Goal: Task Accomplishment & Management: Complete application form

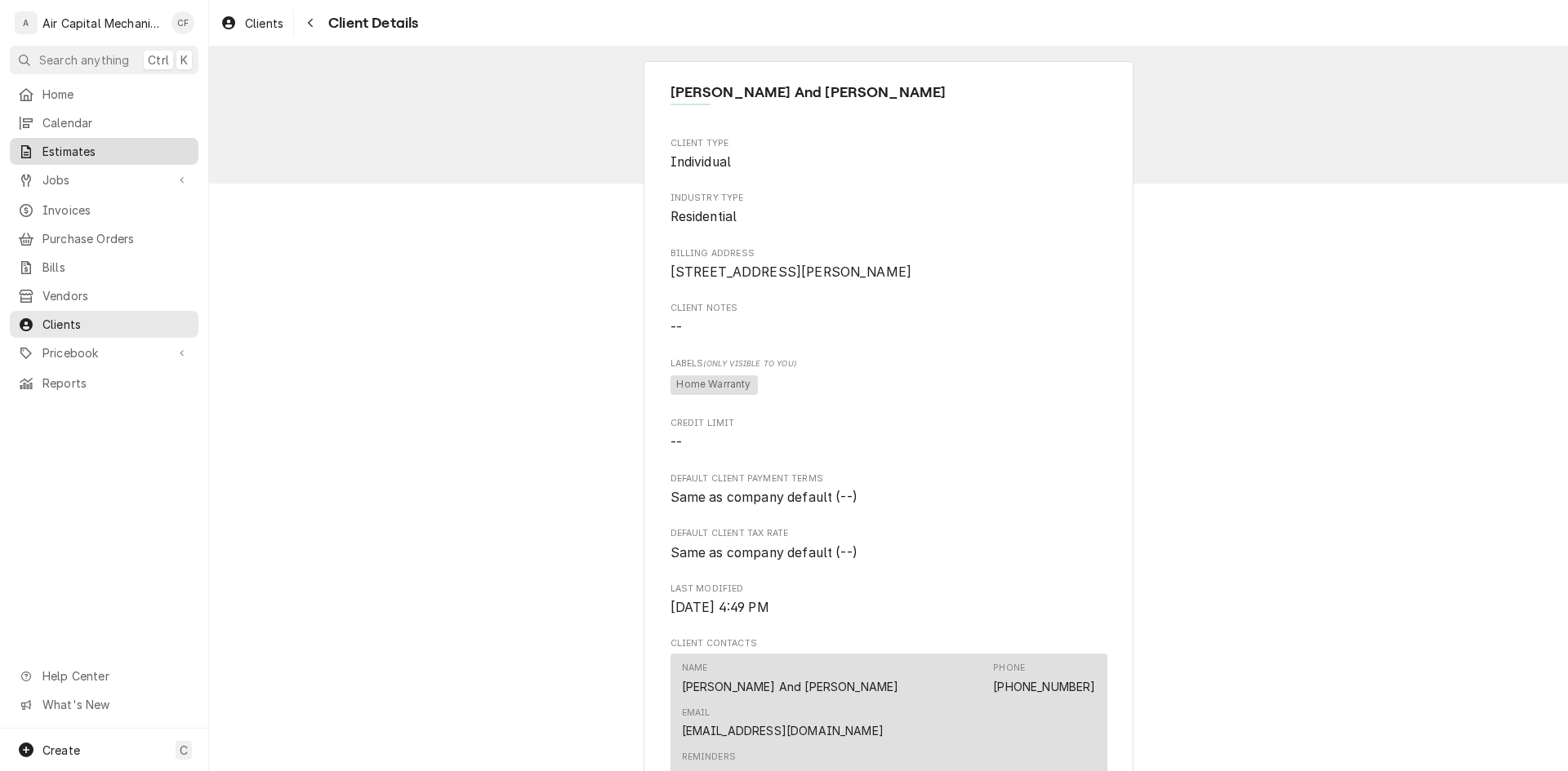
click at [99, 144] on span "Estimates" at bounding box center [116, 151] width 148 height 17
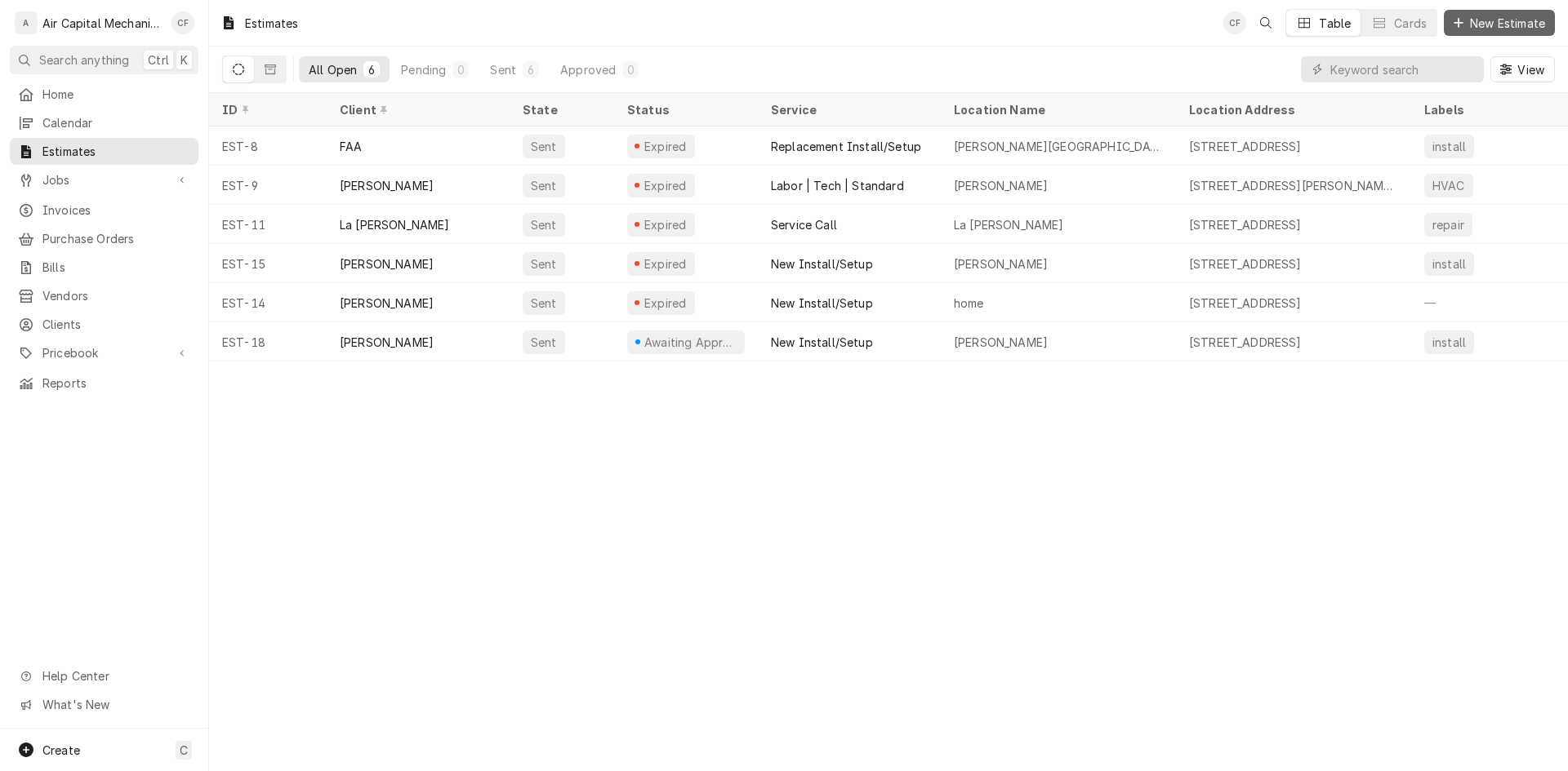
click at [1541, 29] on span "New Estimate" at bounding box center [1507, 23] width 82 height 17
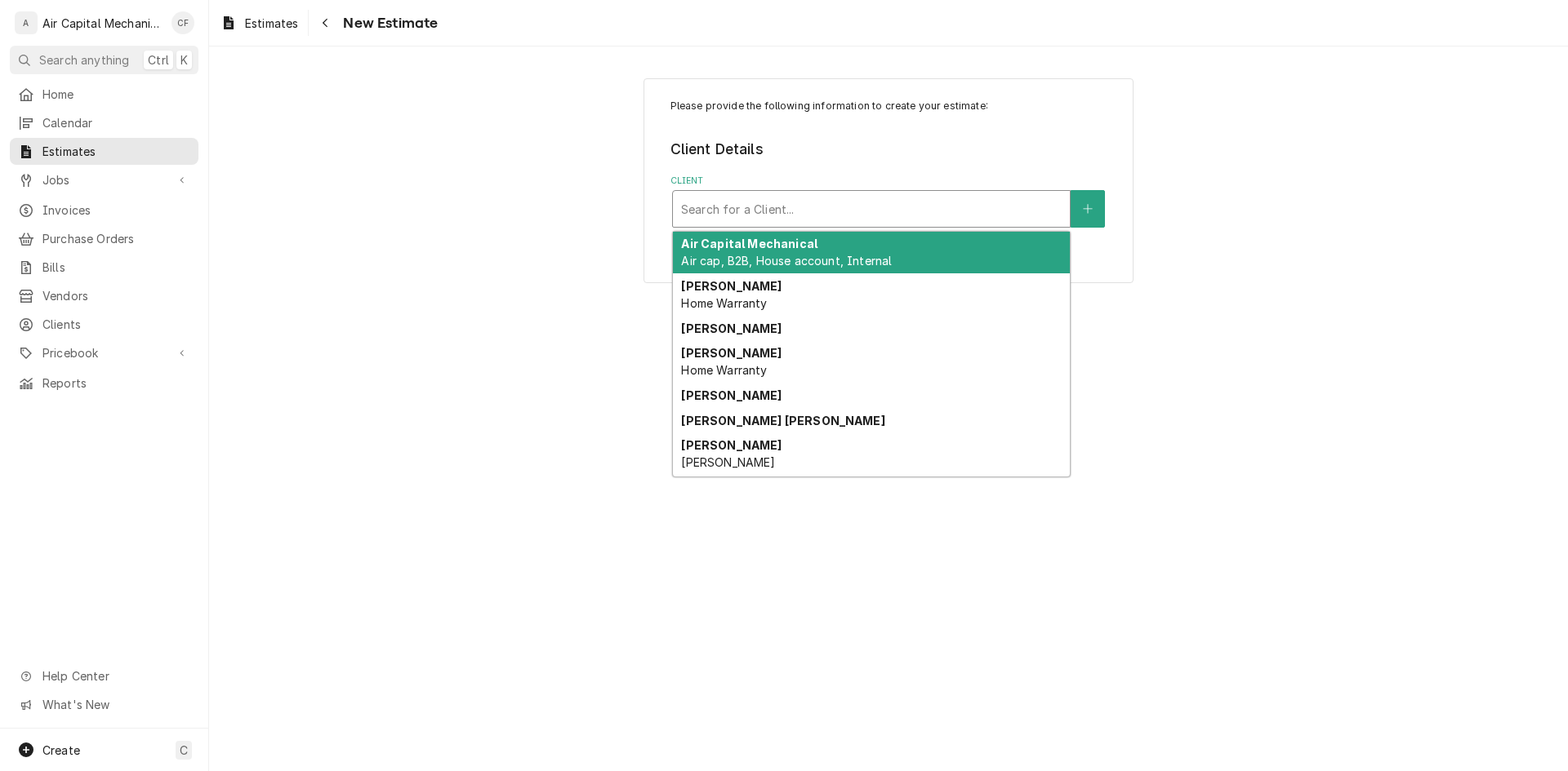
click at [778, 224] on div "Client" at bounding box center [871, 209] width 380 height 29
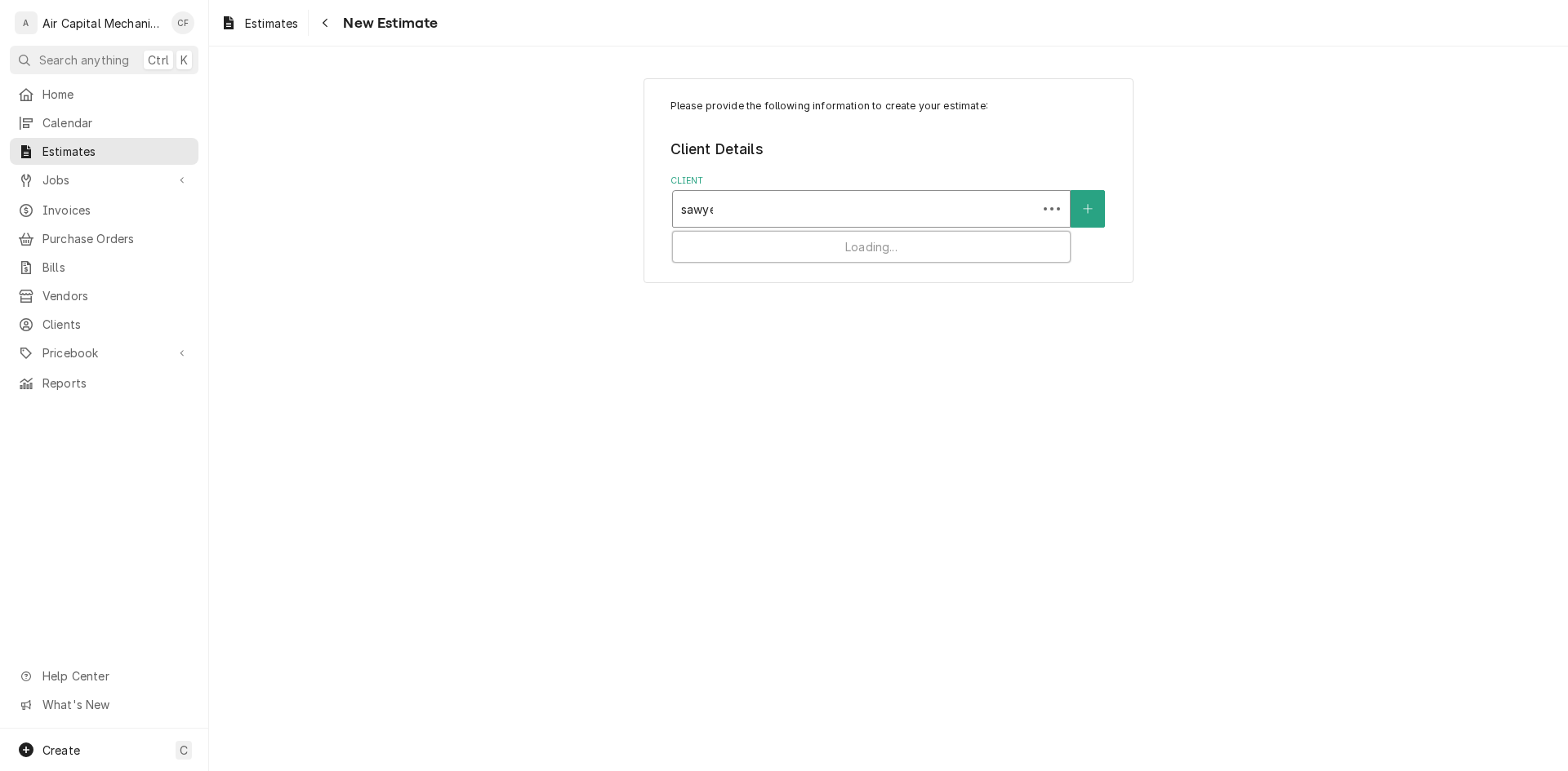
type input "sawyer"
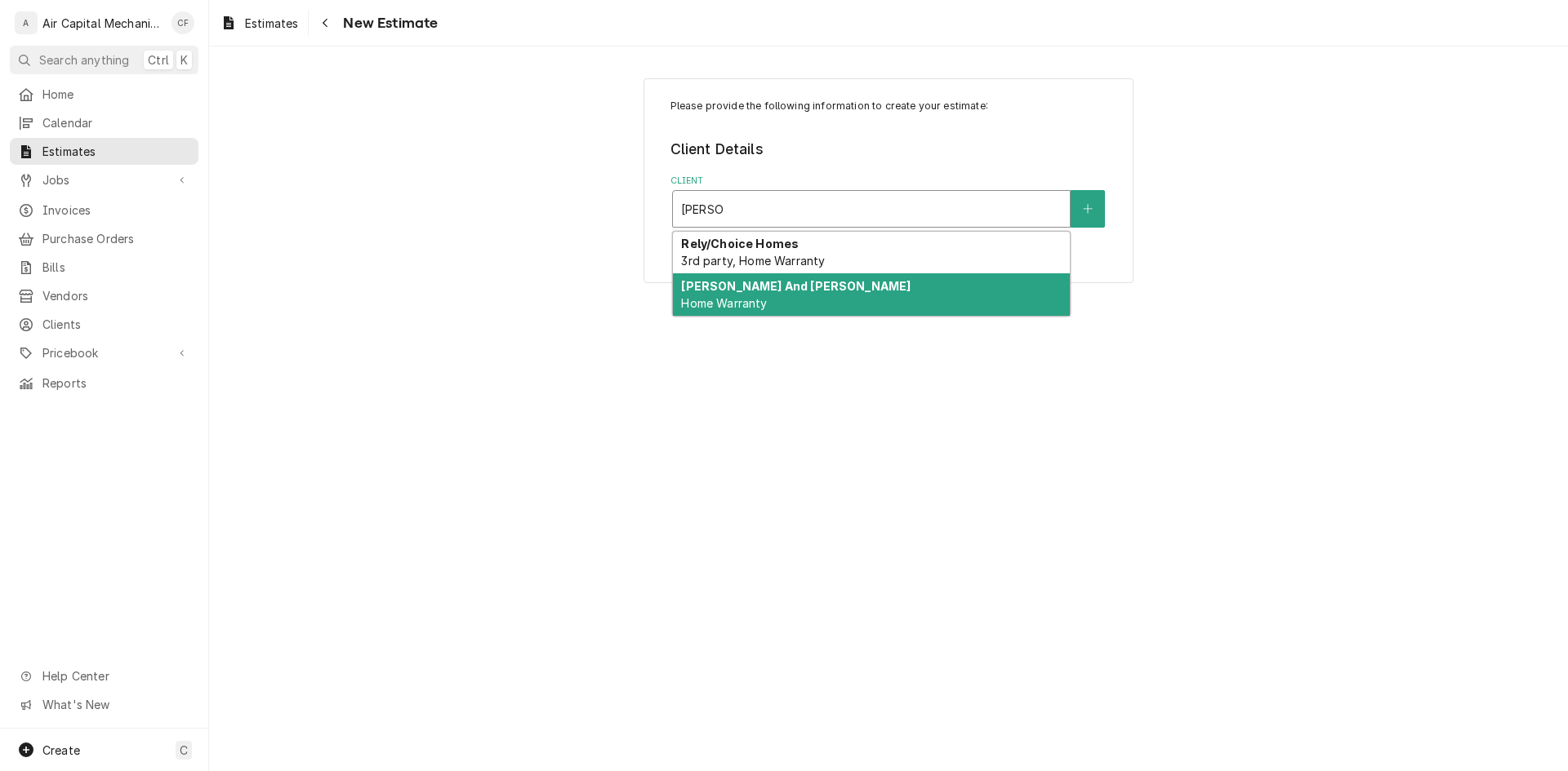
click at [811, 284] on strong "[PERSON_NAME] And [PERSON_NAME]" at bounding box center [795, 286] width 230 height 14
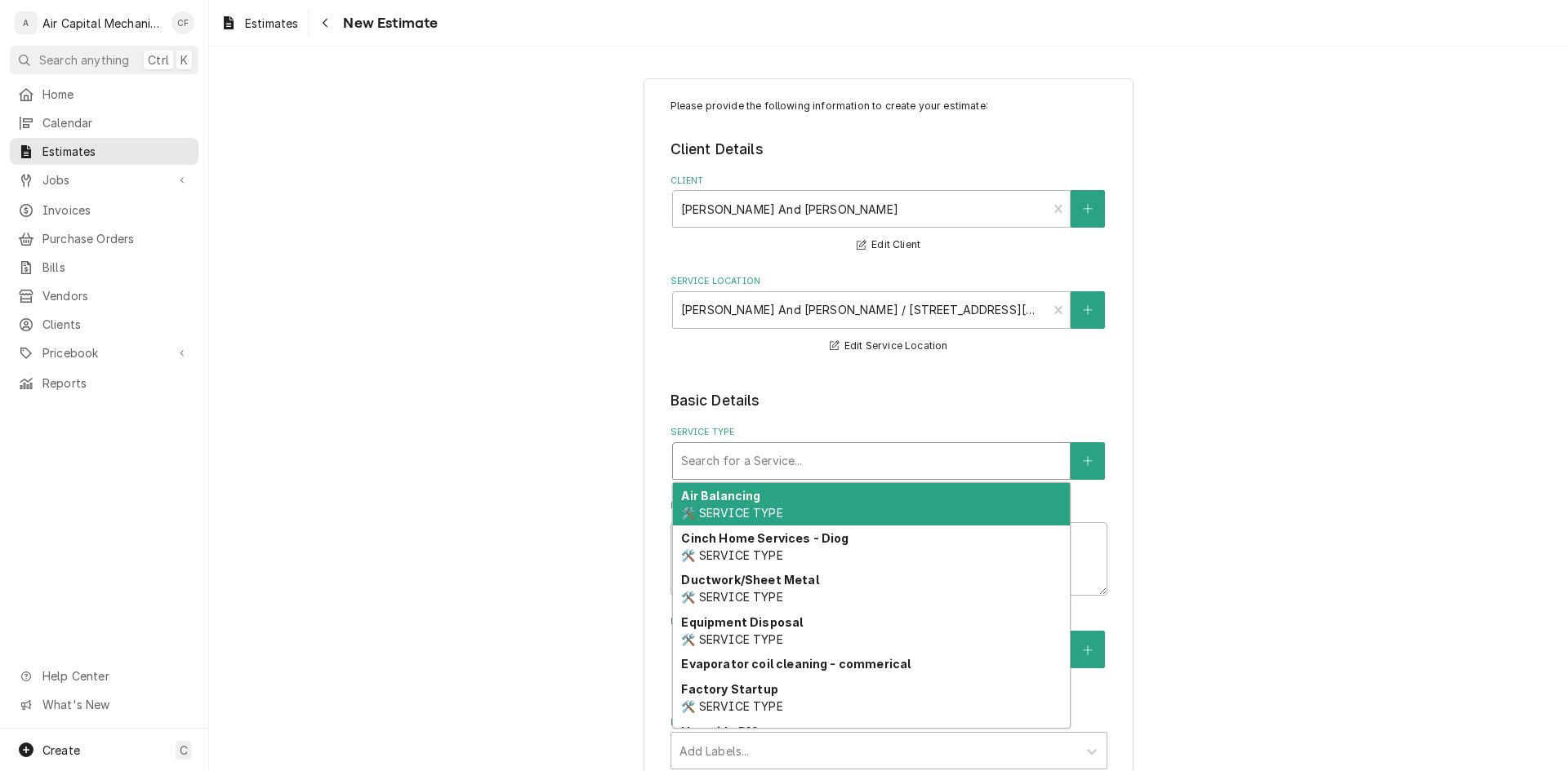
click at [874, 453] on div "Service Type" at bounding box center [871, 460] width 380 height 29
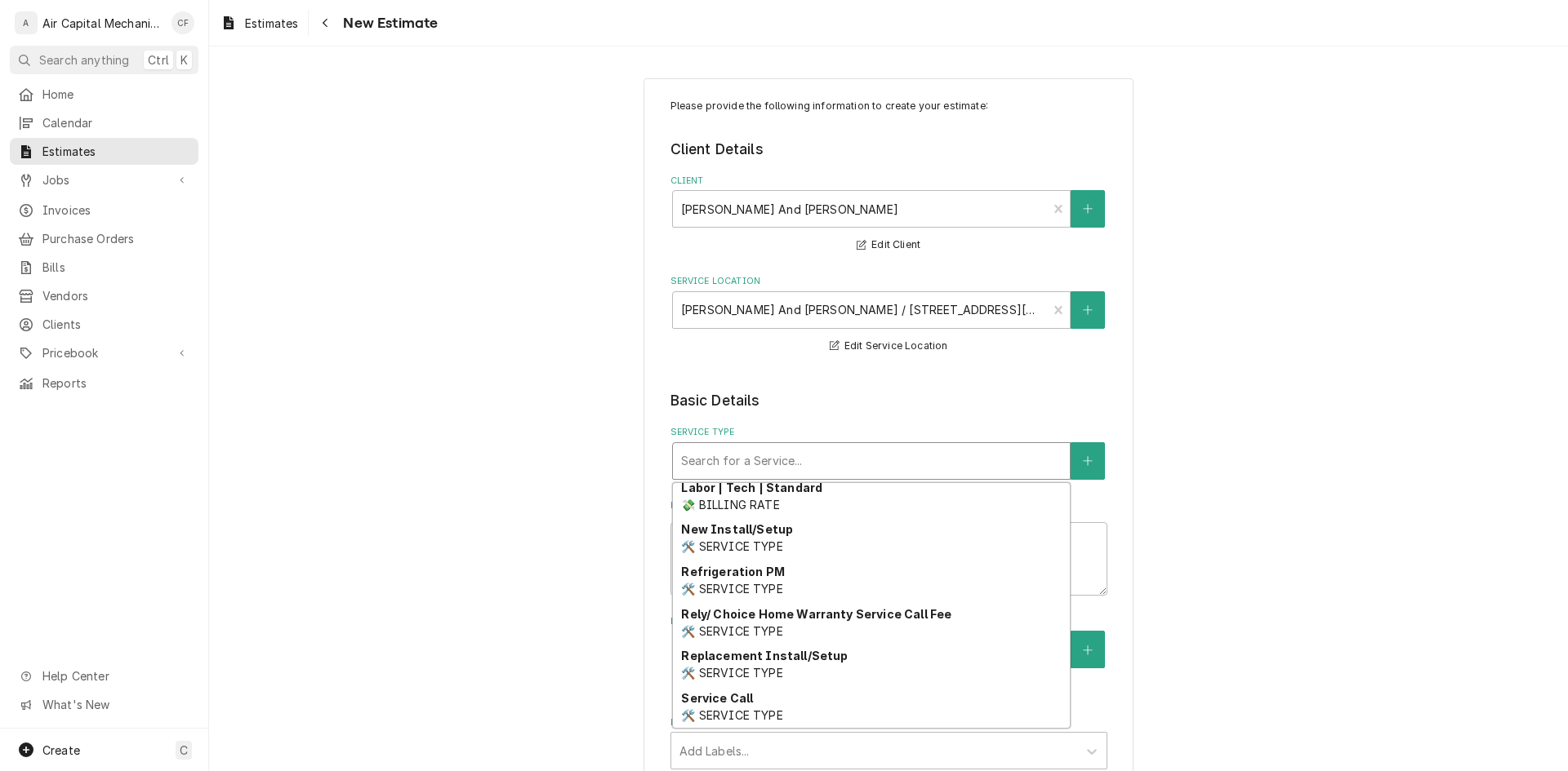
scroll to position [648, 0]
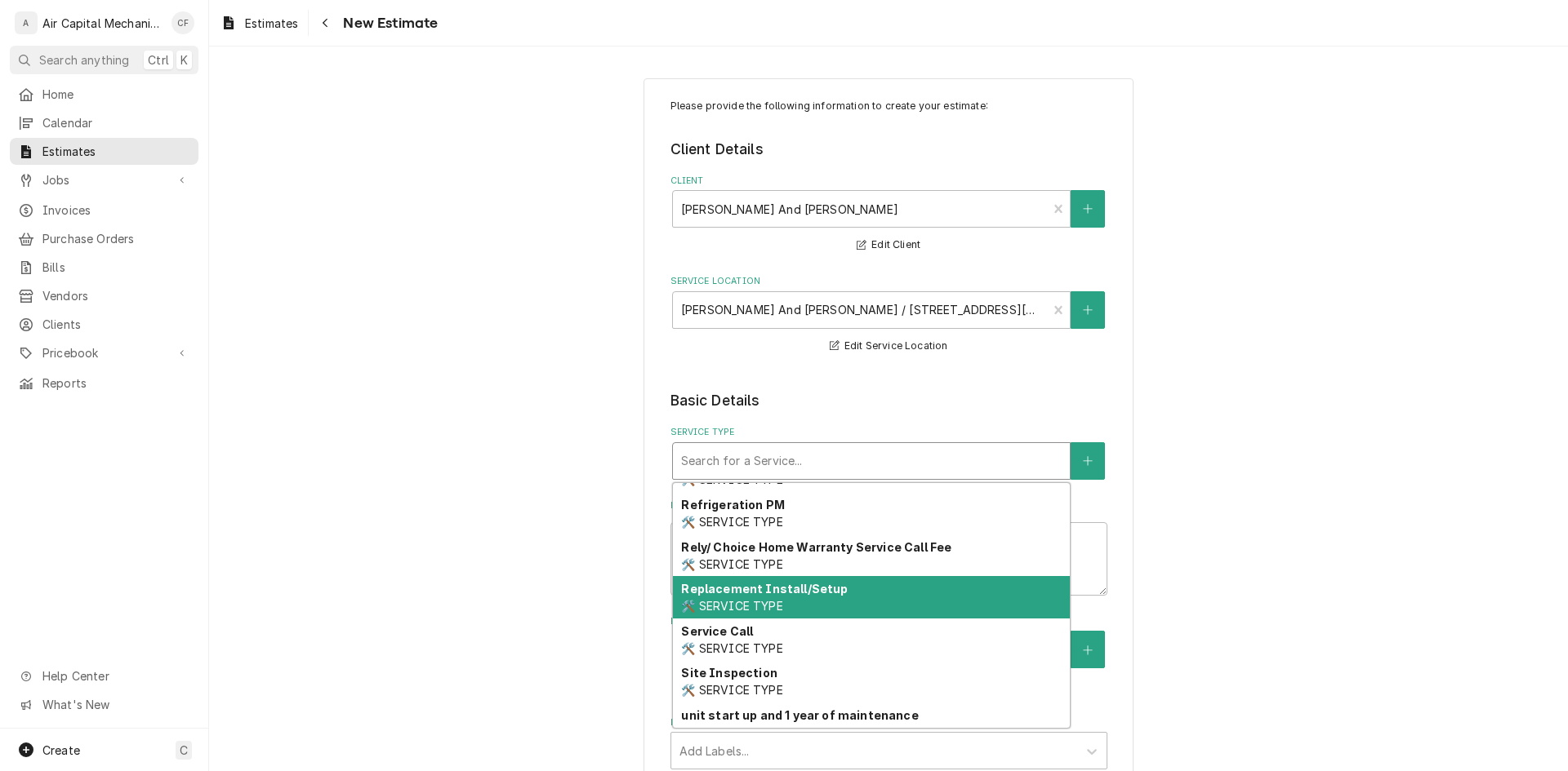
click at [843, 591] on div "Replacement Install/Setup 🛠️ SERVICE TYPE" at bounding box center [871, 598] width 397 height 42
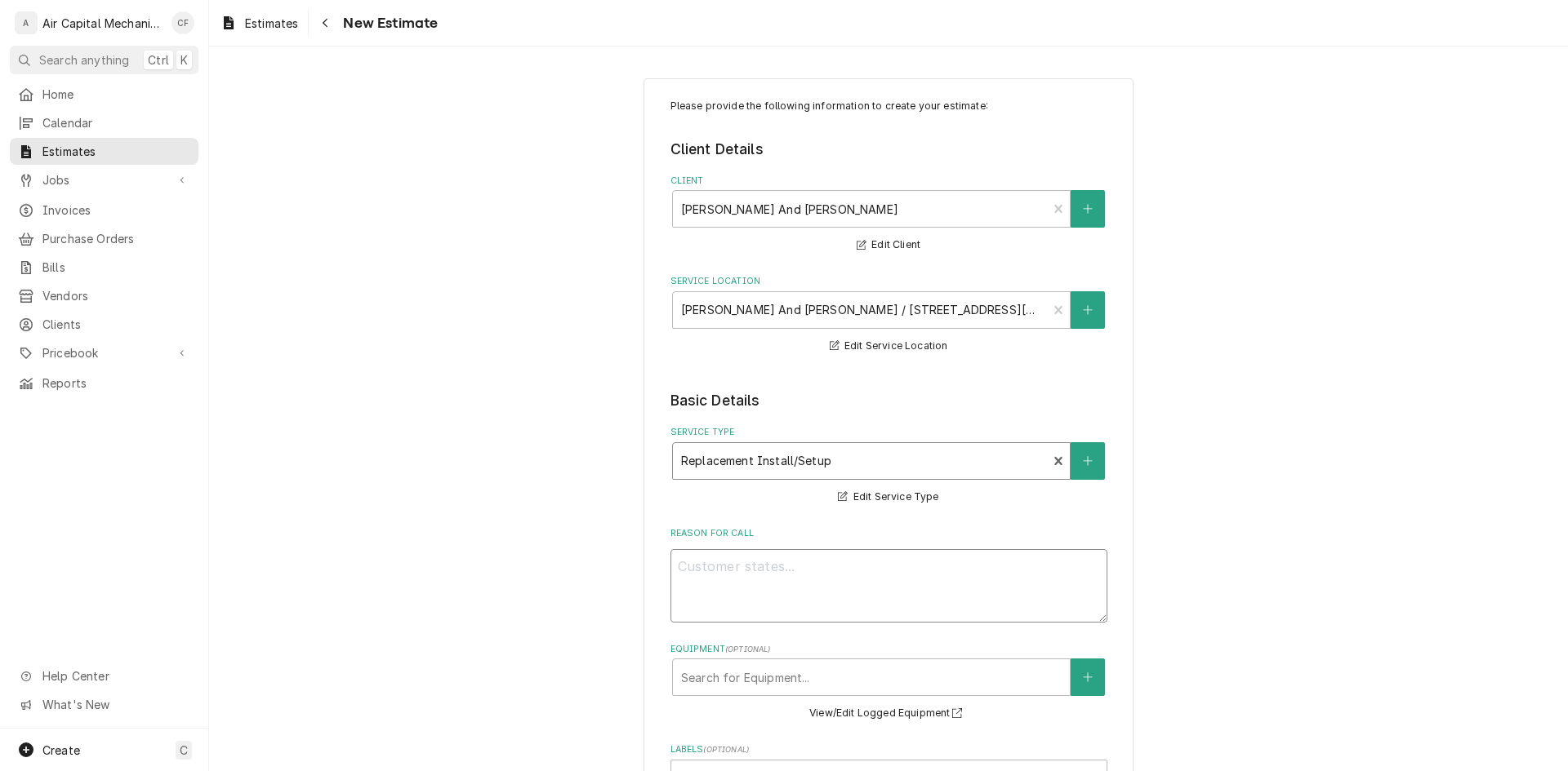
click at [796, 590] on textarea "Reason For Call" at bounding box center [888, 585] width 437 height 73
type textarea "x"
type textarea "R"
type textarea "x"
type textarea "Re"
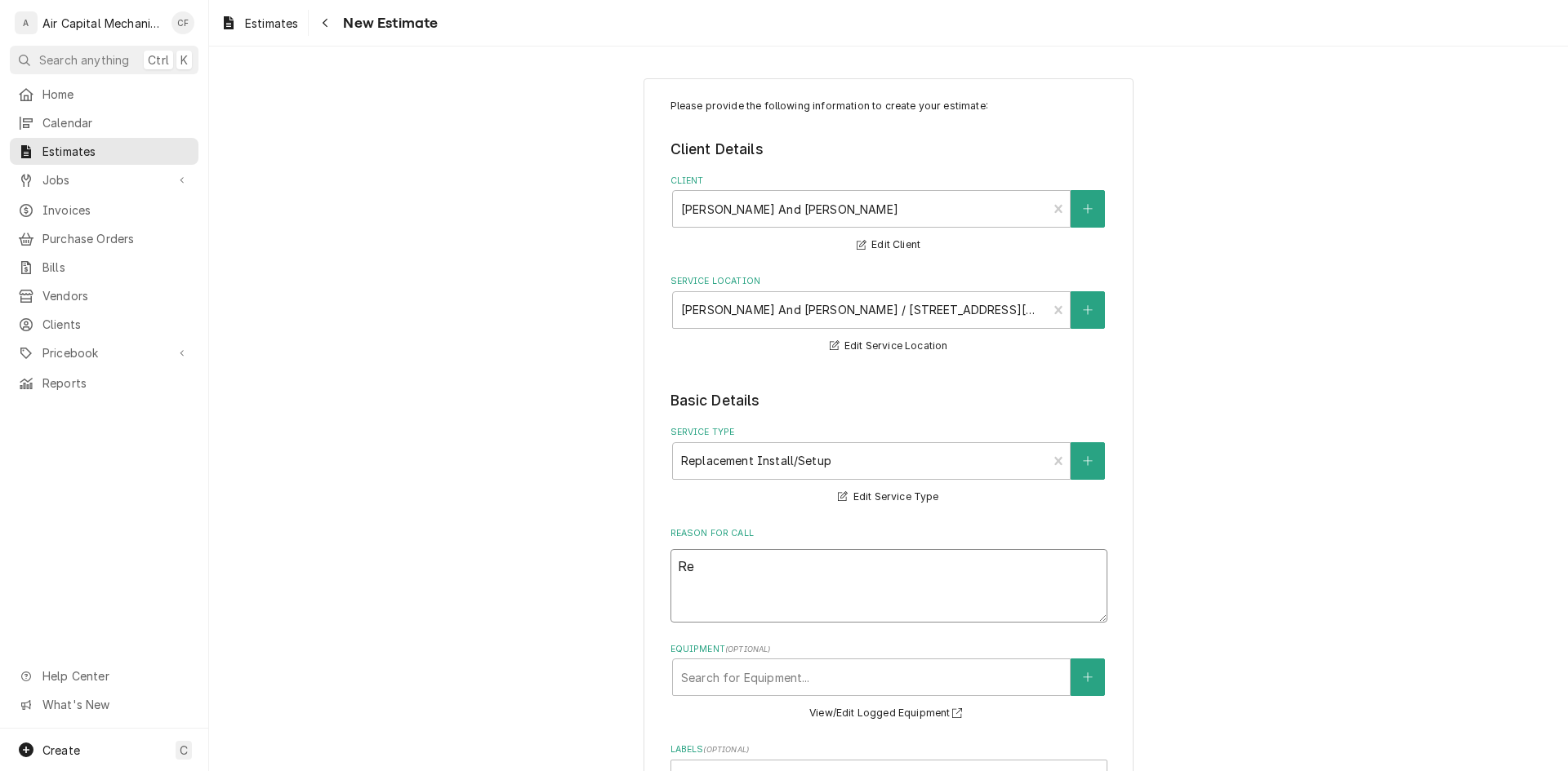
type textarea "x"
type textarea "Rep"
type textarea "x"
type textarea "Repla"
type textarea "x"
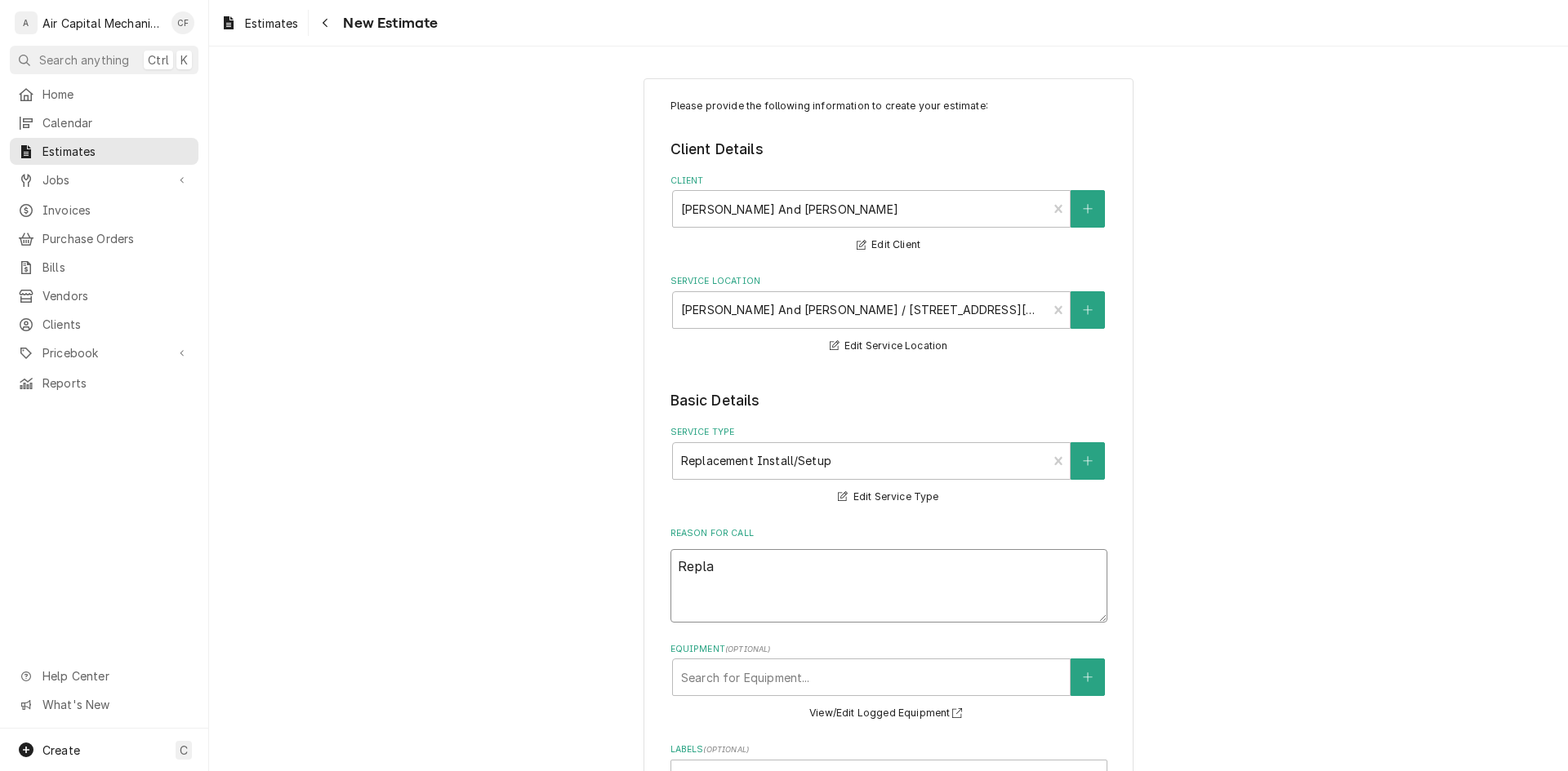
type textarea "Replac"
type textarea "x"
type textarea "Replace"
type textarea "x"
type textarea "Replace"
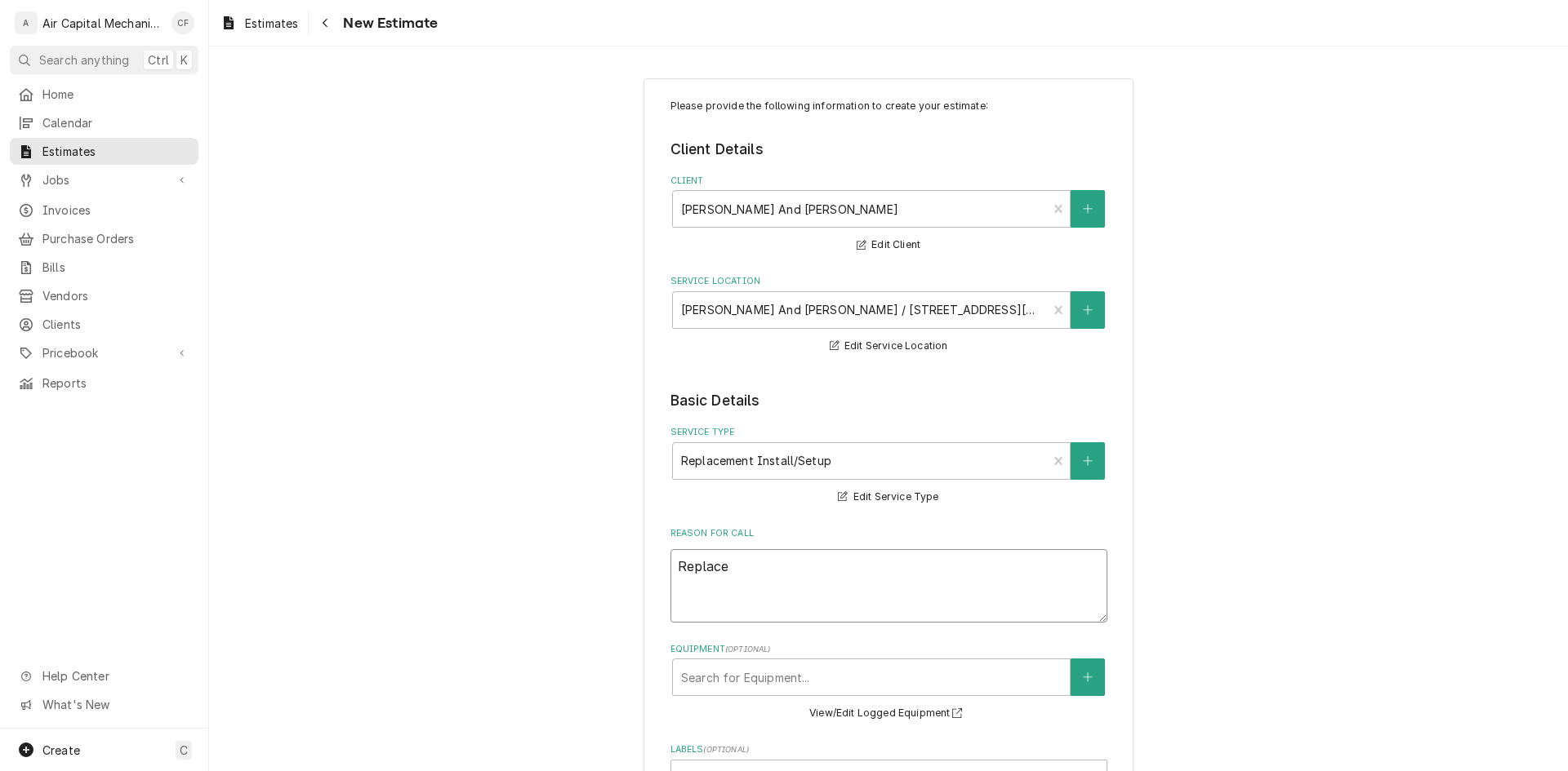
type textarea "x"
type textarea "Replace f"
type textarea "x"
type textarea "Replace fa"
type textarea "x"
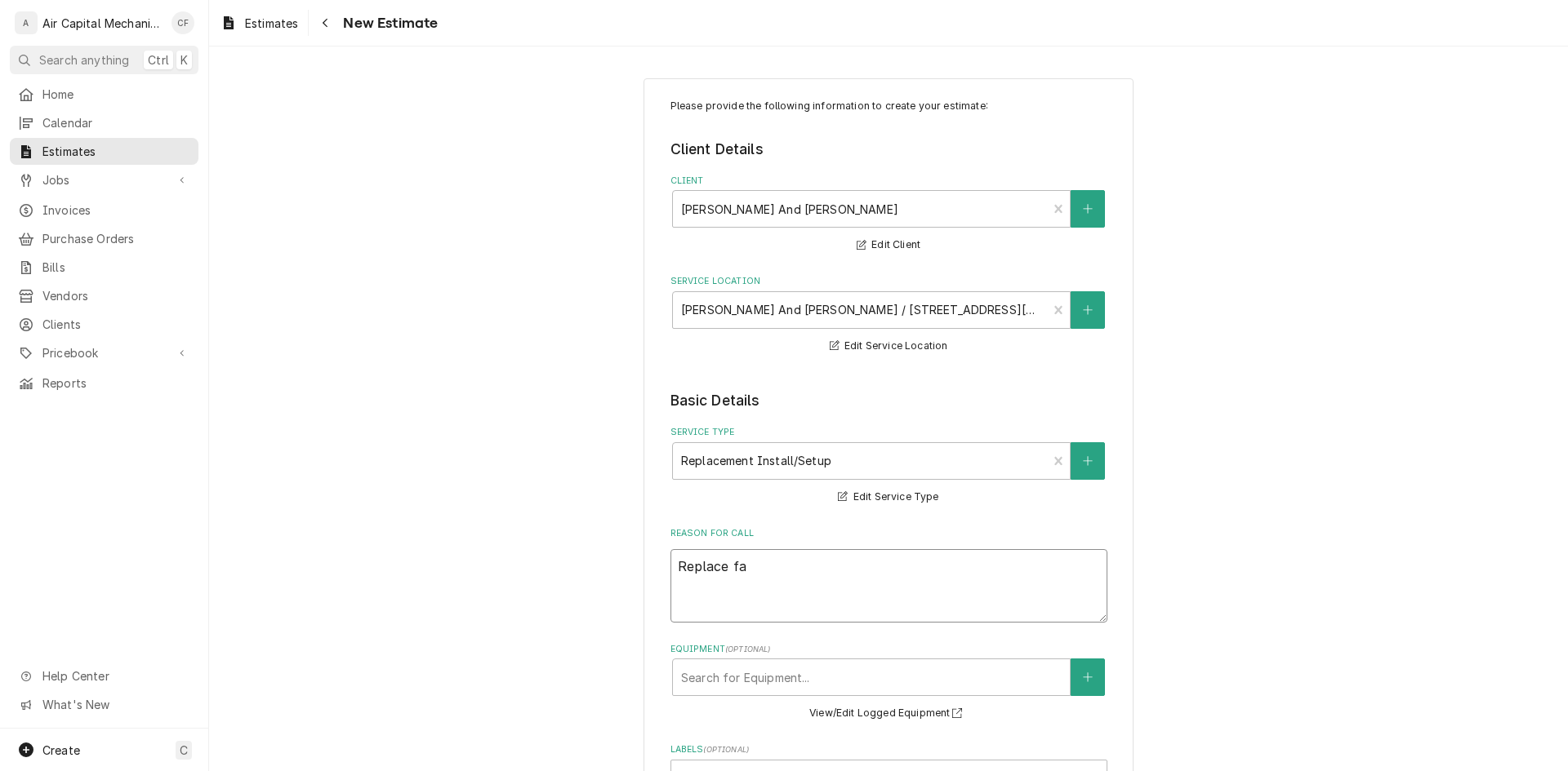
type textarea "Replace fai"
type textarea "x"
type textarea "Replace fail"
type textarea "x"
type textarea "Replace faile"
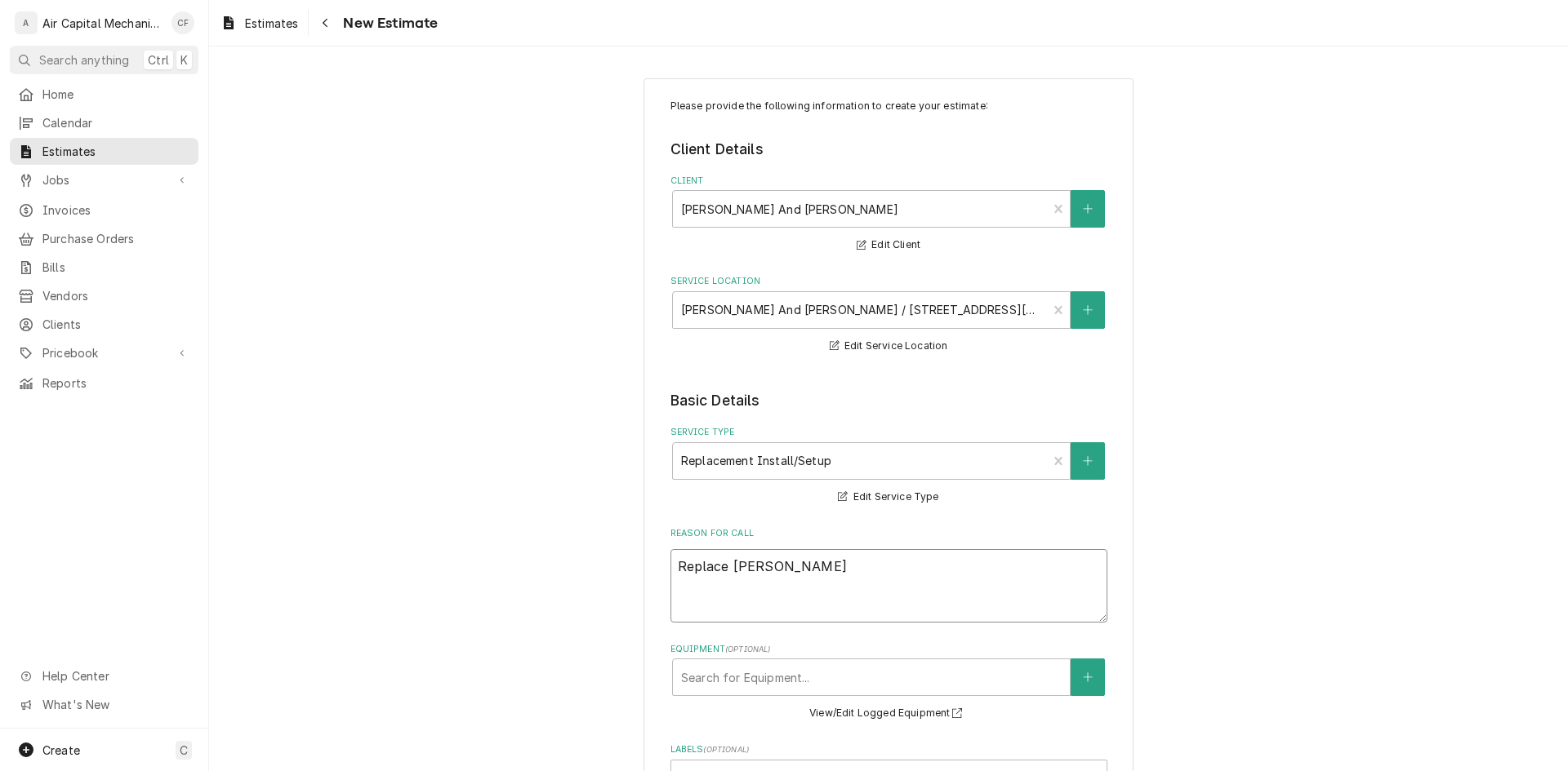
type textarea "x"
type textarea "Replace failed"
type textarea "x"
type textarea "Replace failed"
type textarea "x"
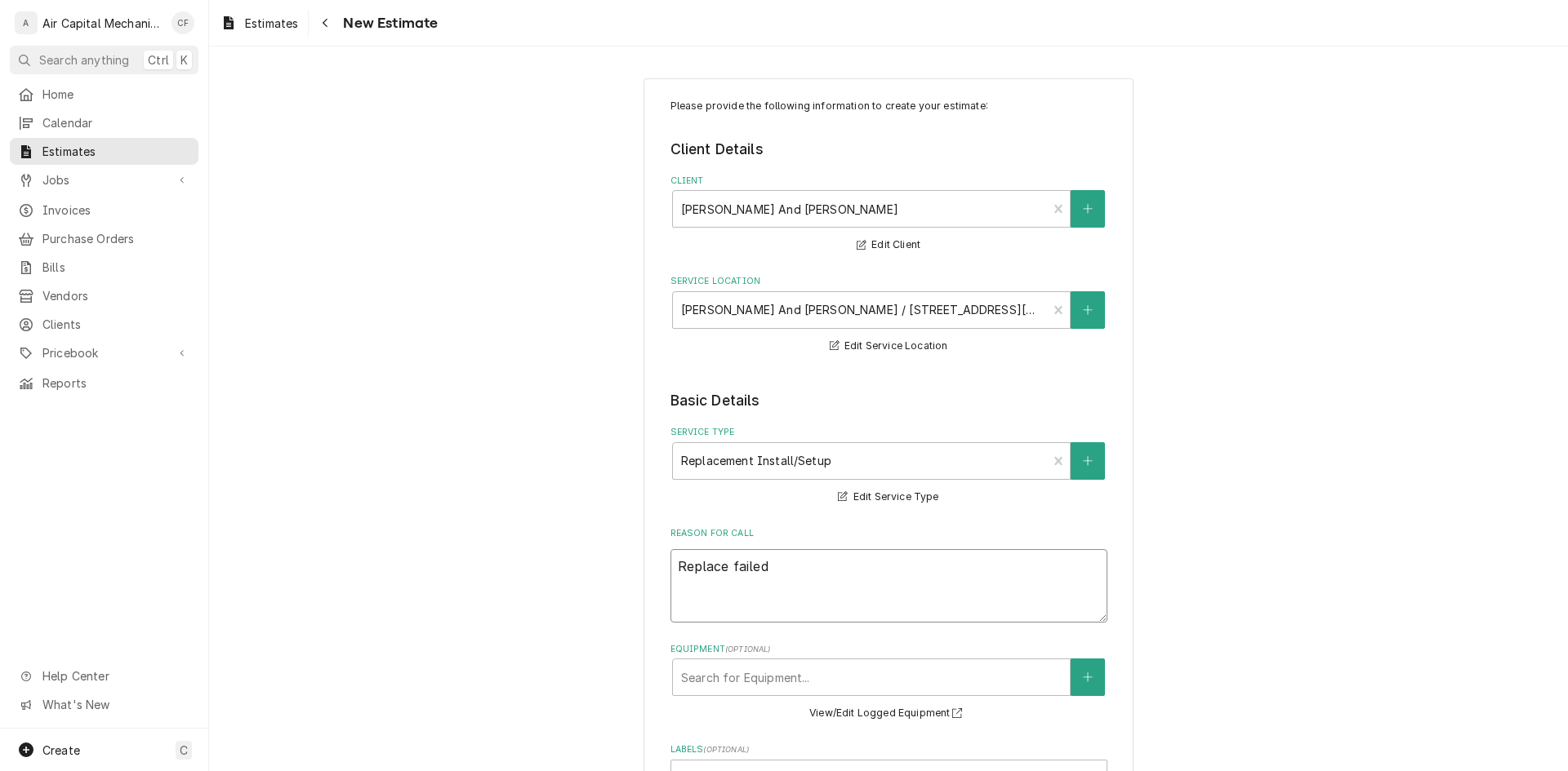
type textarea "Replace failed 4"
type textarea "x"
type textarea "Replace failed 4"
type textarea "x"
type textarea "Replace failed 4 T"
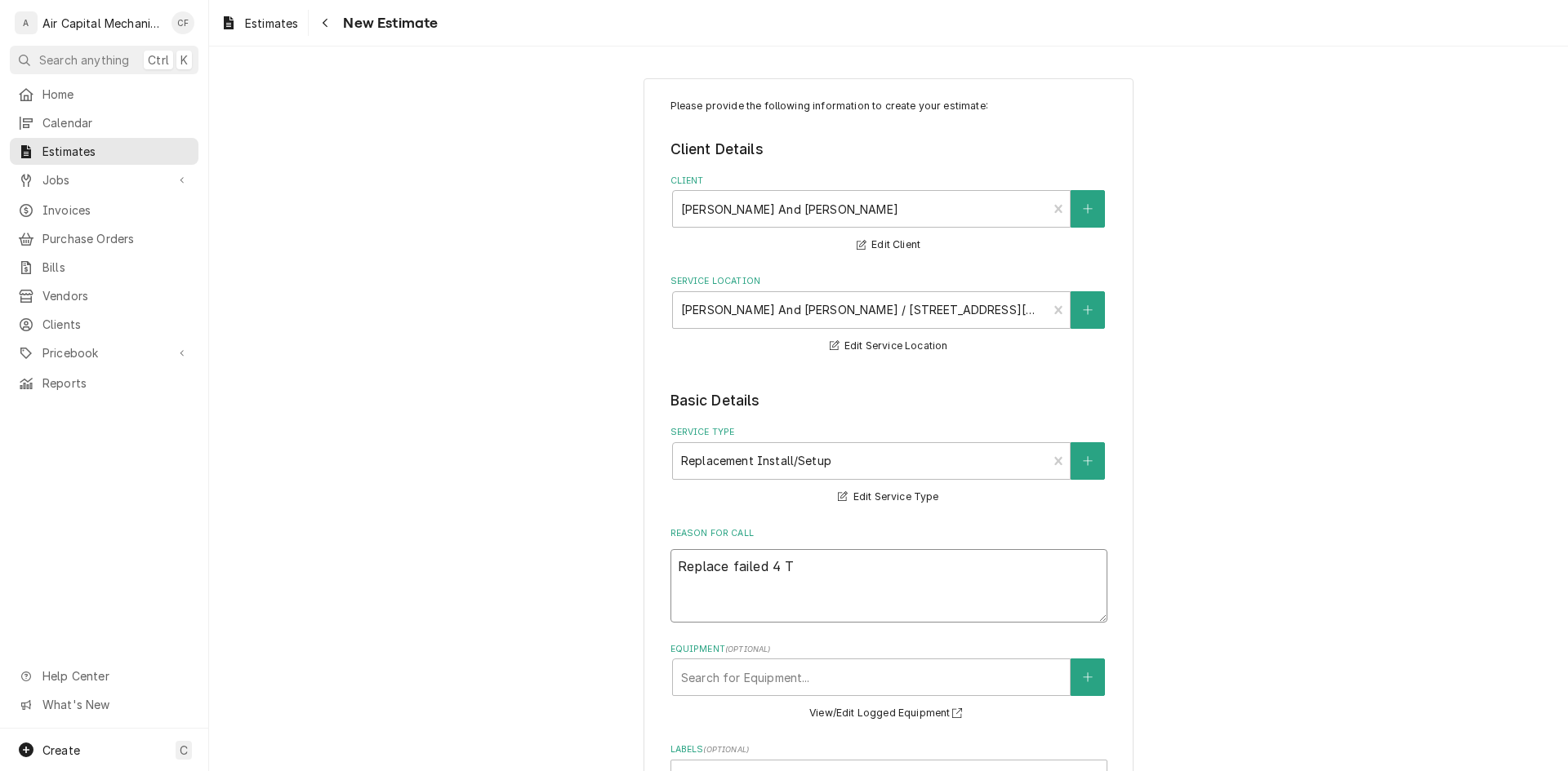
type textarea "x"
type textarea "Replace failed 4 To"
type textarea "x"
type textarea "Replace failed 4 Ton"
type textarea "x"
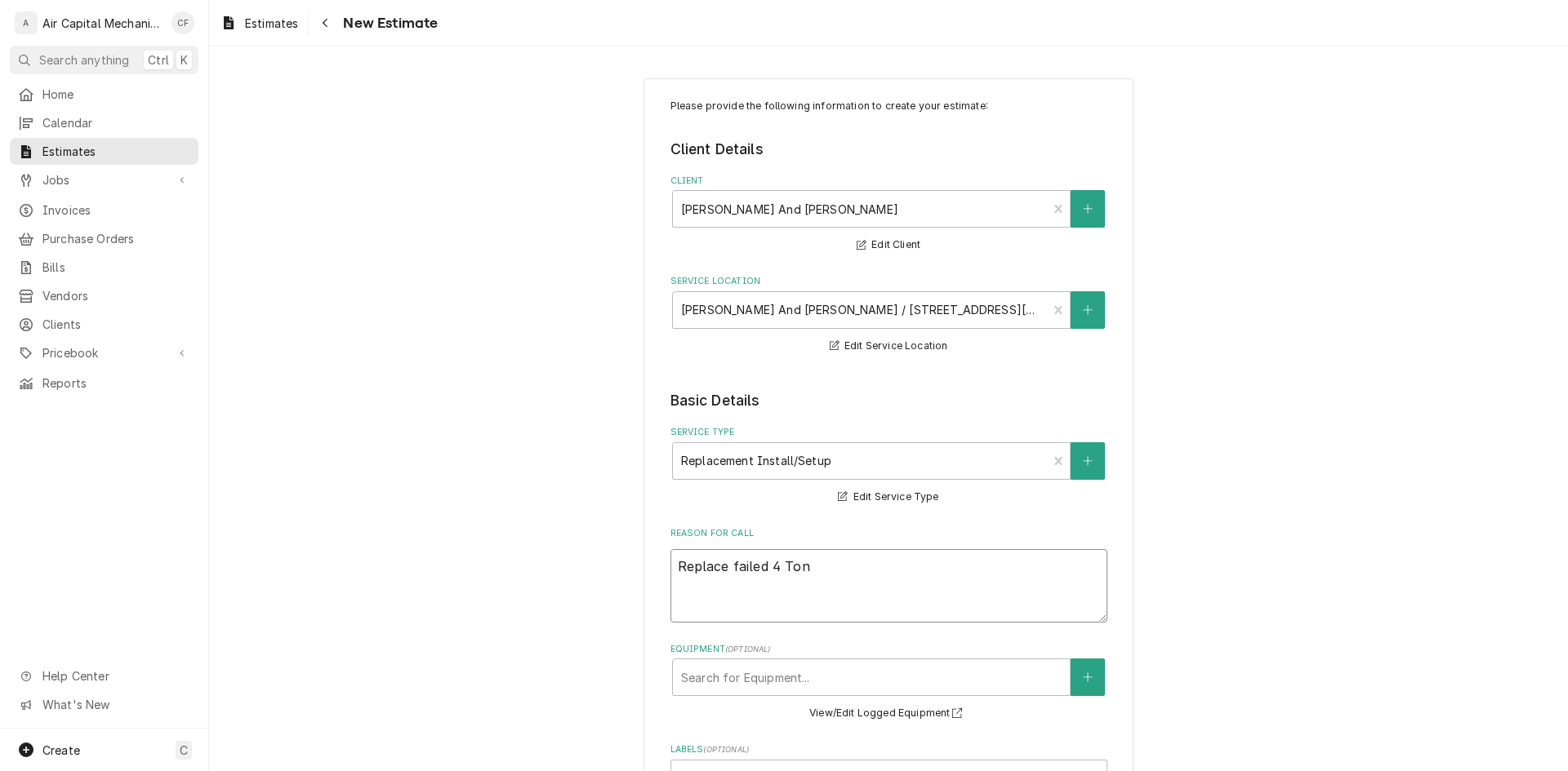
type textarea "Replace failed 4 Ton"
type textarea "x"
type textarea "Replace failed 4 Ton A"
type textarea "x"
type textarea "Replace failed 4 Ton AC"
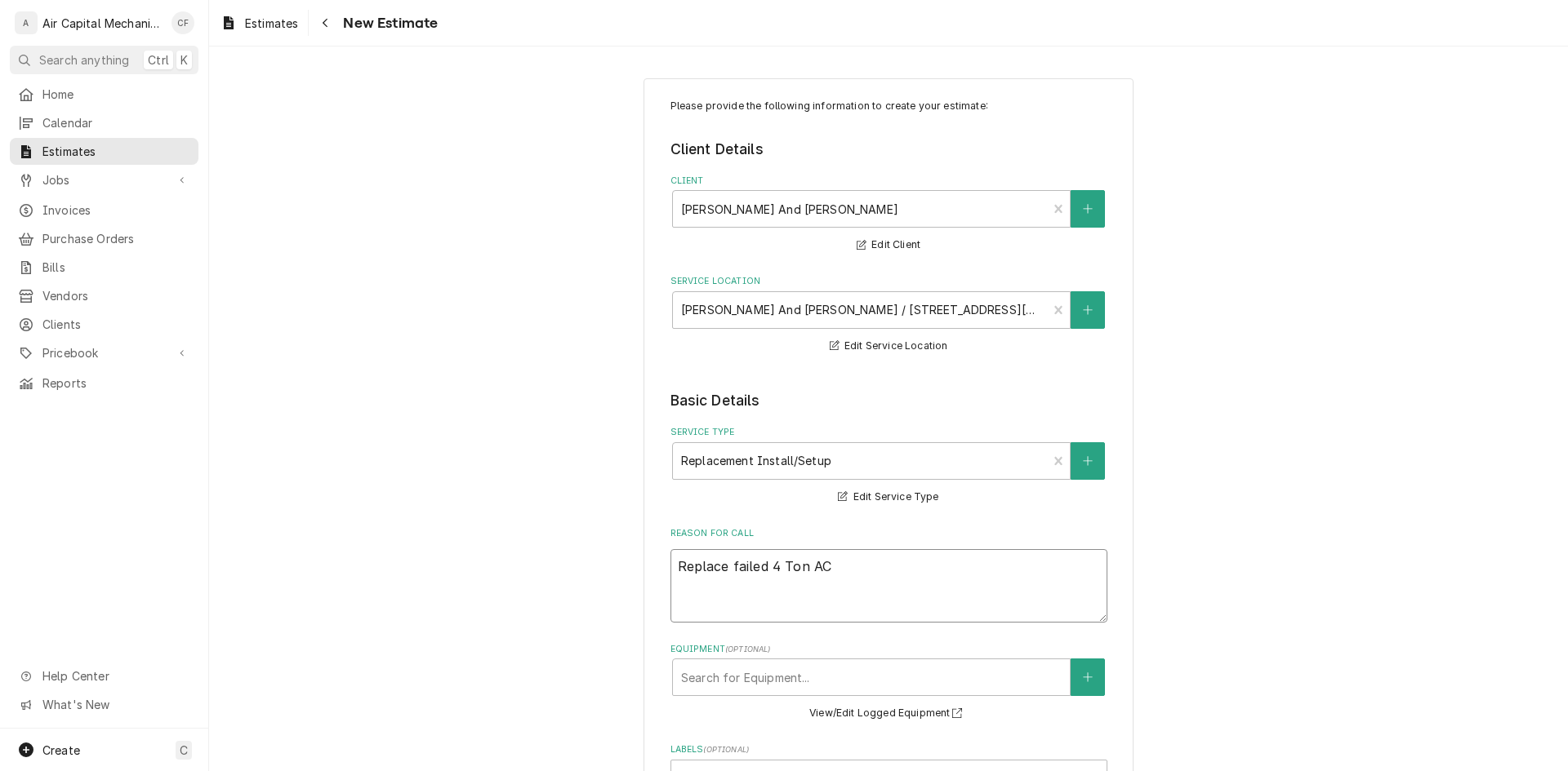
type textarea "x"
type textarea "Replace failed 4 Ton AC"
type textarea "x"
type textarea "Replace failed 4 Ton AC a"
type textarea "x"
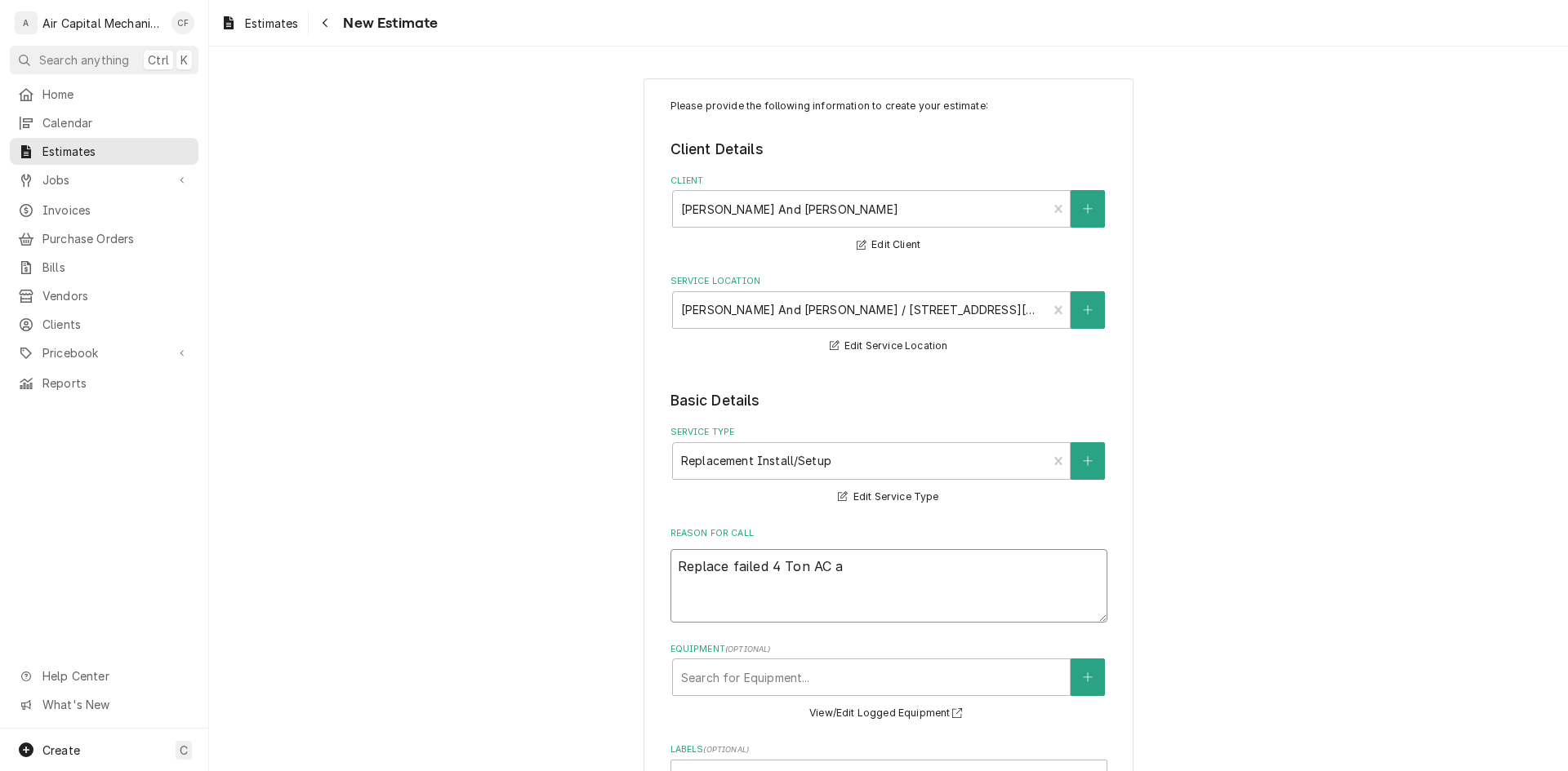
type textarea "Replace failed 4 Ton AC"
type textarea "x"
type textarea "Replace failed 4 Ton AC"
type textarea "x"
type textarea "Replace failed 4 Ton A"
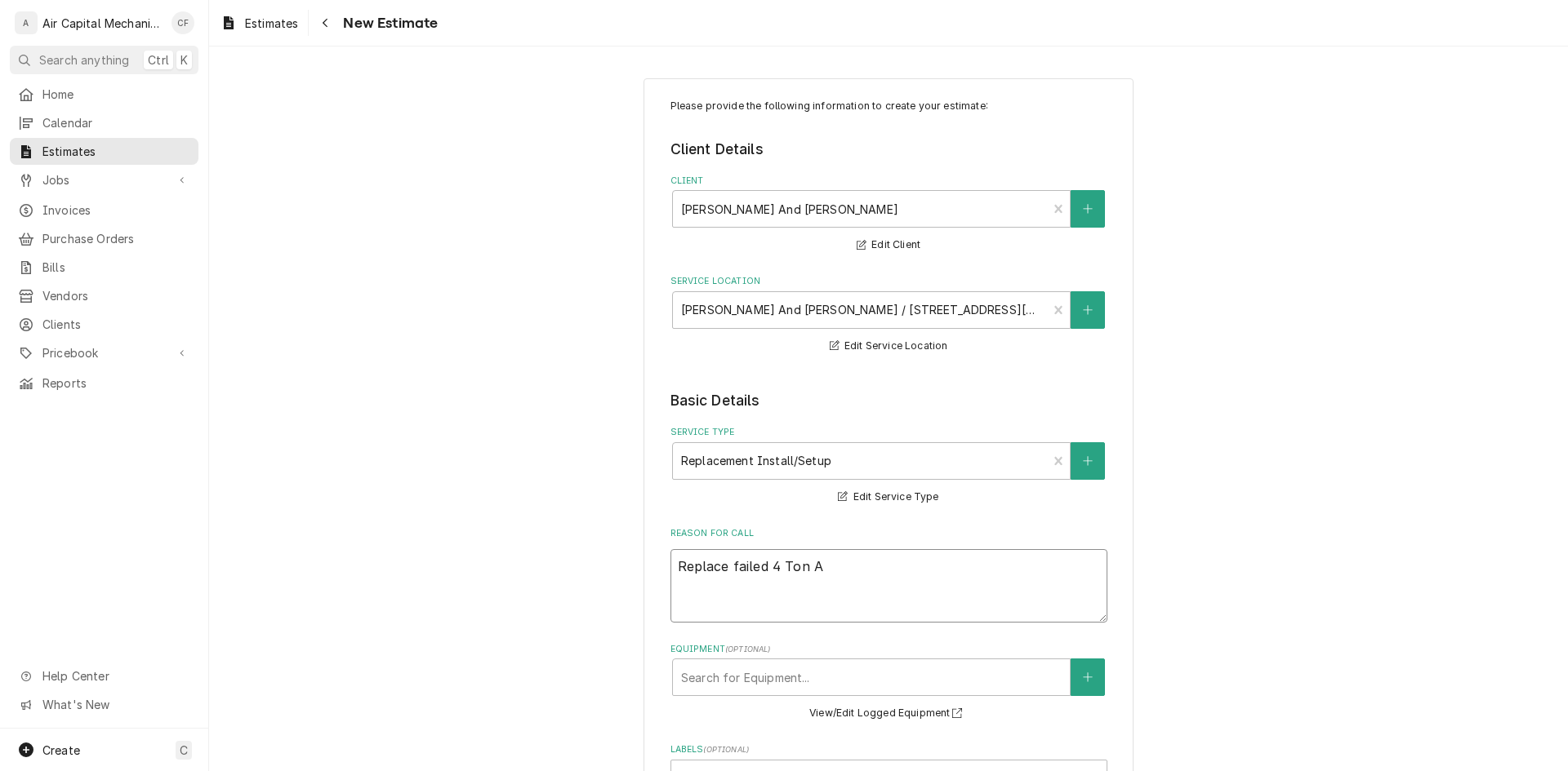
type textarea "x"
type textarea "Replace failed 4 Ton"
type textarea "x"
type textarea "Replace failed 4 Ton H"
type textarea "x"
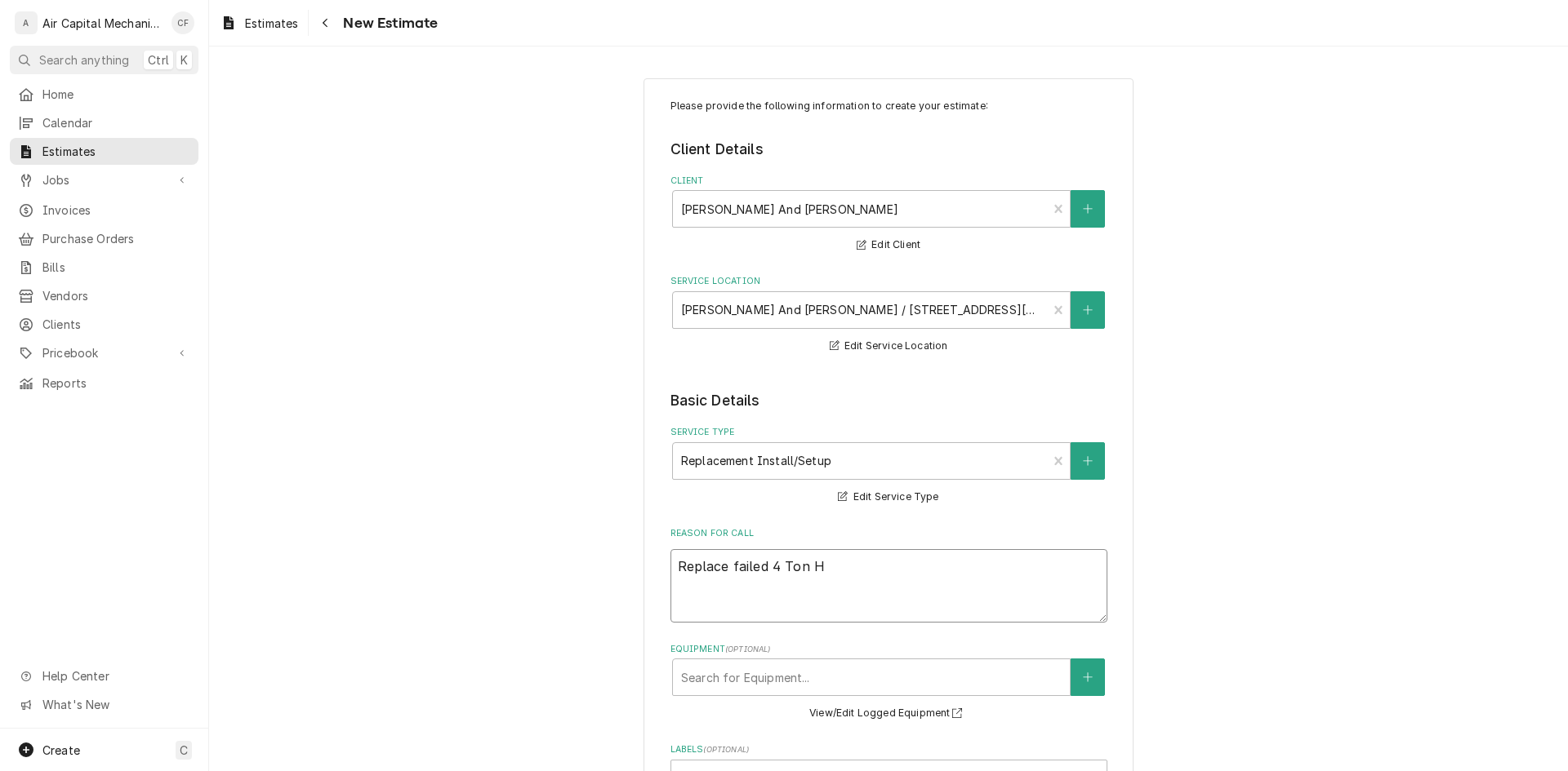
type textarea "Replace failed 4 Ton HV"
type textarea "x"
type textarea "Replace failed 4 Ton HVA"
type textarea "x"
type textarea "Replace failed 4 Ton HVAC"
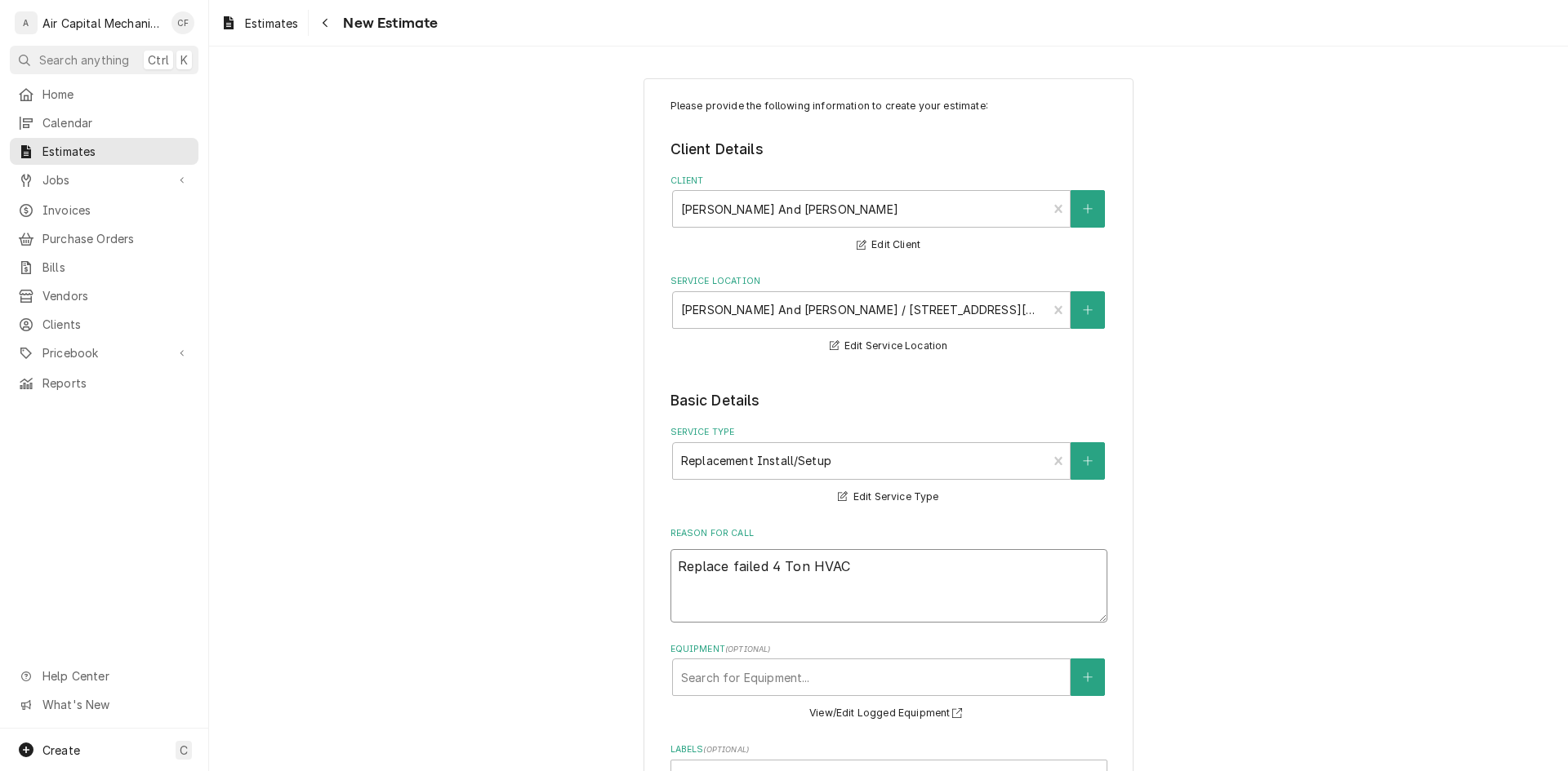
type textarea "x"
type textarea "Replace failed 4 Ton HVAC s"
type textarea "x"
type textarea "Replace failed 4 Ton HVAC sy"
type textarea "x"
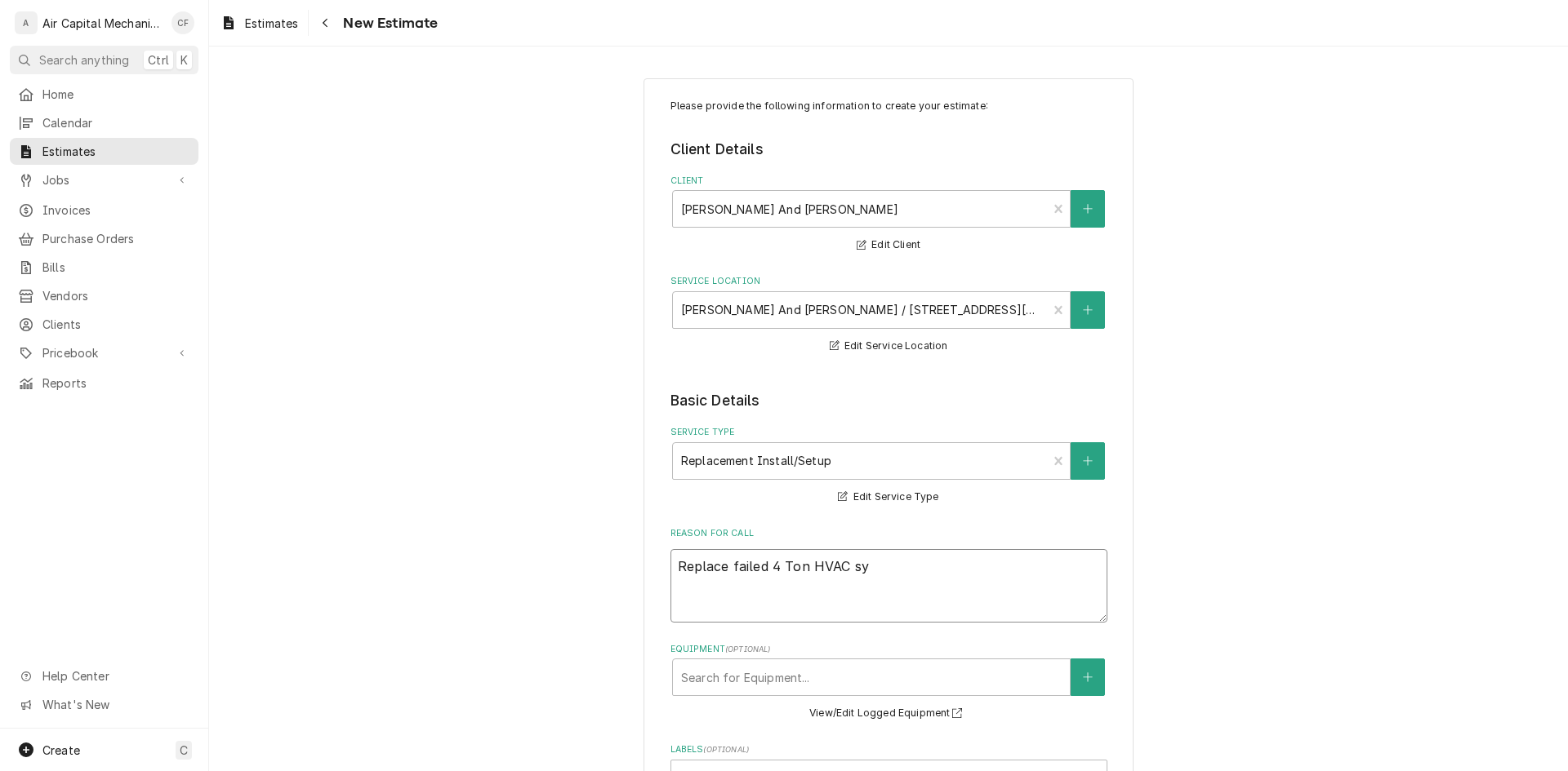
type textarea "Replace failed 4 Ton HVAC sys"
type textarea "x"
type textarea "Replace failed 4 Ton HVAC syst"
type textarea "x"
type textarea "Replace failed 4 Ton HVAC syste"
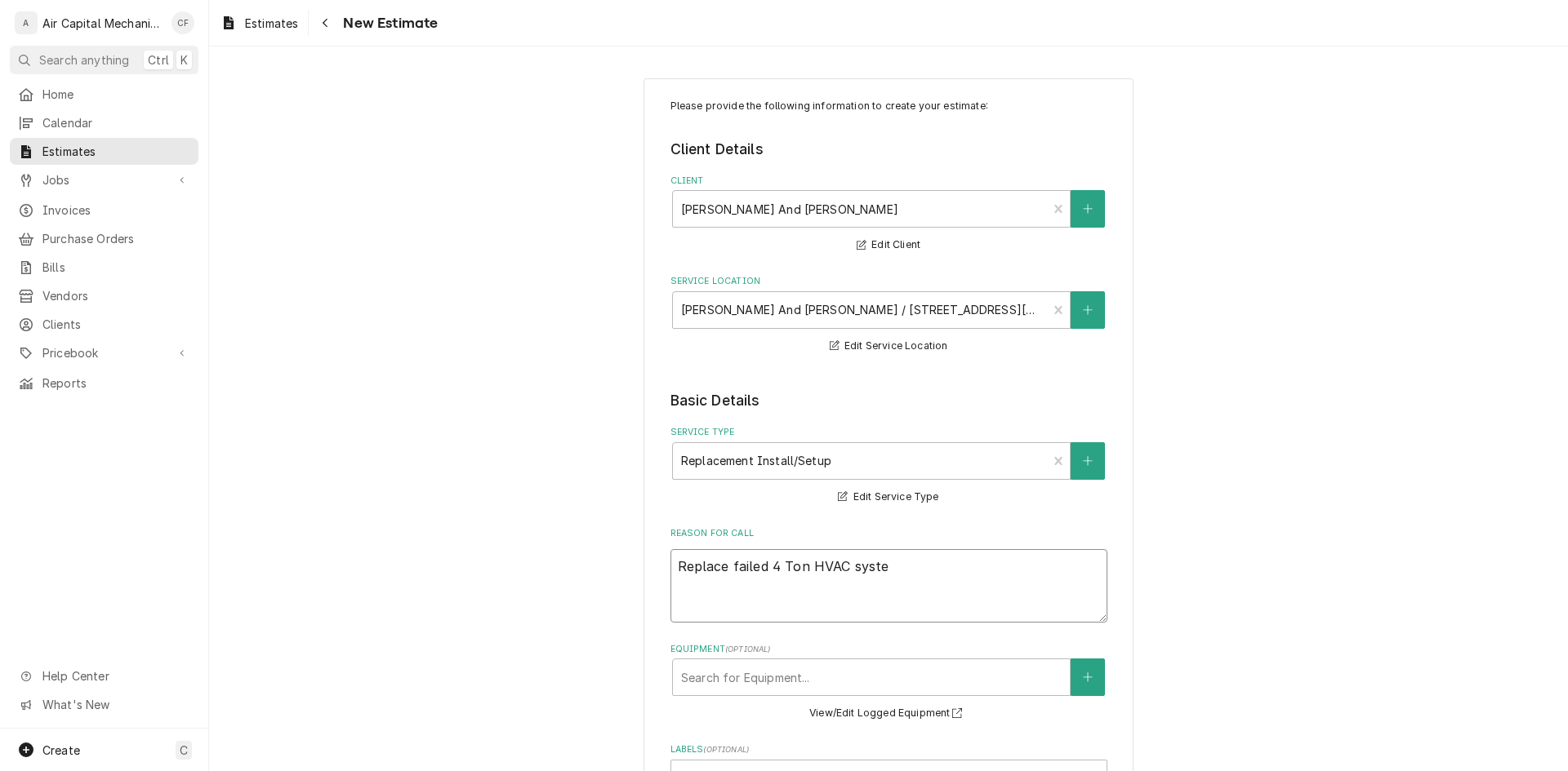
type textarea "x"
type textarea "Replace failed 4 Ton HVAC system"
type textarea "x"
type textarea "Replace failed 4 Ton HVAC system"
type textarea "x"
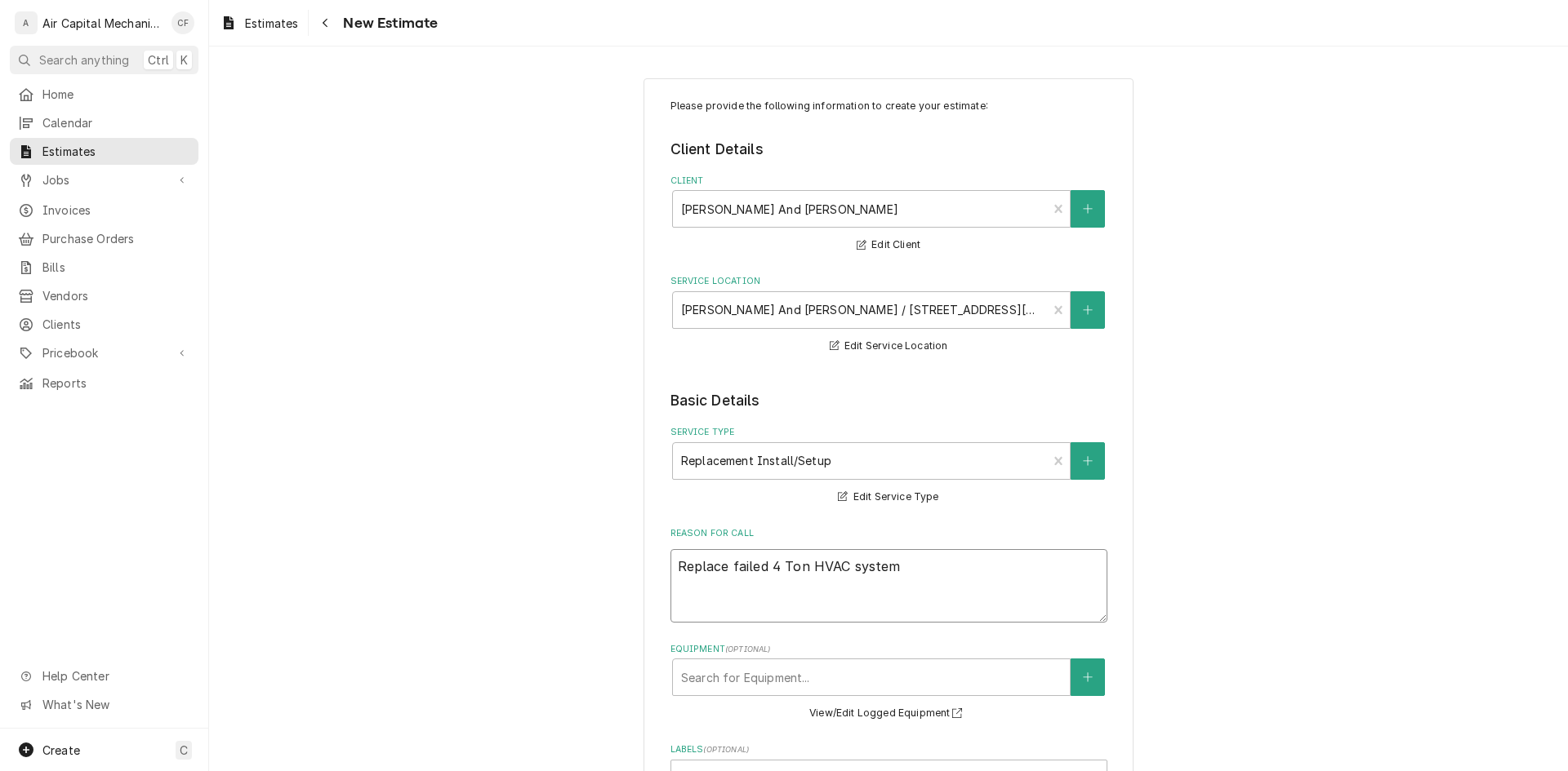
type textarea "Replace failed 4 Ton HVAC system w"
type textarea "x"
type textarea "Replace failed 4 Ton HVAC system win"
type textarea "x"
type textarea "Replace failed 4 Ton HVAC system wint"
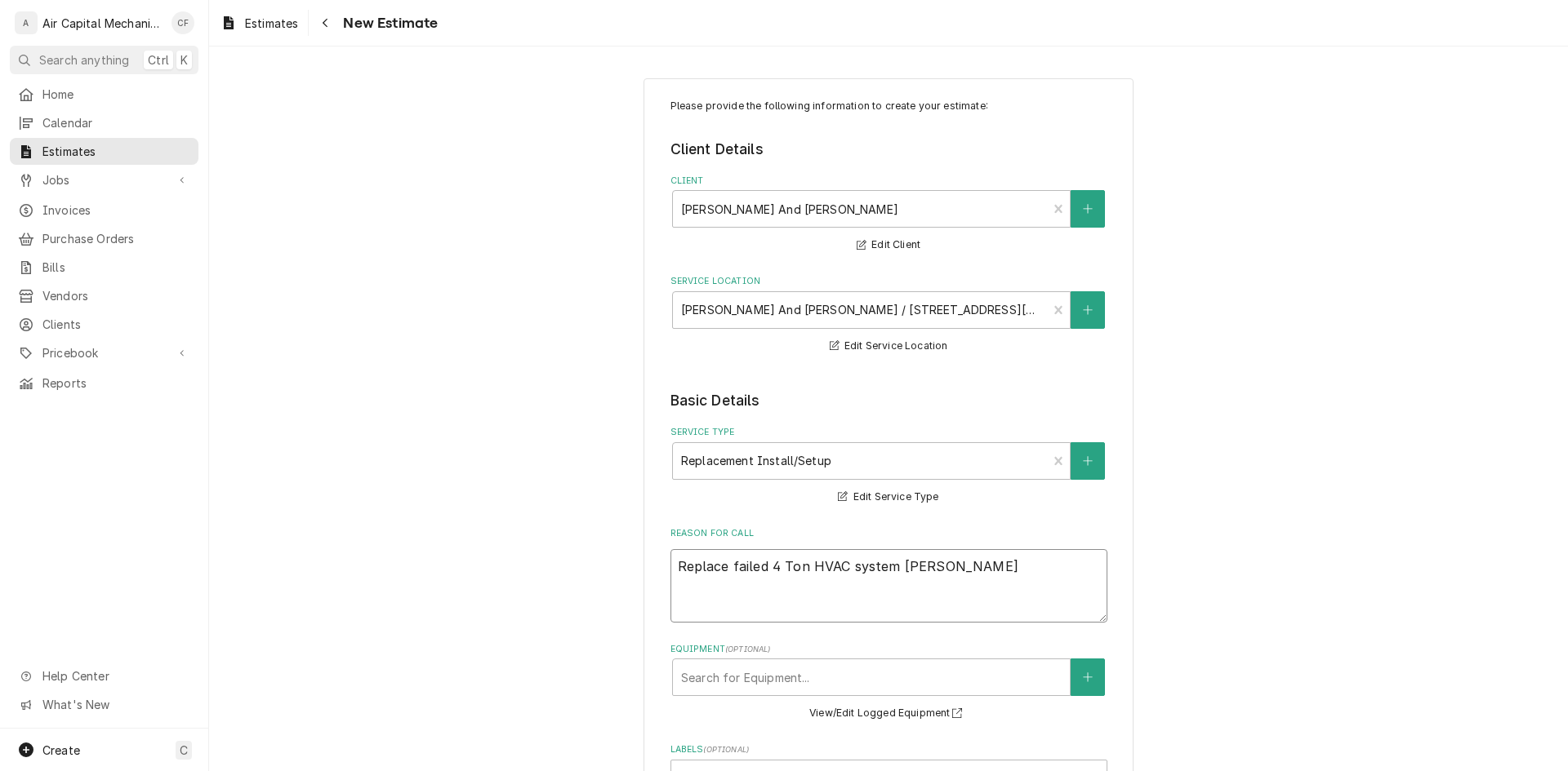
type textarea "x"
type textarea "Replace failed 4 Ton HVAC system win"
type textarea "x"
type textarea "Replace failed 4 Ton HVAC system wi"
type textarea "x"
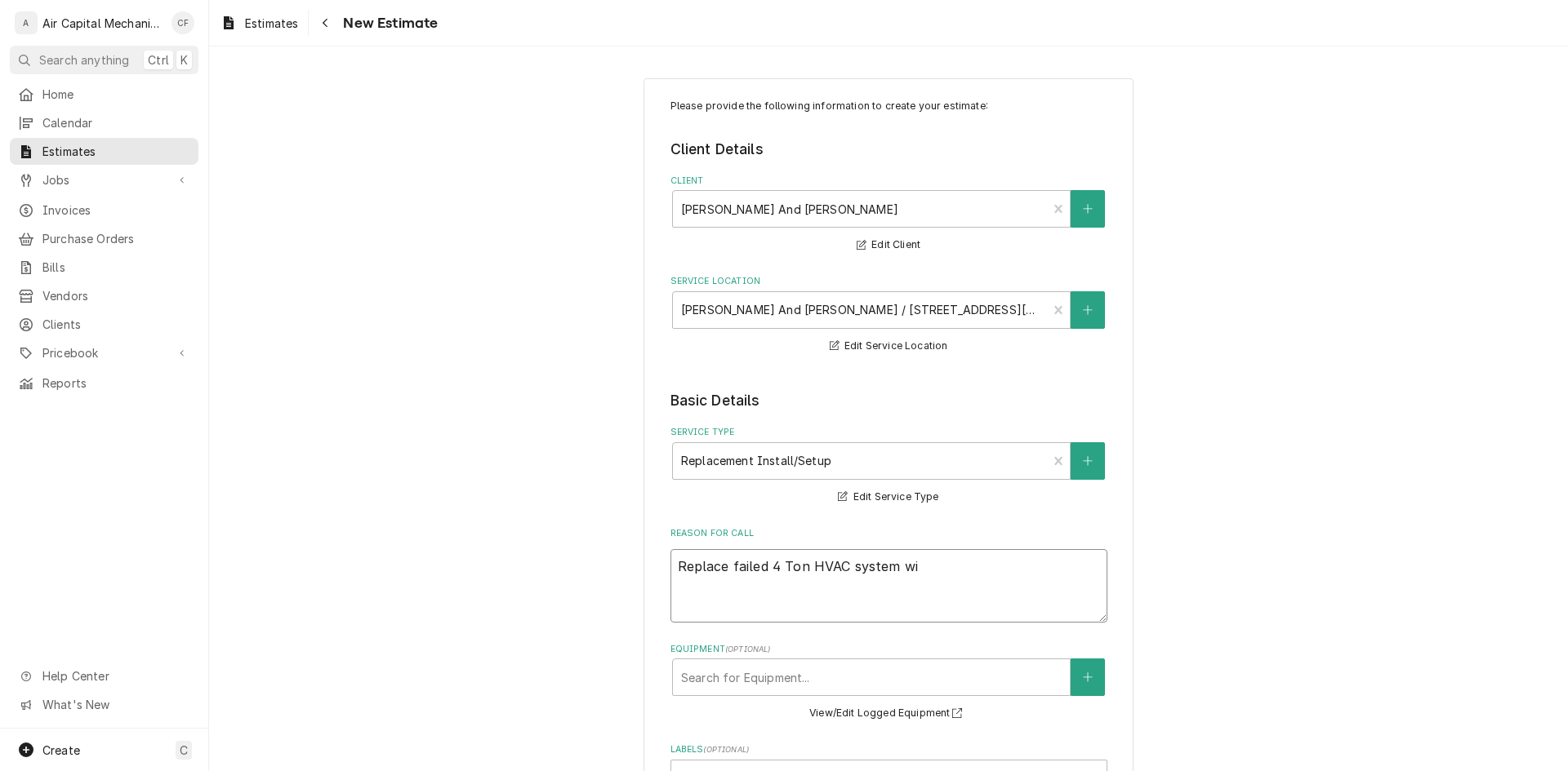
type textarea "Replace failed 4 Ton HVAC system wit"
type textarea "x"
type textarea "Replace failed 4 Ton HVAC system with"
type textarea "x"
type textarea "Replace failed 4 Ton HVAC system with"
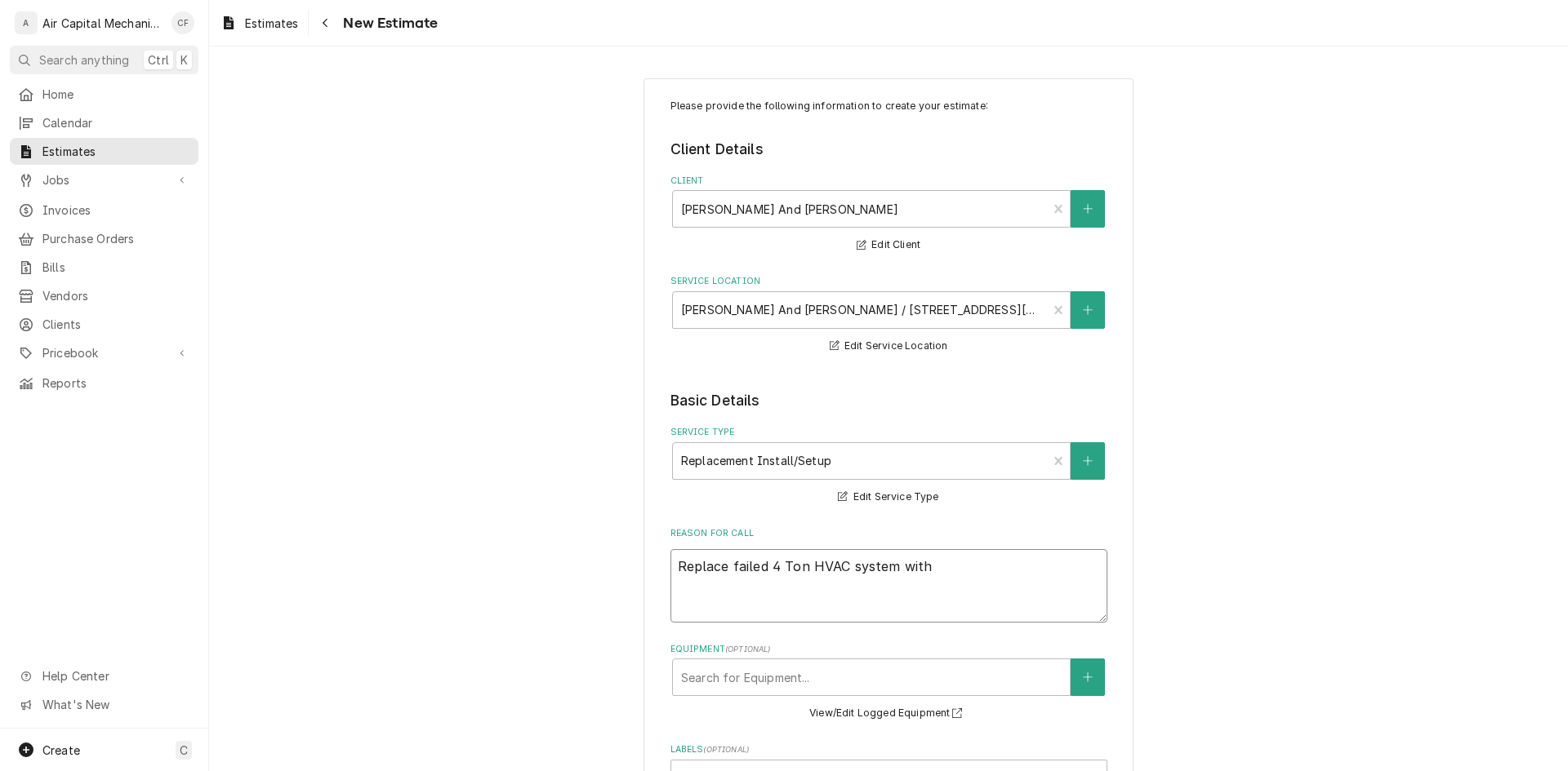
type textarea "x"
type textarea "Replace failed 4 Ton HVAC system with n"
type textarea "x"
type textarea "Replace failed 4 Ton HVAC system with ne"
type textarea "x"
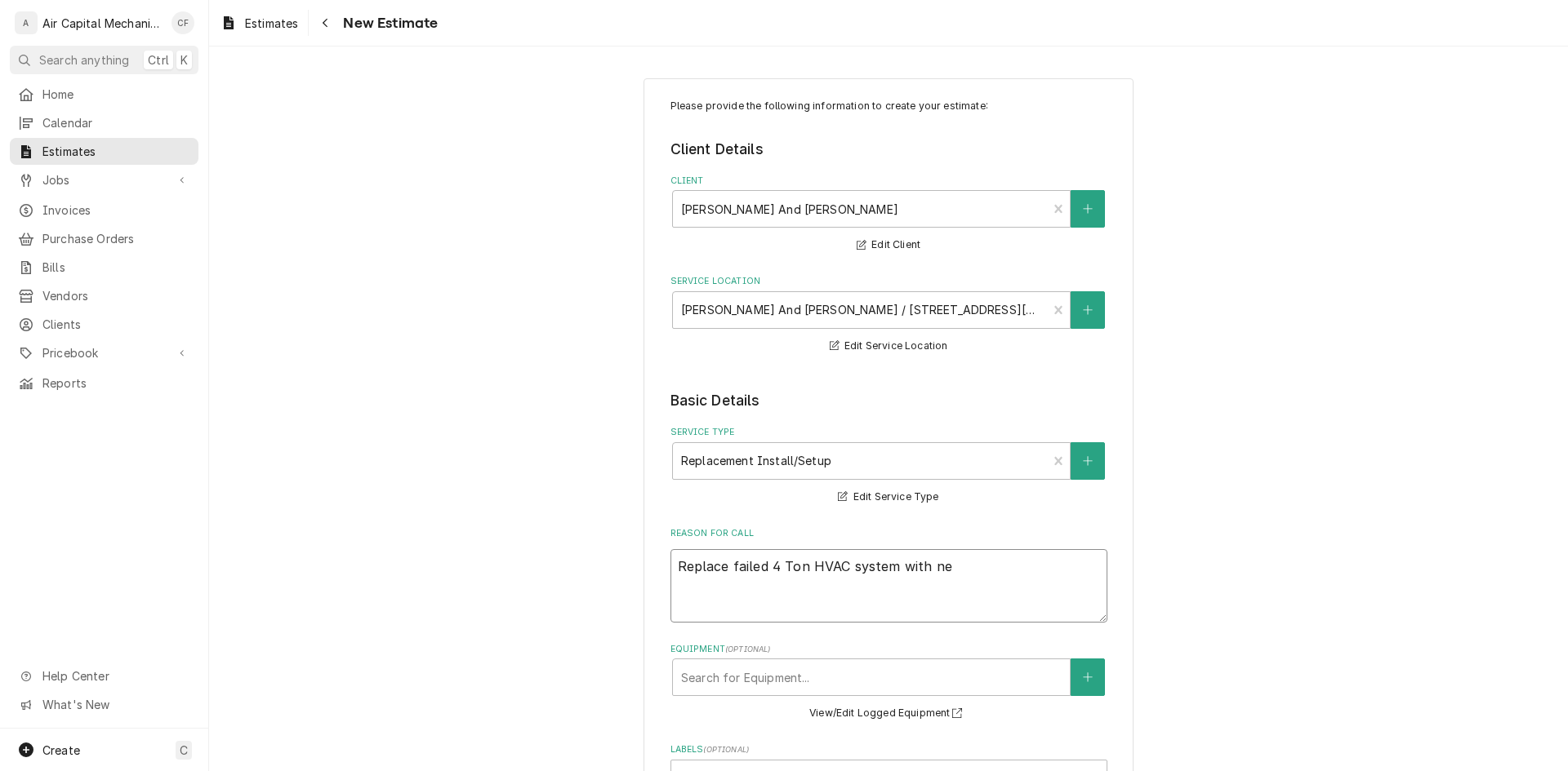
type textarea "Replace failed 4 Ton HVAC system with new"
type textarea "x"
type textarea "Replace failed 4 Ton HVAC system with new"
type textarea "x"
type textarea "Replace failed 4 Ton HVAC system with new %"
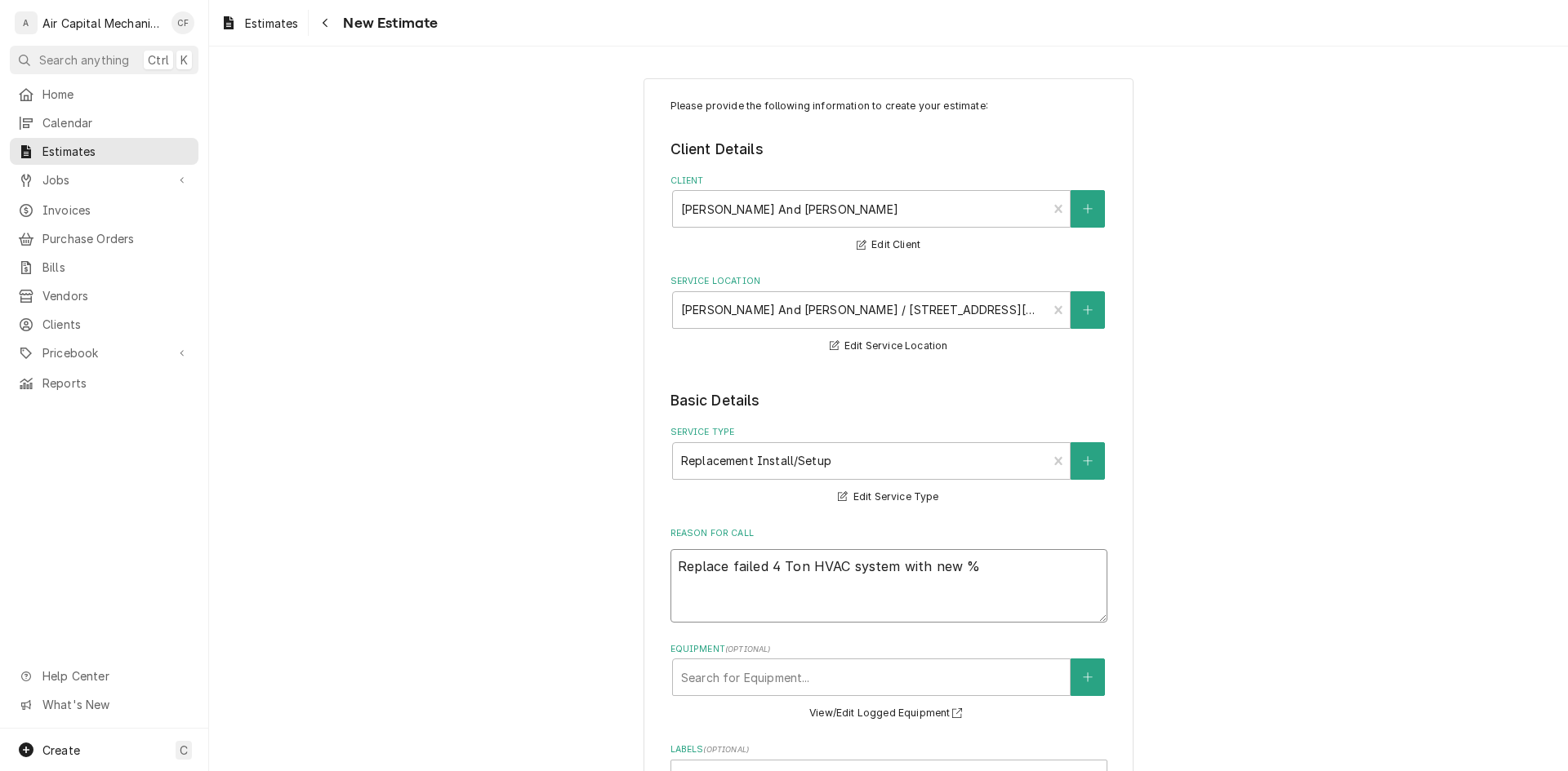
type textarea "x"
type textarea "Replace failed 4 Ton HVAC system with new %"
type textarea "x"
type textarea "Replace failed 4 Ton HVAC system with new %"
type textarea "x"
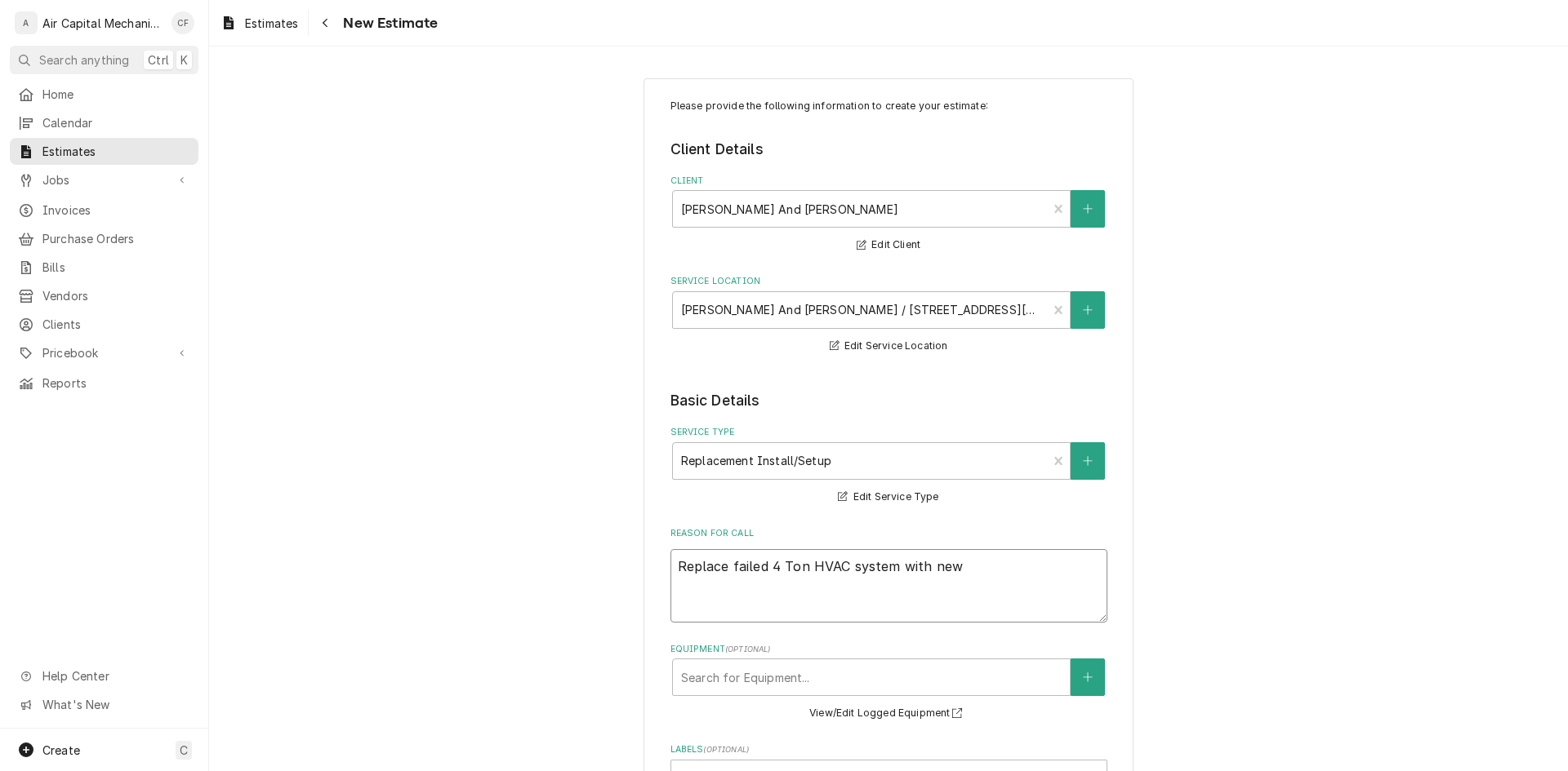
type textarea "Replace failed 4 Ton HVAC system with new 5"
type textarea "x"
type textarea "Replace failed 4 Ton HVAC system with new 54"
type textarea "x"
type textarea "Replace failed 4 Ton HVAC system with new 5"
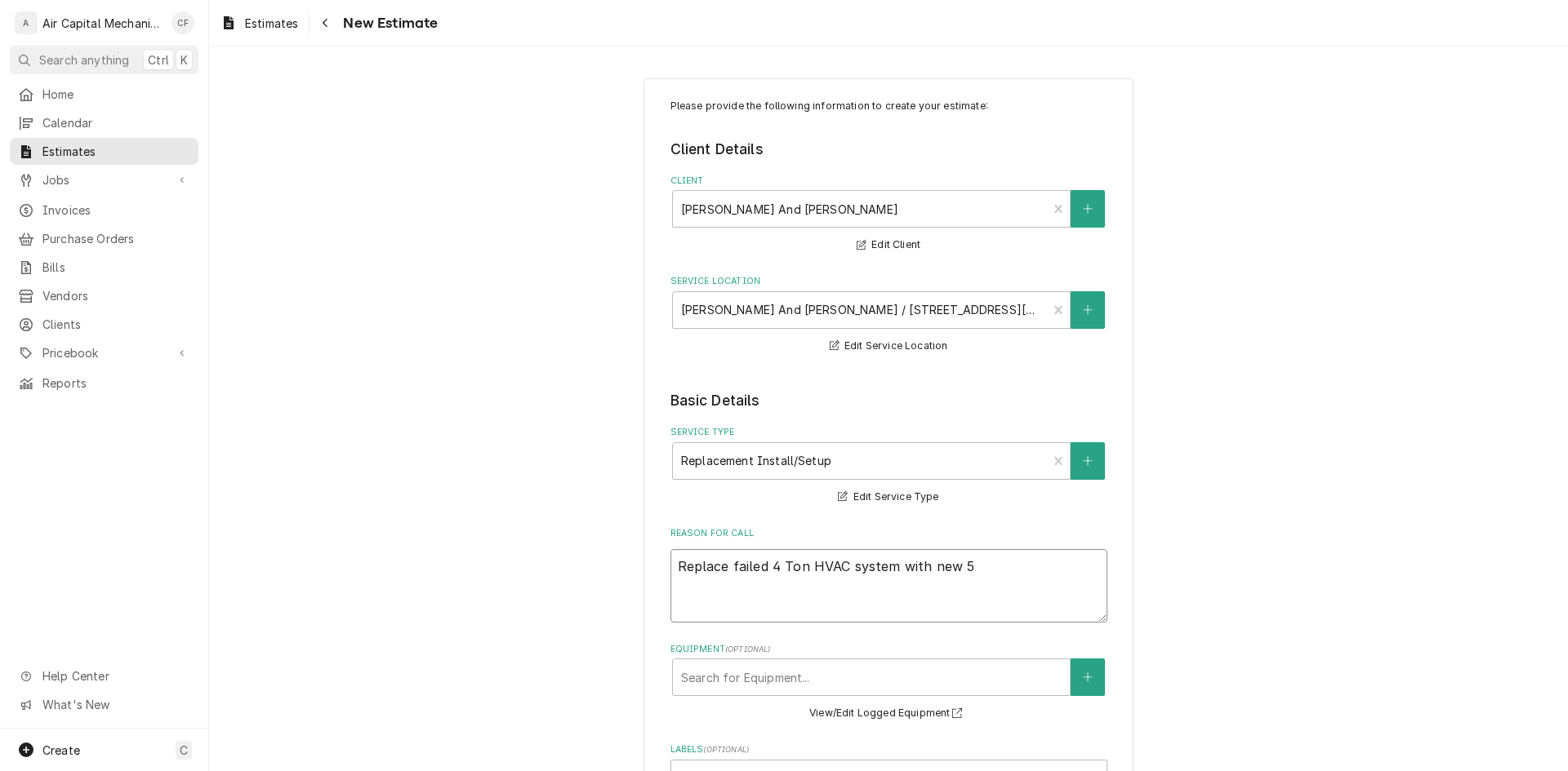
type textarea "x"
type textarea "Replace failed 4 Ton HVAC system with new 5"
type textarea "x"
type textarea "Replace failed 4 Ton HVAC system with new 5 t"
type textarea "x"
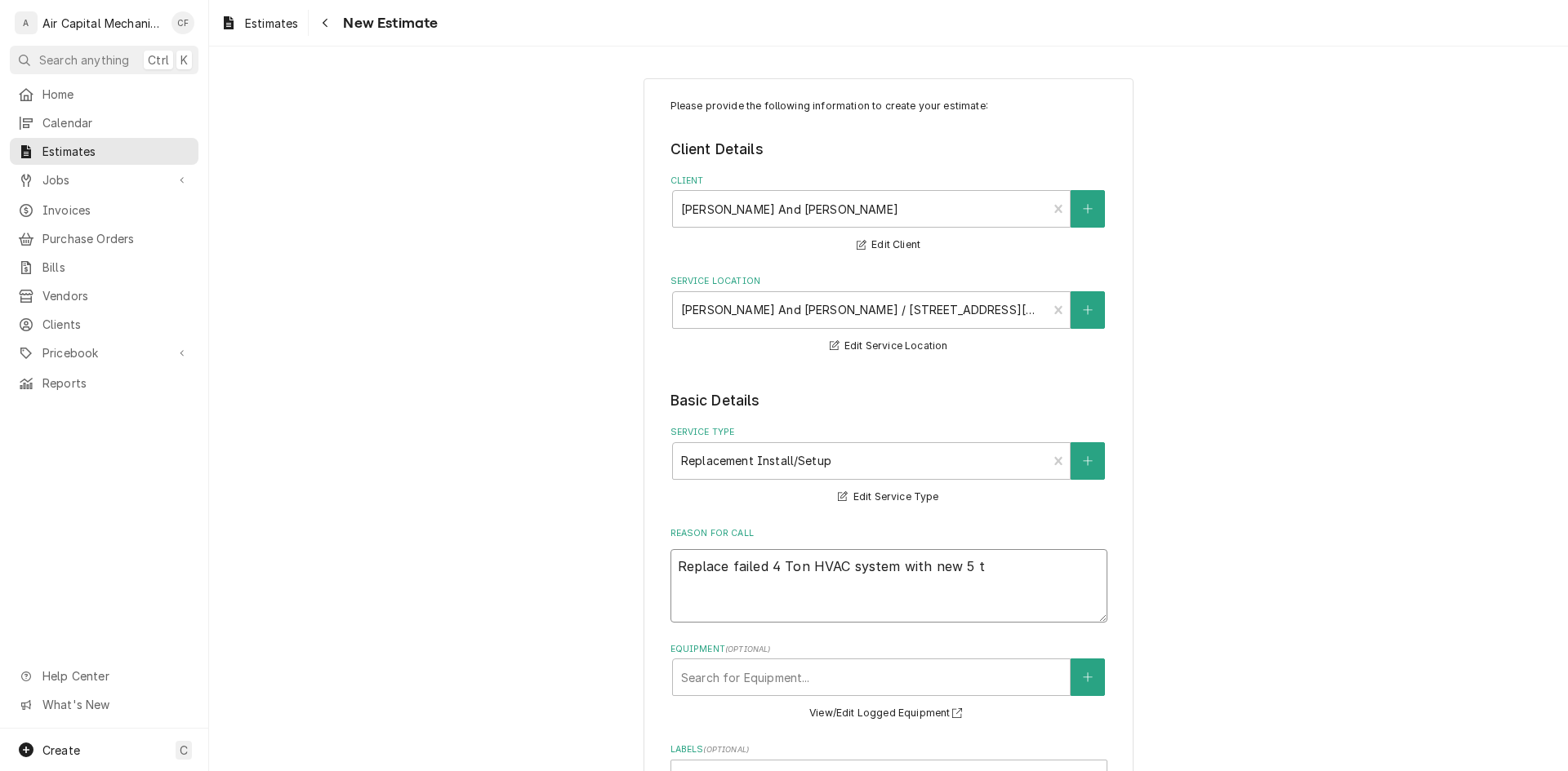
type textarea "Replace failed 4 Ton HVAC system with new 5 to"
type textarea "x"
type textarea "Replace failed 4 Ton HVAC system with new 5 ton"
type textarea "x"
type textarea "Replace failed 4 Ton HVAC system with new 5 ton"
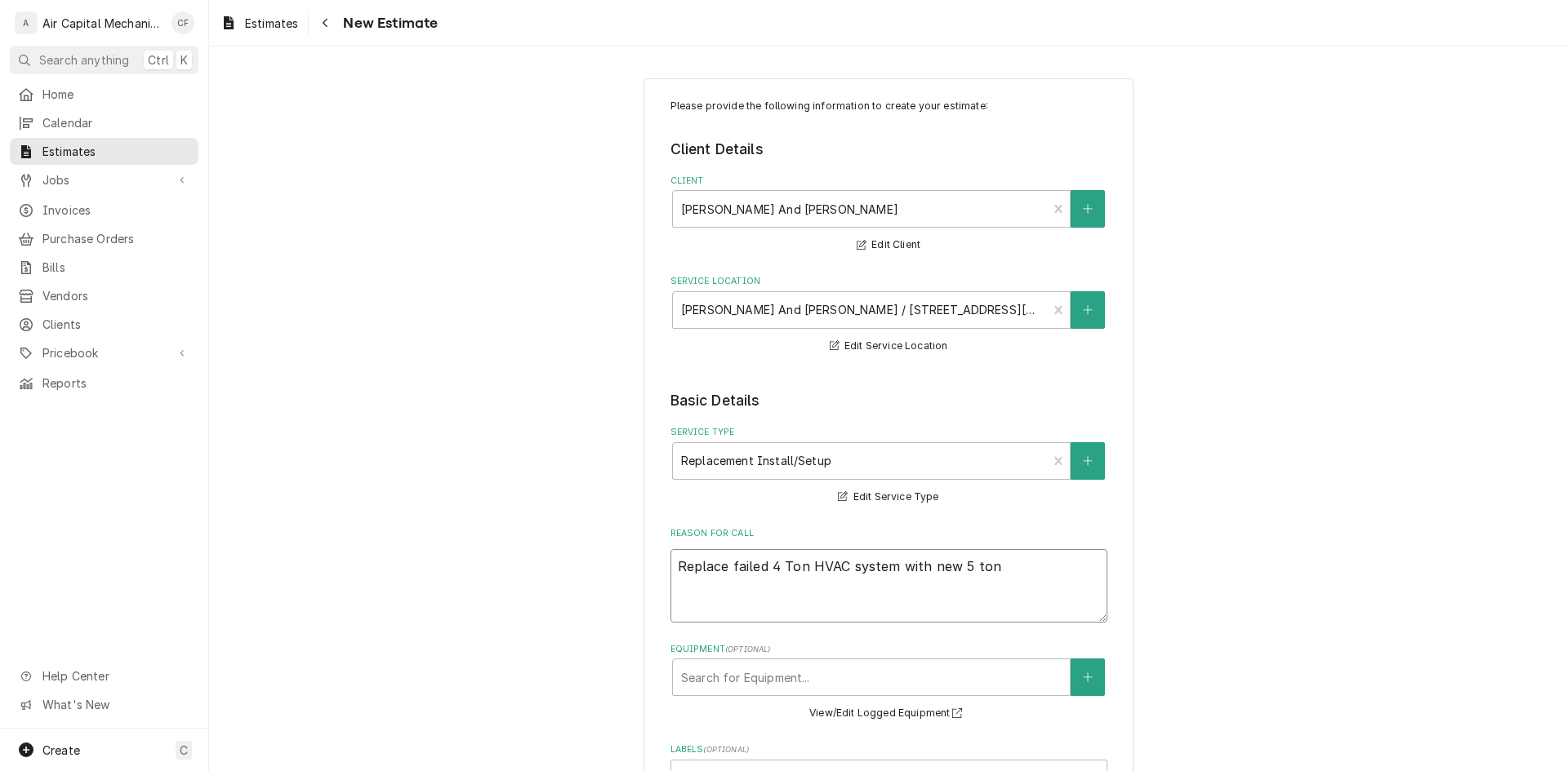
type textarea "x"
type textarea "Replace failed 4 Ton HVAC system with new 5 ton"
type textarea "x"
type textarea "Replace failed 4 Ton HVAC system with new 5 to"
type textarea "x"
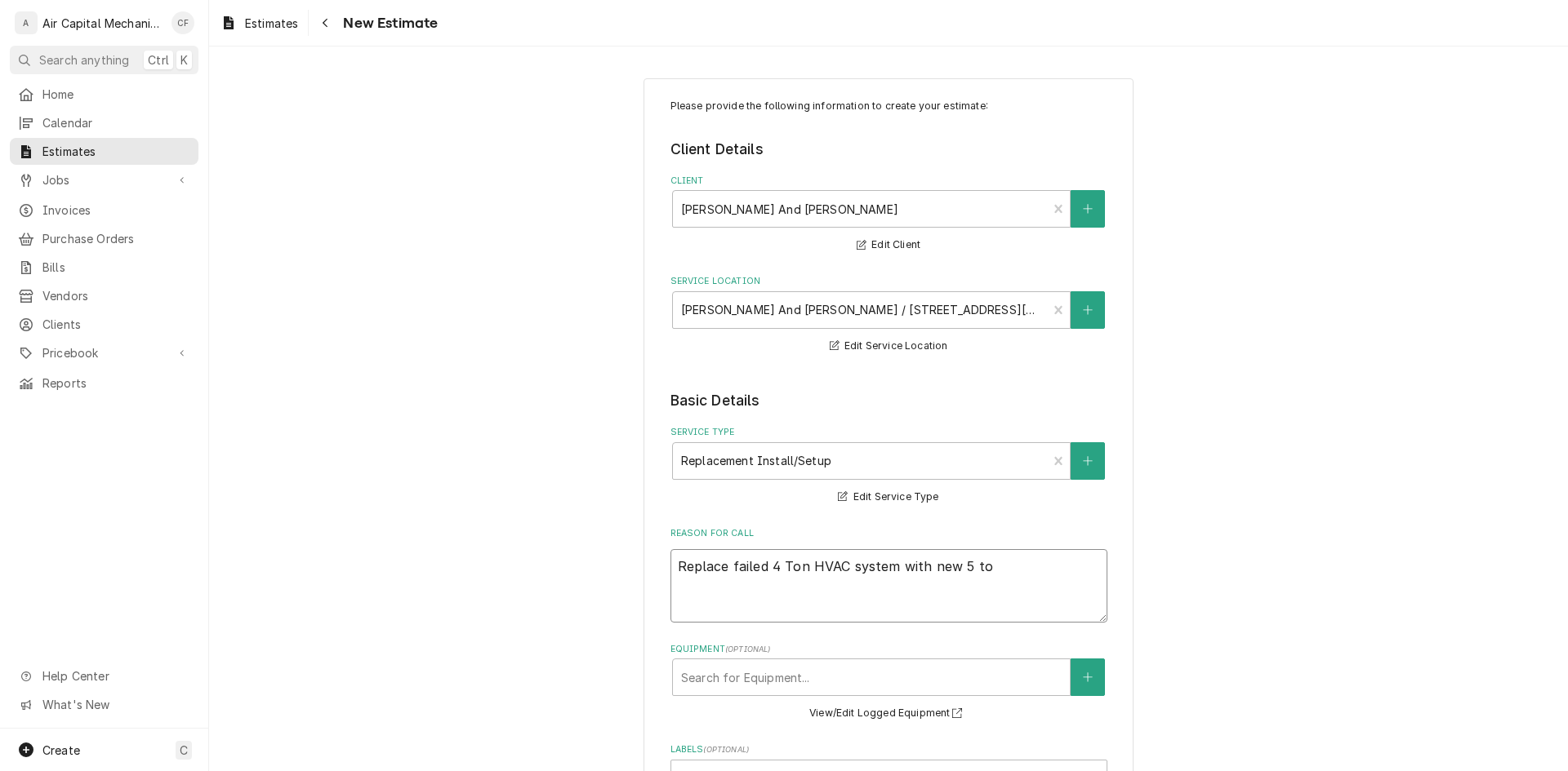
type textarea "Replace failed 4 Ton HVAC system with new 5 t"
type textarea "x"
type textarea "Replace failed 4 Ton HVAC system with new 5"
type textarea "x"
type textarea "Replace failed 4 Ton HVAC system with new 5 T"
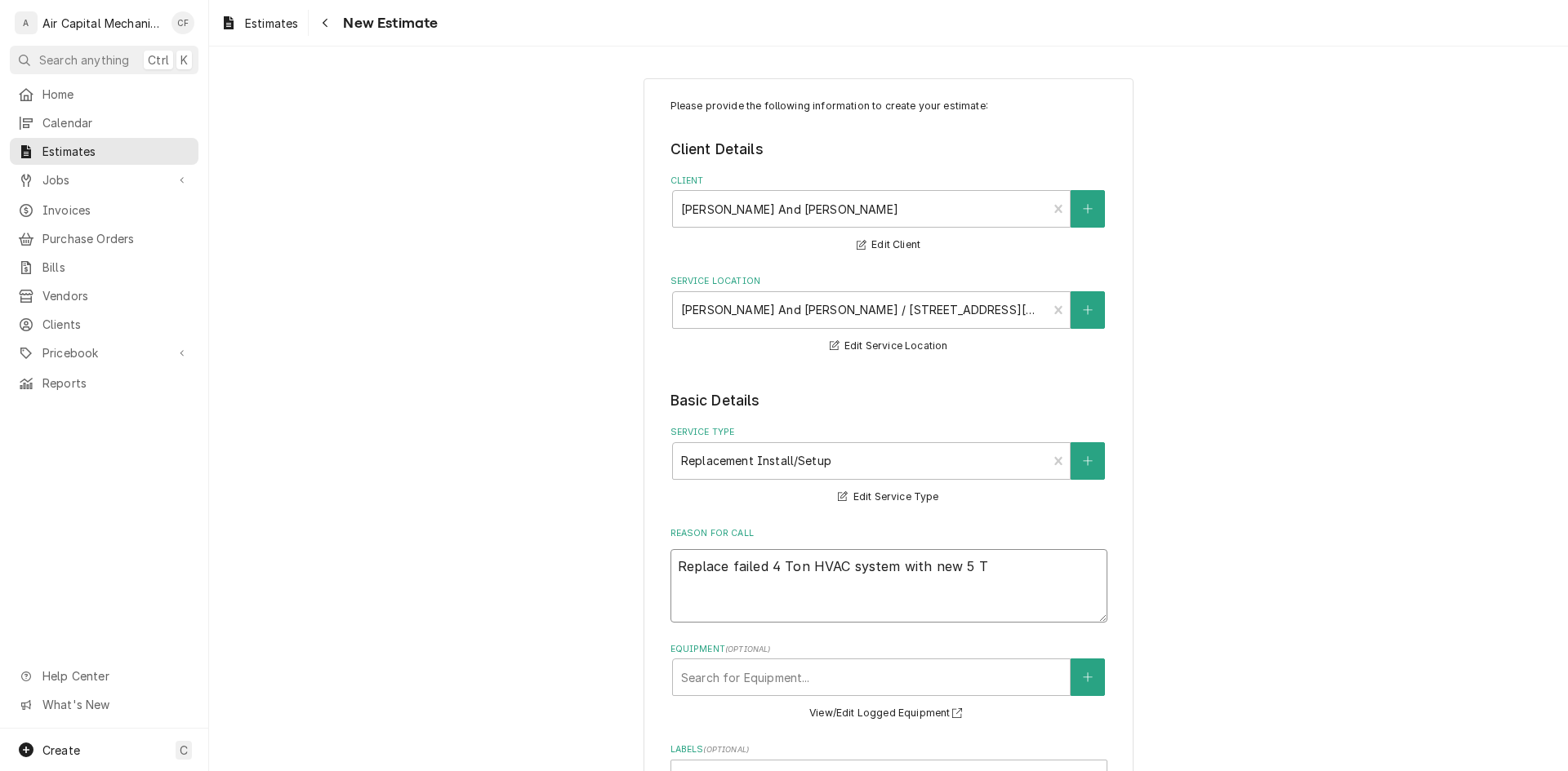
type textarea "x"
type textarea "Replace failed 4 Ton HVAC system with new 5 To"
type textarea "x"
type textarea "Replace failed 4 Ton HVAC system with new 5 Ton"
type textarea "x"
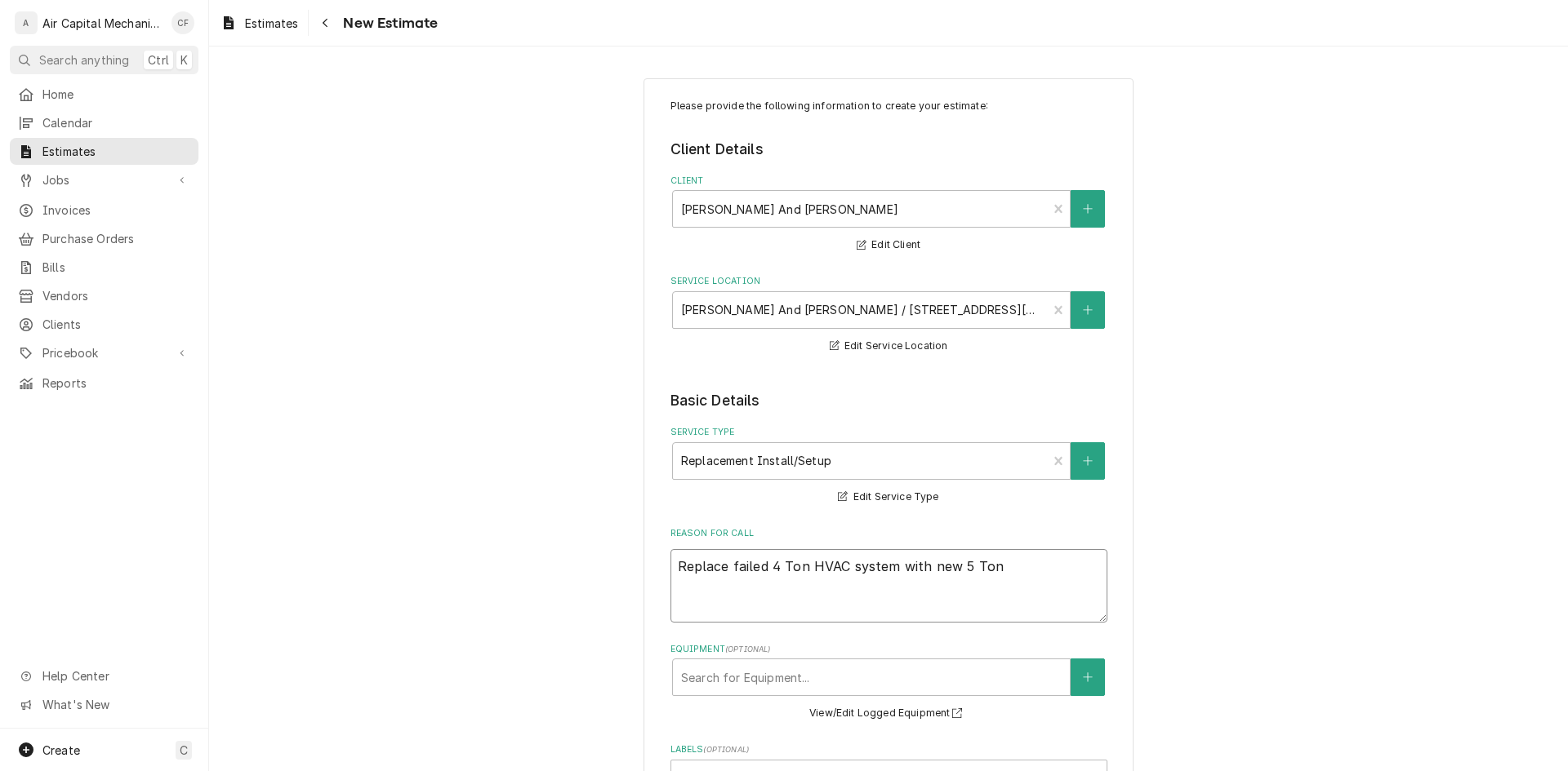
type textarea "Replace failed 4 Ton HVAC system with new 5 Ton"
type textarea "x"
type textarea "Replace failed 4 Ton HVAC system with new 5 Ton L"
type textarea "x"
type textarea "Replace failed 4 Ton HVAC system with new 5 Ton Len"
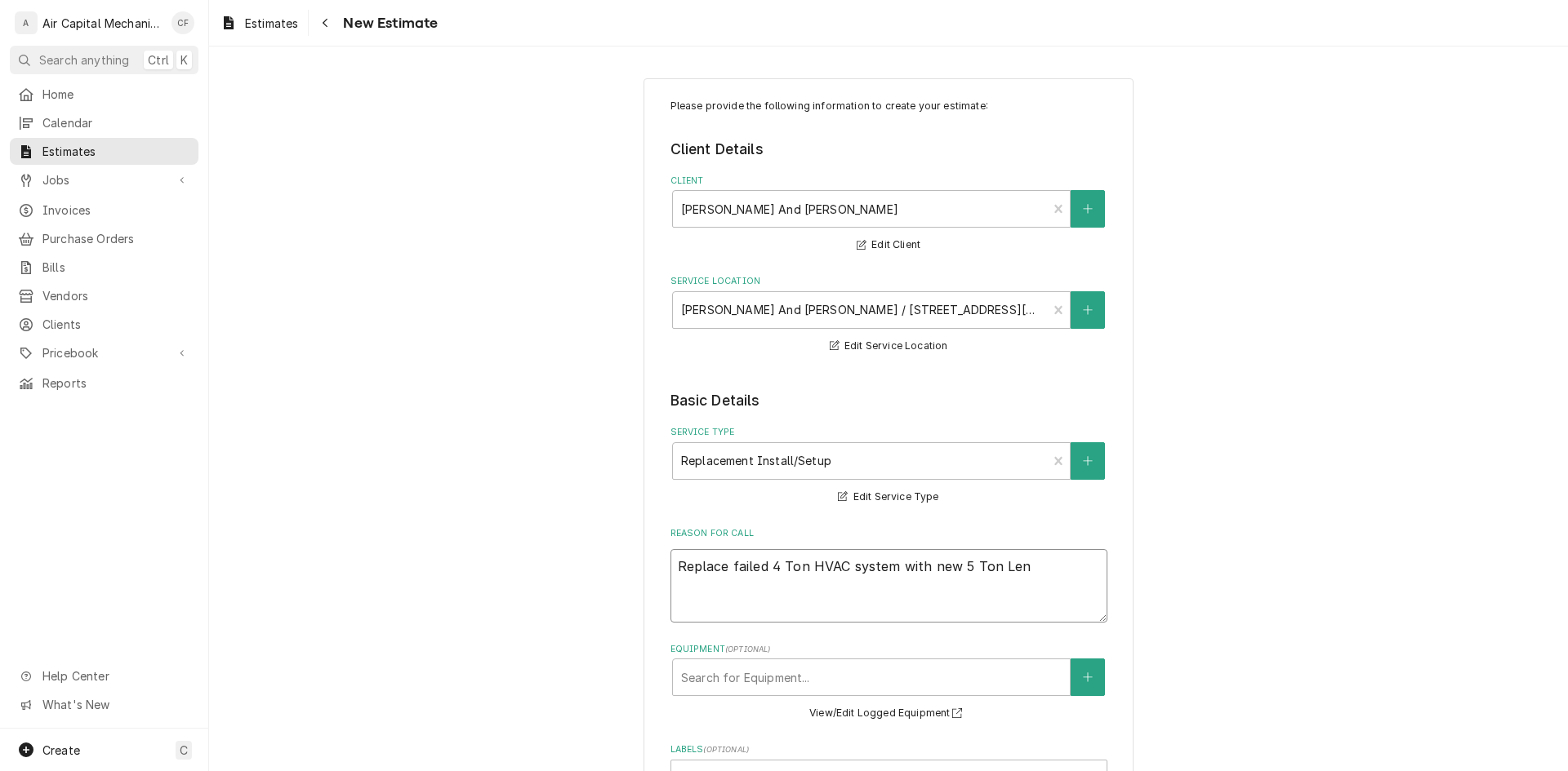
type textarea "x"
type textarea "Replace failed 4 Ton HVAC system with new 5 Ton Lenno"
type textarea "x"
type textarea "Replace failed 4 Ton HVAC system with new 5 Ton Lennox"
type textarea "x"
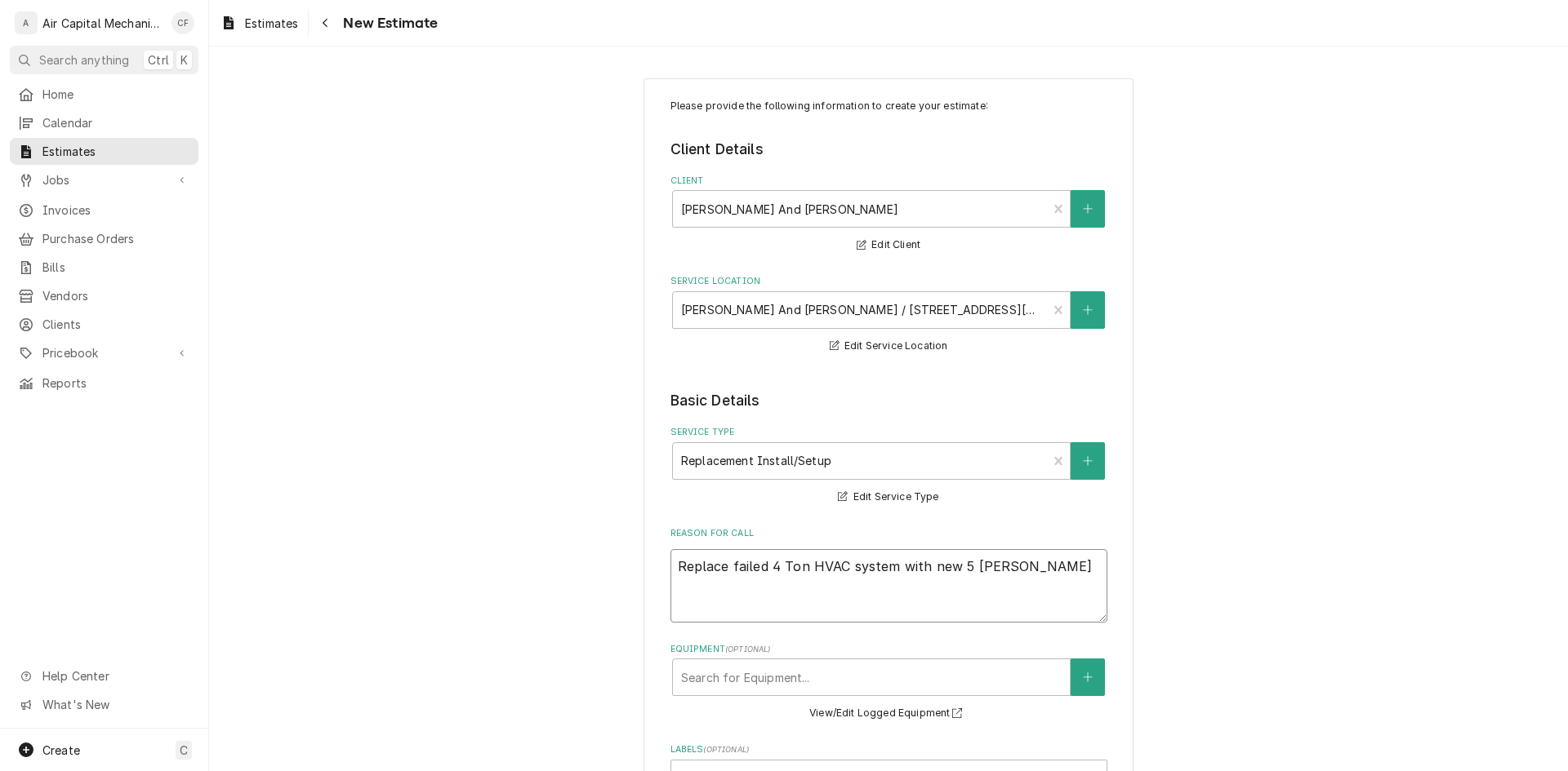
type textarea "Replace failed 4 Ton HVAC system with new 5 Ton Lennox"
type textarea "x"
type textarea "Replace failed 4 Ton HVAC system with new 5 Ton Lennox M"
type textarea "x"
type textarea "Replace failed 4 Ton HVAC system with new 5 Ton Lennox Me"
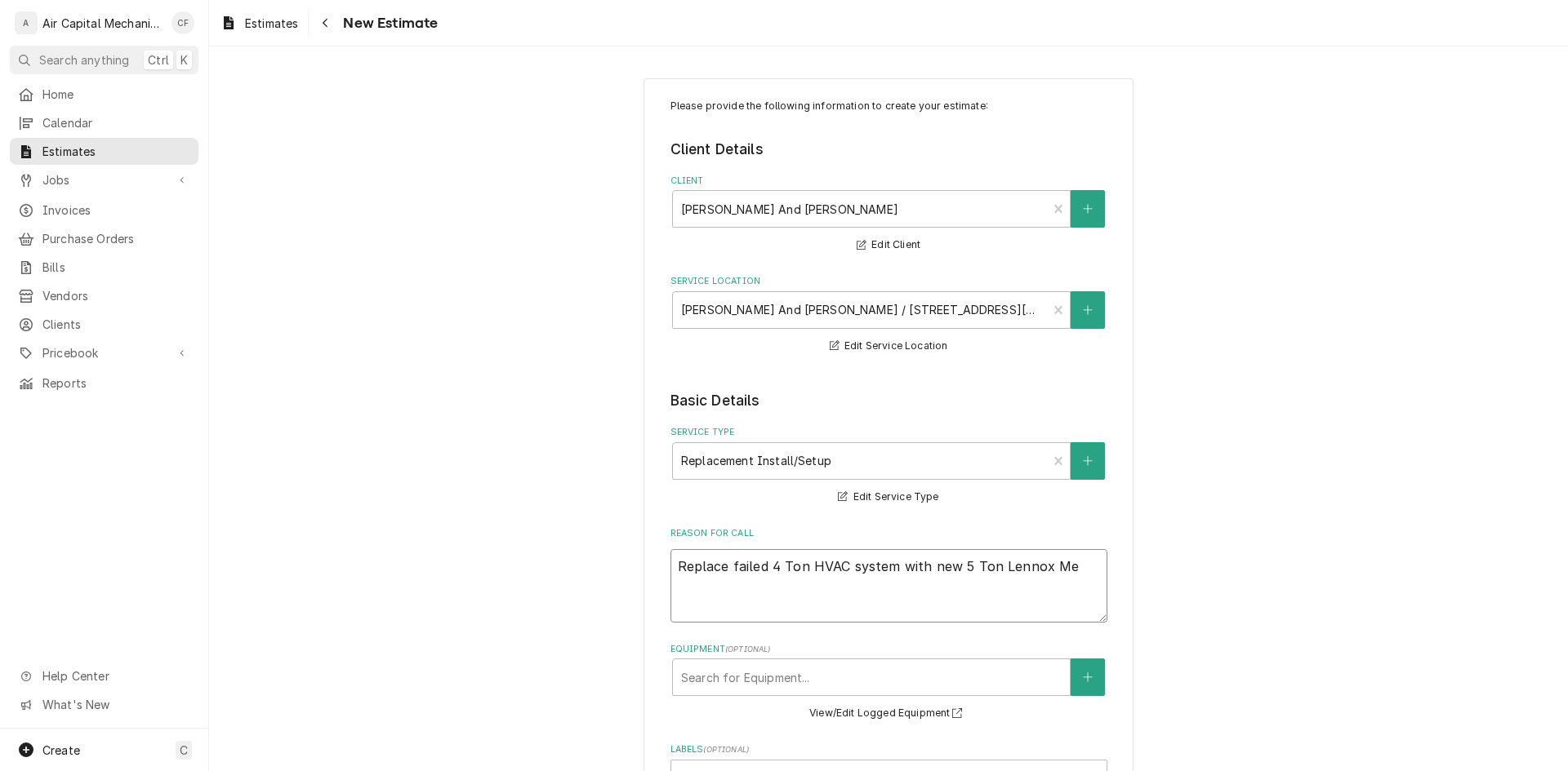
type textarea "x"
type textarea "Replace failed 4 Ton HVAC system with new 5 Ton Lennox Mer"
type textarea "x"
type textarea "Replace failed 4 Ton HVAC system with new 5 Ton Lennox Merit"
type textarea "x"
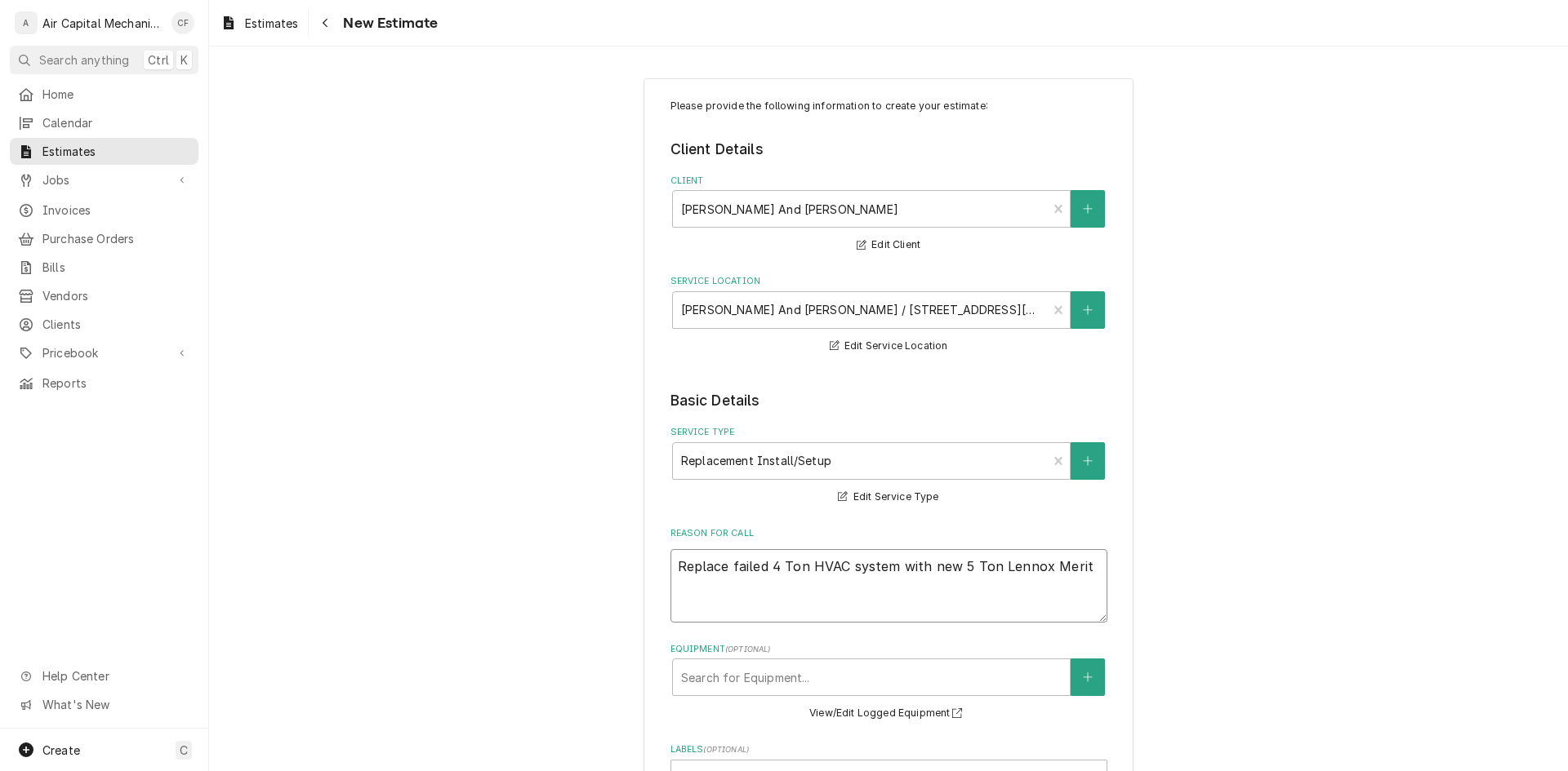
type textarea "Replace failed 4 Ton HVAC system with new 5 Ton Lennox Merit"
type textarea "x"
type textarea "Replace failed 4 Ton HVAC system with new 5 Ton Lennox Merit S"
type textarea "x"
type textarea "Replace failed 4 Ton HVAC system with new 5 Ton Lennox Merit Se"
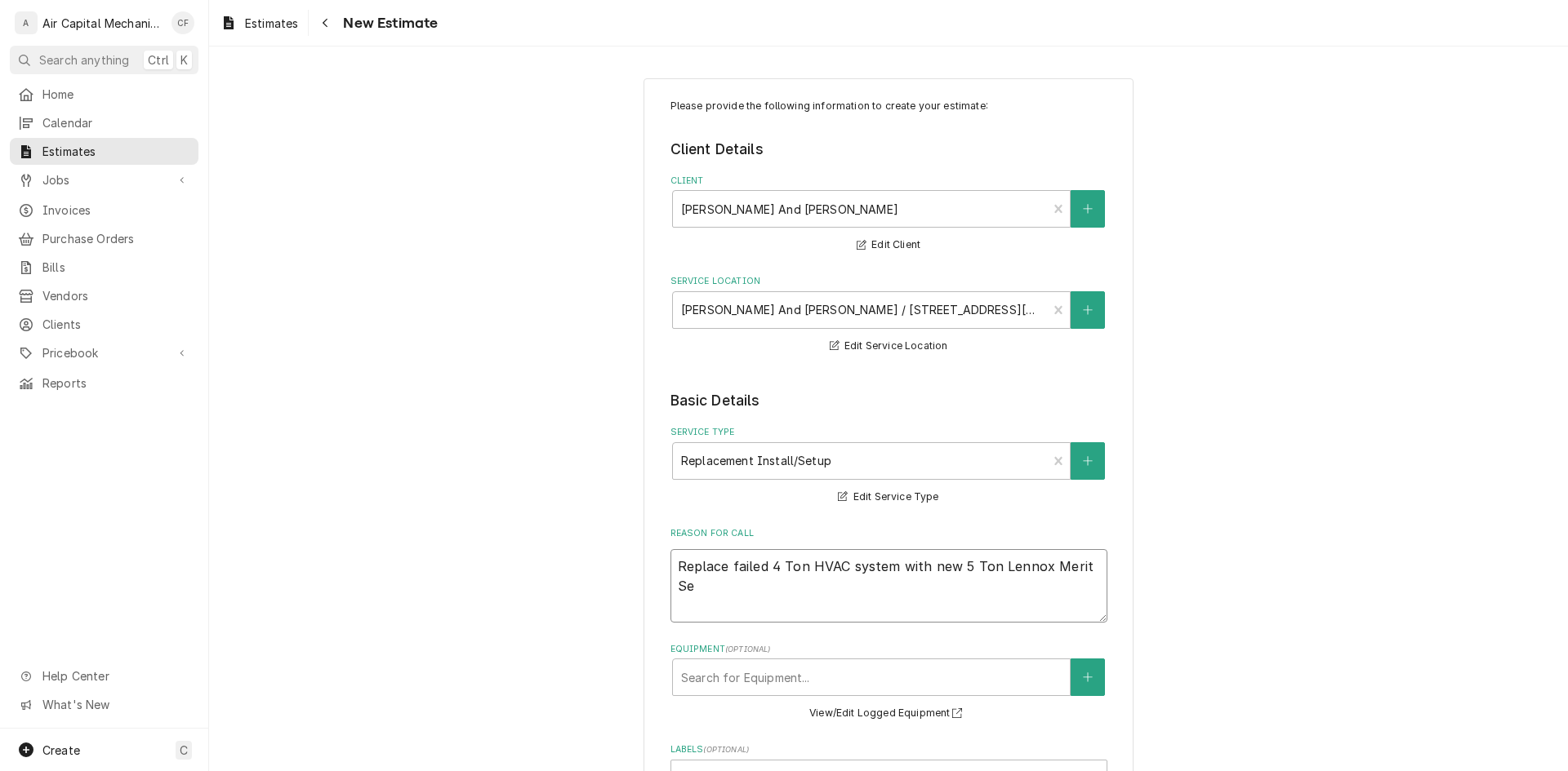
type textarea "x"
type textarea "Replace failed 4 Ton HVAC system with new 5 Ton Lennox Merit Ser"
type textarea "x"
type textarea "Replace failed 4 Ton HVAC system with new 5 Ton Lennox Merit Seri"
type textarea "x"
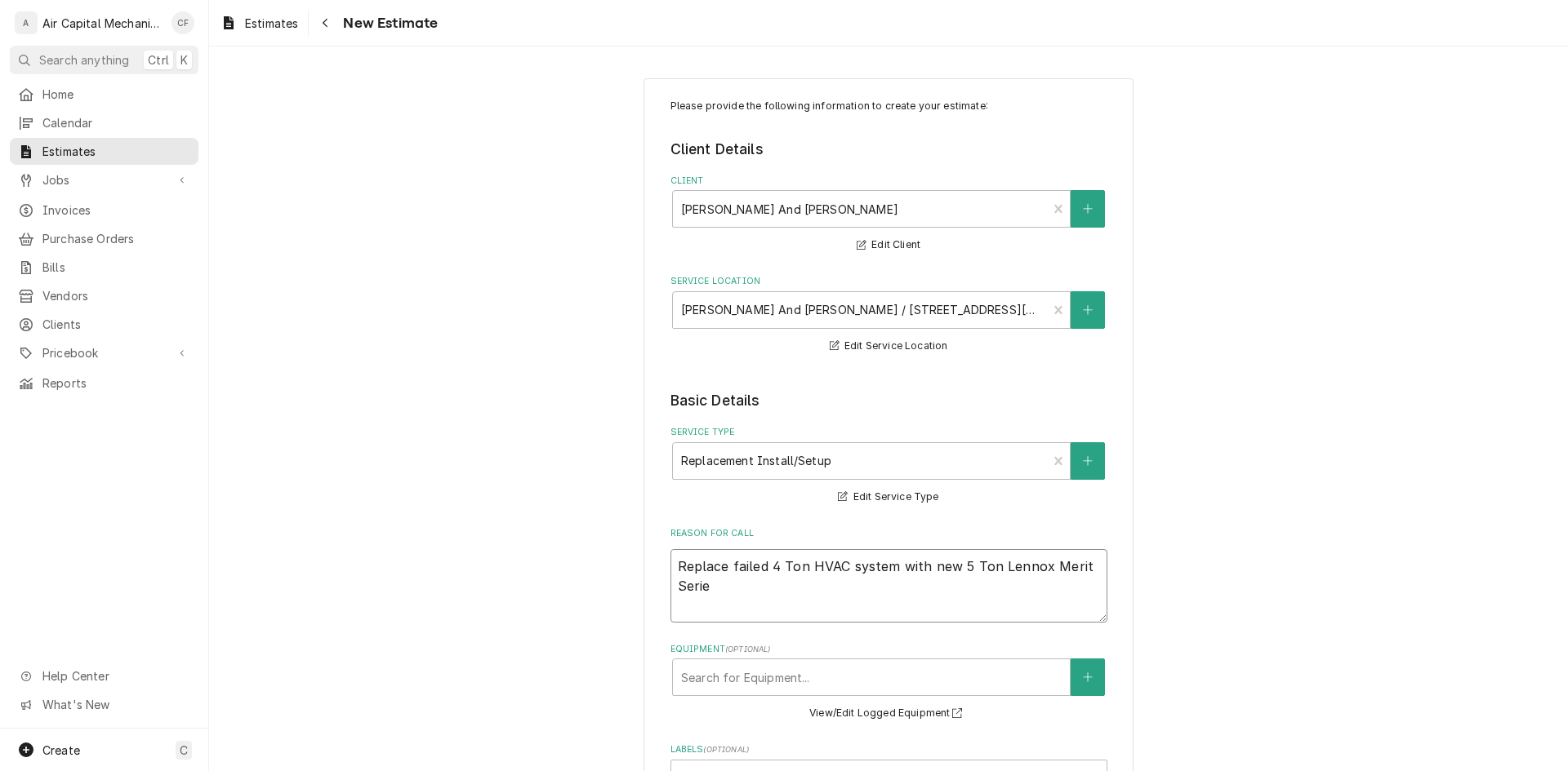
type textarea "Replace failed 4 Ton HVAC system with new 5 Ton Lennox Merit Serier"
type textarea "x"
type textarea "Replace failed 4 Ton HVAC system with new 5 Ton Lennox Merit Serie"
type textarea "x"
type textarea "Replace failed 4 Ton HVAC system with new 5 Ton Lennox Merit Series"
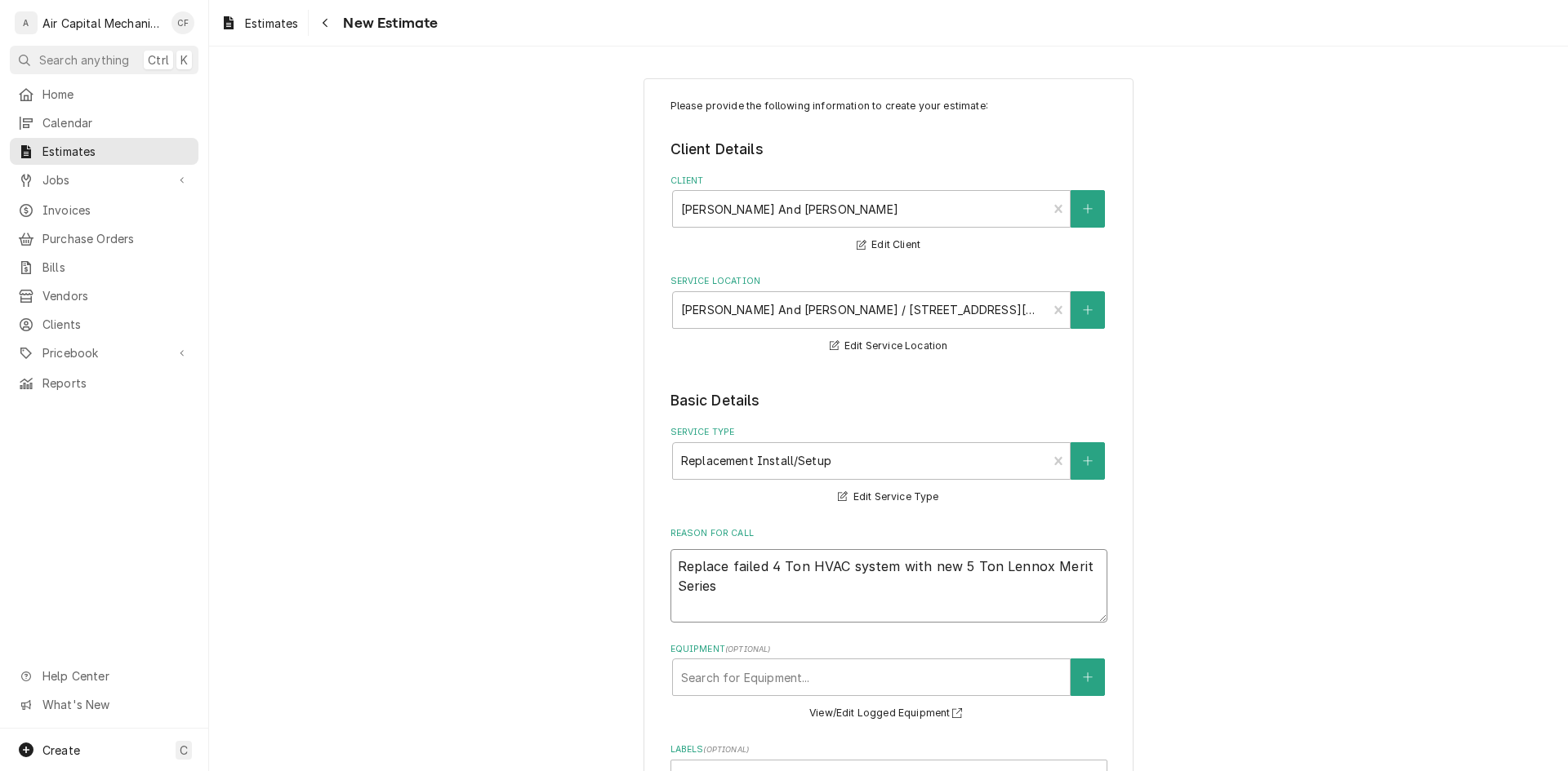
type textarea "x"
type textarea "Replace failed 4 Ton HVAC system with new 5 Ton Lennox Merit Series"
type textarea "x"
type textarea "Replace failed 4 Ton HVAC system with new 5 Ton Lennox Merit Series u"
type textarea "x"
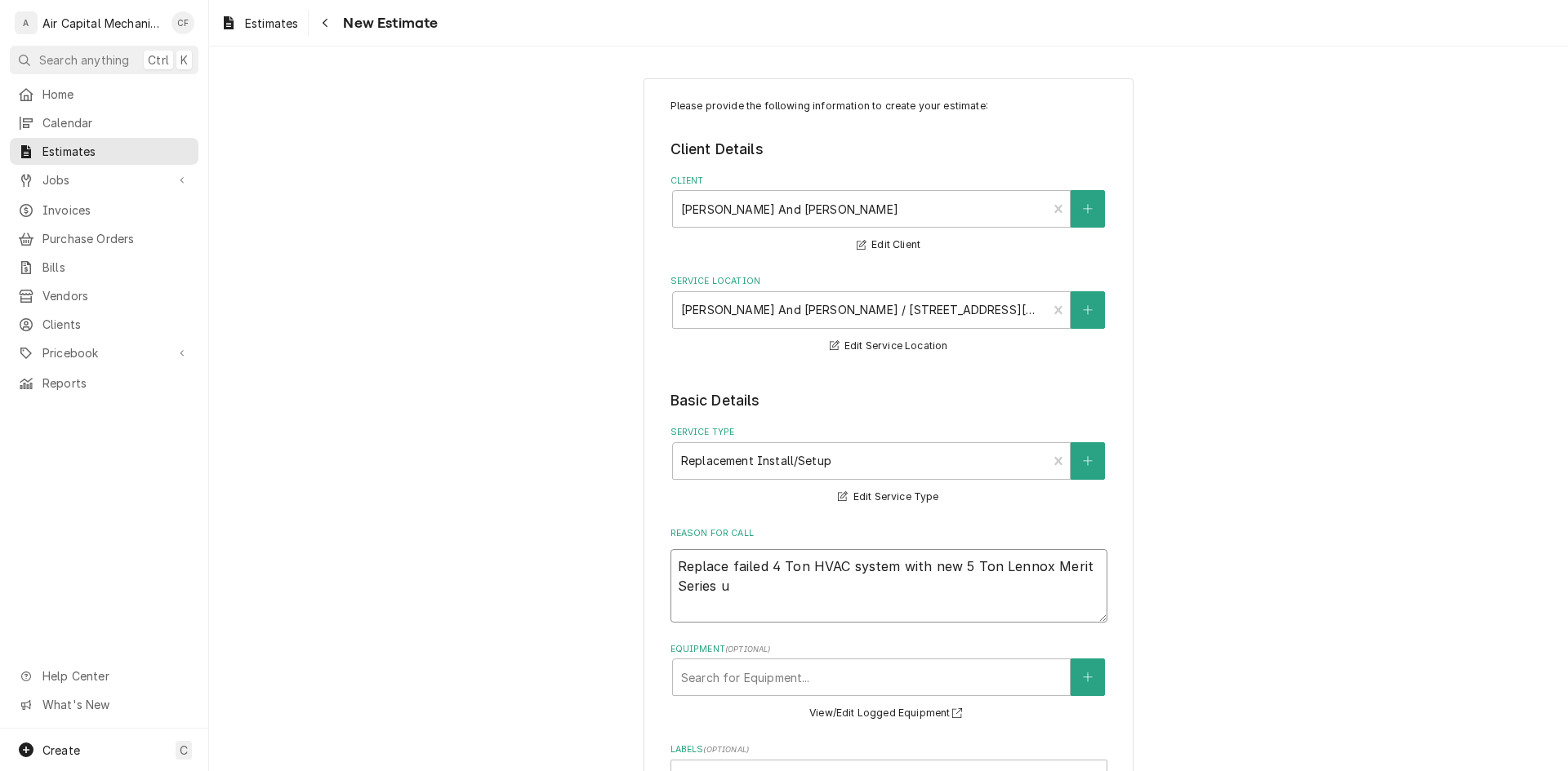
type textarea "Replace failed 4 Ton HVAC system with new 5 Ton Lennox Merit Series un"
type textarea "x"
type textarea "Replace failed 4 Ton HVAC system with new 5 Ton Lennox Merit Series uni"
type textarea "x"
type textarea "Replace failed 4 Ton HVAC system with new 5 Ton Lennox Merit Series unit"
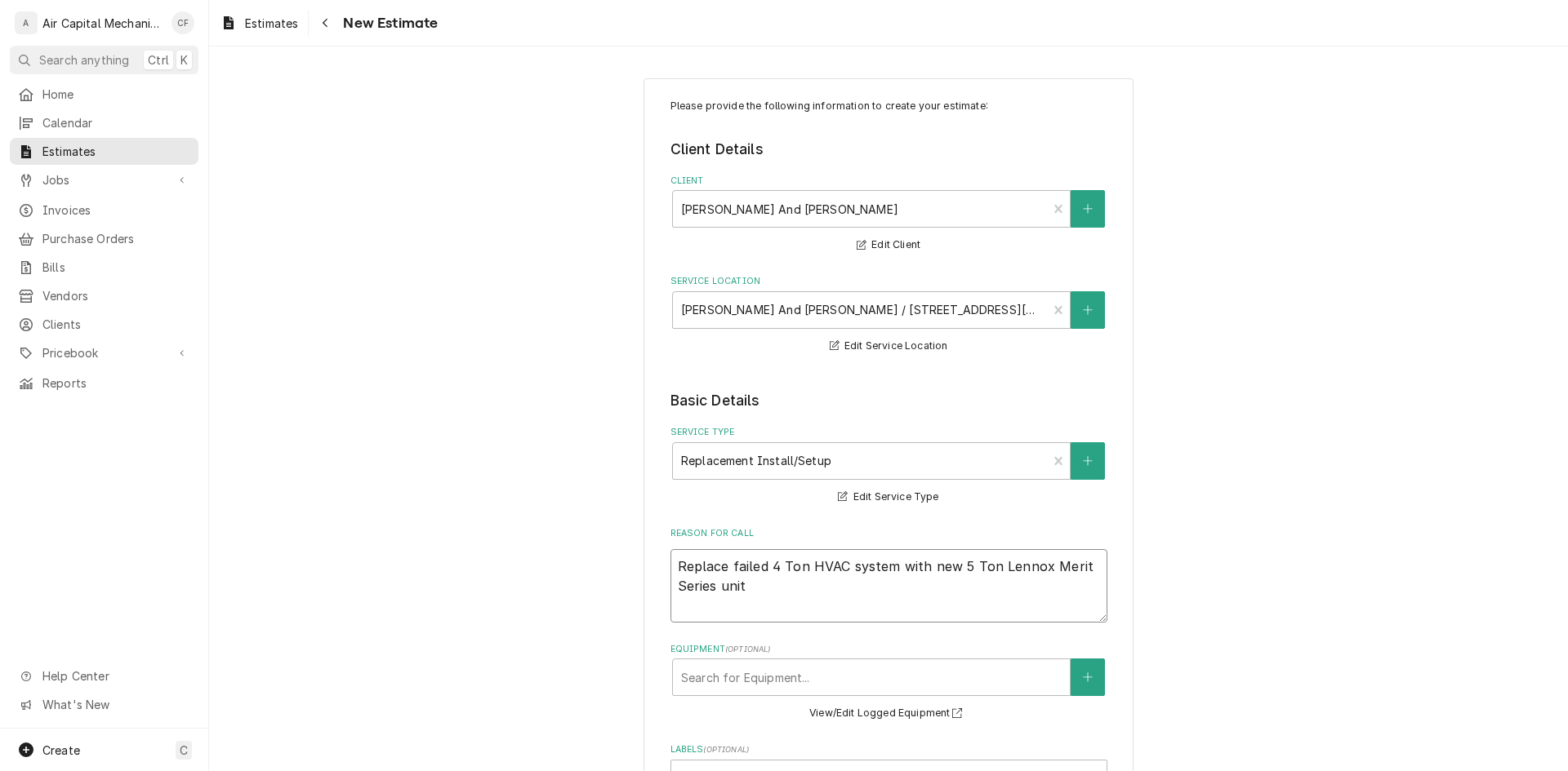
type textarea "x"
type textarea "Replace failed 4 Ton HVAC system with new 5 Ton Lennox Merit Series unit."
type textarea "x"
type textarea "Replace failed 4 Ton HVAC system with new 5 Ton Lennox Merit Series unit."
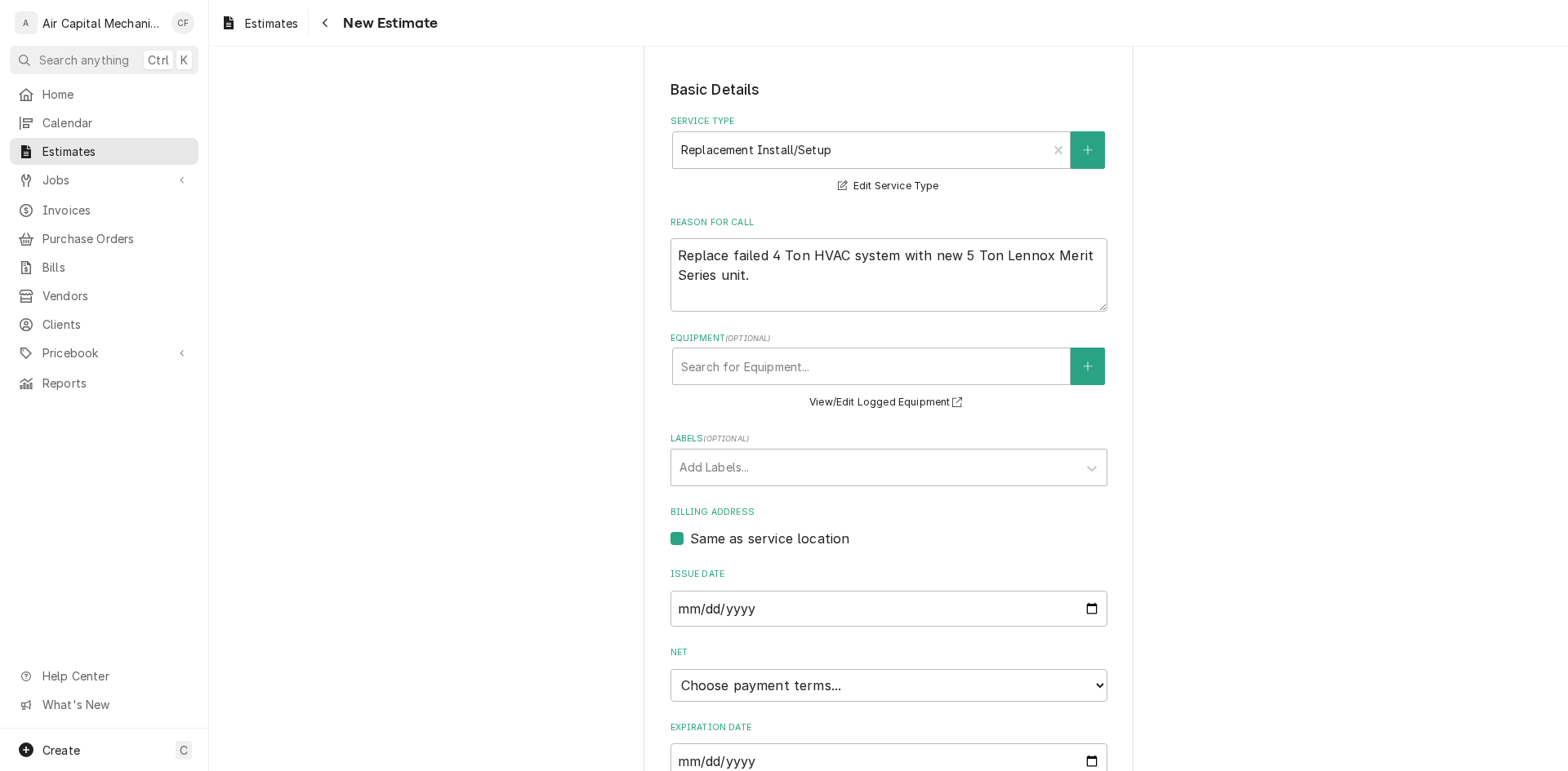
scroll to position [327, 0]
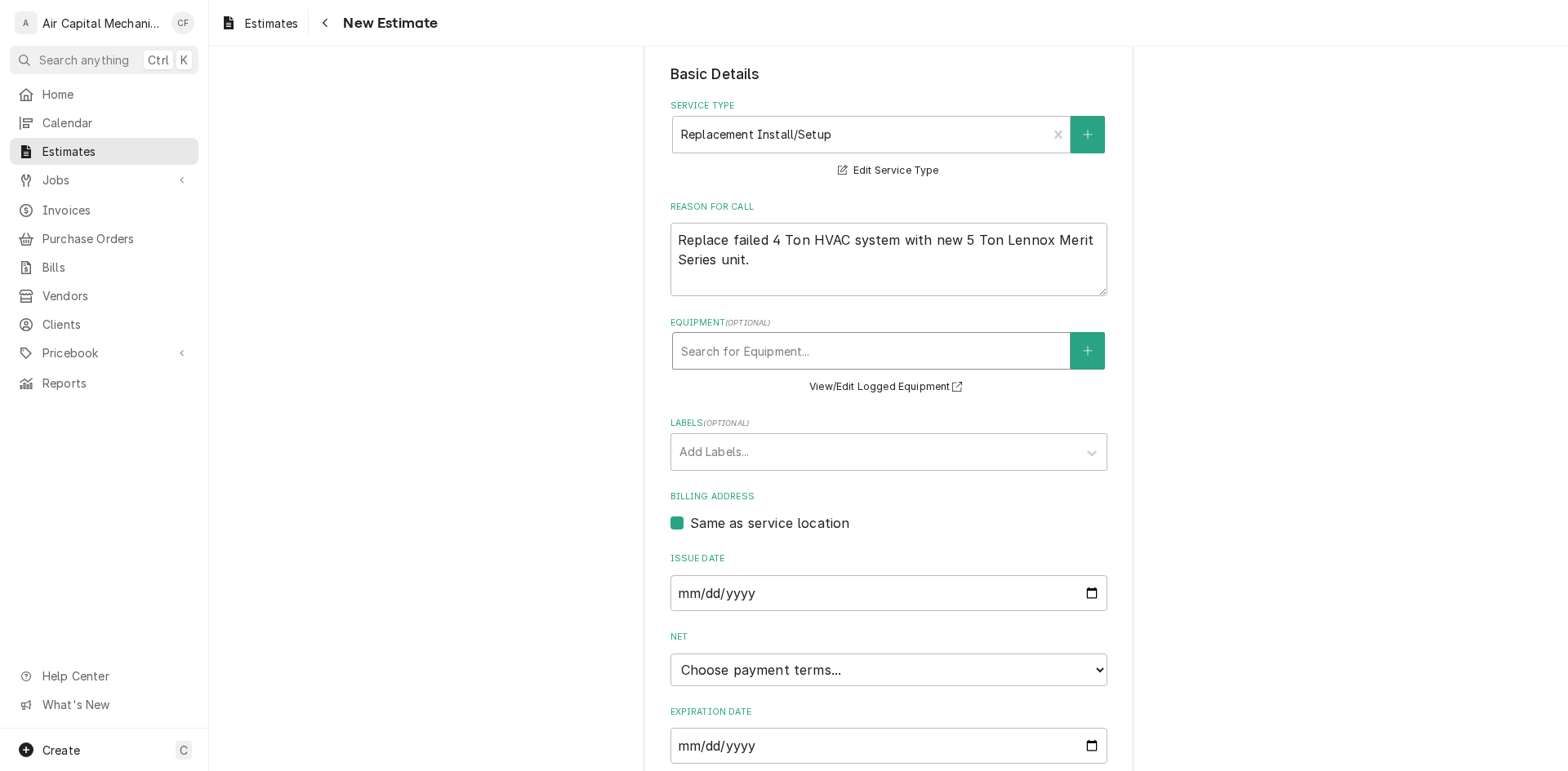
click at [953, 341] on div "Equipment" at bounding box center [871, 350] width 380 height 29
click at [1404, 422] on div "Please provide the following information to create your estimate: Client Detail…" at bounding box center [887, 316] width 1358 height 1158
click at [954, 449] on div "Labels" at bounding box center [874, 452] width 389 height 29
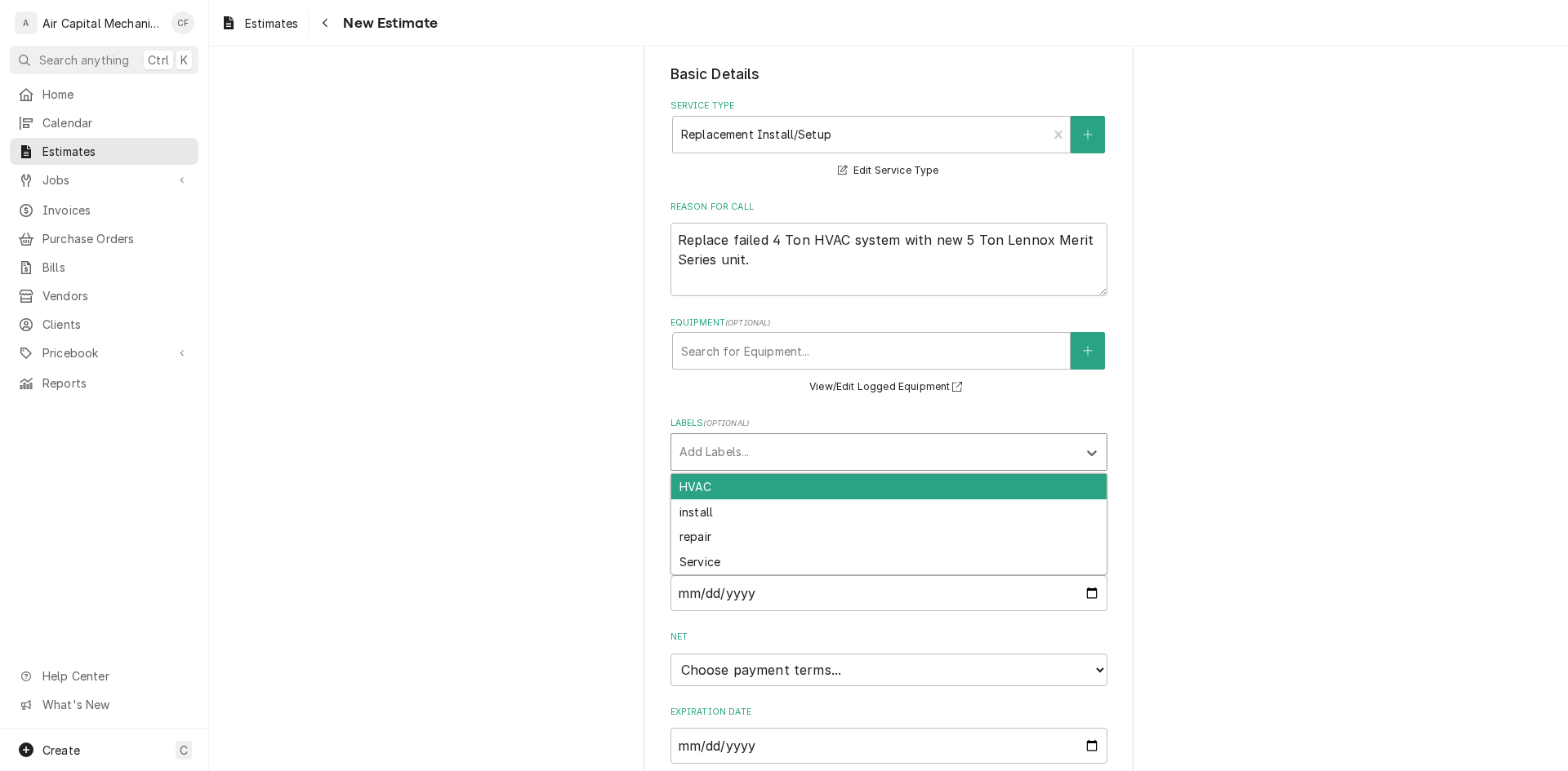
click at [939, 489] on div "HVAC" at bounding box center [888, 487] width 435 height 26
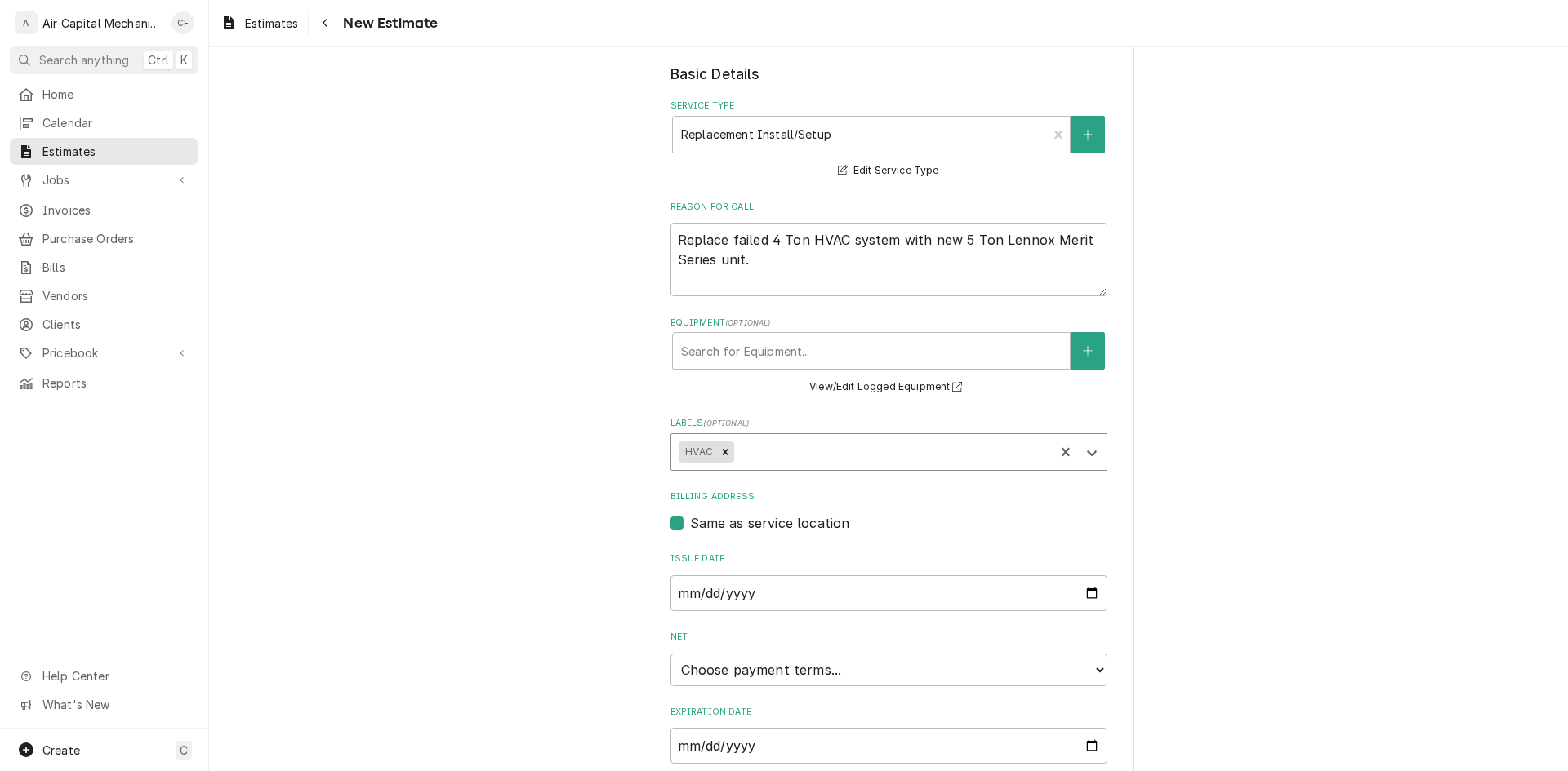
type textarea "x"
click at [1085, 354] on icon "Create New Equipment" at bounding box center [1087, 350] width 10 height 11
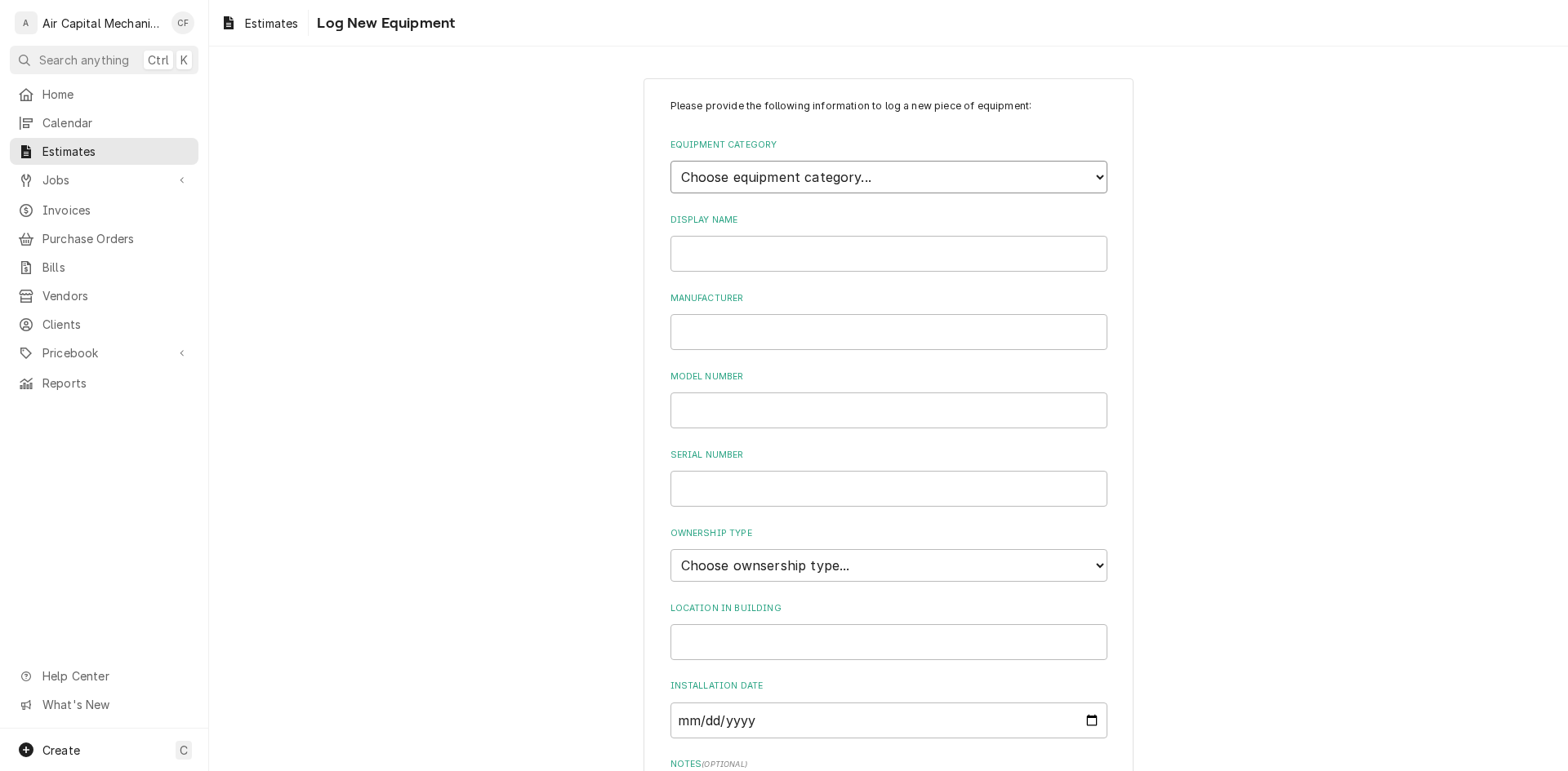
click at [865, 171] on select "Choose equipment category... Cooking Equipment Fryers Ice Machines Ovens and Ra…" at bounding box center [888, 177] width 437 height 33
select select "15"
click at [670, 161] on select "Choose equipment category... Cooking Equipment Fryers Ice Machines Ovens and Ra…" at bounding box center [888, 177] width 437 height 33
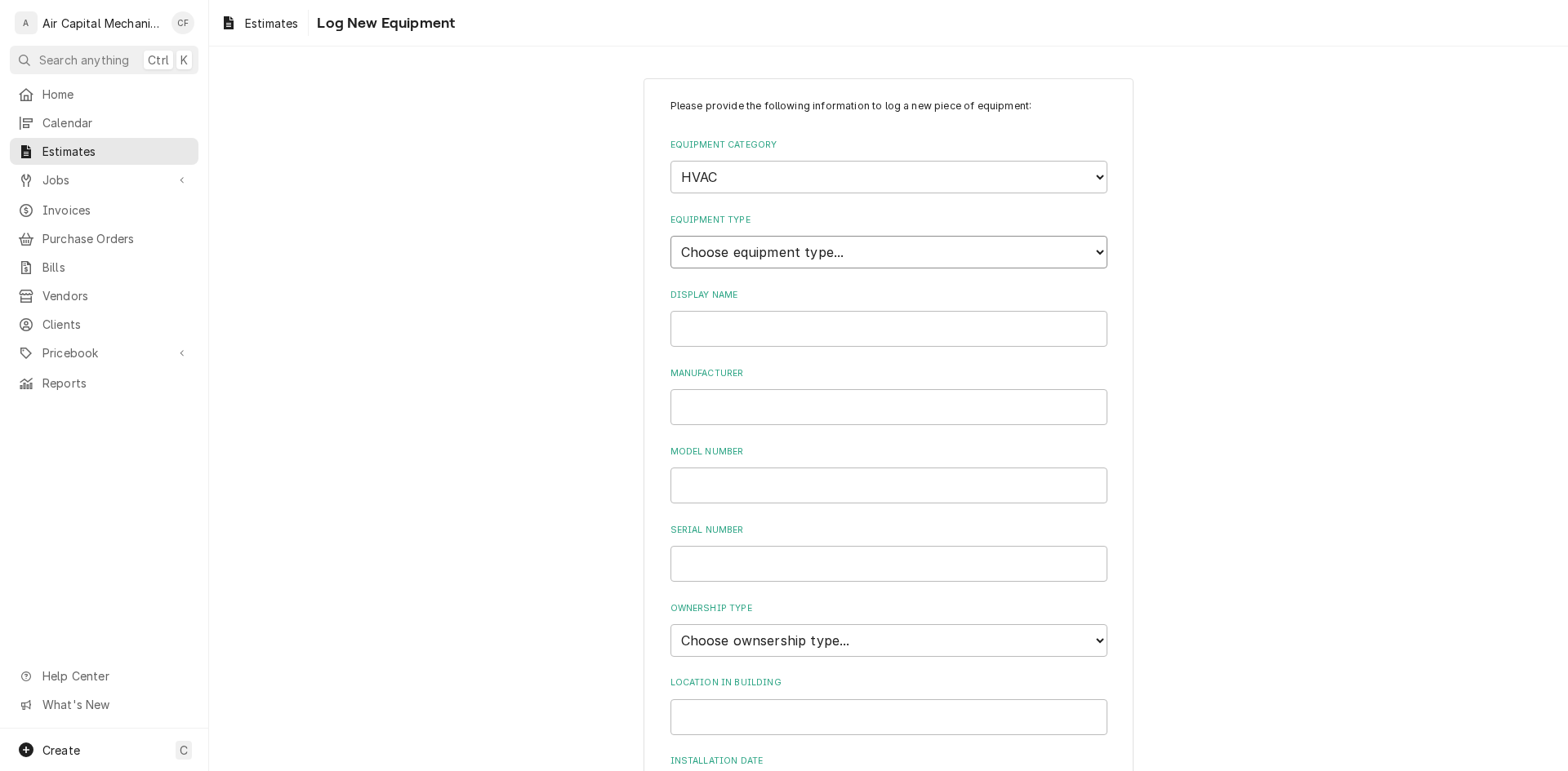
click at [817, 249] on select "Choose equipment type... Condenser Furnace Chiller Air Handler VRF Mini Split M…" at bounding box center [888, 252] width 437 height 33
select select "119"
click at [670, 236] on select "Choose equipment type... Condenser Furnace Chiller Air Handler VRF Mini Split M…" at bounding box center [888, 252] width 437 height 33
click at [762, 349] on div "Please provide the following information to log a new piece of equipment: Equip…" at bounding box center [888, 551] width 437 height 905
click at [769, 338] on input "Display Name" at bounding box center [888, 328] width 437 height 36
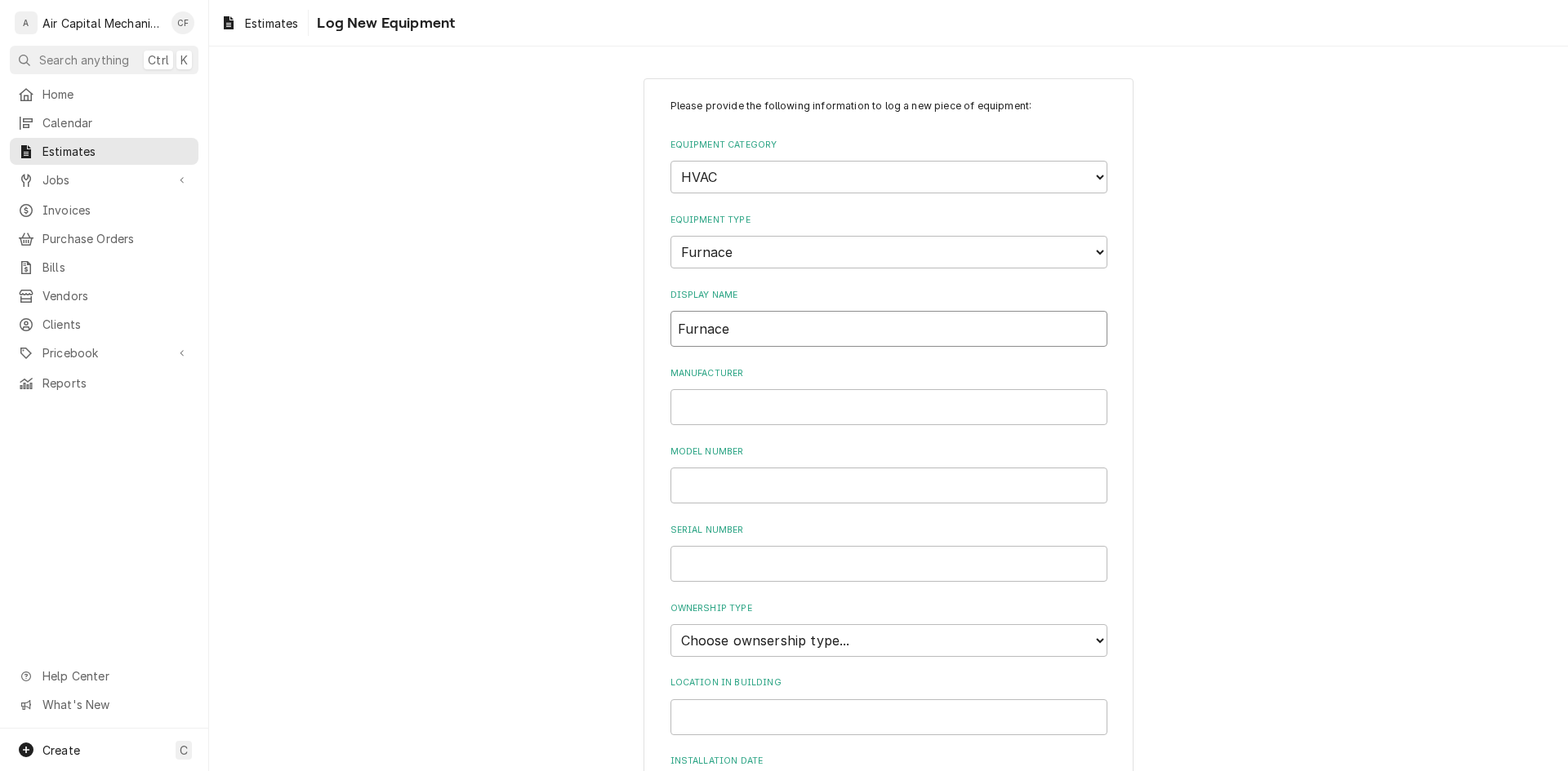
type input "Furnace"
type input "Rheem"
type input "80PS12EDR01"
type input "GH5D307F150903780"
select select "1"
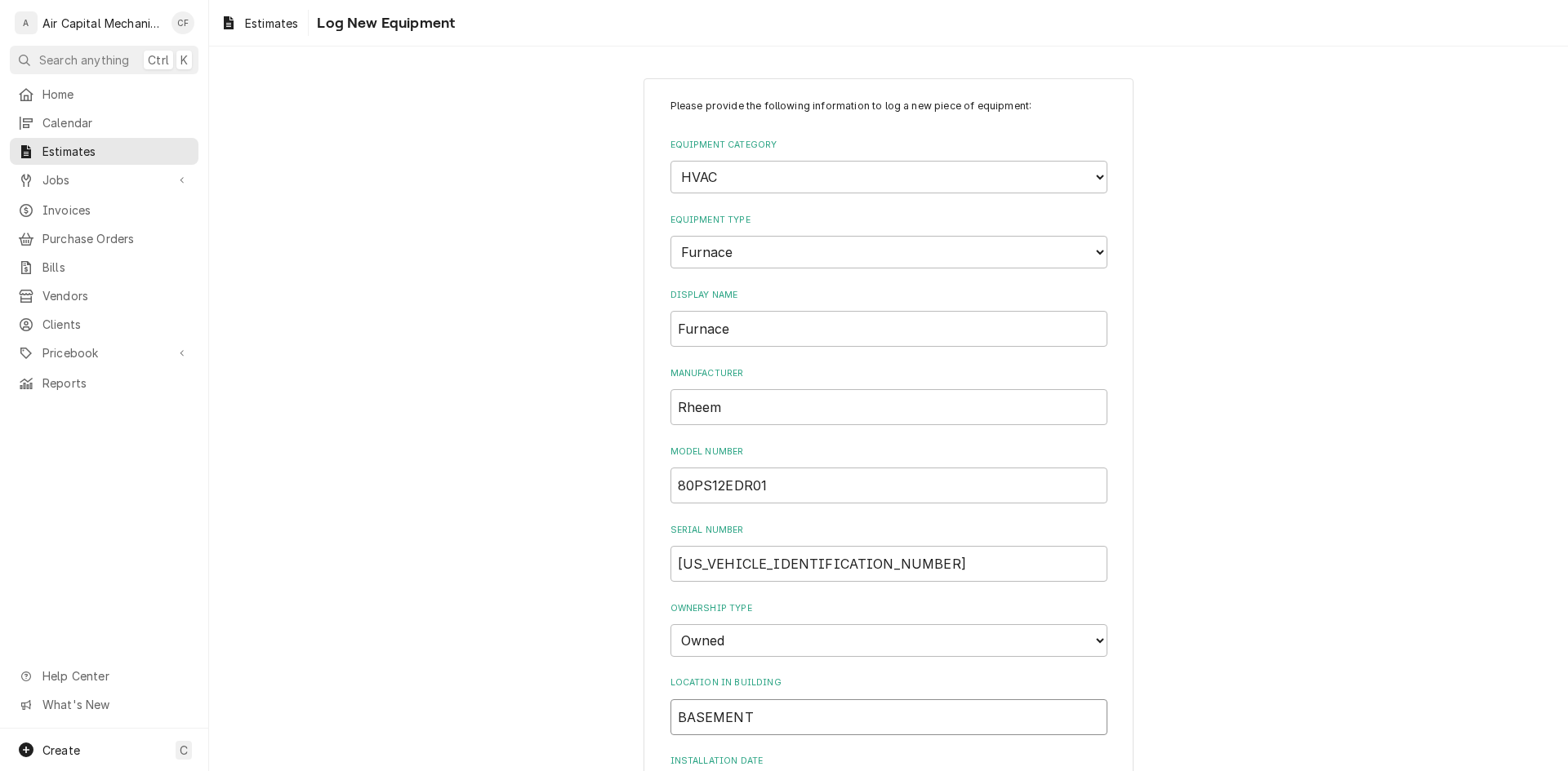
type input "BASEMENT"
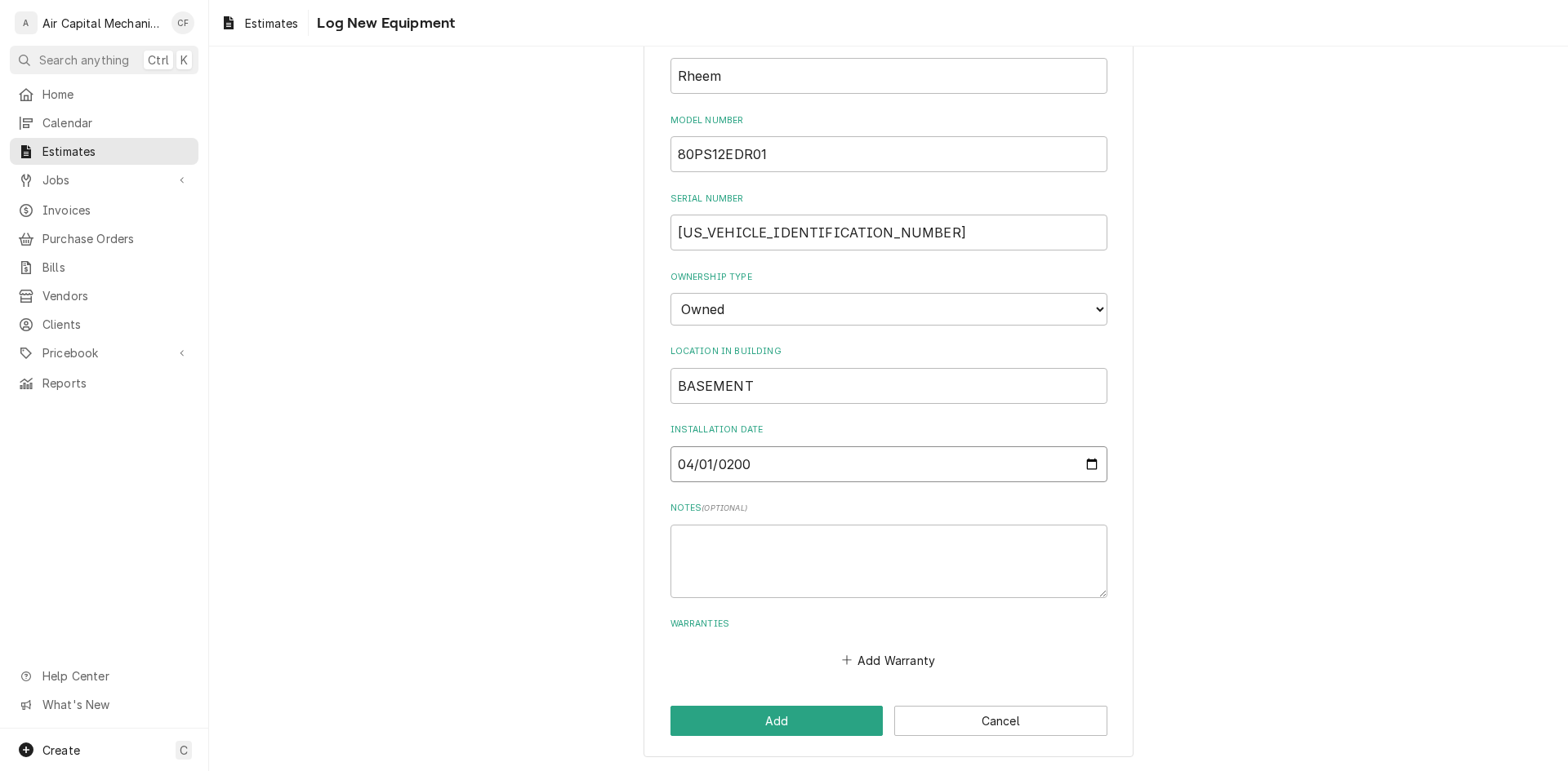
type input "2009-04-01"
click at [769, 755] on div "Please provide the following information to log a new piece of equipment: Equip…" at bounding box center [888, 253] width 490 height 1010
click at [783, 725] on button "Add" at bounding box center [777, 721] width 213 height 30
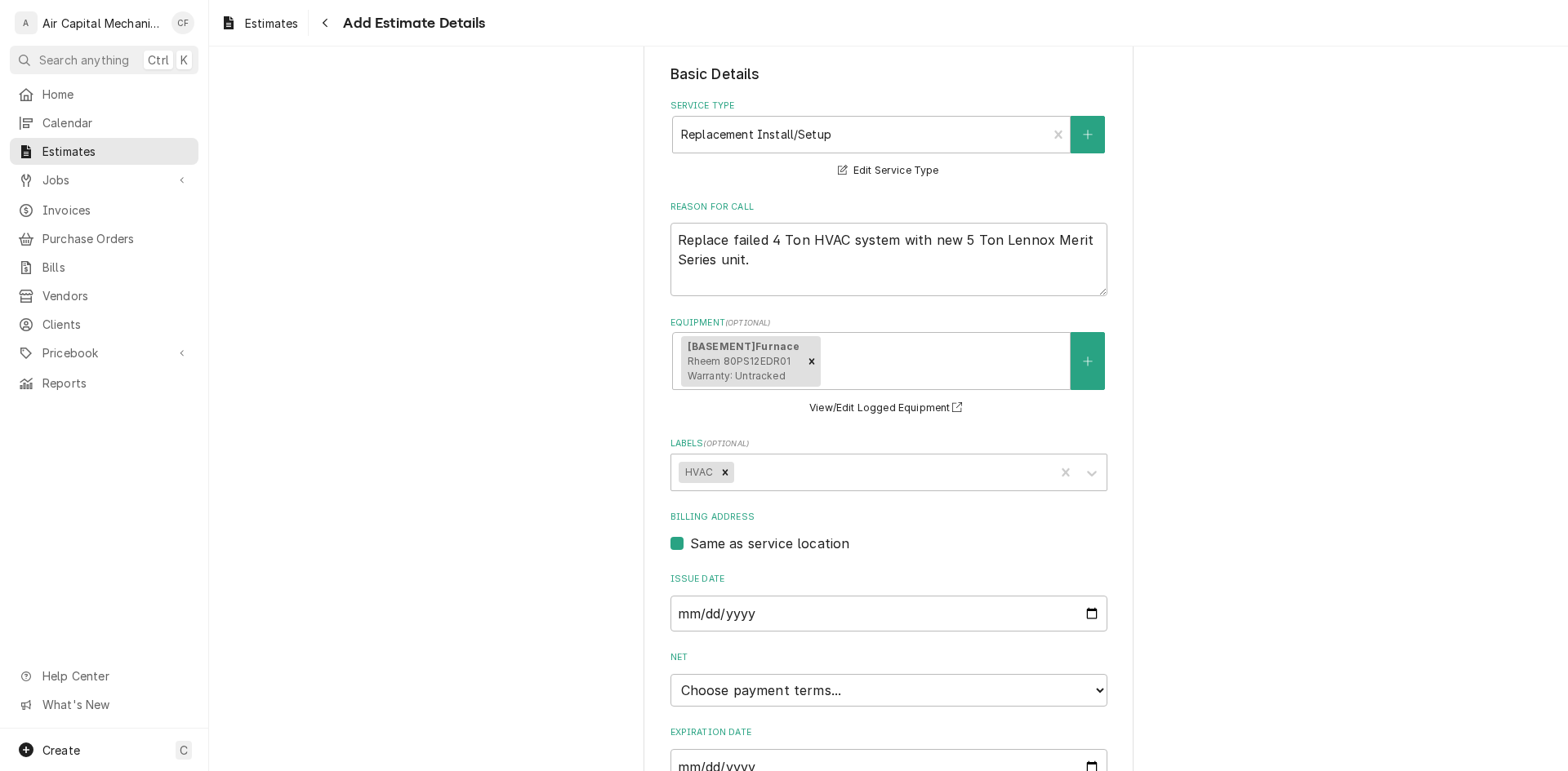
scroll to position [471, 0]
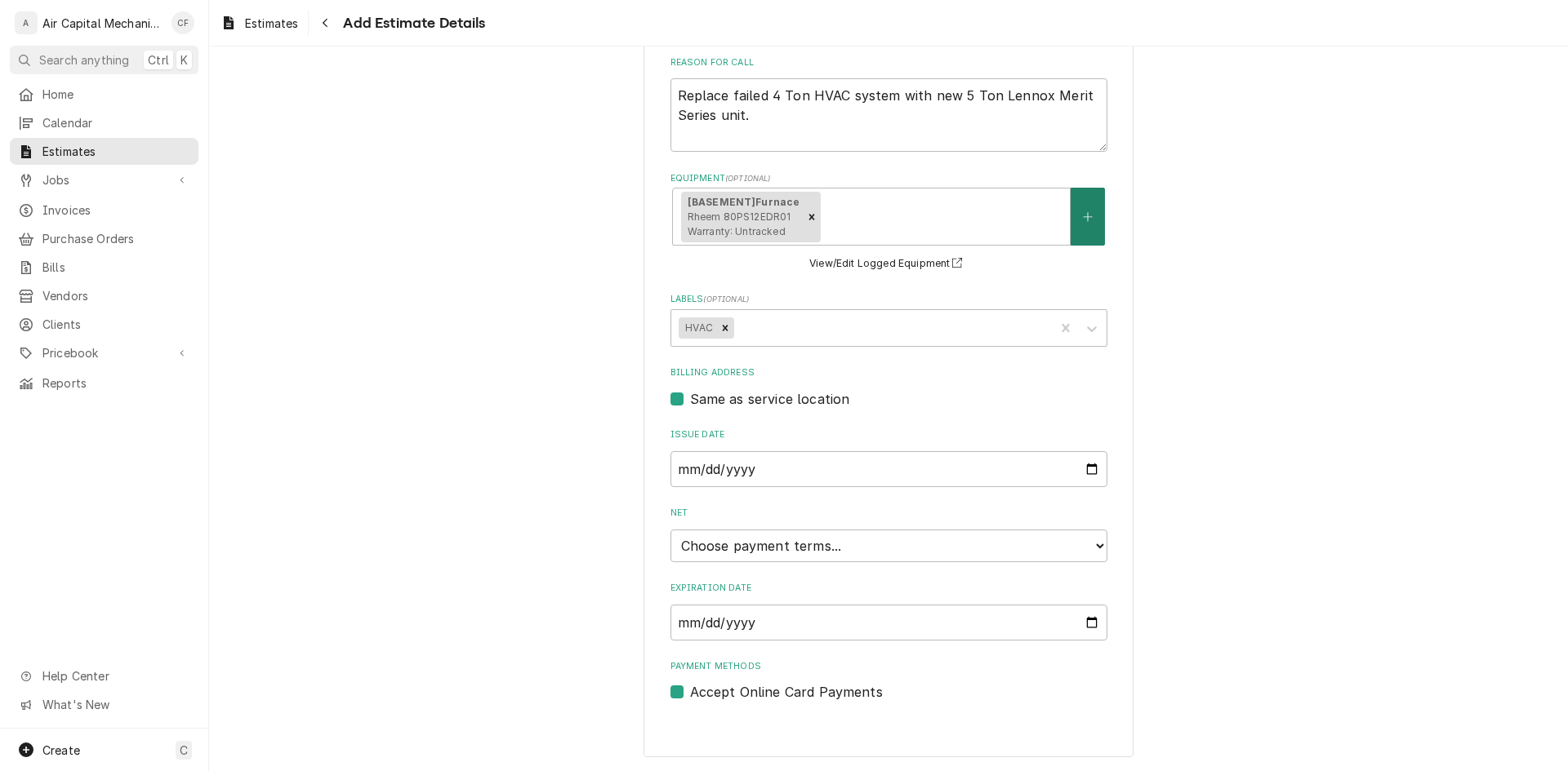
click at [1093, 218] on button "Equipment" at bounding box center [1087, 217] width 34 height 58
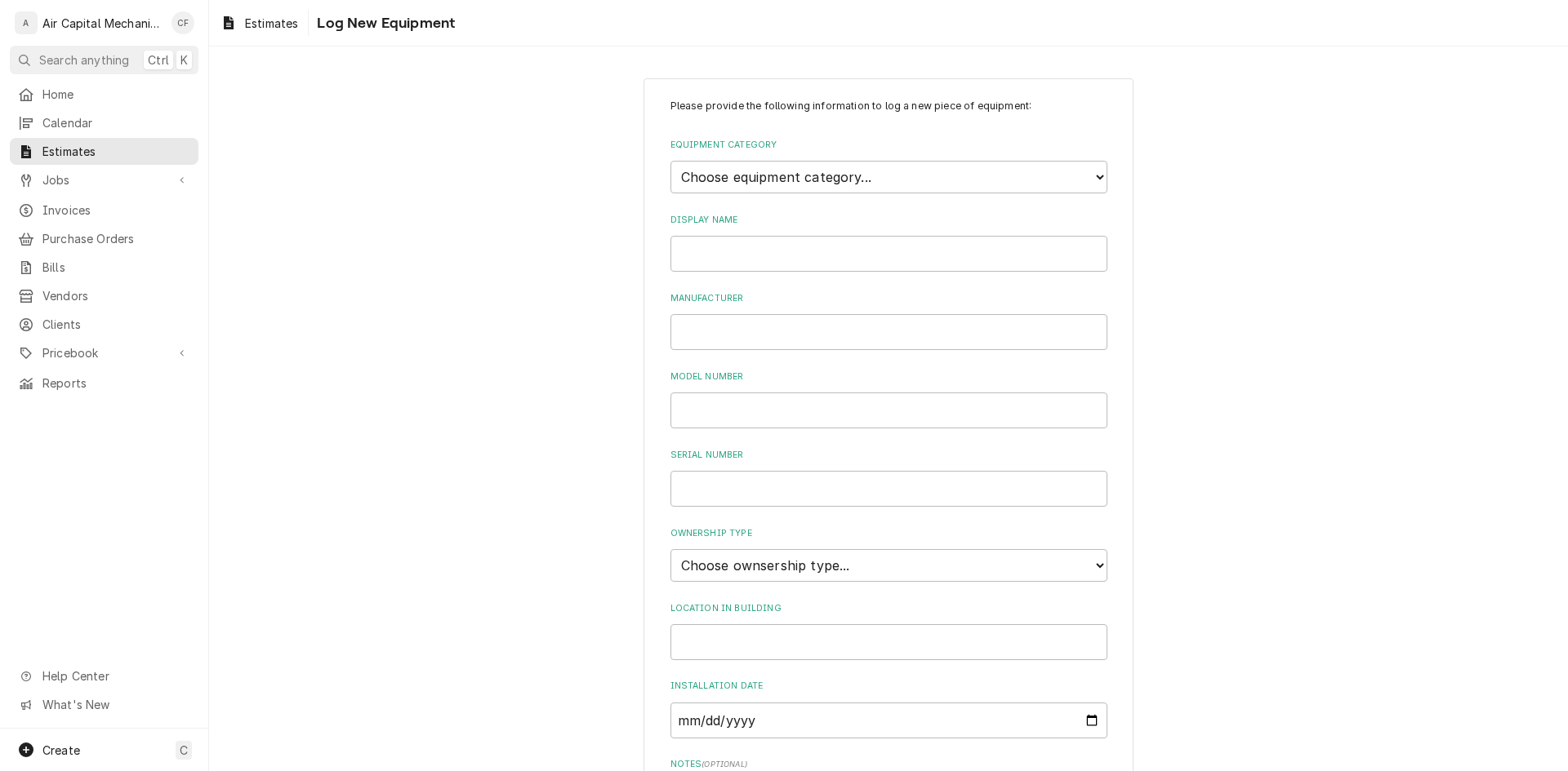
click at [843, 159] on div "Equipment Category Choose equipment category... Cooking Equipment Fryers Ice Ma…" at bounding box center [888, 166] width 437 height 55
click at [854, 188] on select "Choose equipment category... Cooking Equipment Fryers Ice Machines Ovens and Ra…" at bounding box center [888, 177] width 437 height 33
click at [670, 161] on select "Choose equipment category... Cooking Equipment Fryers Ice Machines Ovens and Ra…" at bounding box center [888, 177] width 437 height 33
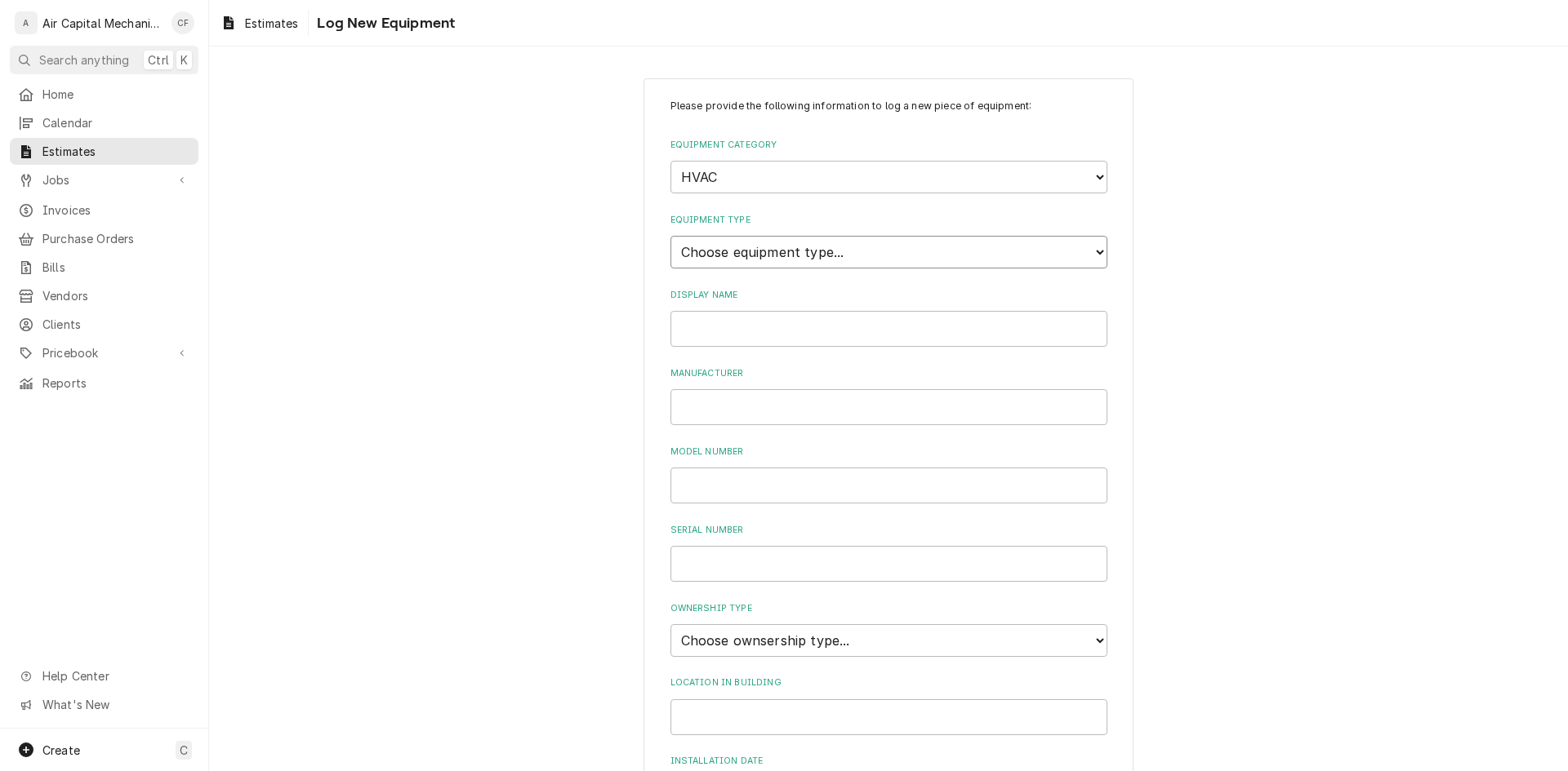
click at [792, 264] on select "Choose equipment type... Condenser Furnace Chiller Air Handler VRF Mini Split M…" at bounding box center [888, 252] width 437 height 33
click at [670, 236] on select "Choose equipment type... Condenser Furnace Chiller Air Handler VRF Mini Split M…" at bounding box center [888, 252] width 437 height 33
click at [778, 332] on input "Display Name" at bounding box center [888, 328] width 437 height 36
click at [915, 540] on div "Serial Number" at bounding box center [888, 553] width 437 height 58
click at [914, 562] on input "Serial Number" at bounding box center [888, 563] width 437 height 36
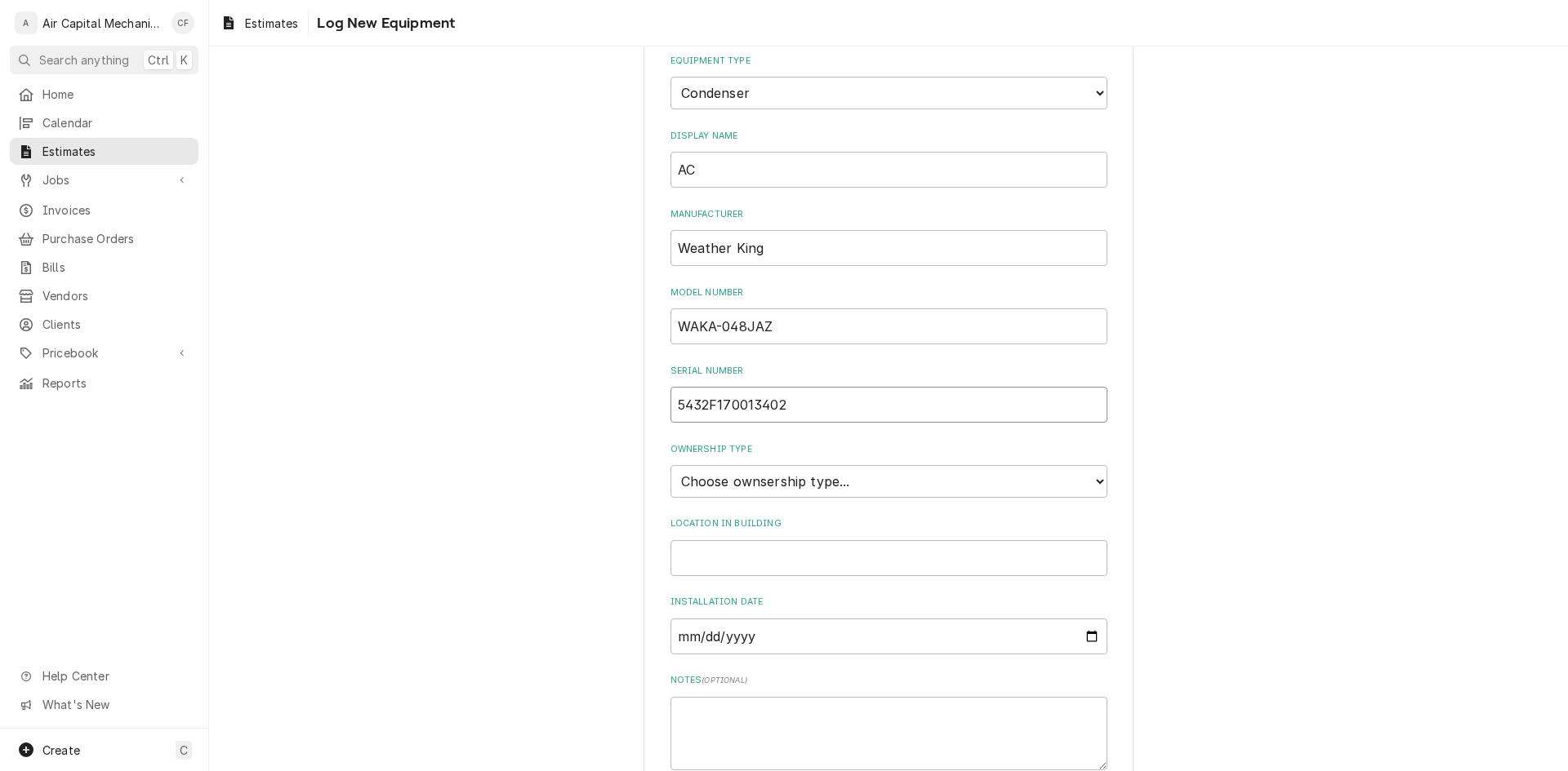
scroll to position [163, 0]
click at [972, 493] on select "Choose ownsership type... Unknown Owned Leased Rented" at bounding box center [888, 477] width 437 height 33
click at [670, 461] on select "Choose ownsership type... Unknown Owned Leased Rented" at bounding box center [888, 477] width 437 height 33
click at [949, 569] on input "Location in Building" at bounding box center [888, 554] width 437 height 36
click at [823, 644] on input "Installation Date" at bounding box center [888, 632] width 437 height 36
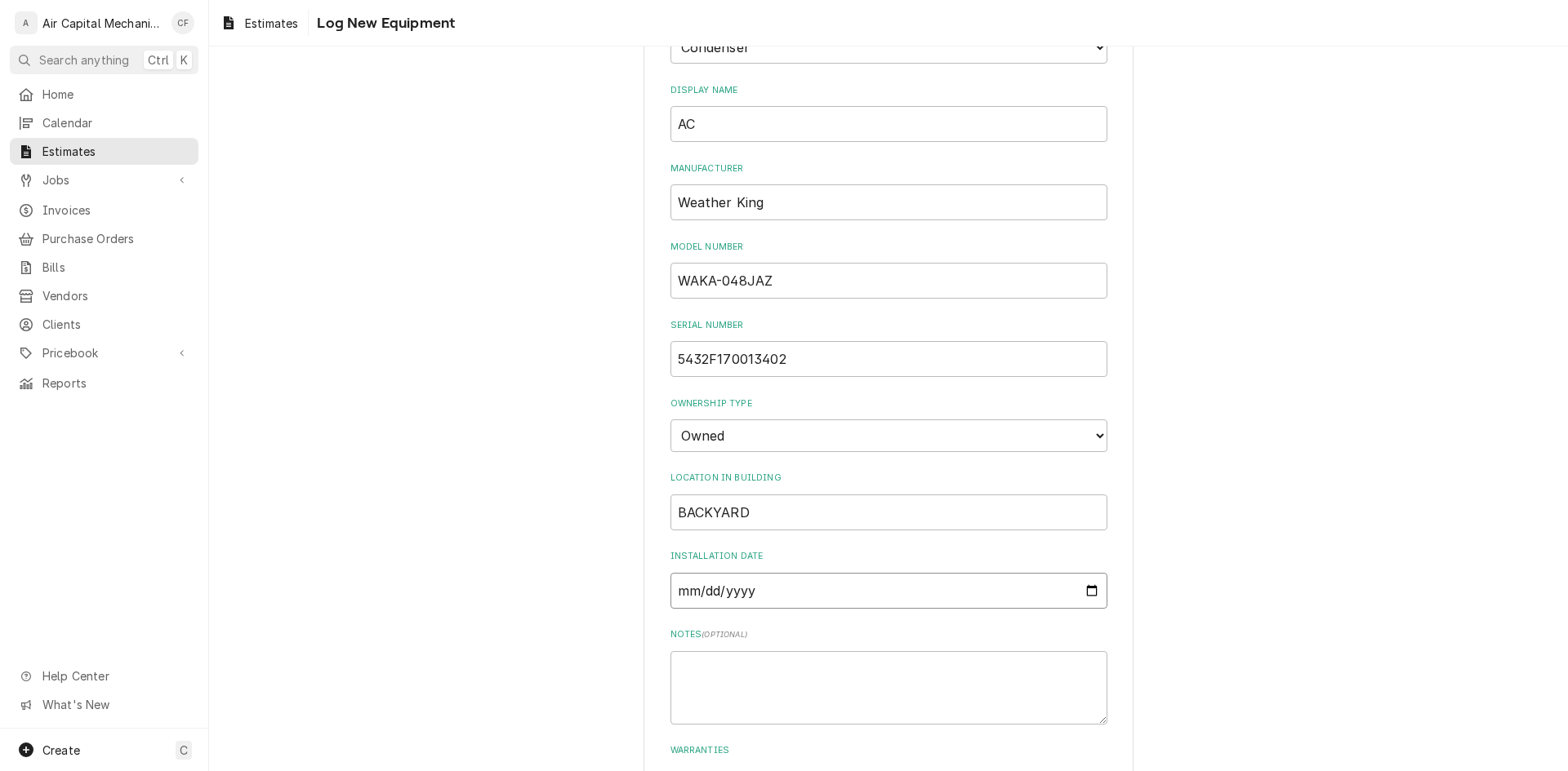
scroll to position [245, 0]
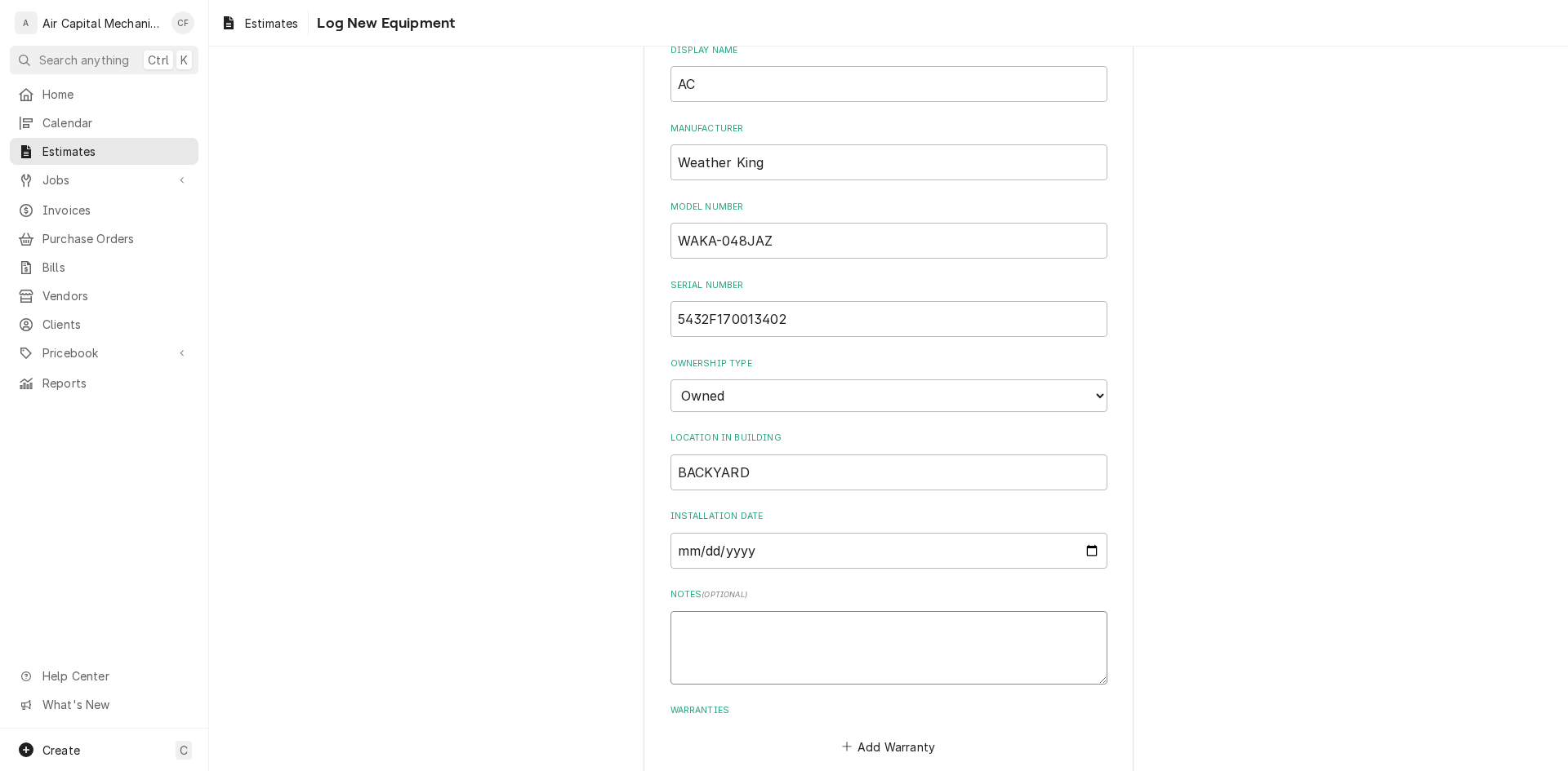
click at [910, 646] on textarea "Notes ( optional )" at bounding box center [888, 648] width 437 height 73
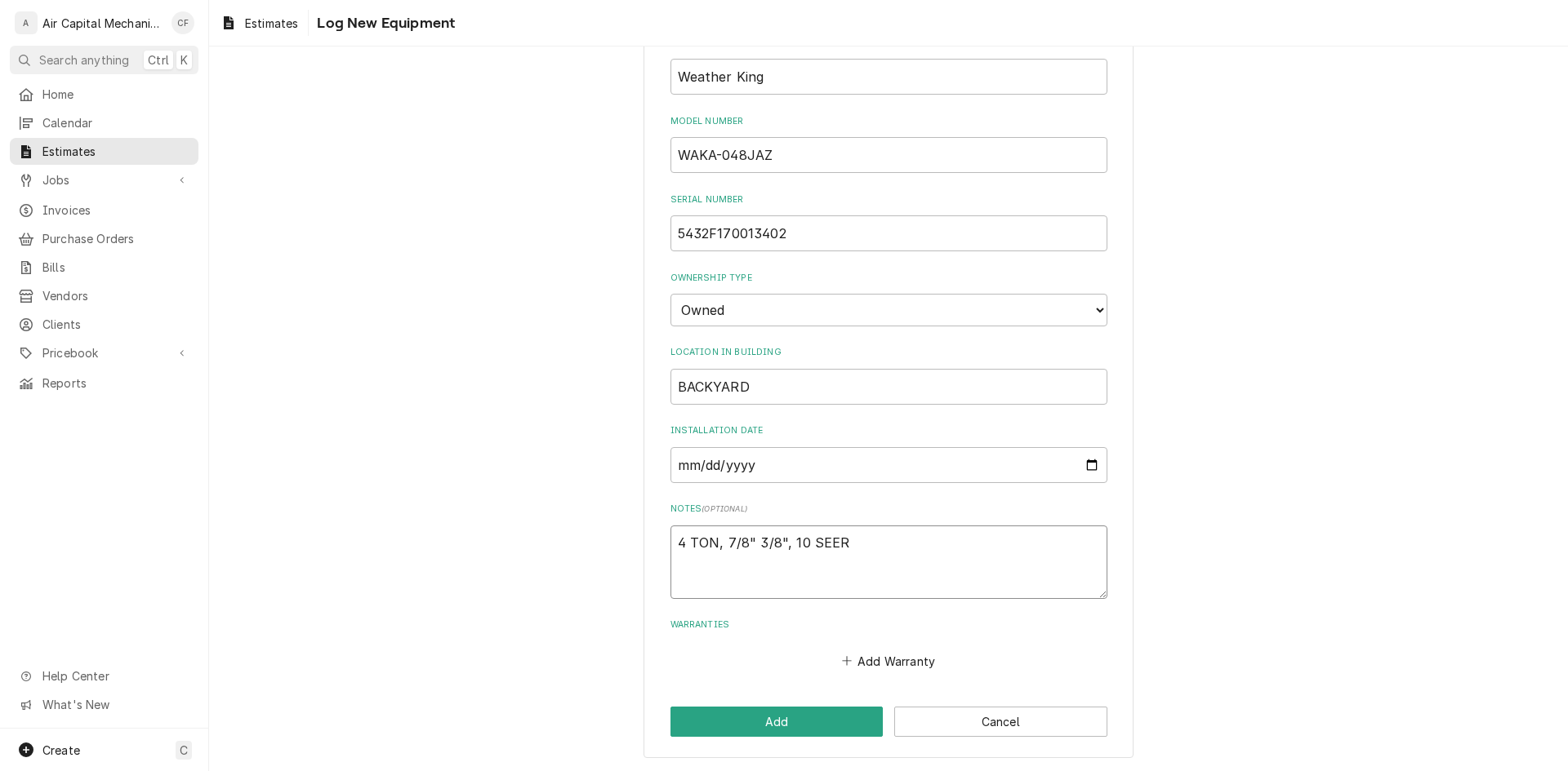
scroll to position [332, 0]
click at [786, 733] on button "Add" at bounding box center [777, 721] width 213 height 30
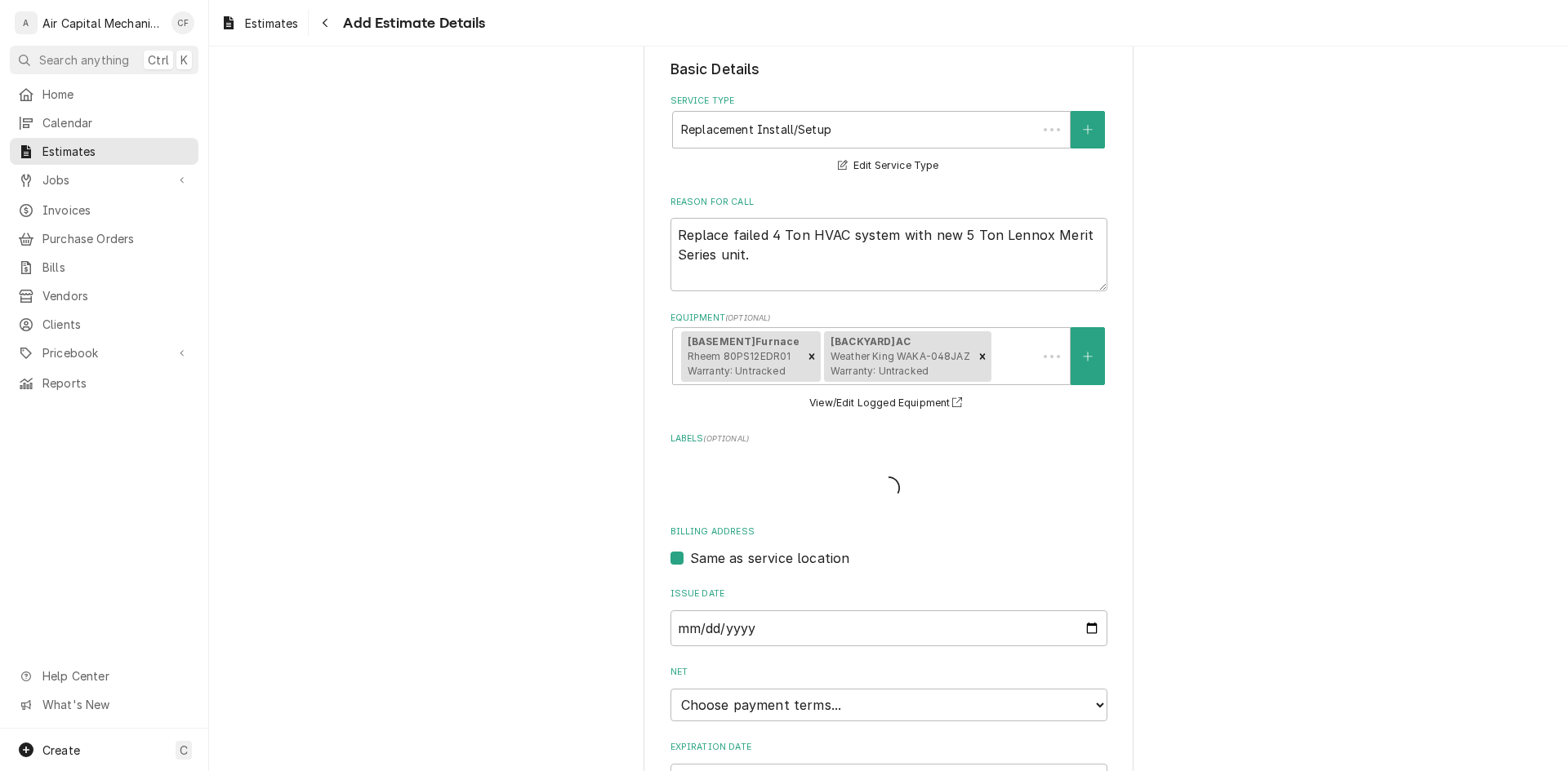
scroll to position [471, 0]
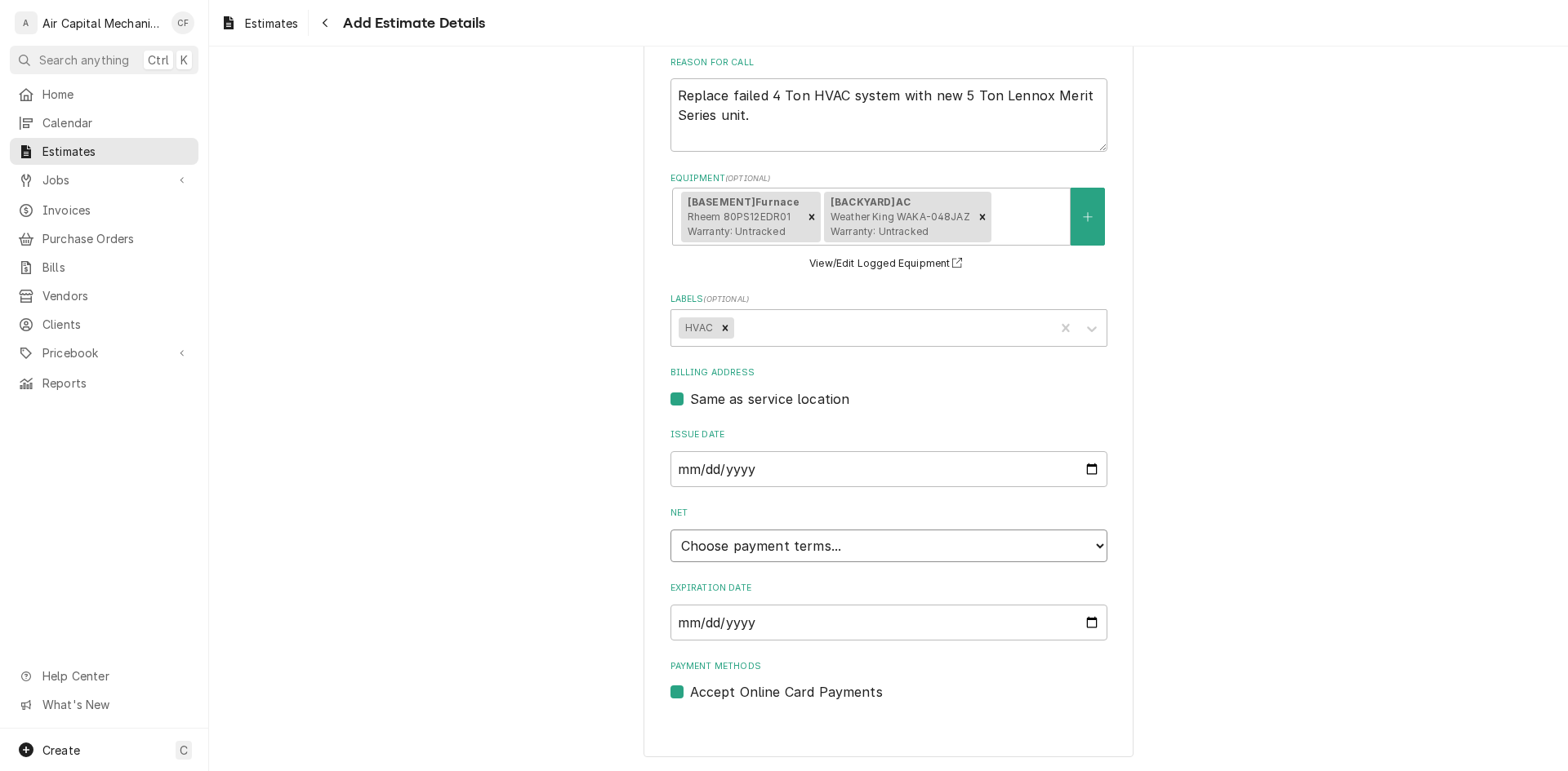
click at [744, 552] on select "Choose payment terms... Same Day Net 7 Net 14 Net 21 Net 30 Net 45 Net 60 Net 90" at bounding box center [888, 546] width 437 height 33
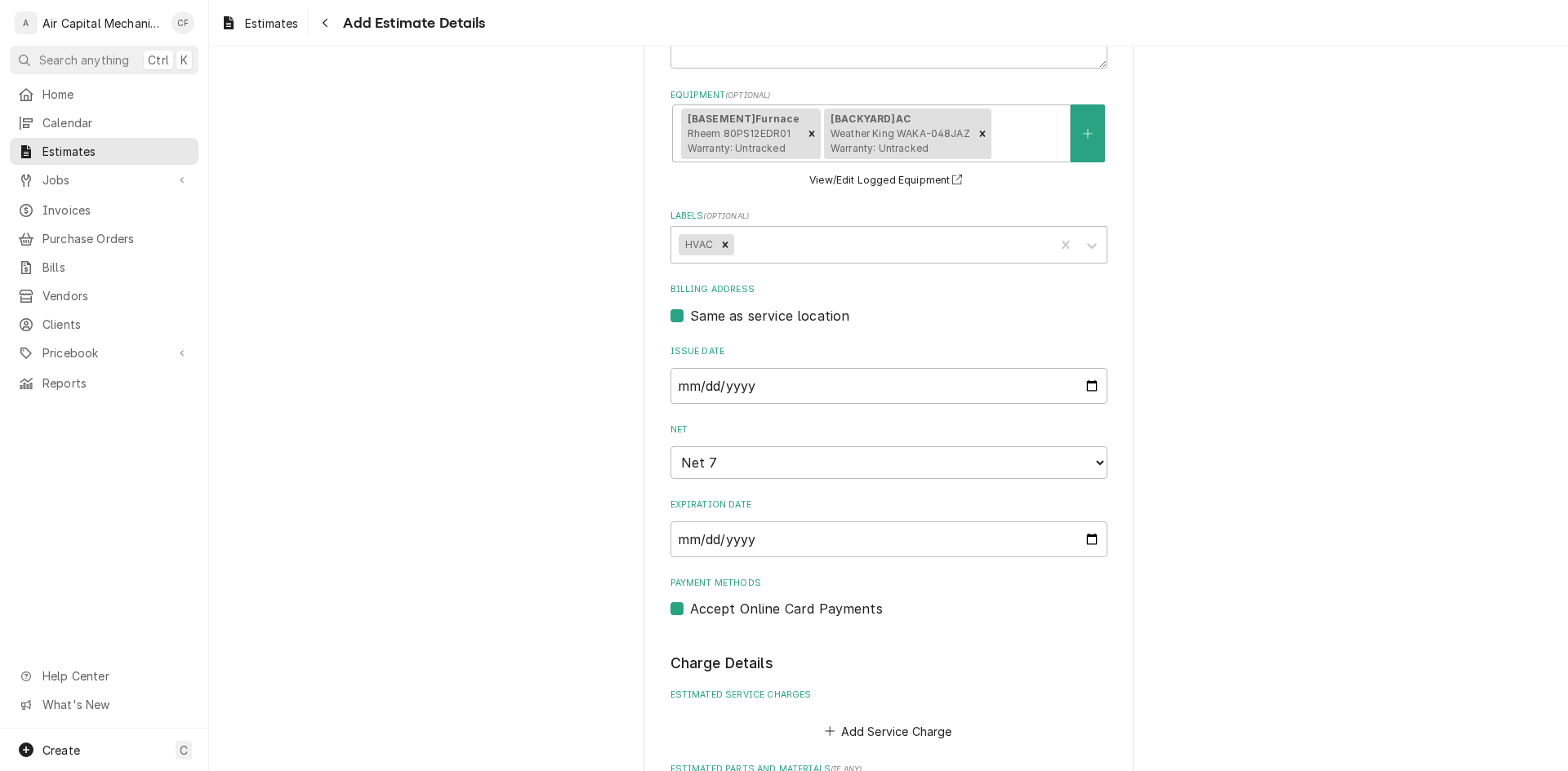
scroll to position [571, 0]
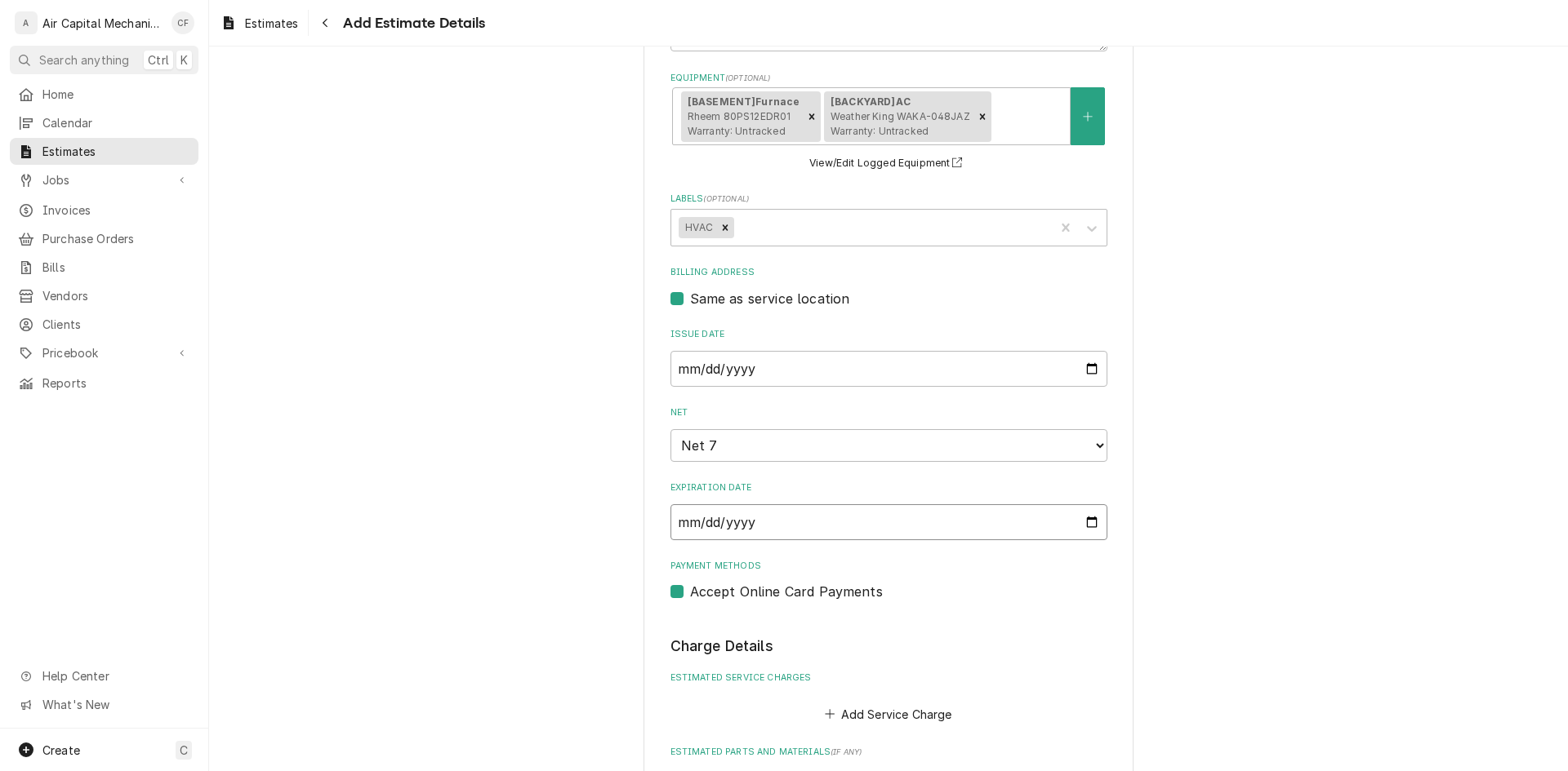
click at [815, 529] on input "2025-08-31" at bounding box center [888, 522] width 437 height 36
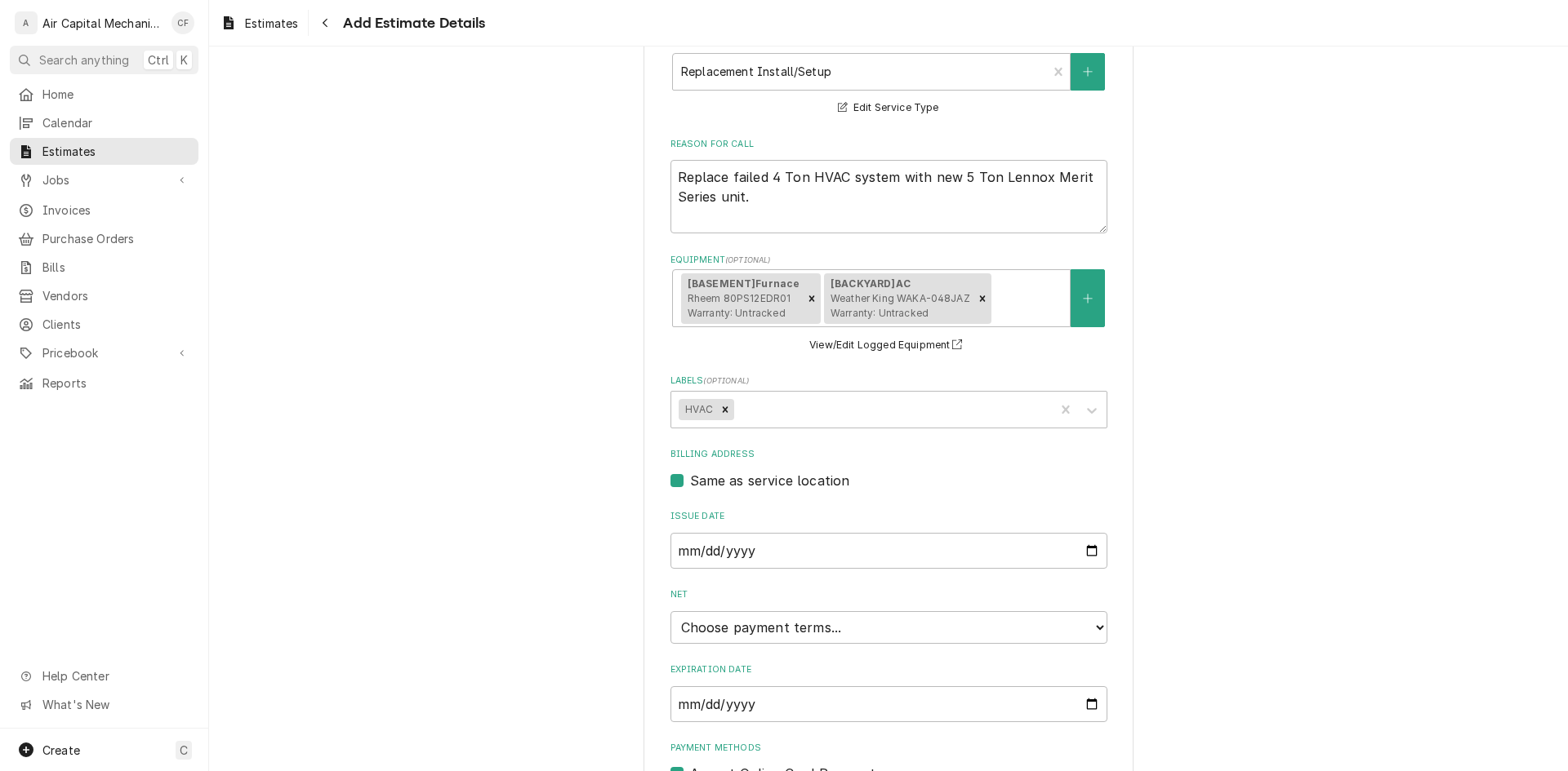
scroll to position [471, 0]
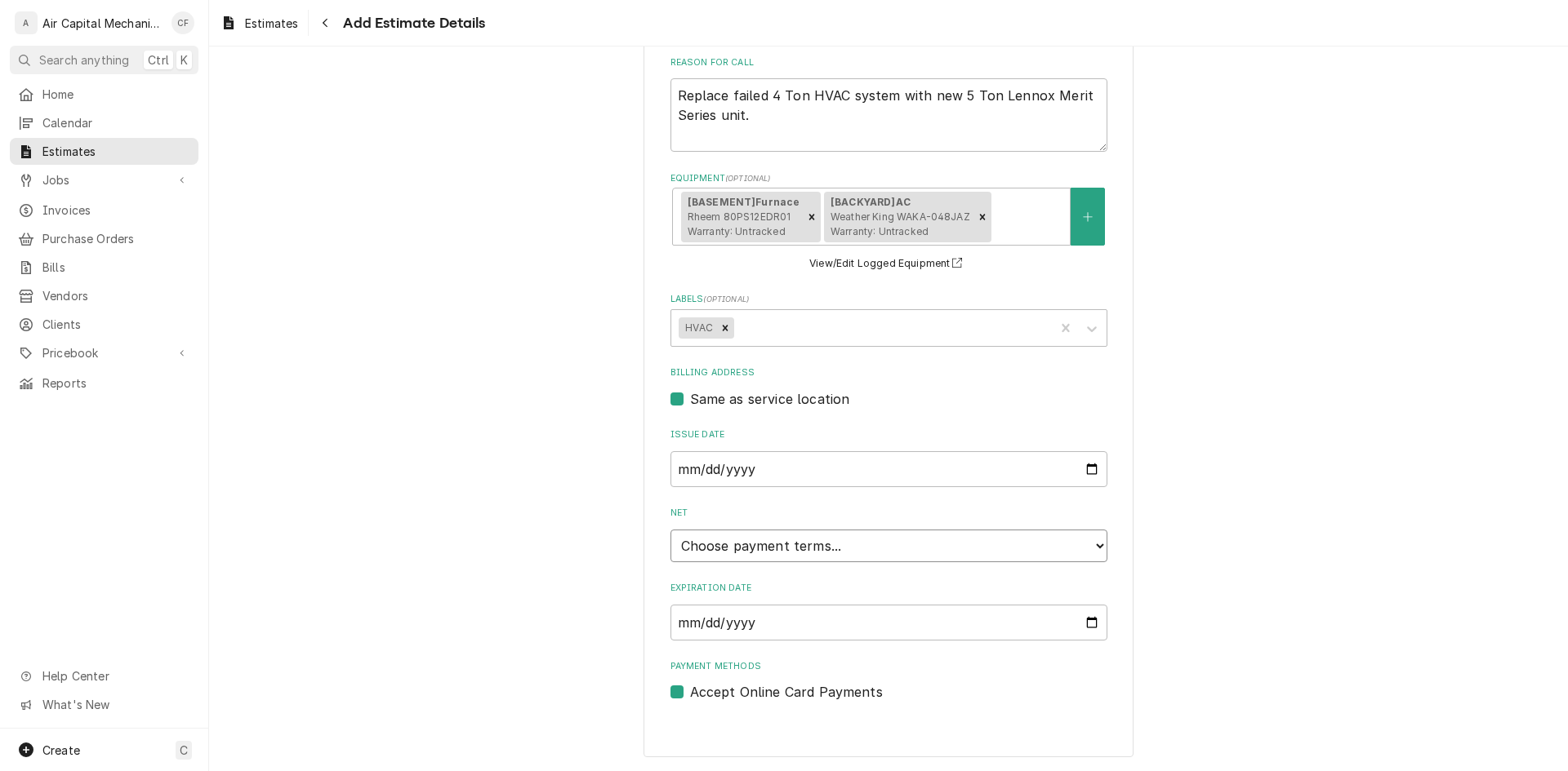
click at [794, 558] on select "Choose payment terms... Same Day Net 7 Net 14 Net 21 Net 30 Net 45 Net 60 Net 90" at bounding box center [888, 546] width 437 height 33
drag, startPoint x: 811, startPoint y: 500, endPoint x: 804, endPoint y: 516, distance: 17.5
click at [811, 499] on fieldset "Basic Details Service Type Replacement Install/Setup 🛠️ SERVICE TYPE Edit Servi…" at bounding box center [888, 310] width 437 height 782
click at [748, 629] on input "Expiration Date" at bounding box center [888, 622] width 437 height 36
click at [671, 628] on input "Expiration Date" at bounding box center [888, 622] width 437 height 36
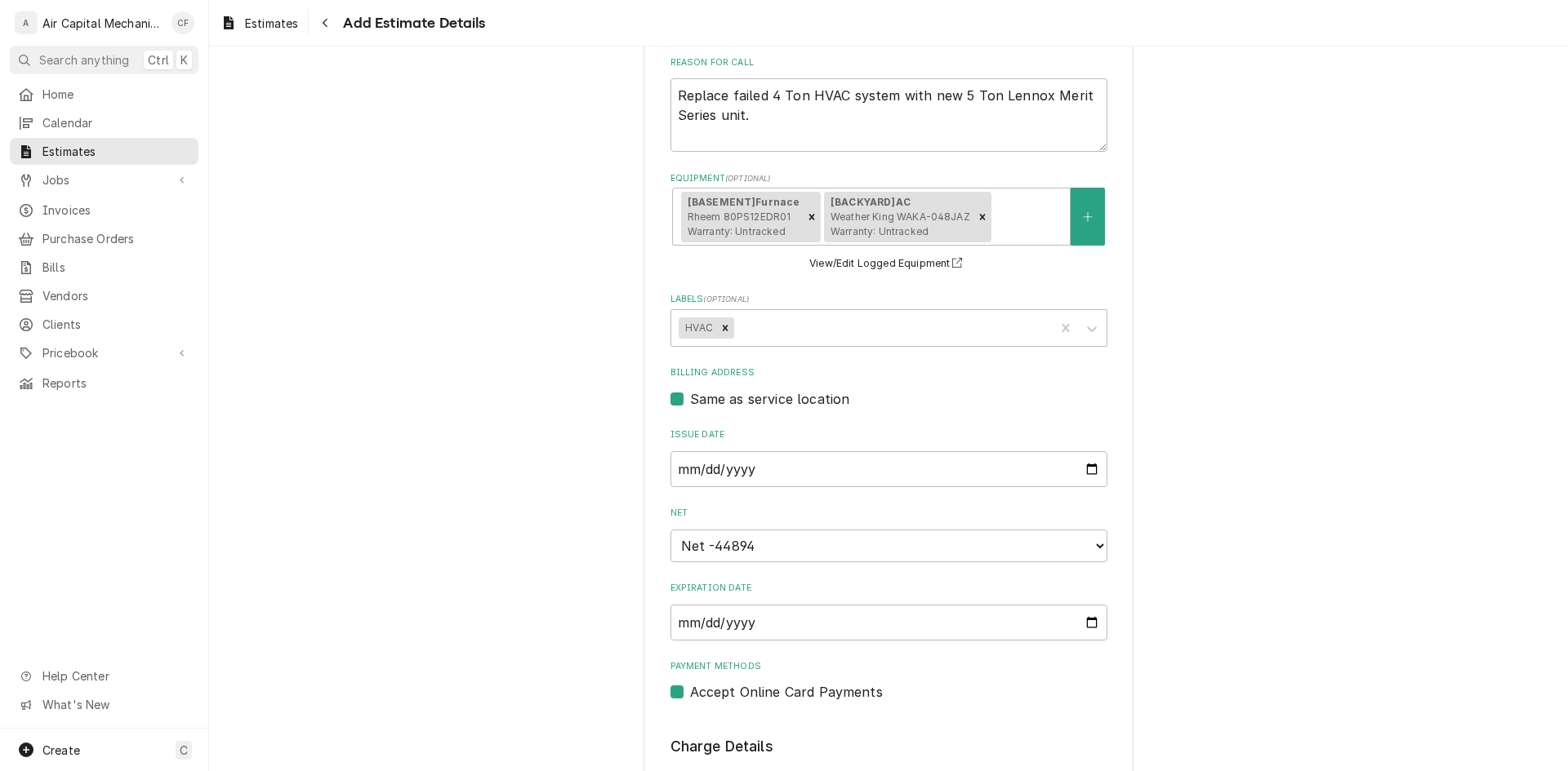
scroll to position [397, 0]
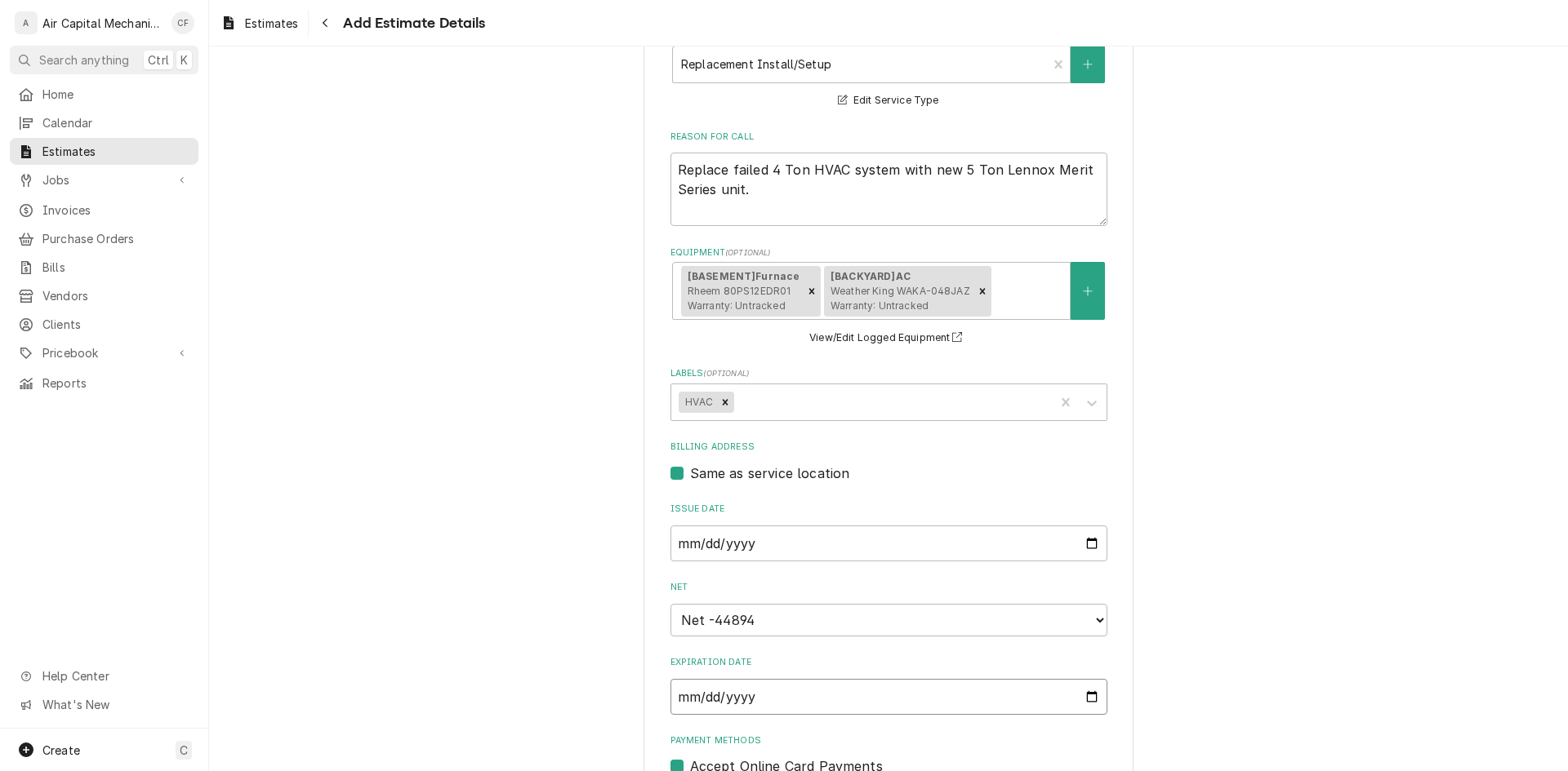
click at [721, 689] on input "1902-09-25" at bounding box center [888, 697] width 437 height 36
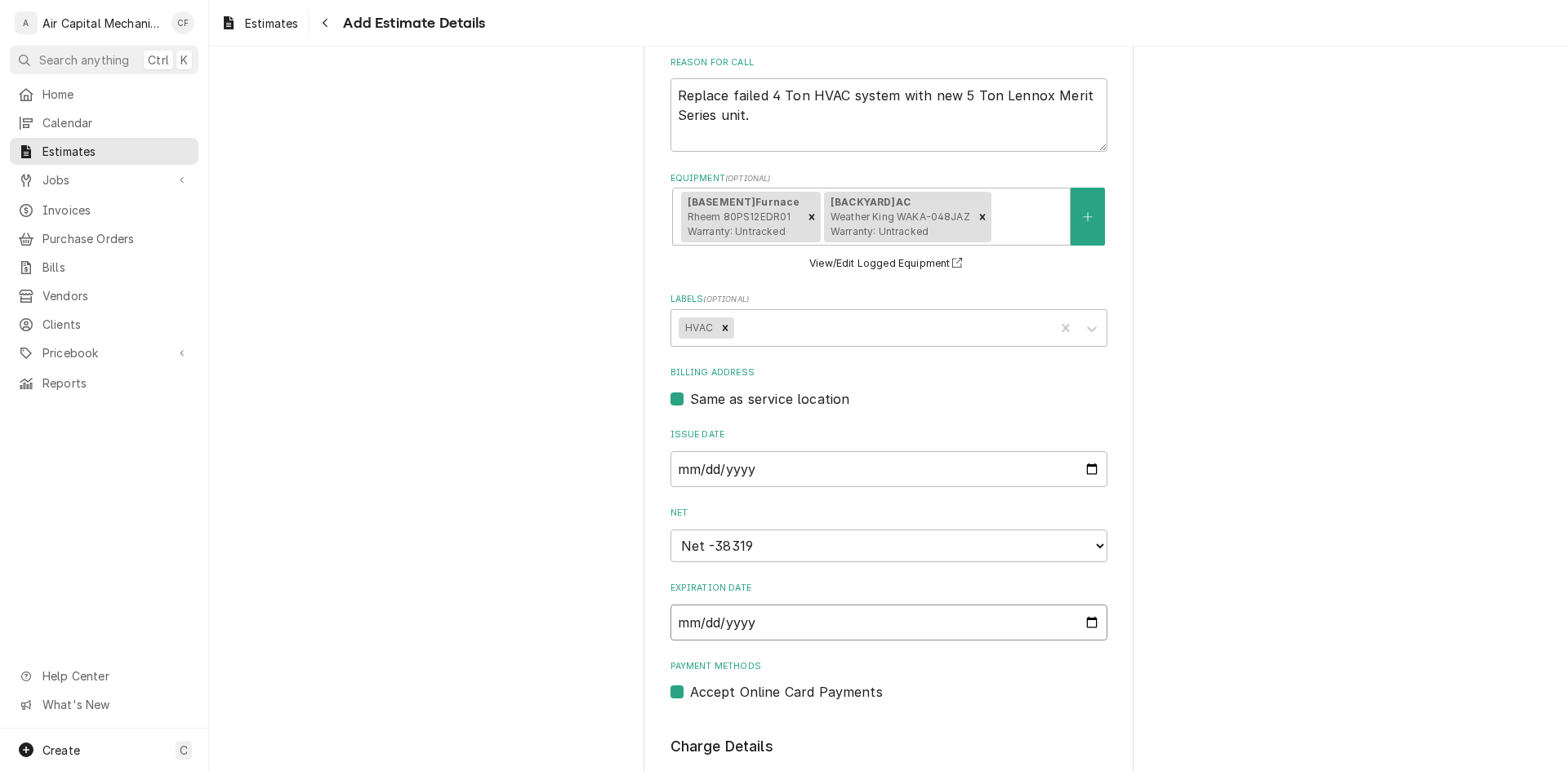
click at [807, 617] on input "1920-09-25" at bounding box center [888, 622] width 437 height 36
click at [804, 626] on input "1920-09-25" at bounding box center [888, 622] width 437 height 36
click at [741, 623] on input "1920-09-25" at bounding box center [888, 622] width 437 height 36
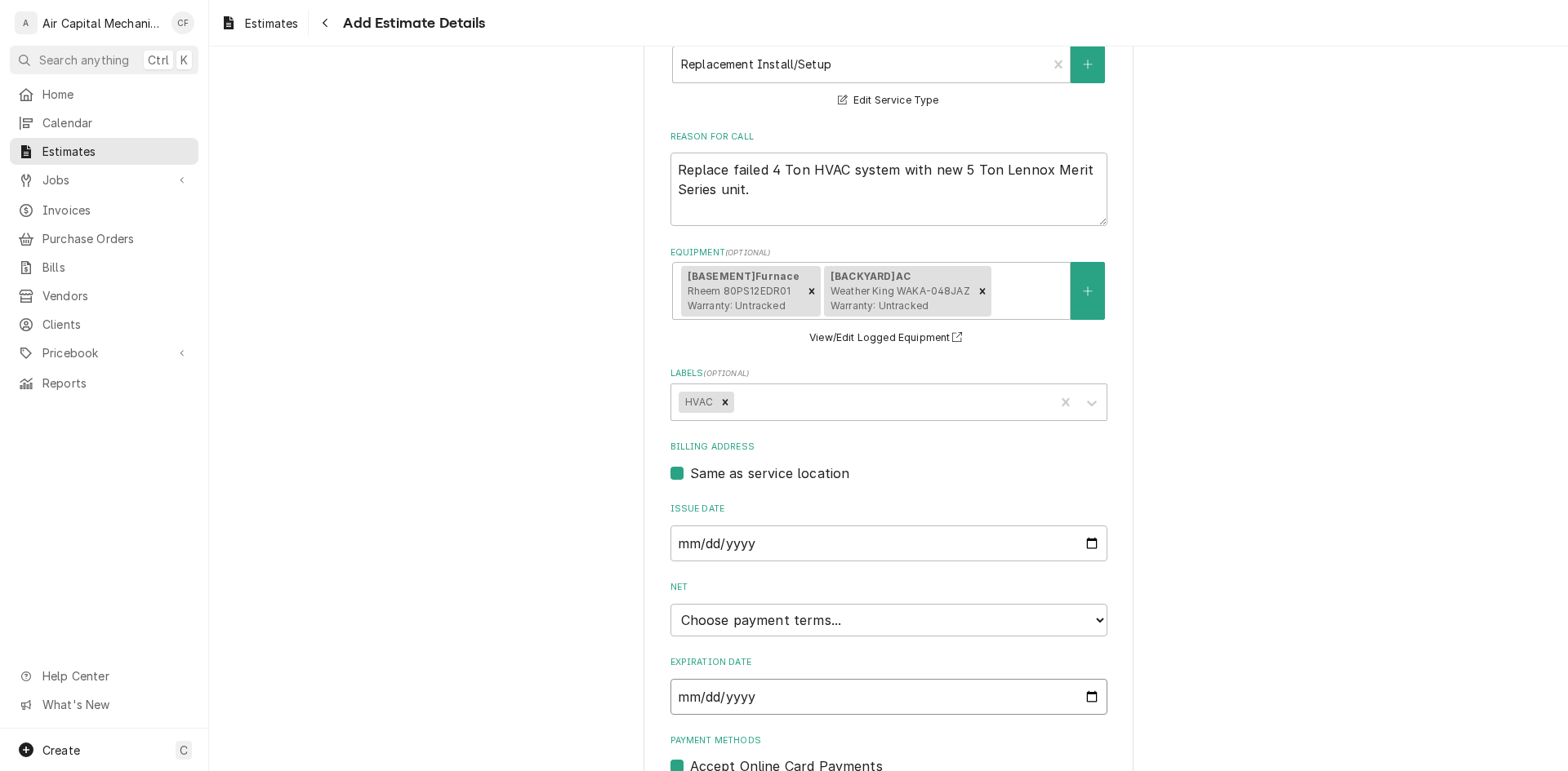
click at [681, 703] on input "Expiration Date" at bounding box center [888, 697] width 437 height 36
click at [725, 702] on input "1902-09-25" at bounding box center [888, 697] width 437 height 36
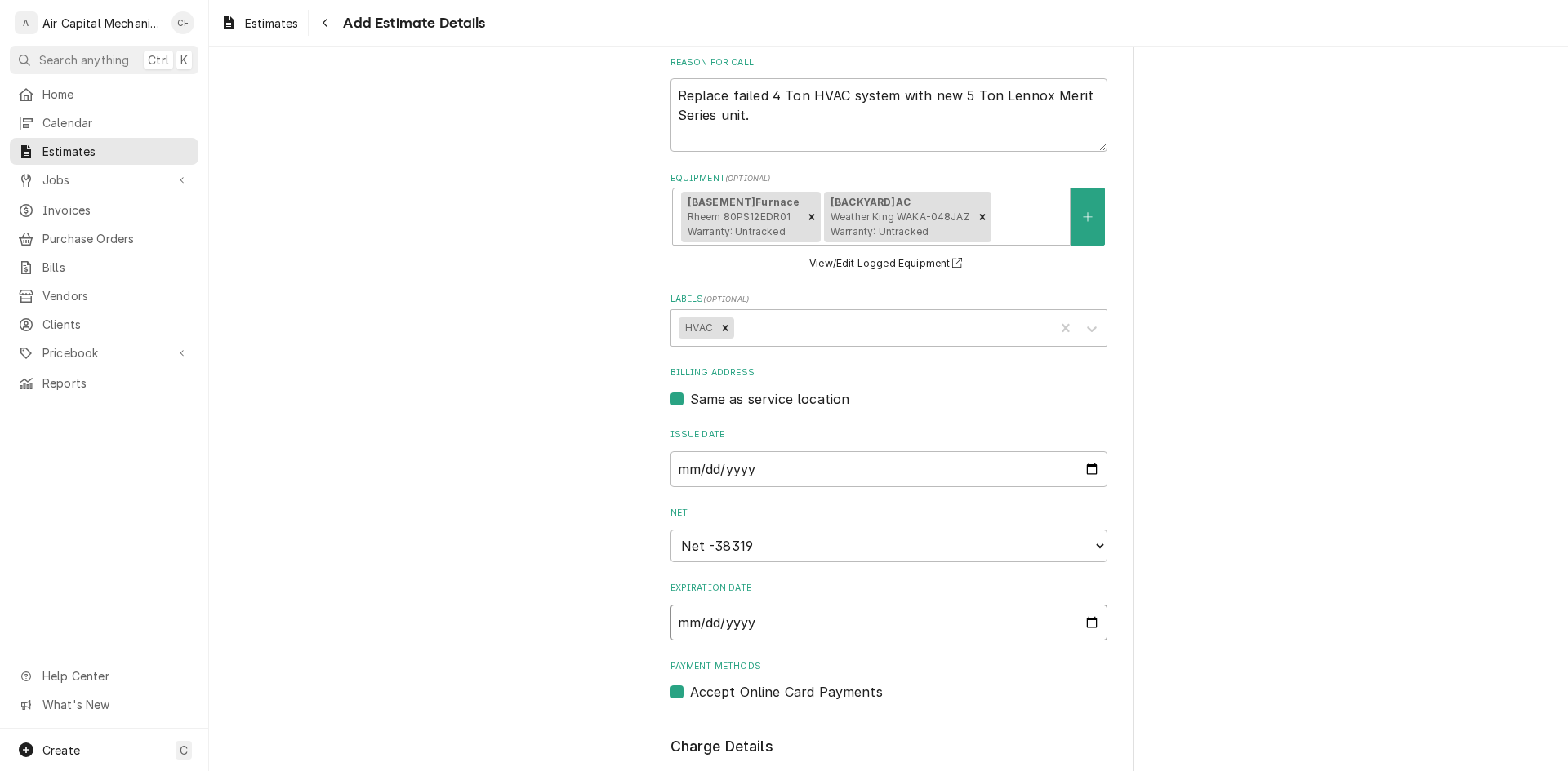
click at [1087, 619] on input "1920-09-25" at bounding box center [888, 622] width 437 height 36
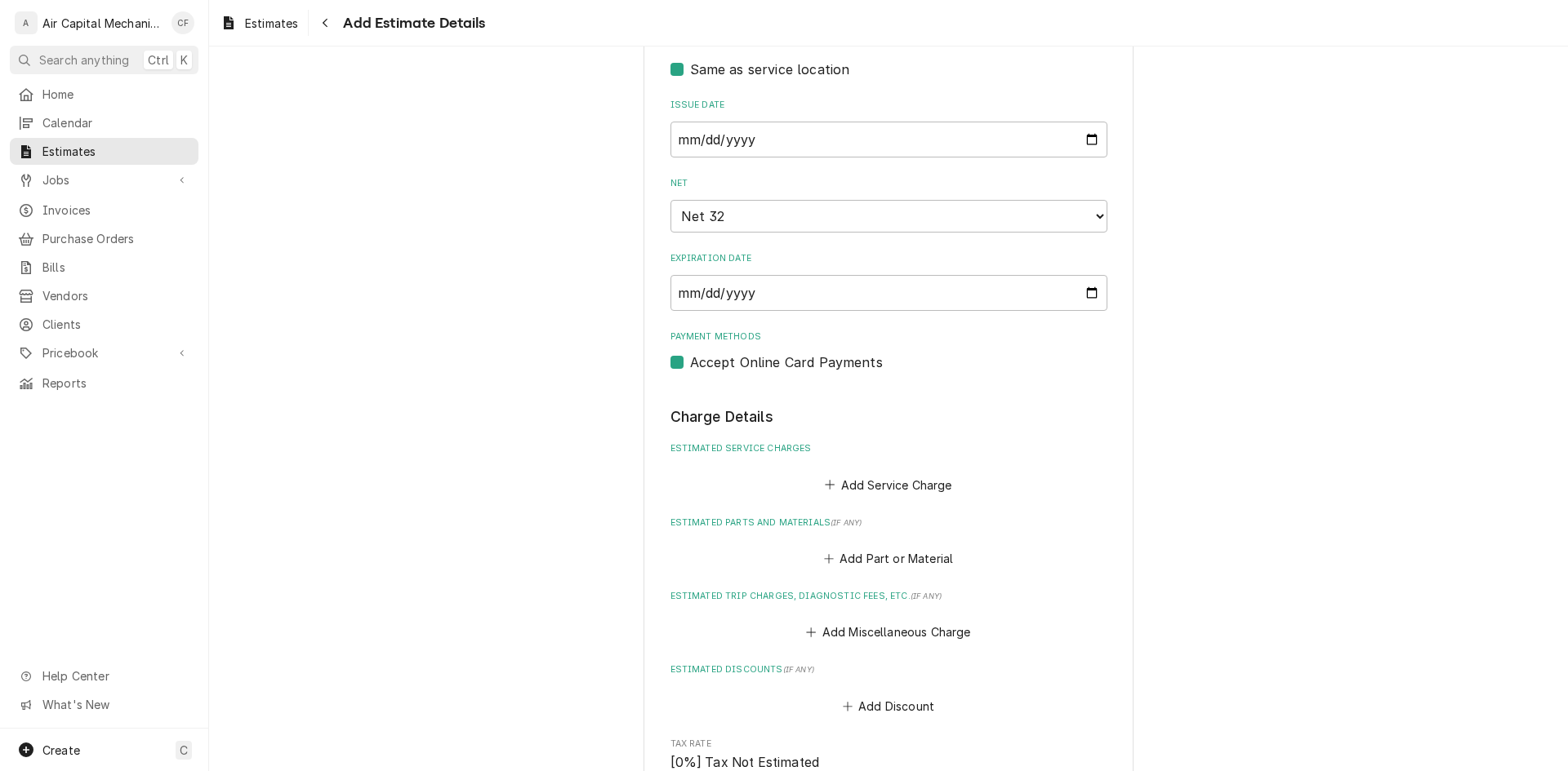
scroll to position [871, 0]
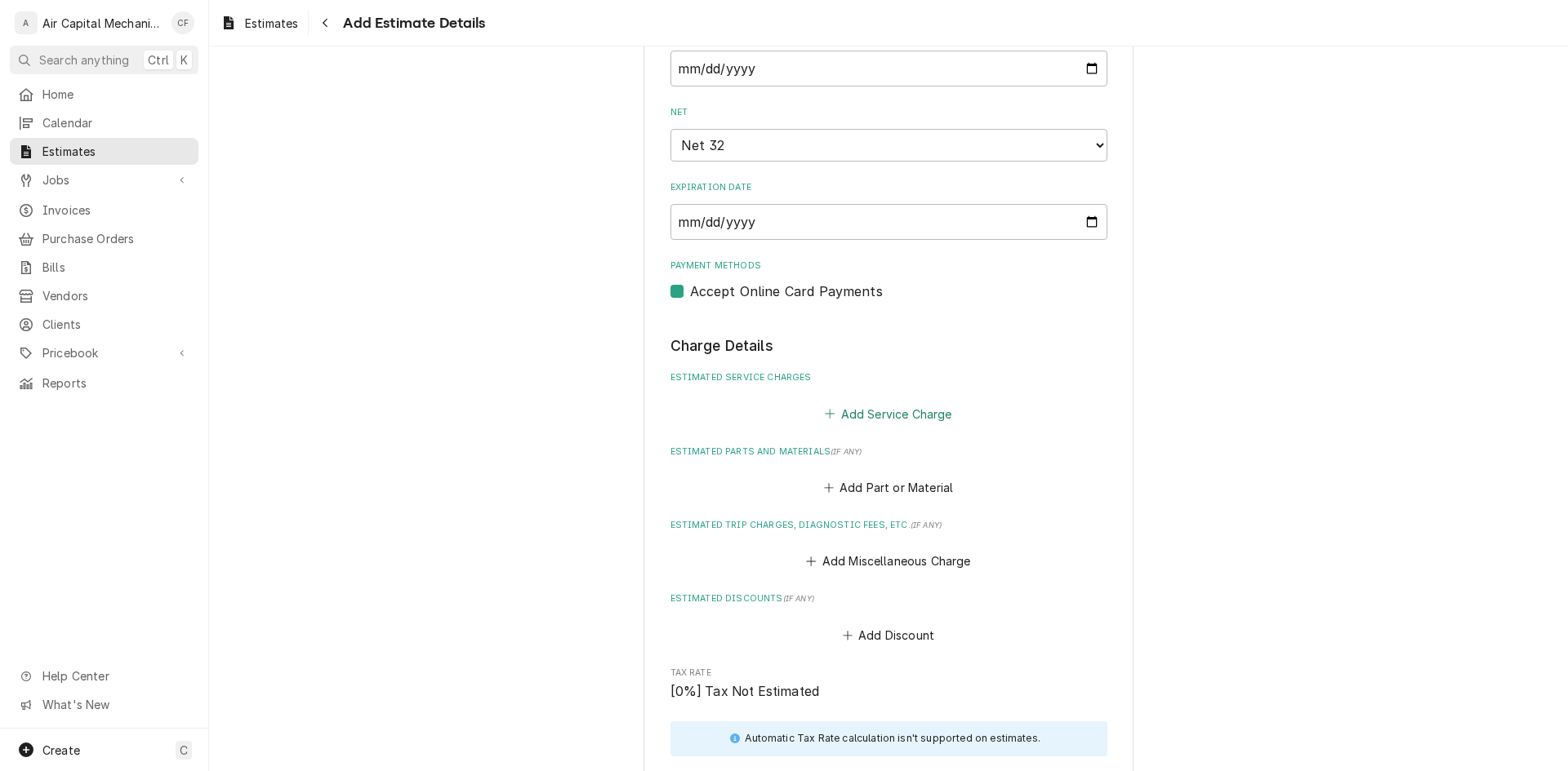
click at [866, 410] on button "Add Service Charge" at bounding box center [888, 414] width 132 height 23
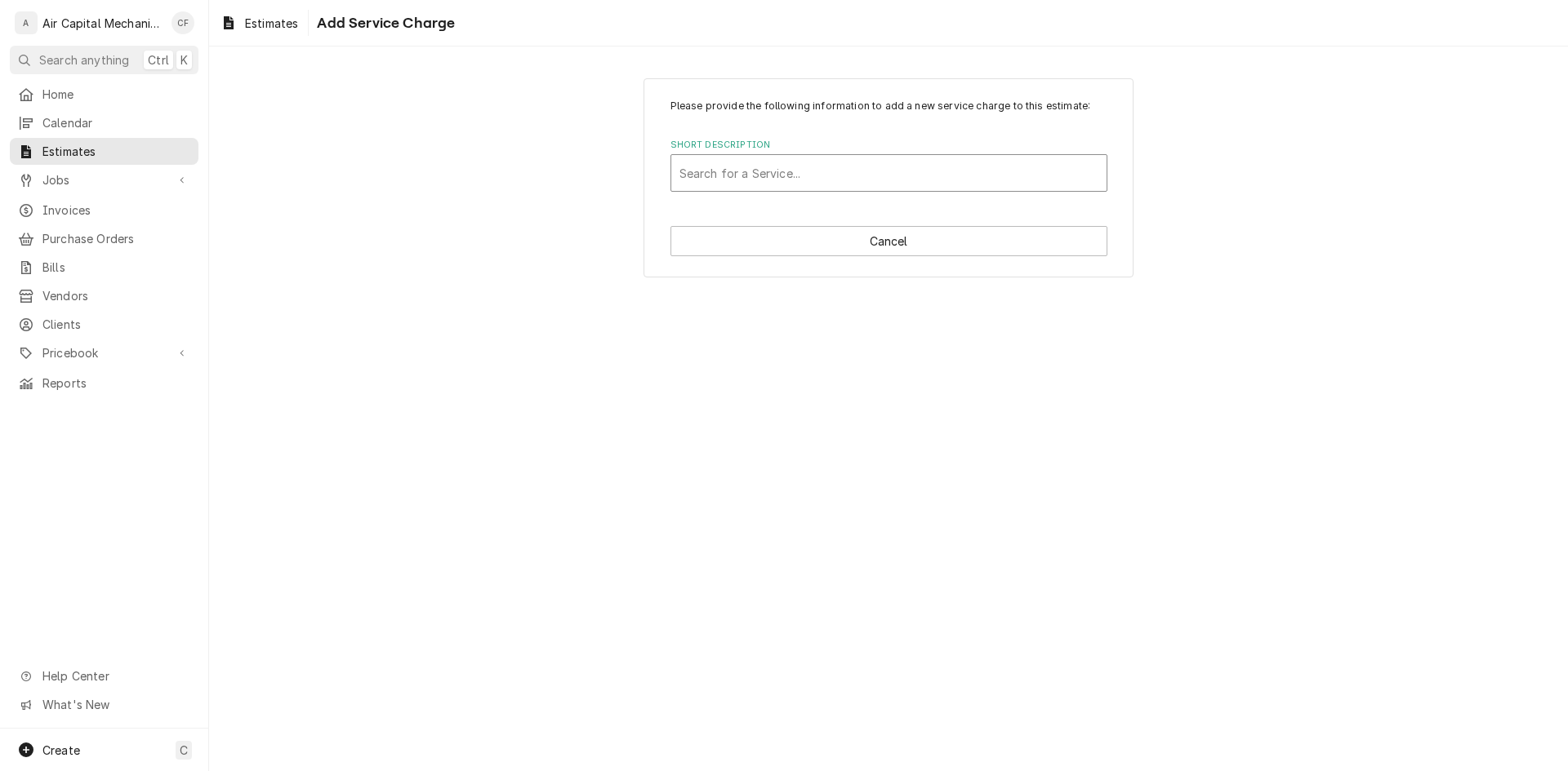
click at [767, 173] on div "Short Description" at bounding box center [889, 173] width 419 height 29
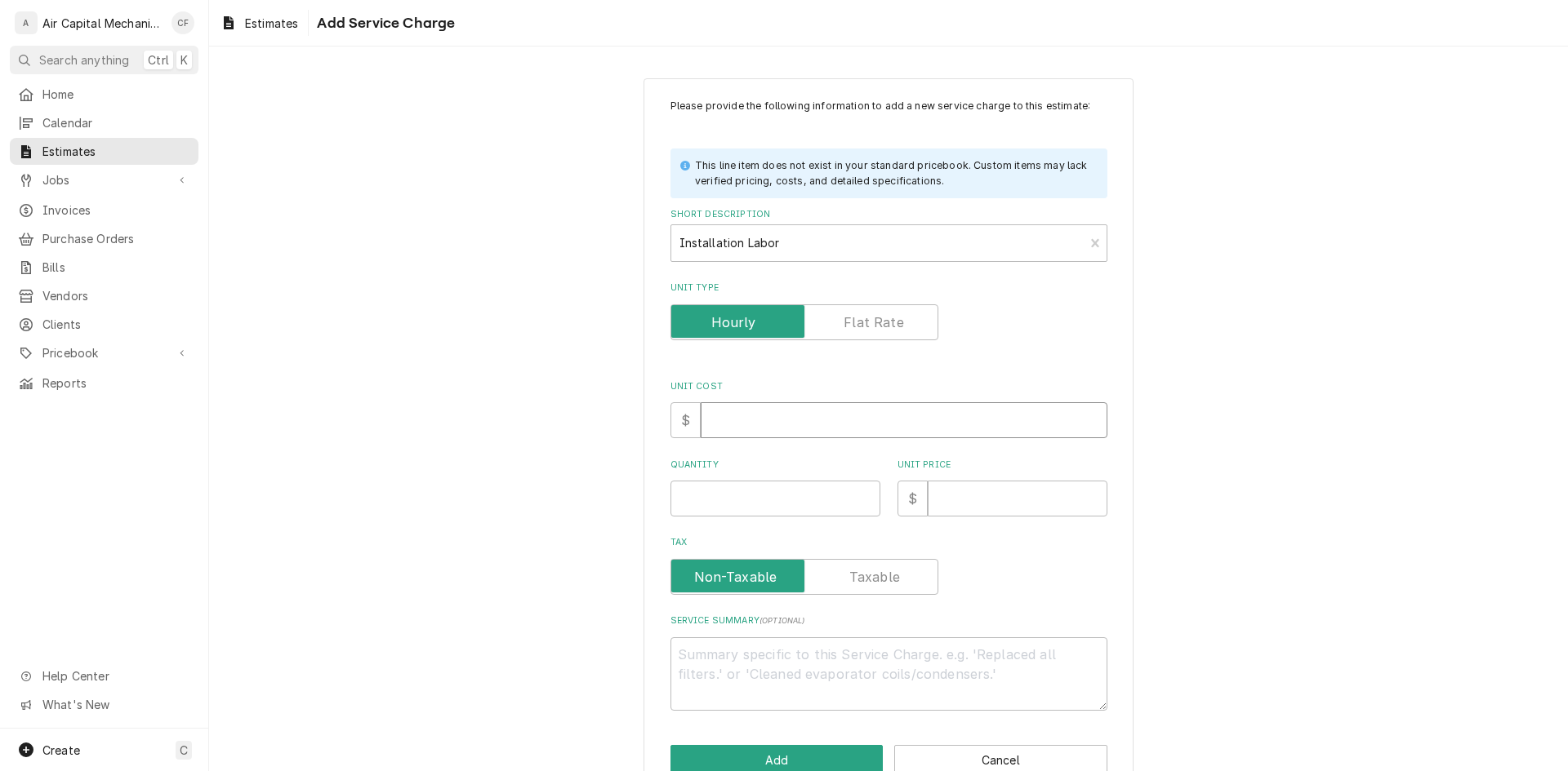
click at [782, 422] on input "Unit Cost" at bounding box center [904, 420] width 407 height 36
click at [810, 665] on textarea "Service Summary ( optional )" at bounding box center [888, 673] width 437 height 73
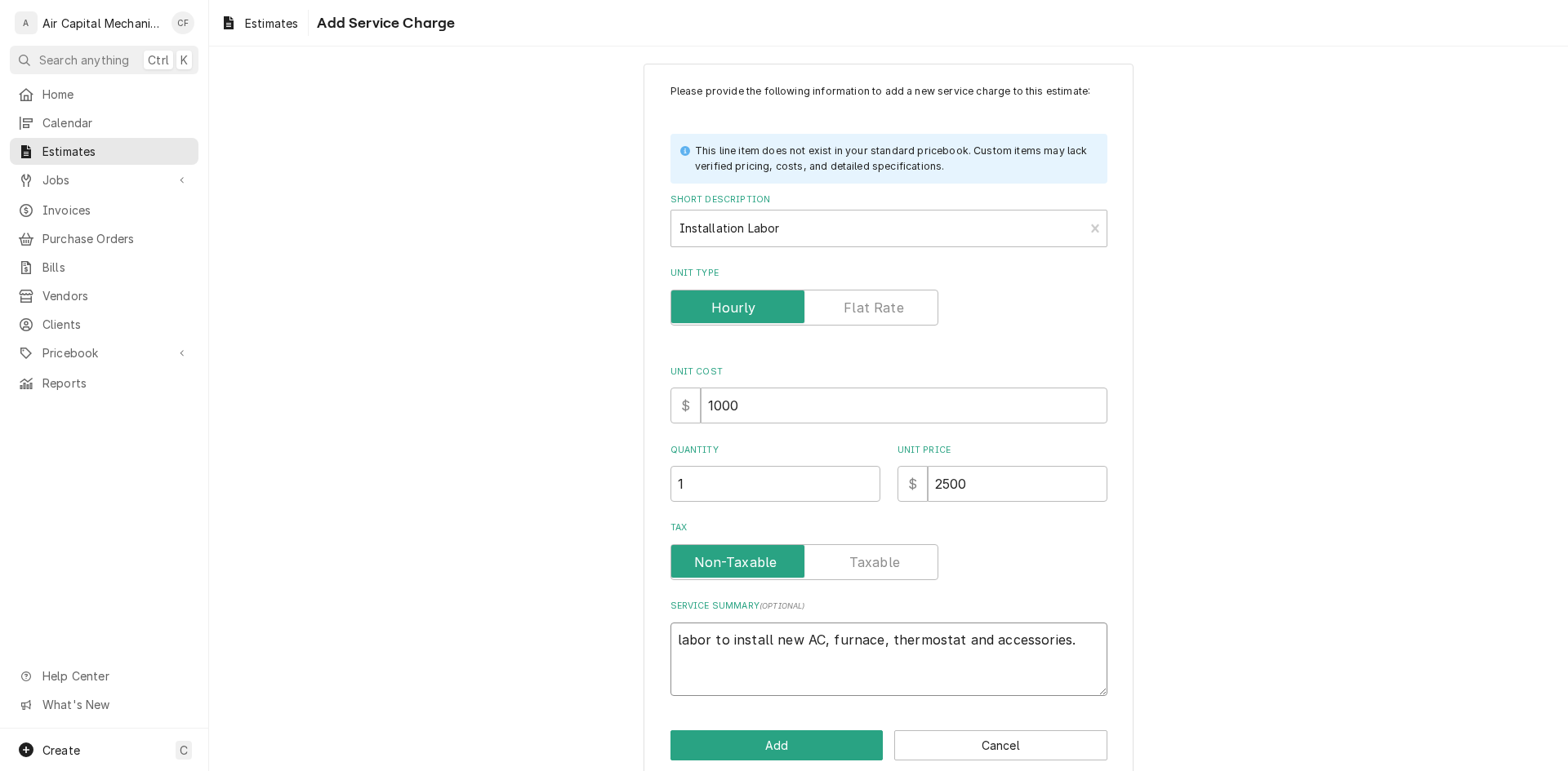
scroll to position [40, 0]
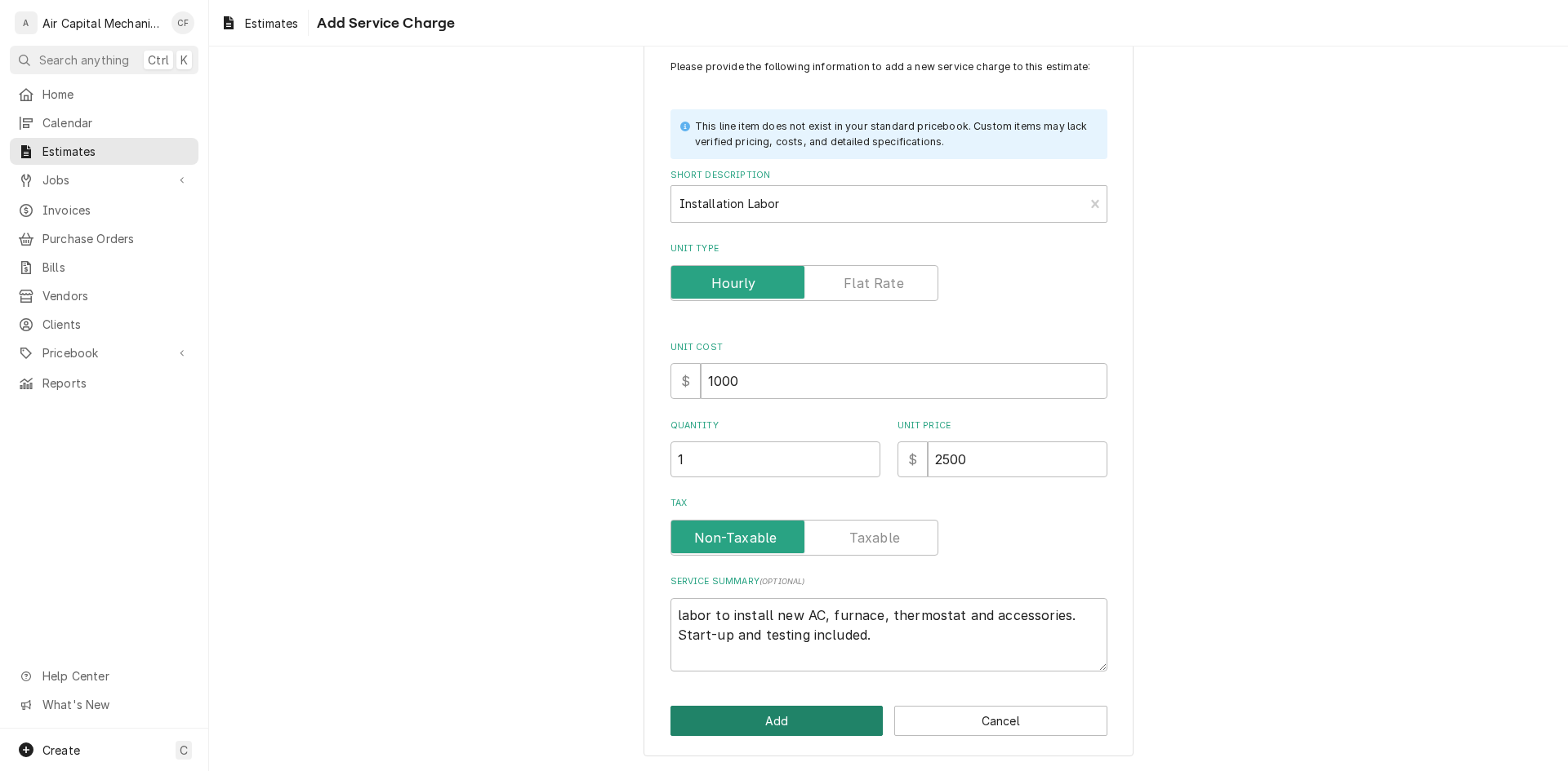
click at [823, 714] on button "Add" at bounding box center [777, 721] width 213 height 30
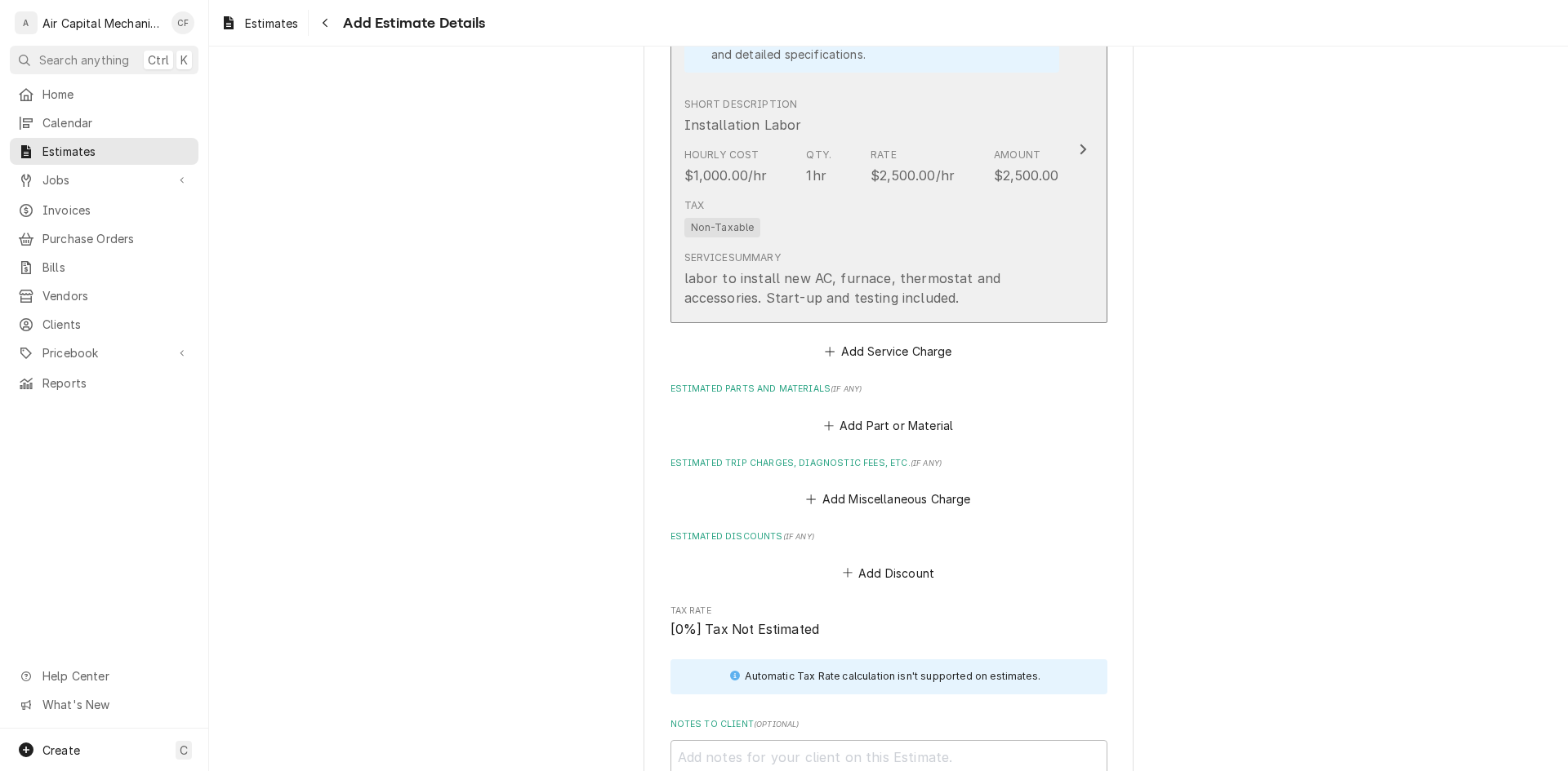
scroll to position [1342, 0]
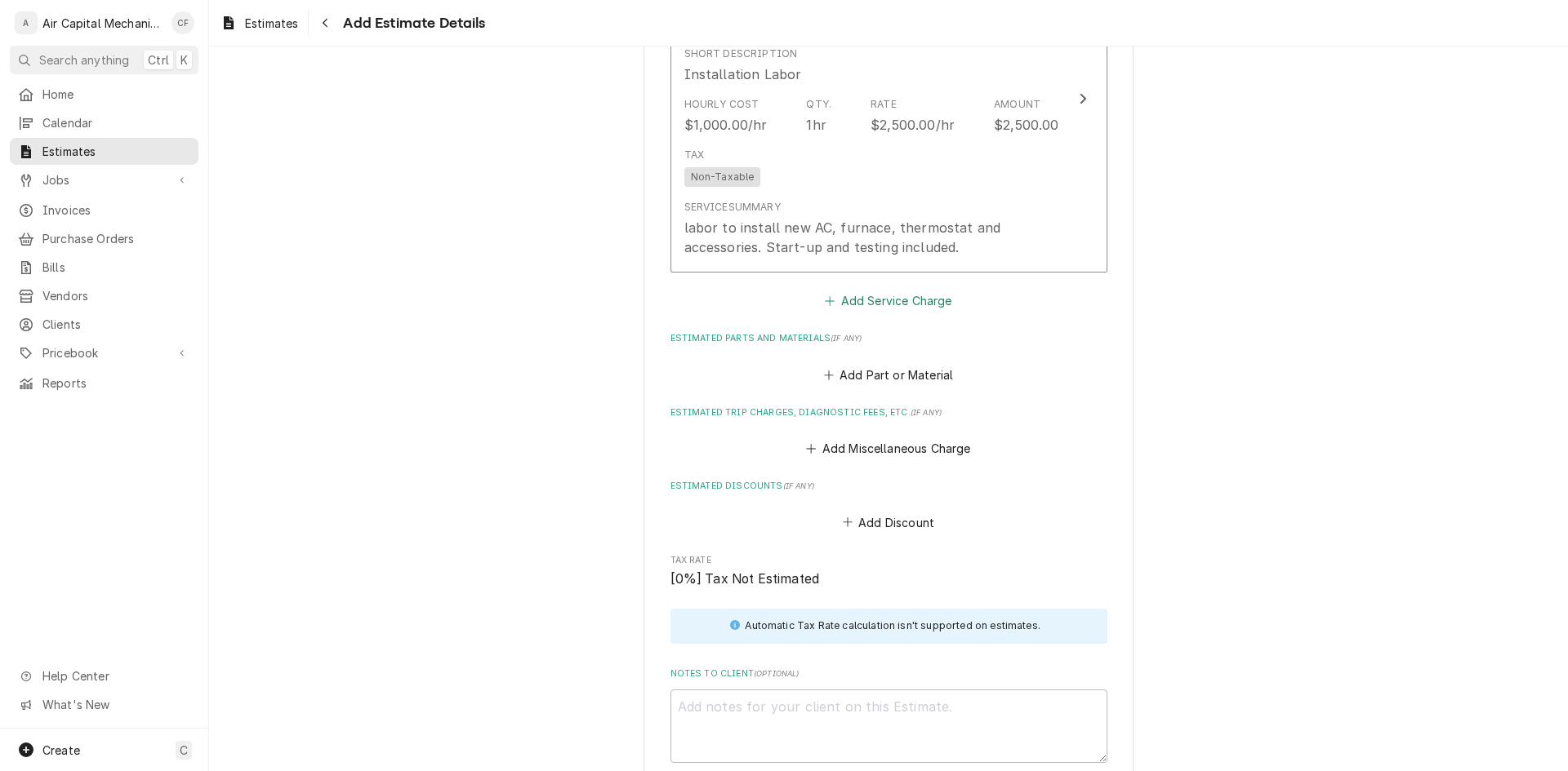
click at [931, 297] on button "Add Service Charge" at bounding box center [888, 301] width 132 height 23
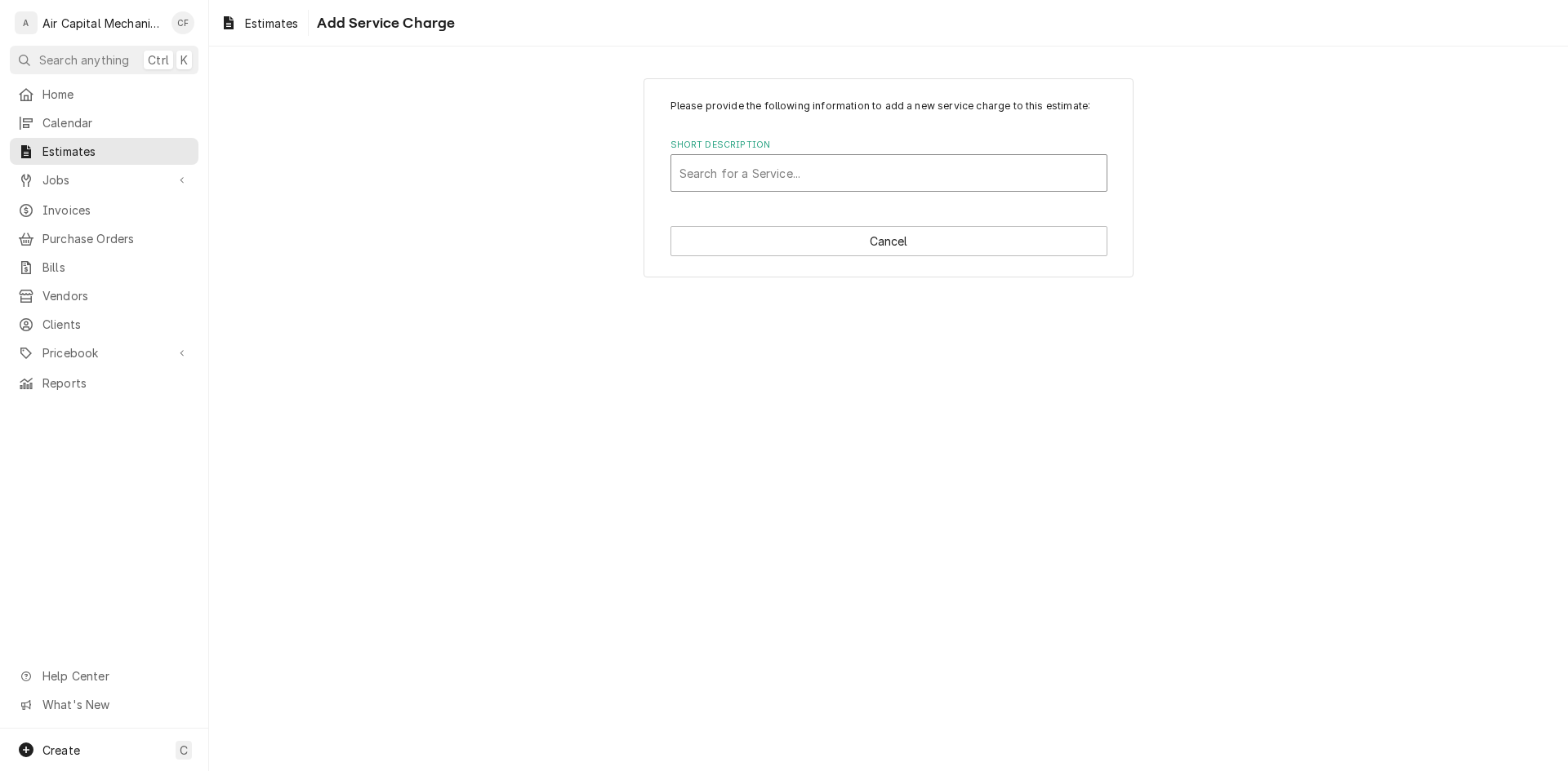
click at [811, 174] on div "Short Description" at bounding box center [889, 173] width 419 height 29
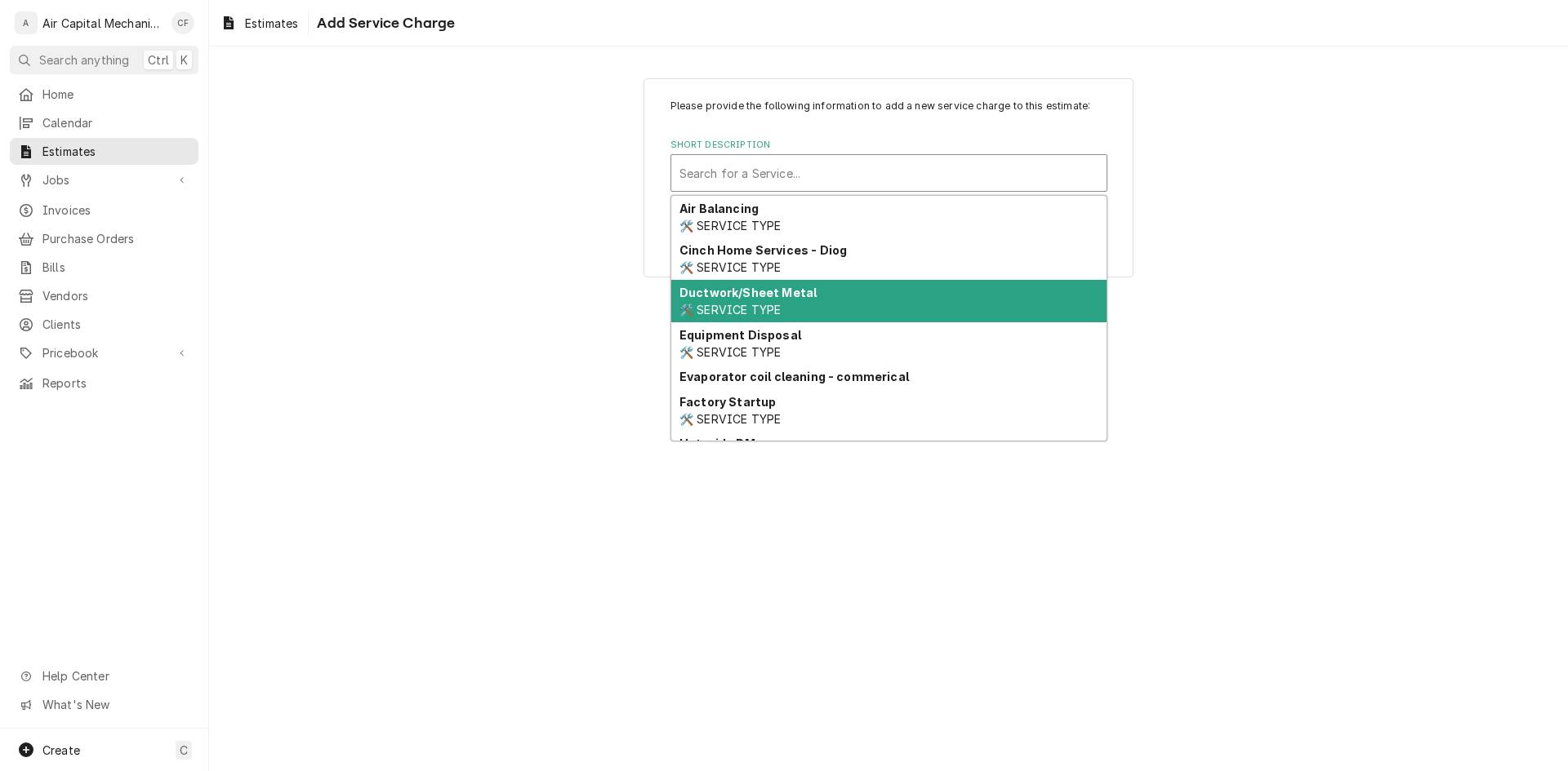
click at [442, 353] on div "Please provide the following information to add a new service charge to this es…" at bounding box center [887, 409] width 1358 height 725
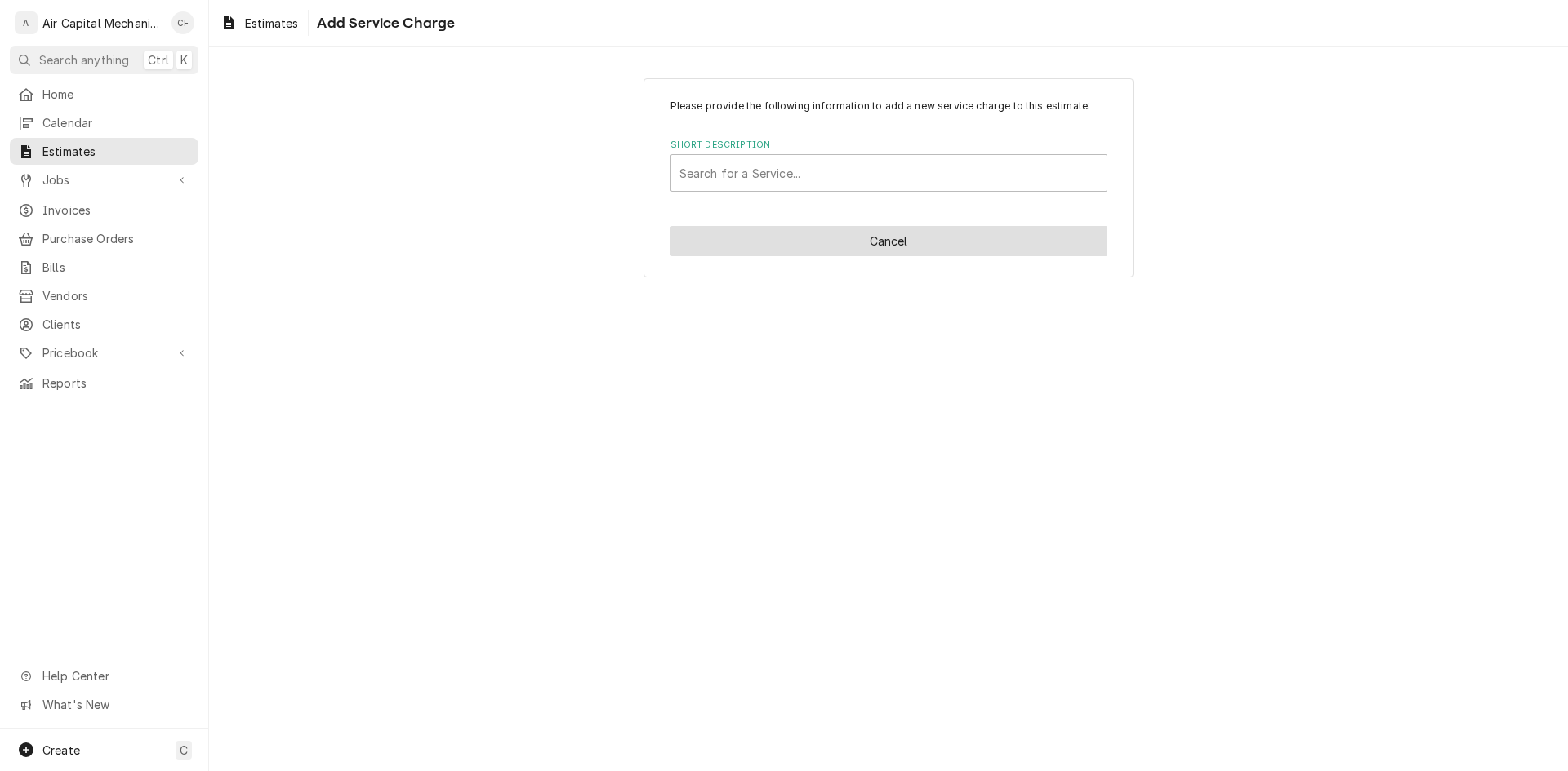
click at [975, 230] on button "Cancel" at bounding box center [888, 241] width 437 height 30
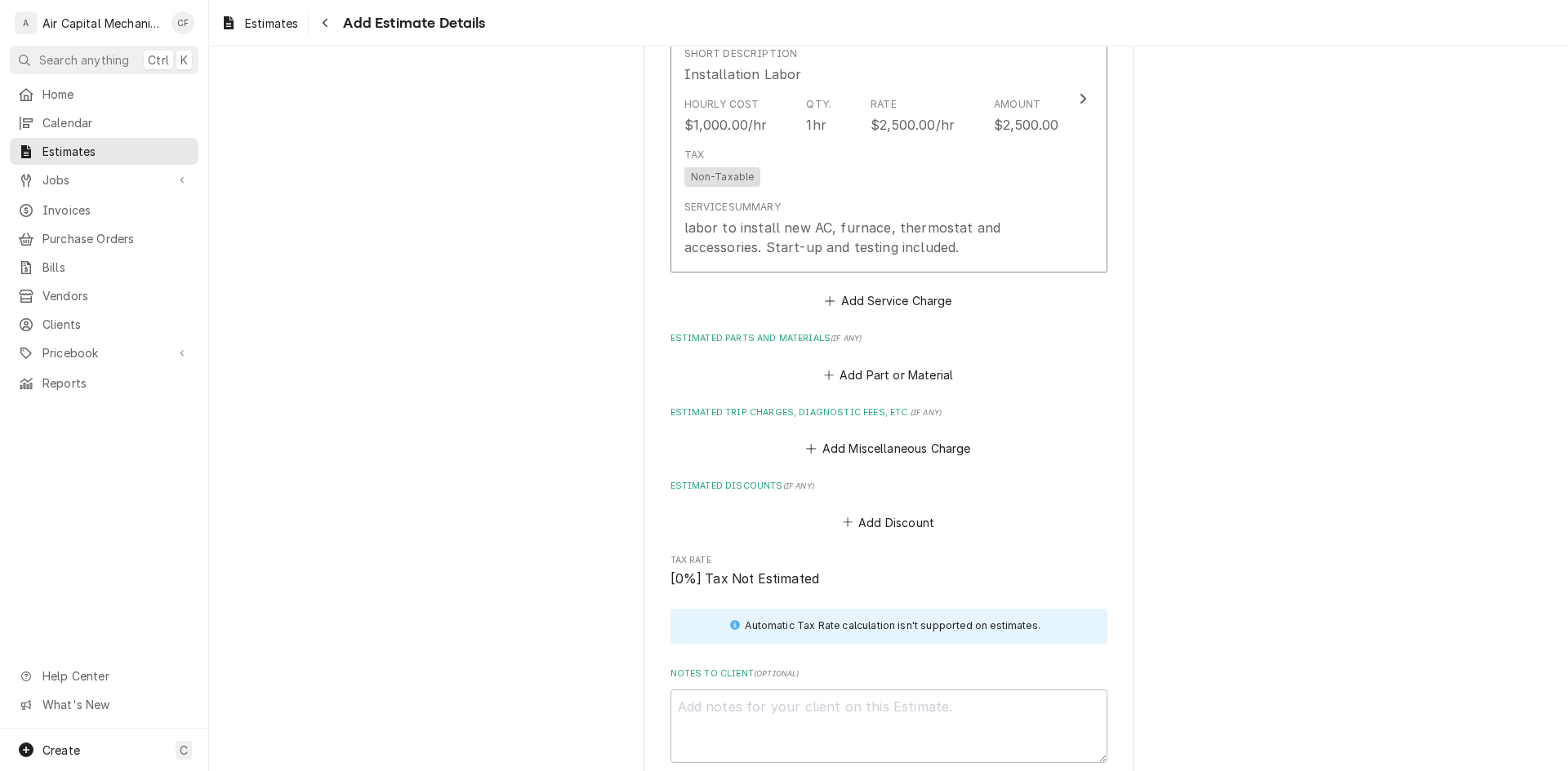
scroll to position [1322, 0]
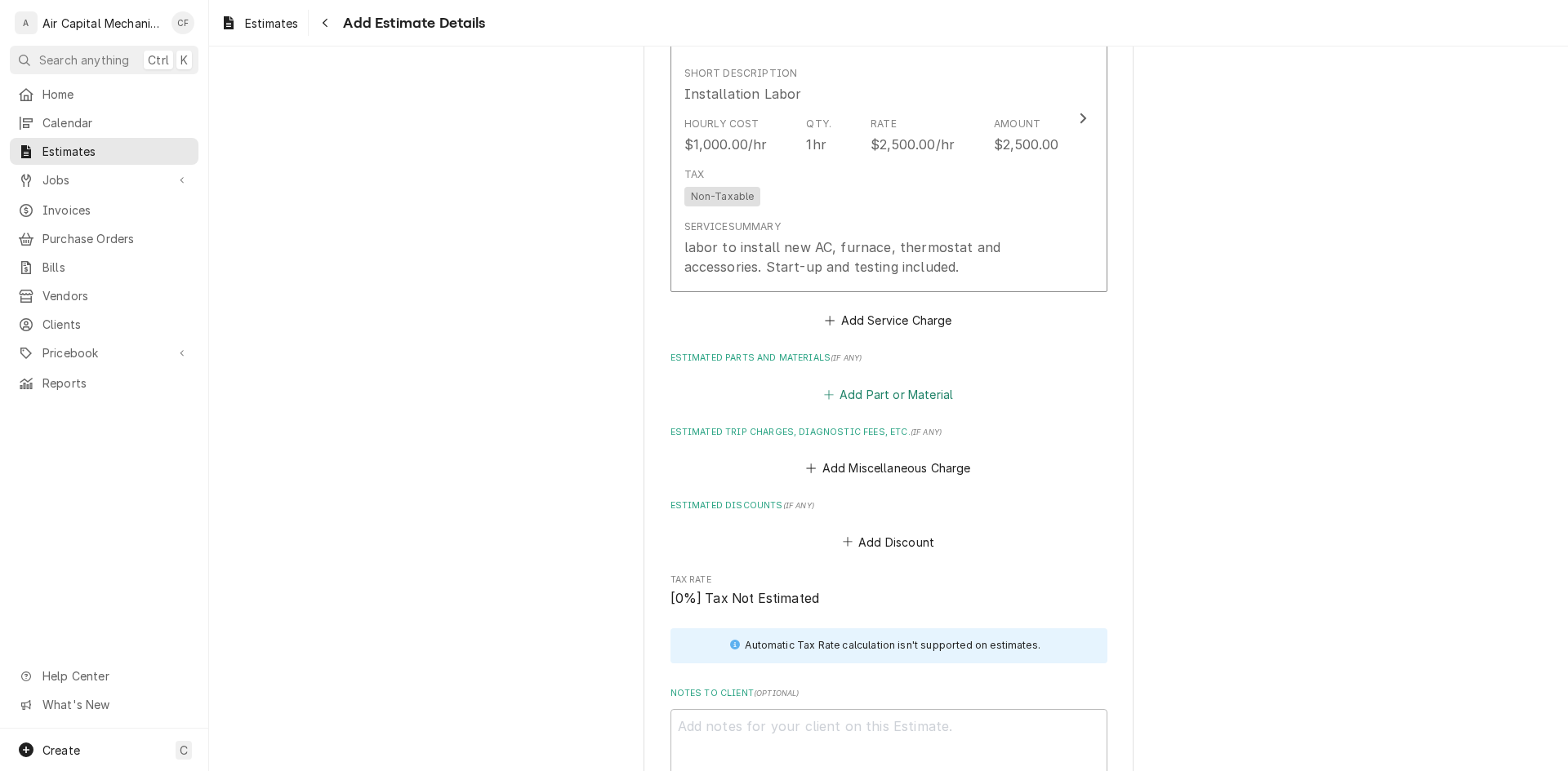
click at [860, 399] on button "Add Part or Material" at bounding box center [887, 394] width 135 height 23
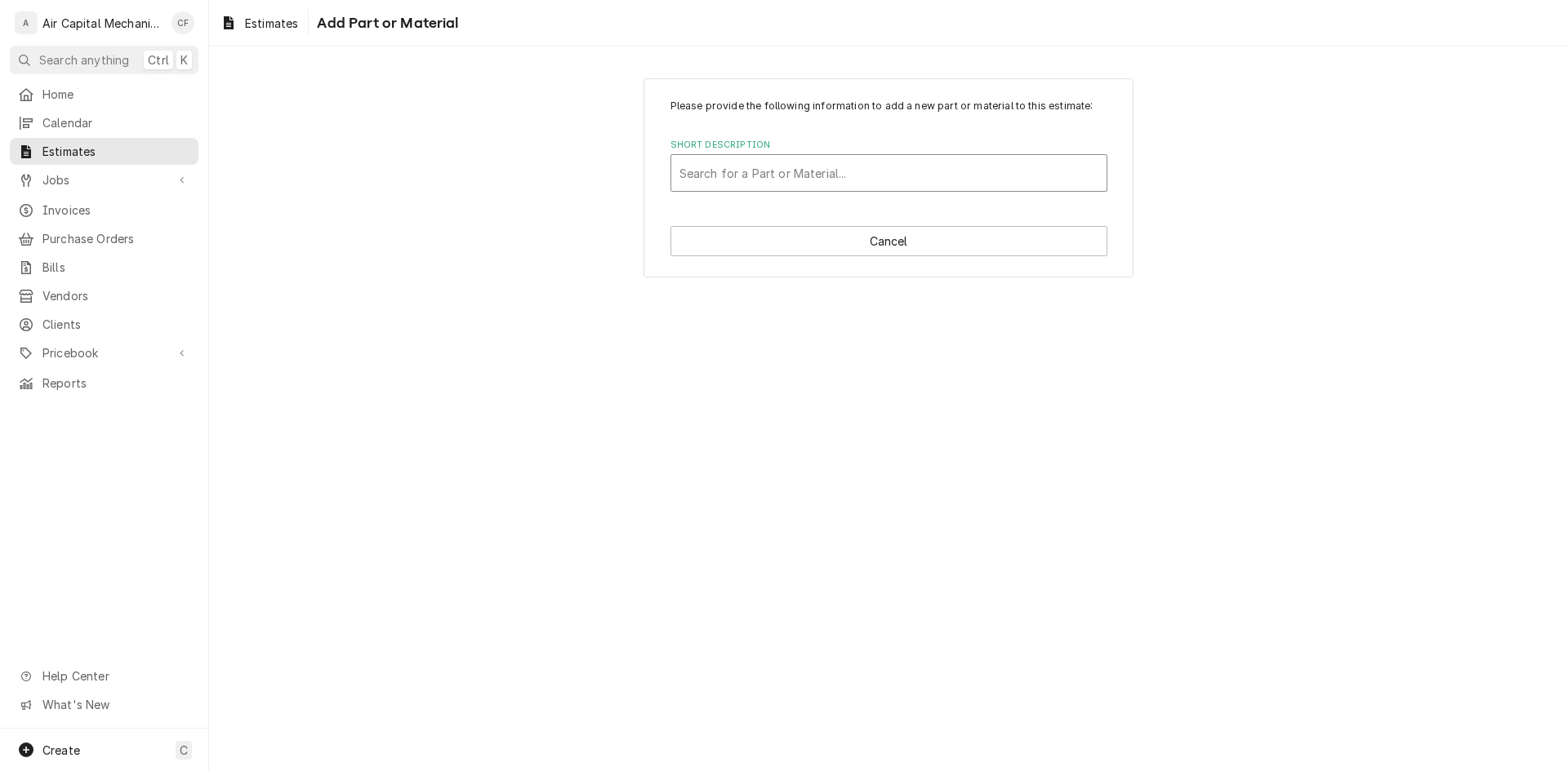
click at [839, 159] on div "Short Description" at bounding box center [889, 173] width 419 height 29
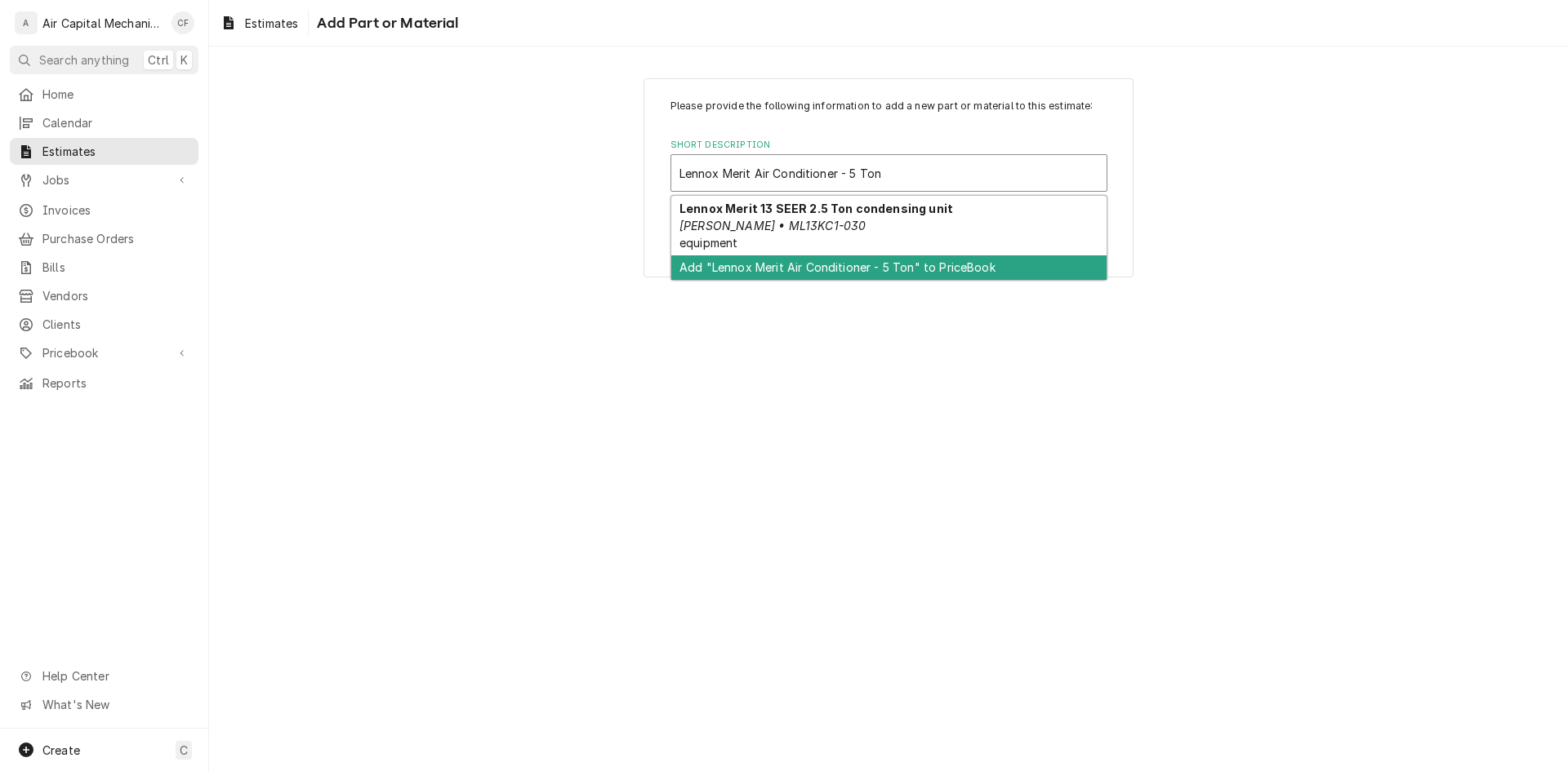
click at [983, 259] on div "Add "Lennox Merit Air Conditioner - 5 Ton" to PriceBook" at bounding box center [888, 268] width 435 height 26
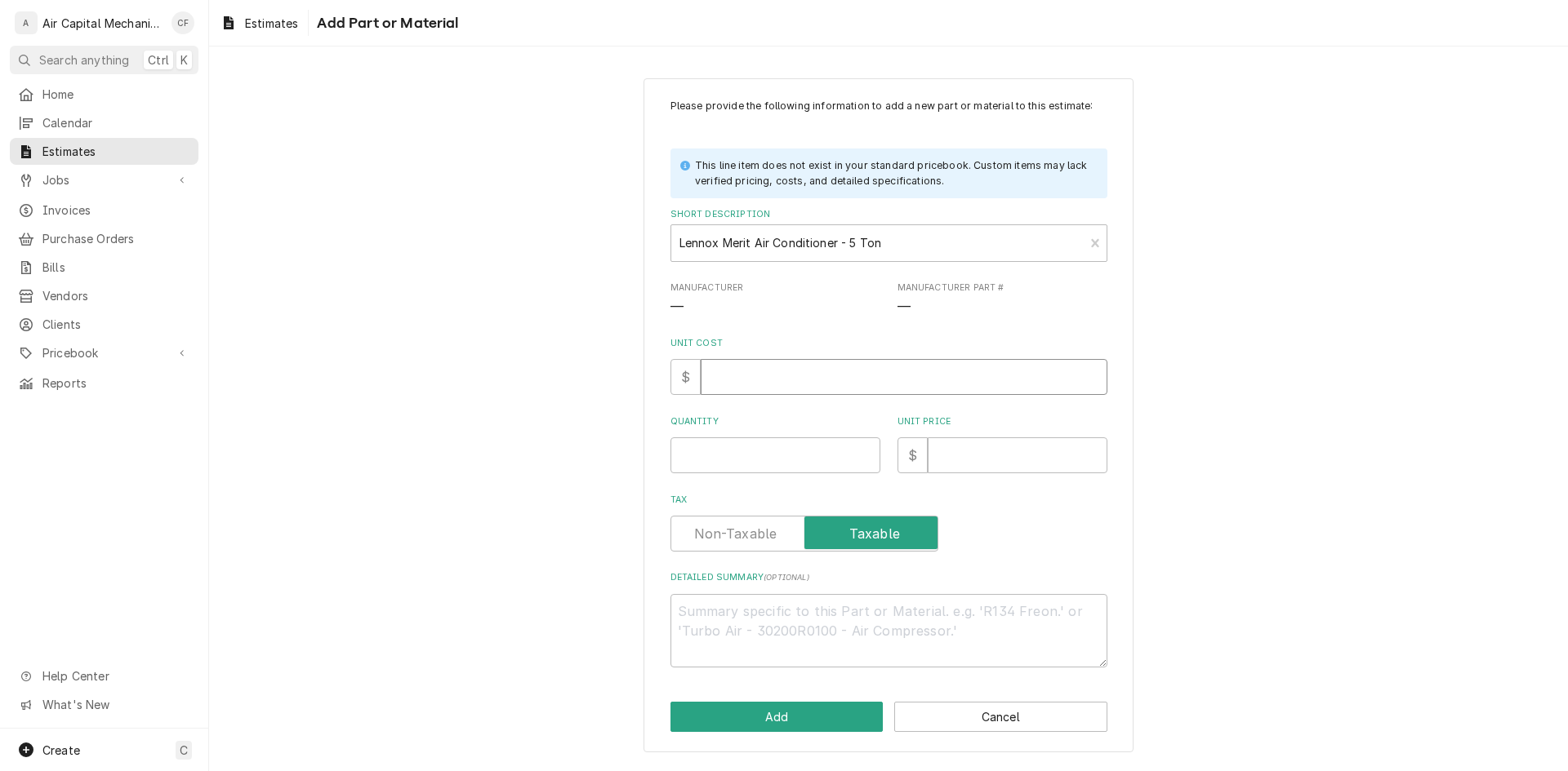
click at [810, 368] on input "Unit Cost" at bounding box center [904, 377] width 407 height 36
drag, startPoint x: 1381, startPoint y: 390, endPoint x: 1043, endPoint y: 489, distance: 352.2
click at [1381, 390] on div "Please provide the following information to add a new part or material to this …" at bounding box center [887, 415] width 1358 height 703
click at [968, 454] on input "Unit Price" at bounding box center [1018, 455] width 180 height 36
click at [782, 606] on textarea "Detailed Summary ( optional )" at bounding box center [888, 630] width 437 height 73
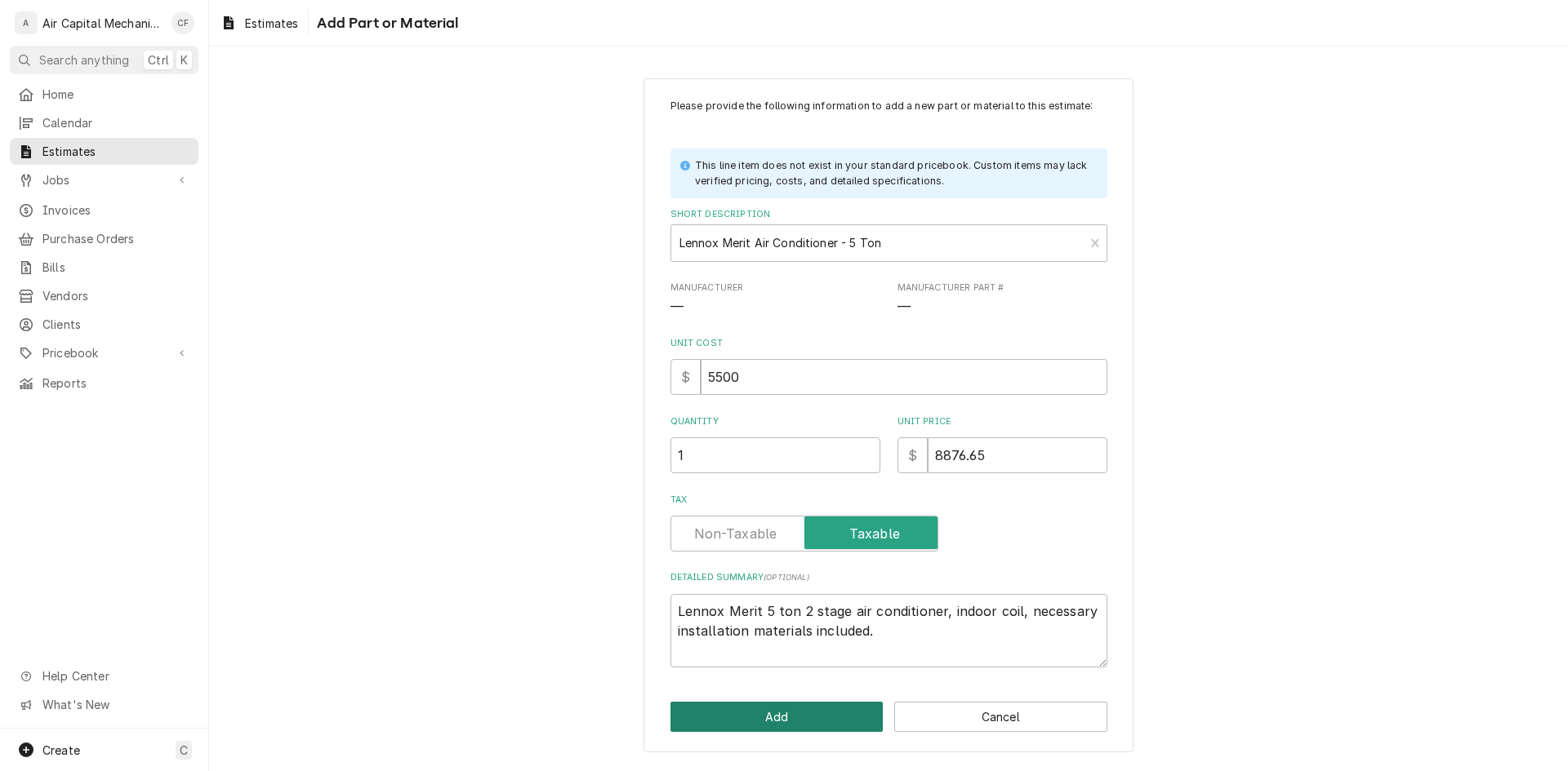
click at [853, 723] on button "Add" at bounding box center [777, 717] width 213 height 30
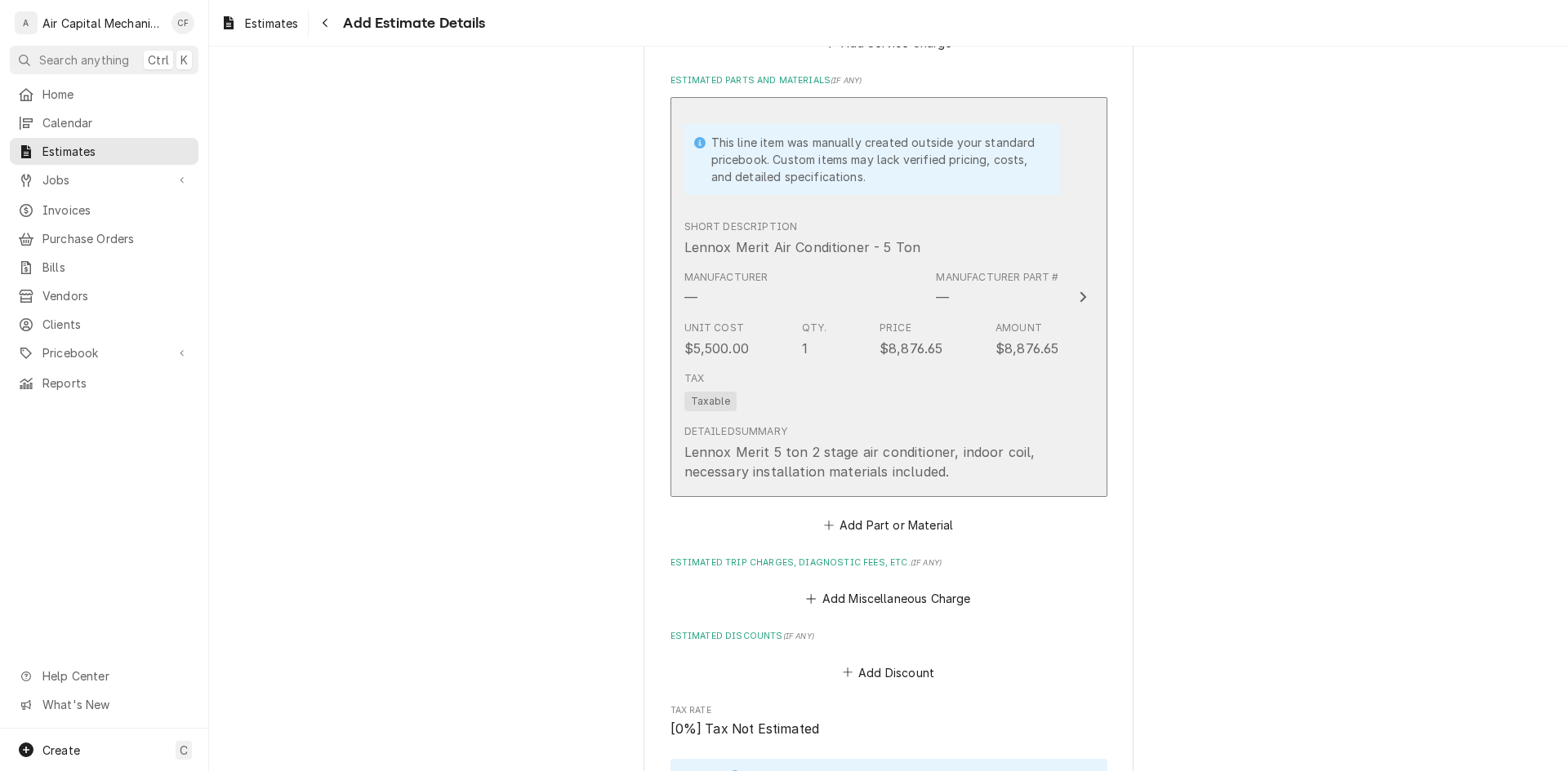
scroll to position [1629, 0]
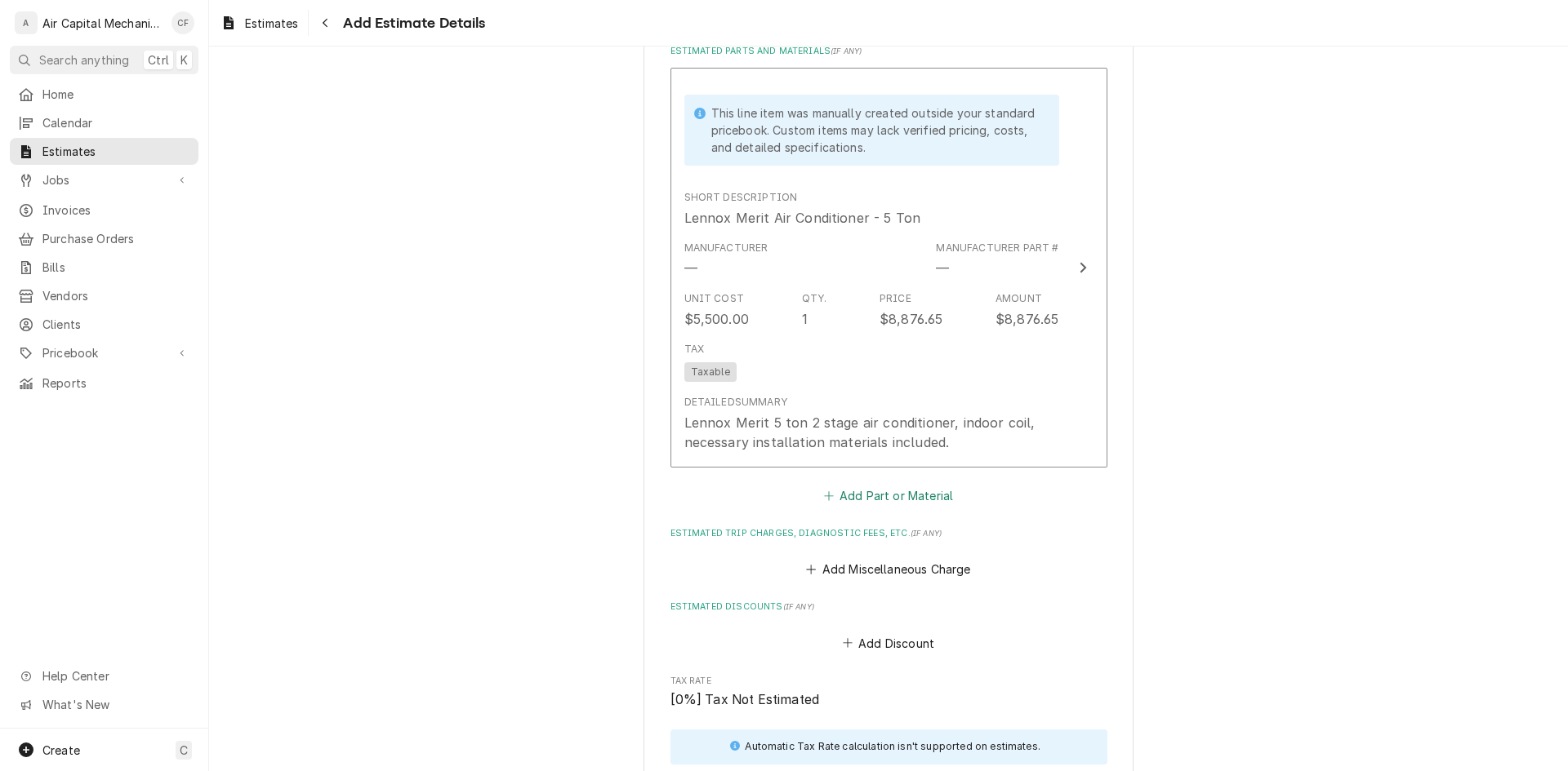
click at [900, 499] on button "Add Part or Material" at bounding box center [887, 496] width 135 height 23
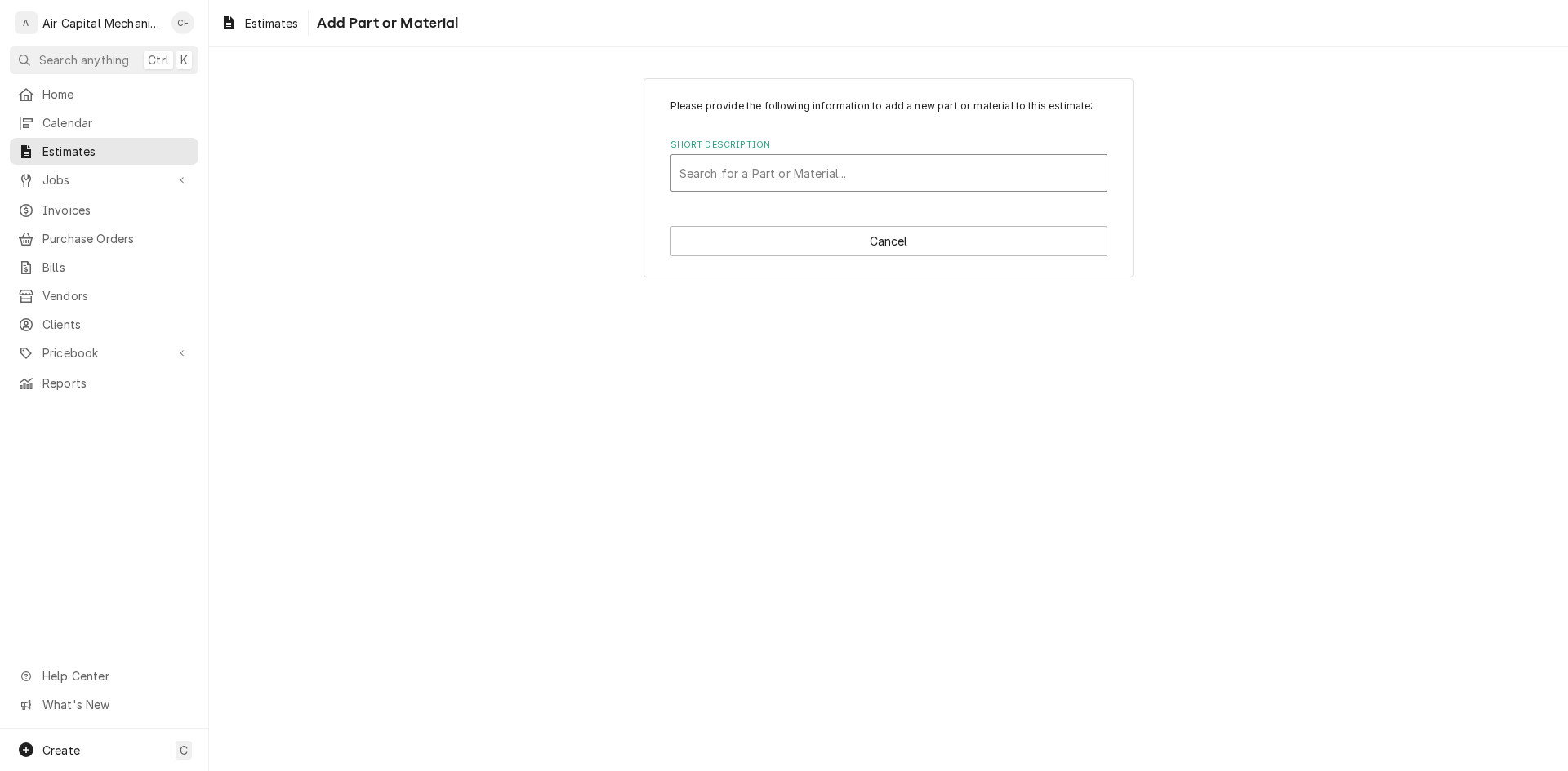
click at [811, 179] on div "Short Description" at bounding box center [889, 173] width 419 height 29
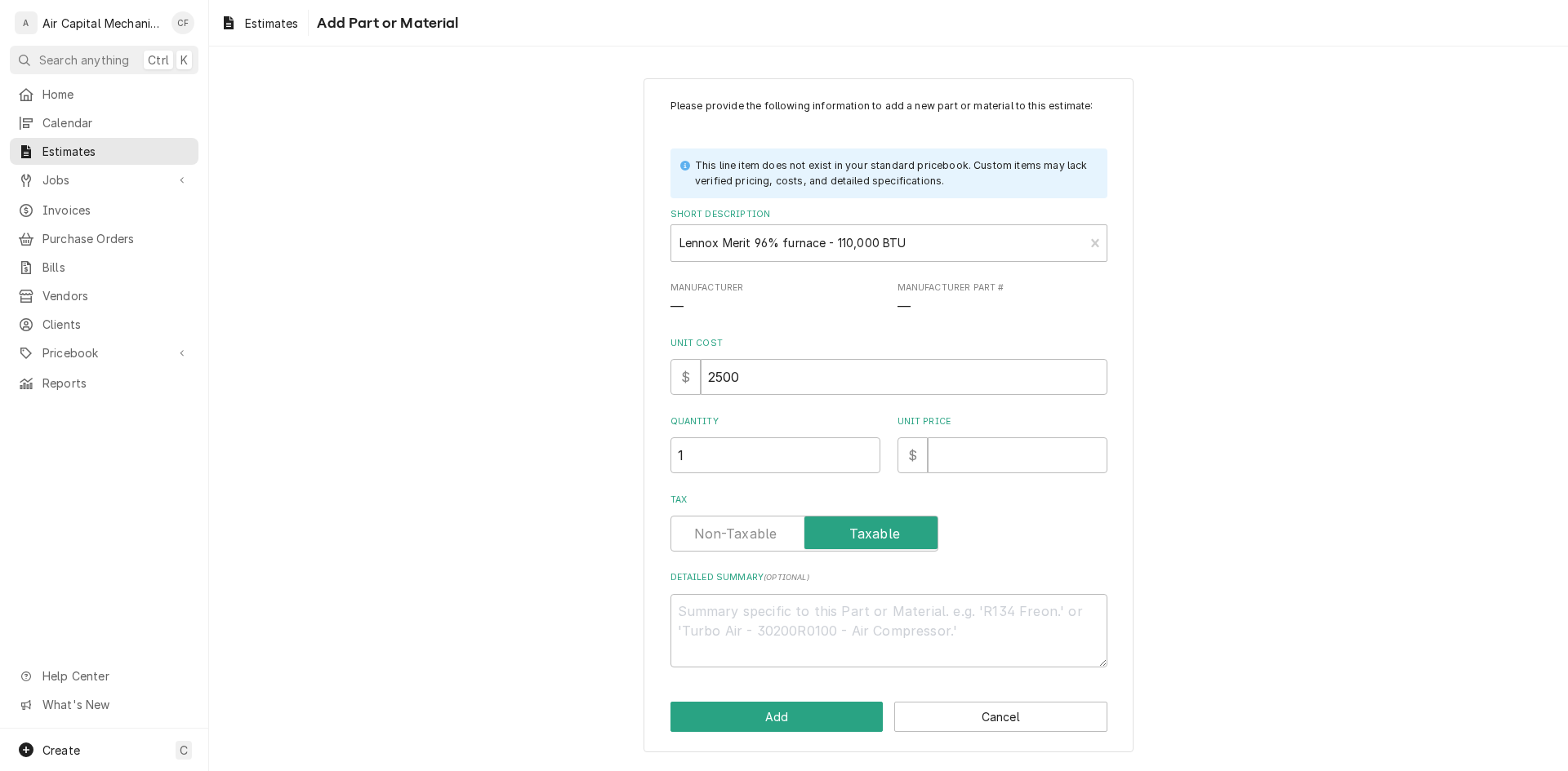
click at [1299, 193] on div "Please provide the following information to add a new part or material to this …" at bounding box center [887, 415] width 1358 height 703
click at [964, 458] on input "Unit Price" at bounding box center [1018, 455] width 180 height 36
click at [871, 611] on textarea "Lennox Merit 2 stage high efficenicy furnace," at bounding box center [888, 630] width 437 height 73
click at [998, 607] on textarea "Lennox Merit 2 stage high efficiency furnace," at bounding box center [888, 630] width 437 height 73
click at [1018, 620] on textarea "Lennox Merit 2 stage high efficiency furnace," at bounding box center [888, 630] width 437 height 73
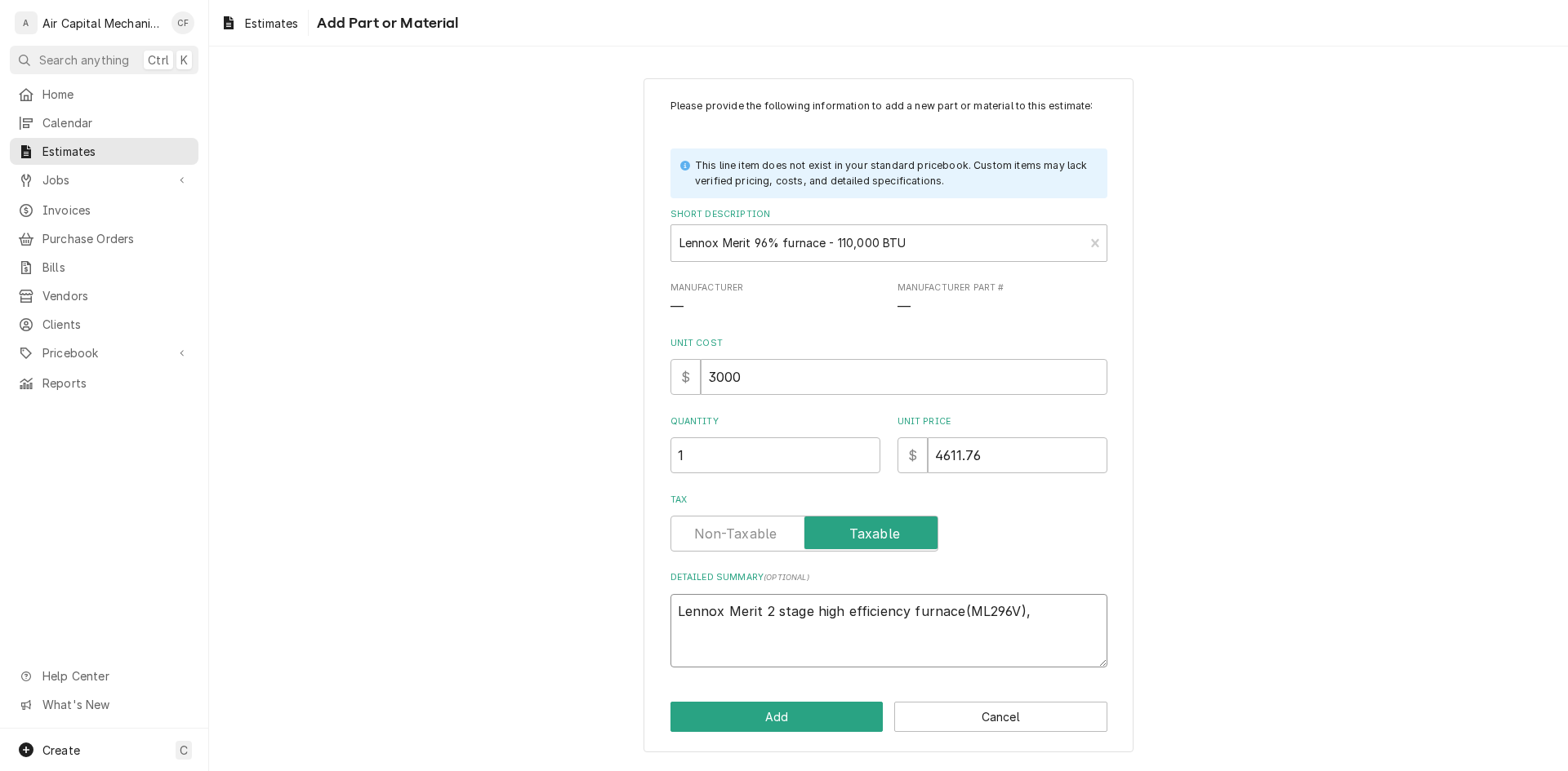
click at [1082, 613] on textarea "Lennox Merit 2 stage high efficiency furnace(ML296V)," at bounding box center [888, 630] width 437 height 73
click at [993, 446] on input "4611.76" at bounding box center [1018, 455] width 180 height 36
click at [799, 718] on button "Add" at bounding box center [777, 717] width 213 height 30
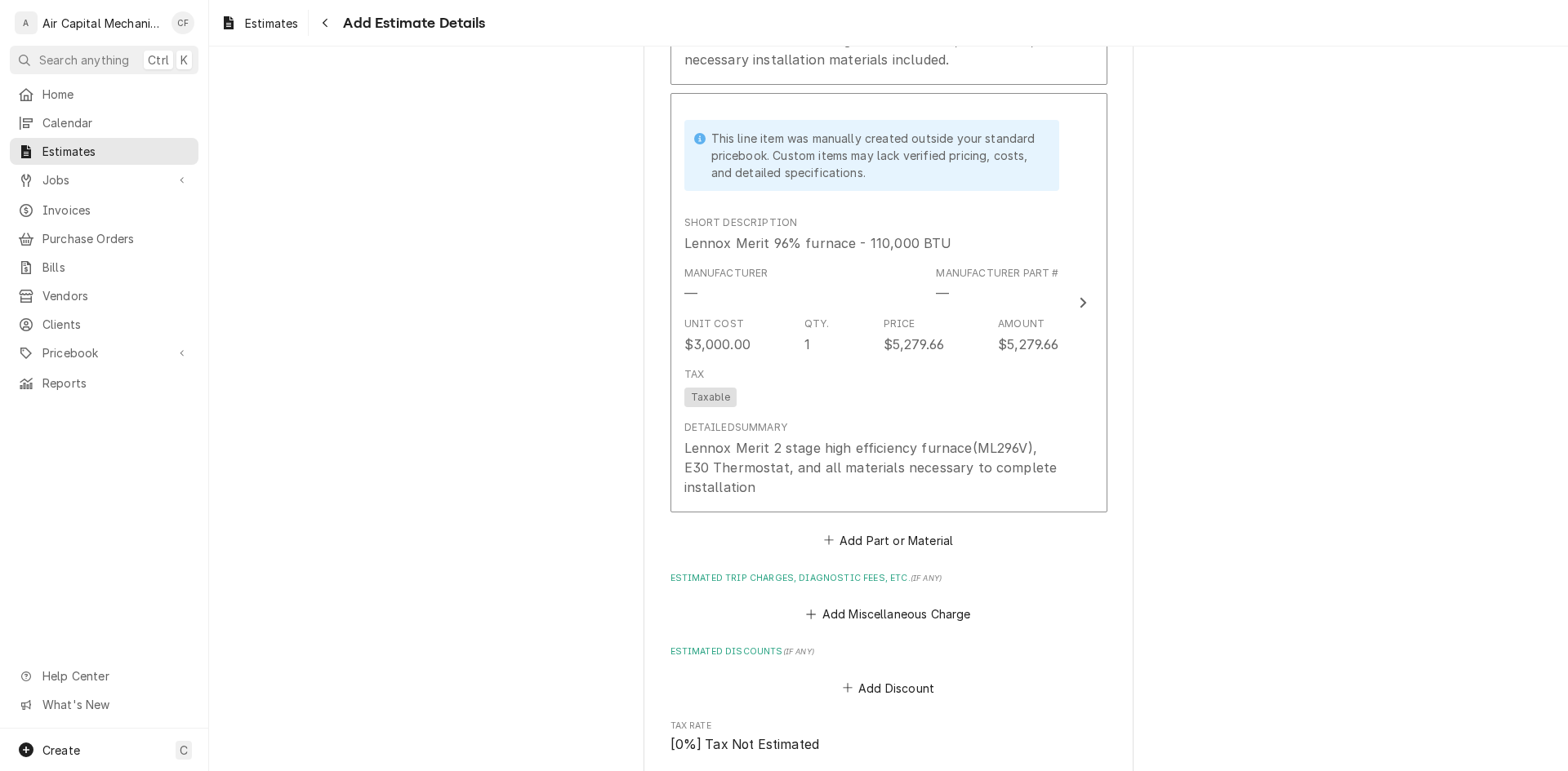
scroll to position [2017, 0]
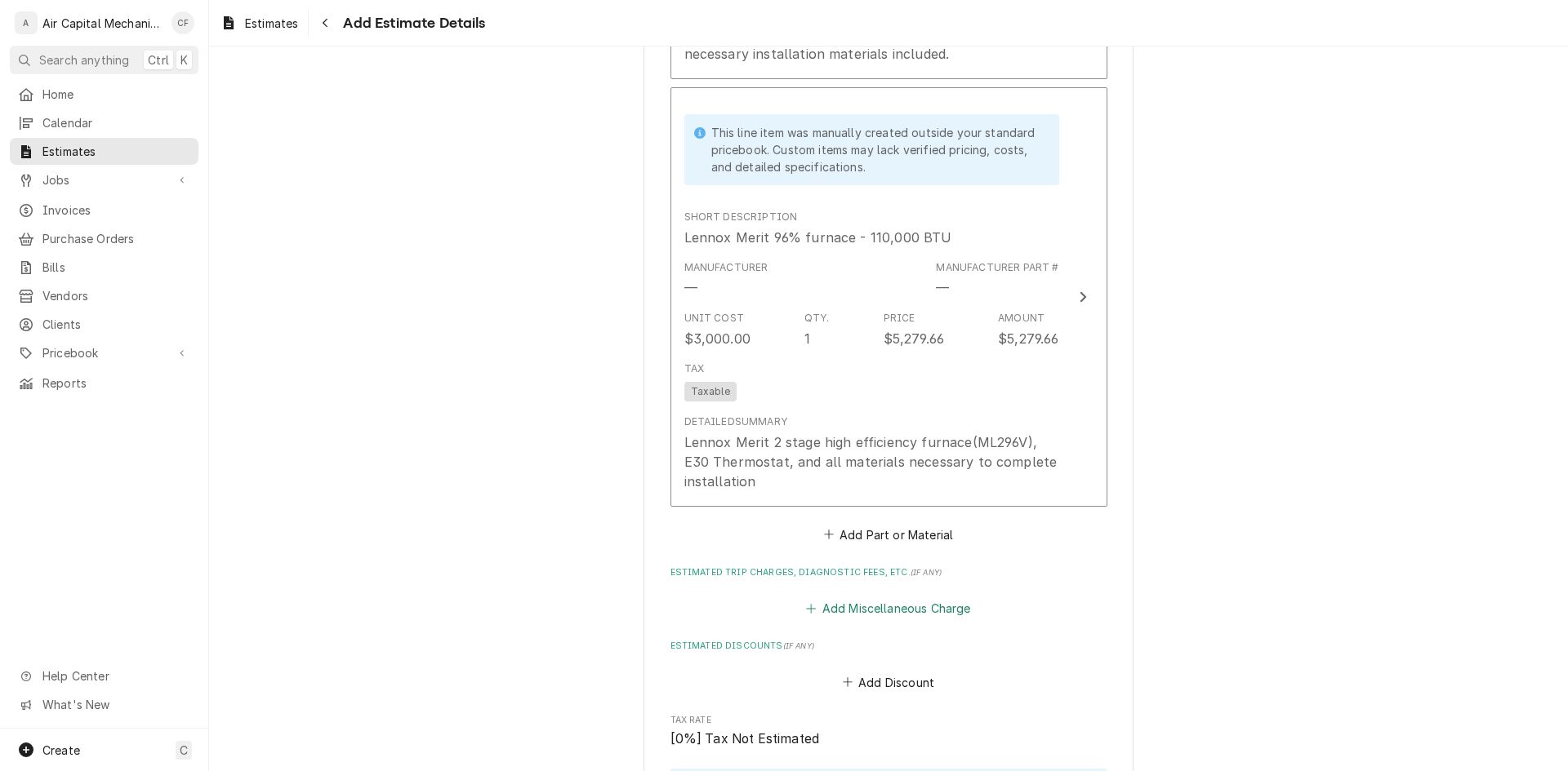
click at [844, 601] on button "Add Miscellaneous Charge" at bounding box center [888, 609] width 170 height 23
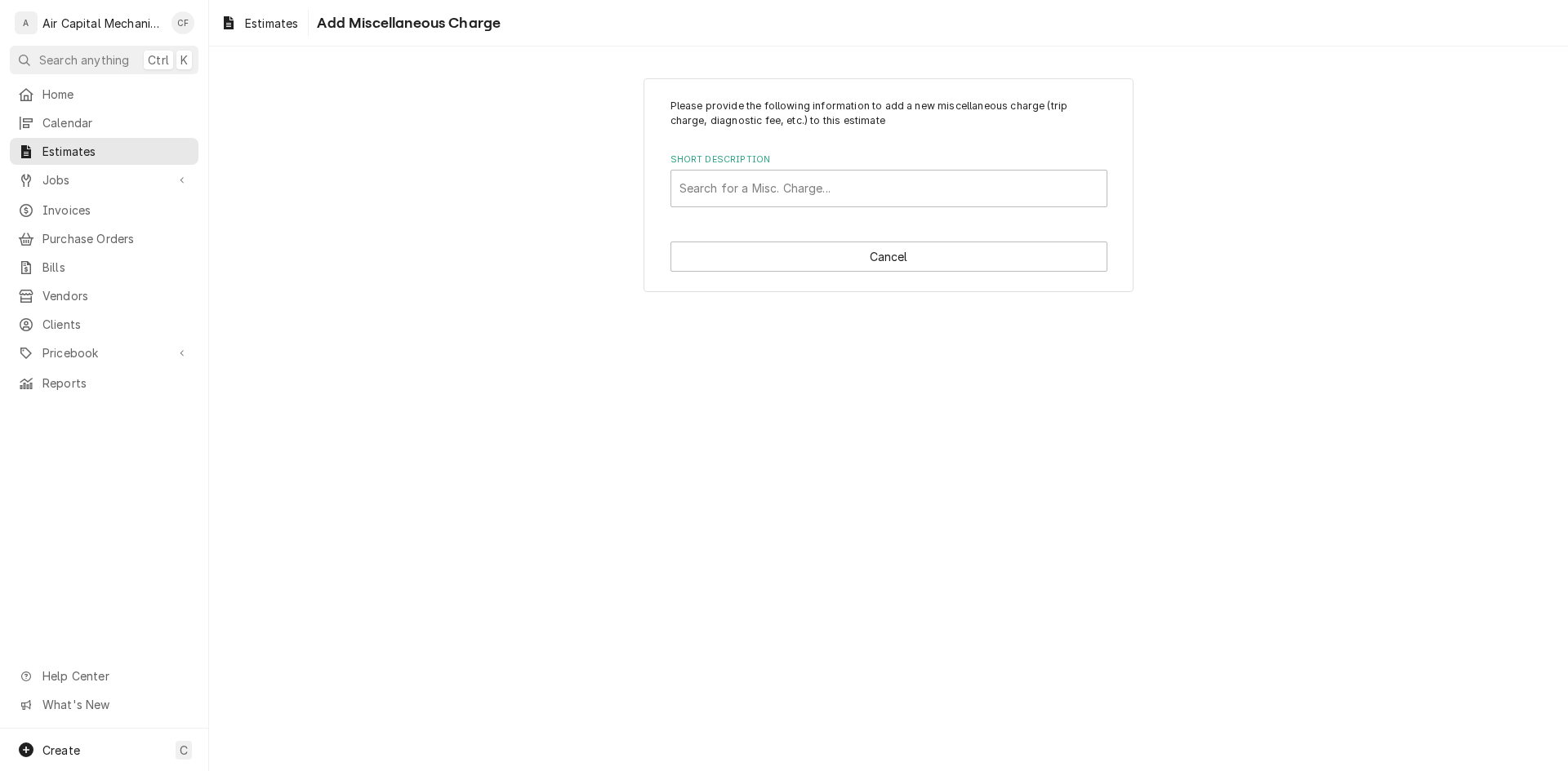
click at [872, 163] on label "Short Description" at bounding box center [888, 159] width 437 height 13
click at [867, 182] on div "Short Description" at bounding box center [889, 188] width 419 height 29
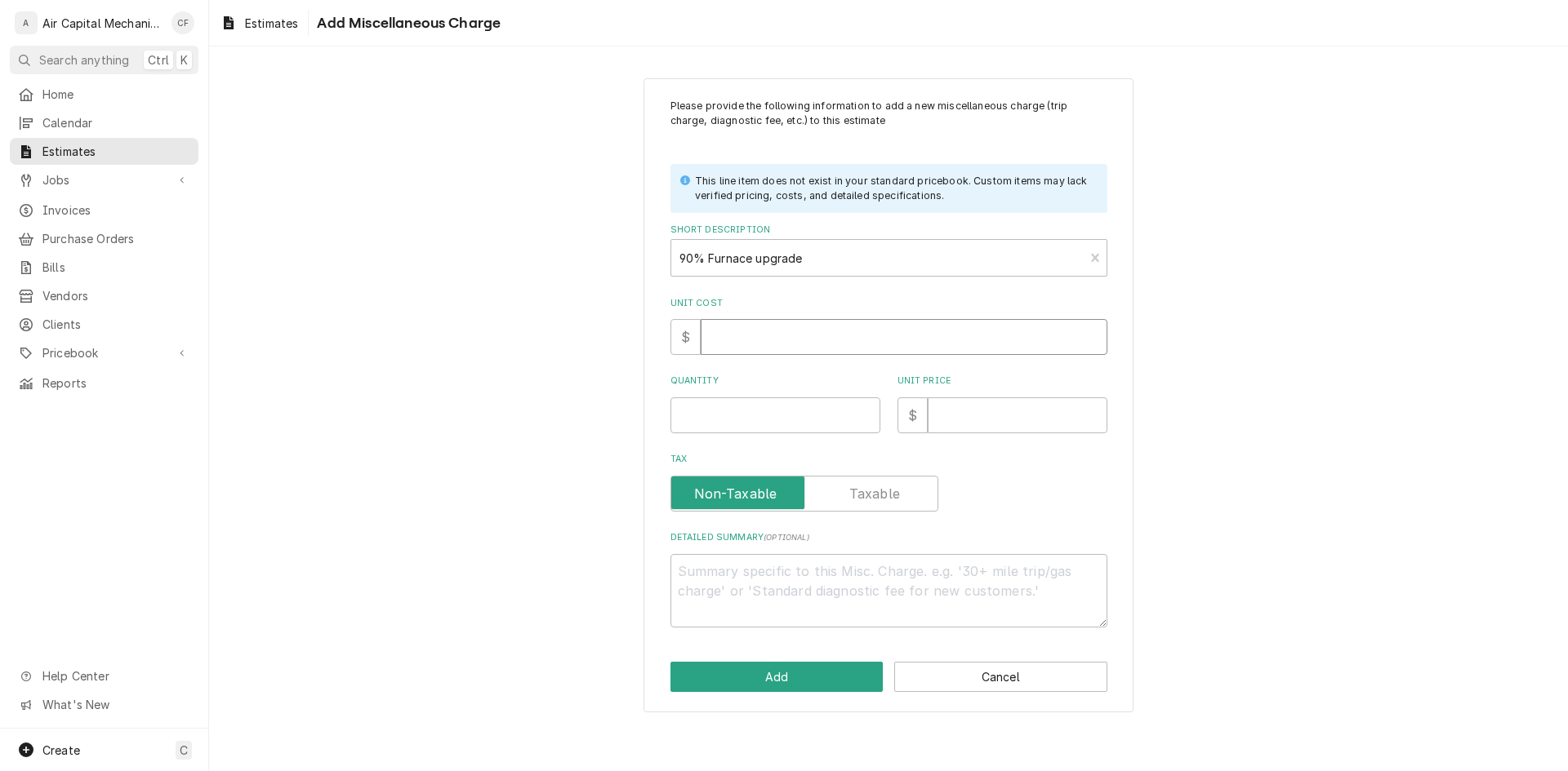
click at [786, 322] on input "Unit Cost" at bounding box center [904, 337] width 407 height 36
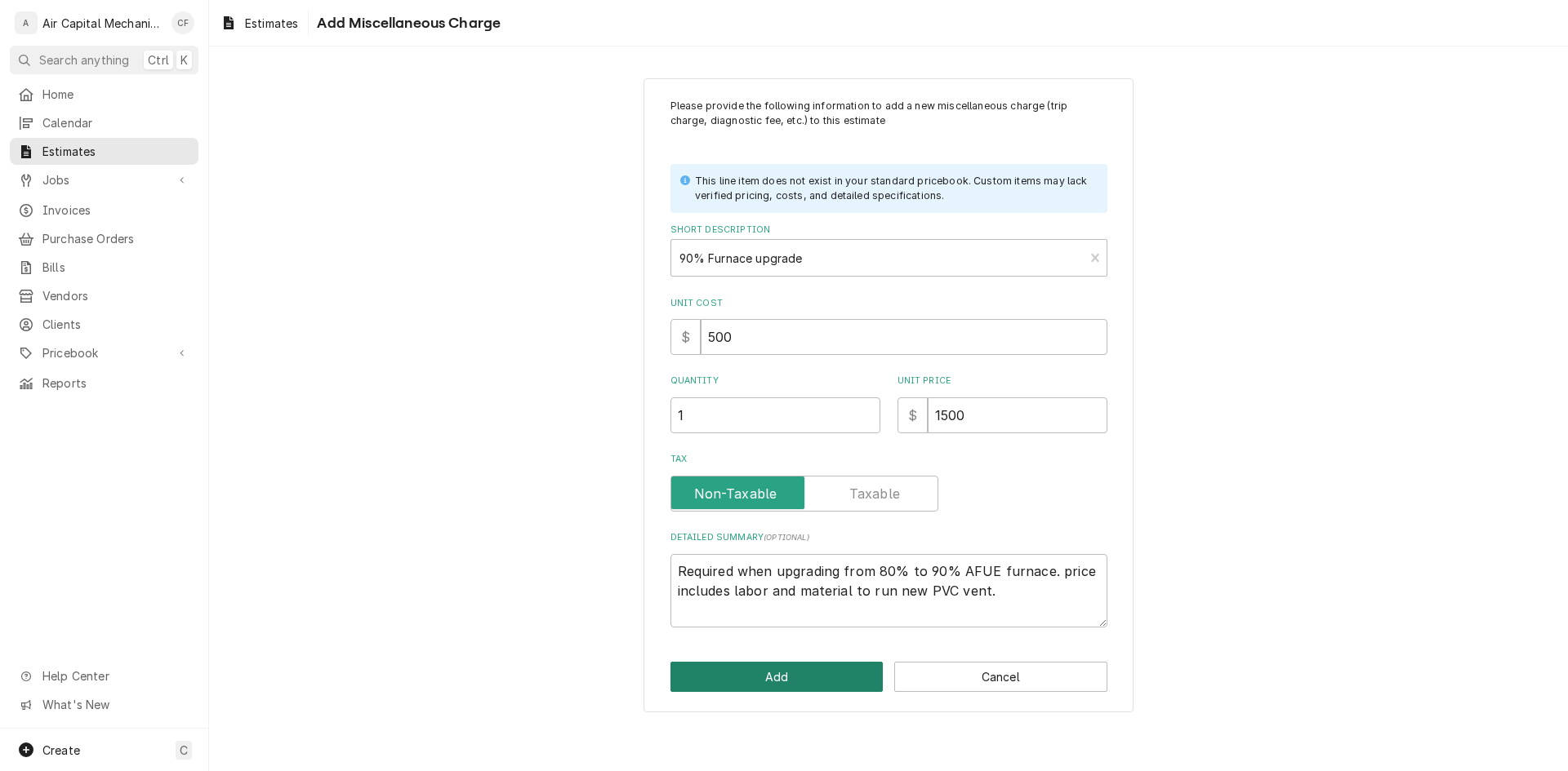
click at [830, 687] on button "Add" at bounding box center [777, 677] width 213 height 30
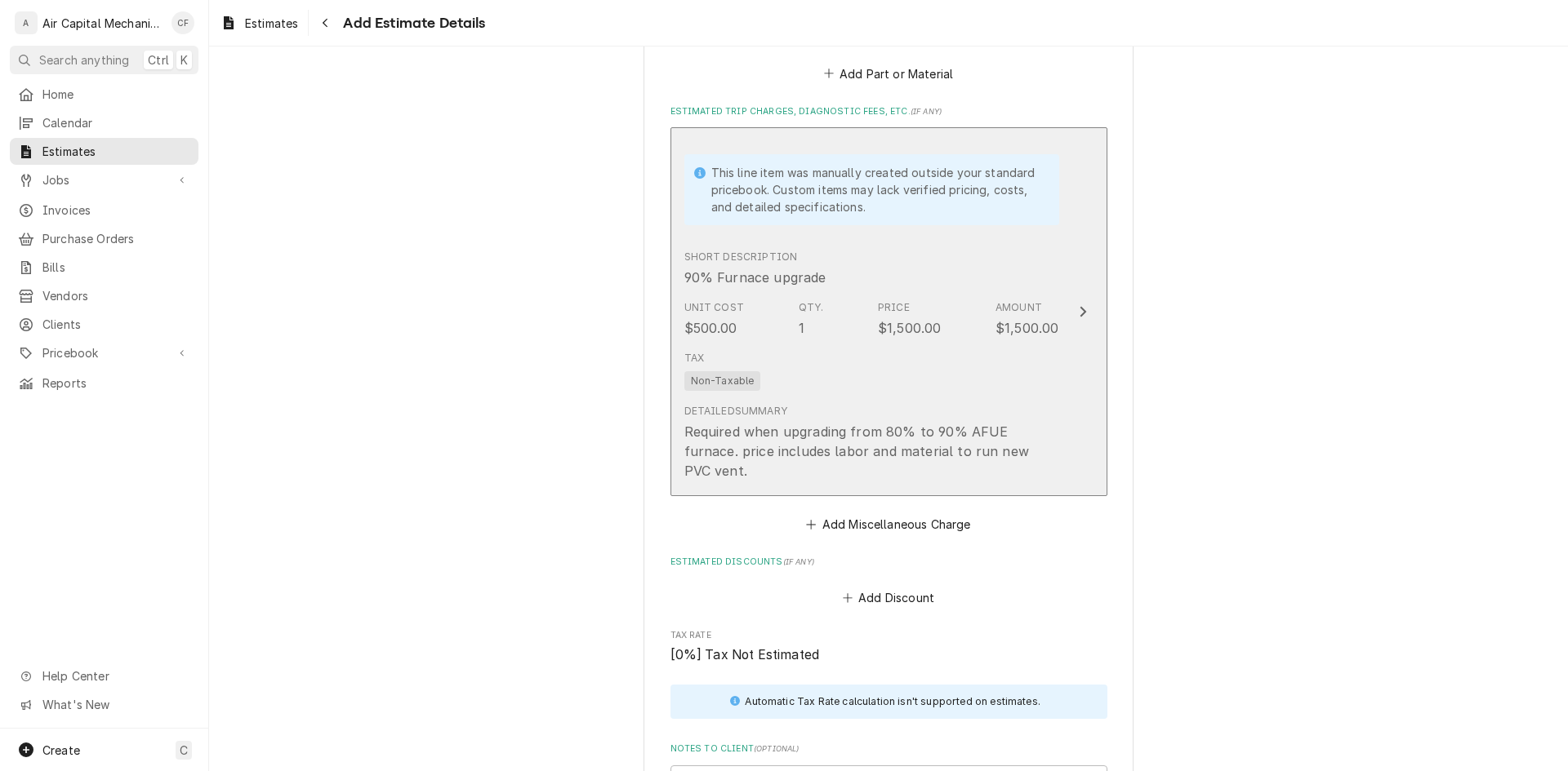
scroll to position [2488, 0]
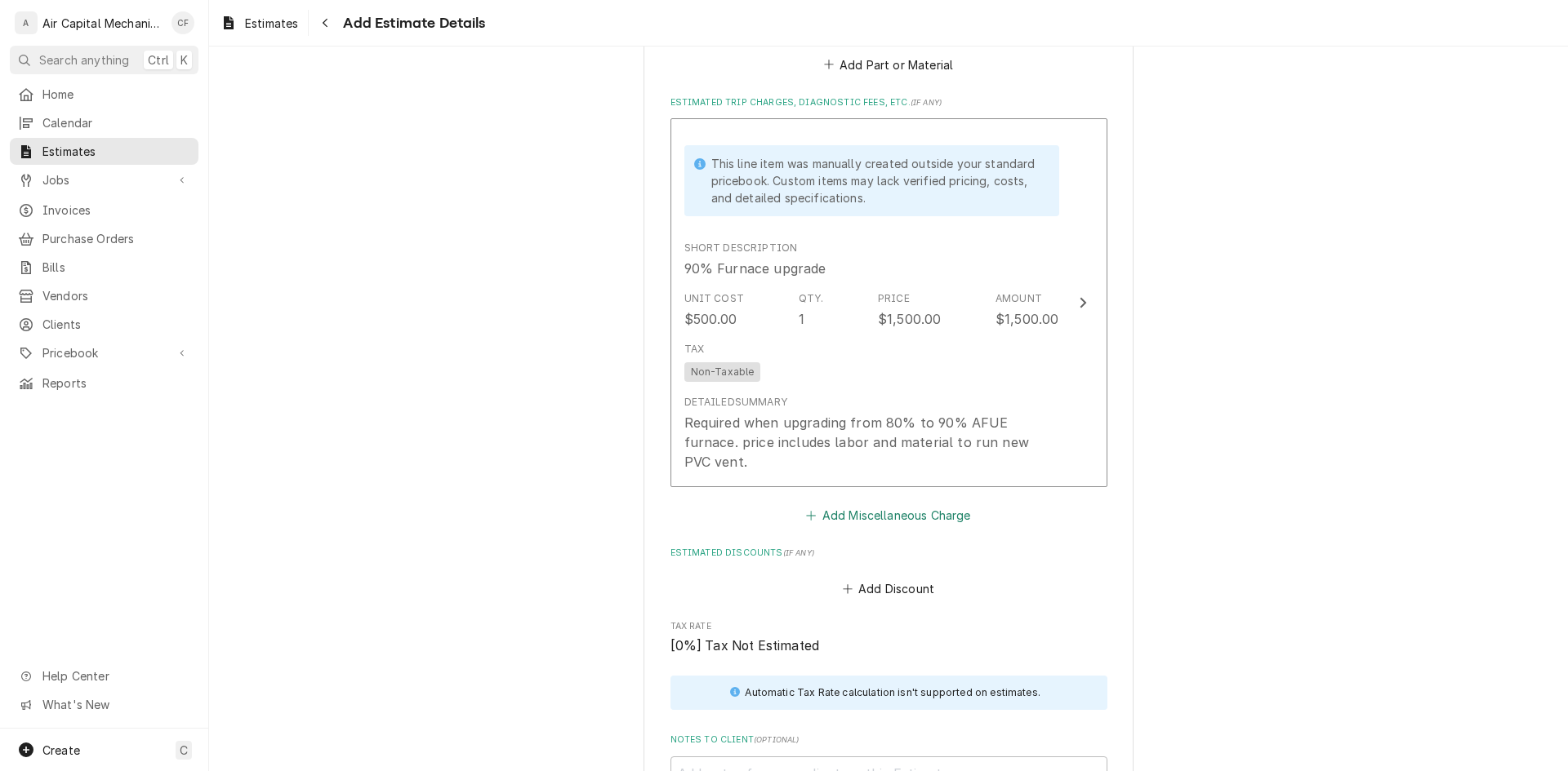
click at [837, 504] on button "Add Miscellaneous Charge" at bounding box center [888, 515] width 170 height 23
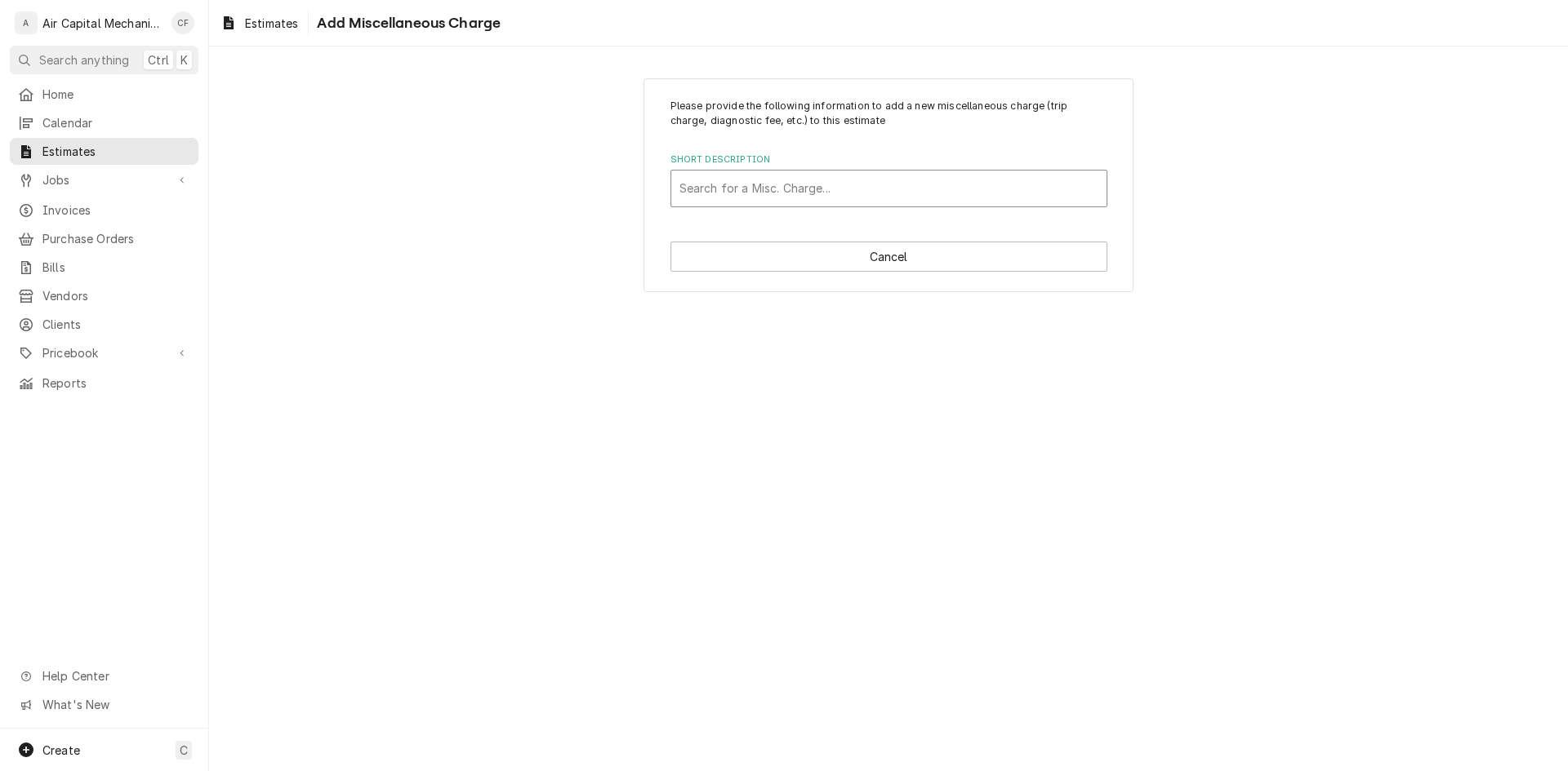
click at [890, 187] on div "Short Description" at bounding box center [889, 188] width 419 height 29
click at [794, 183] on div "Short Description" at bounding box center [889, 188] width 419 height 29
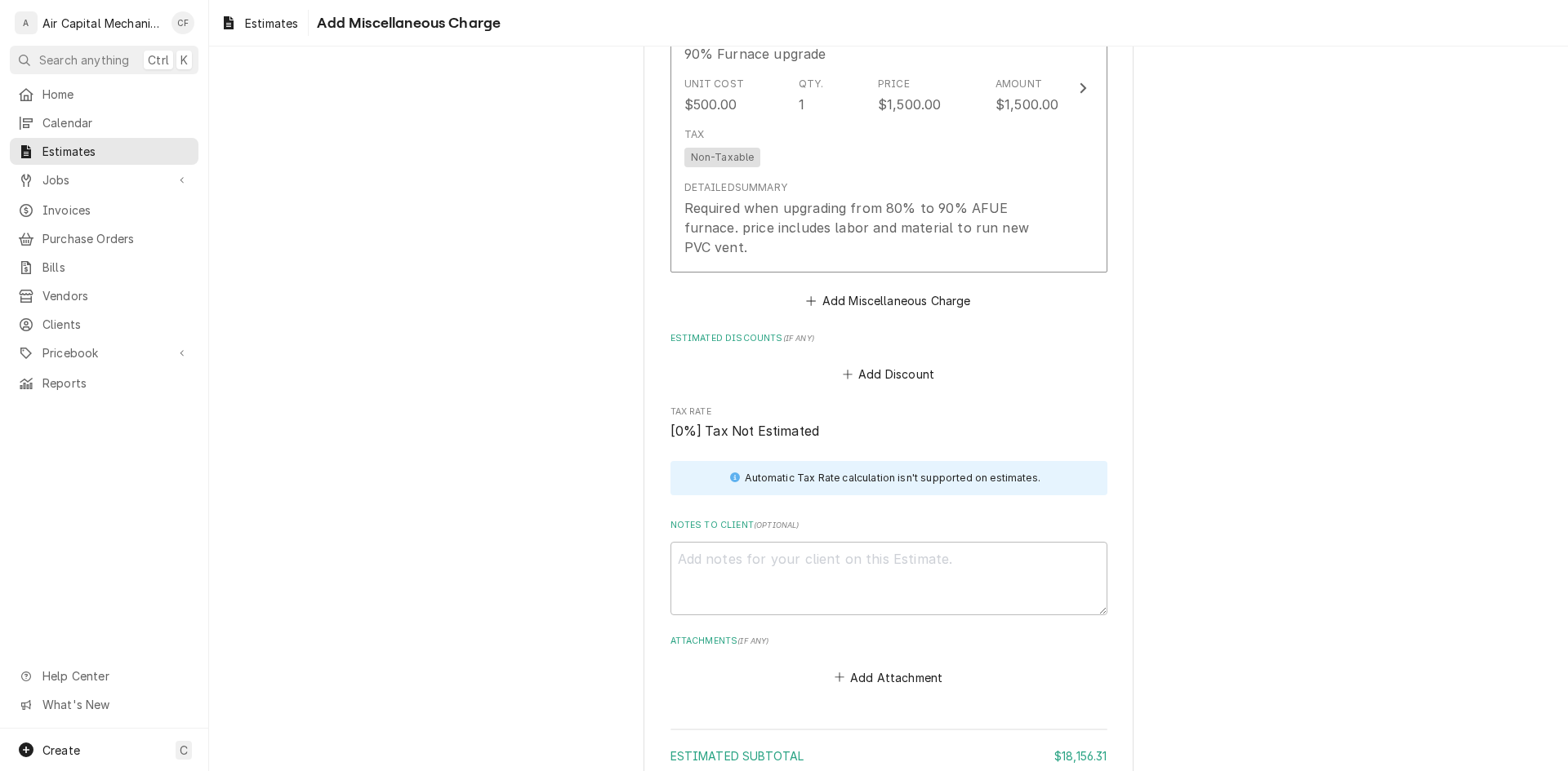
scroll to position [2733, 0]
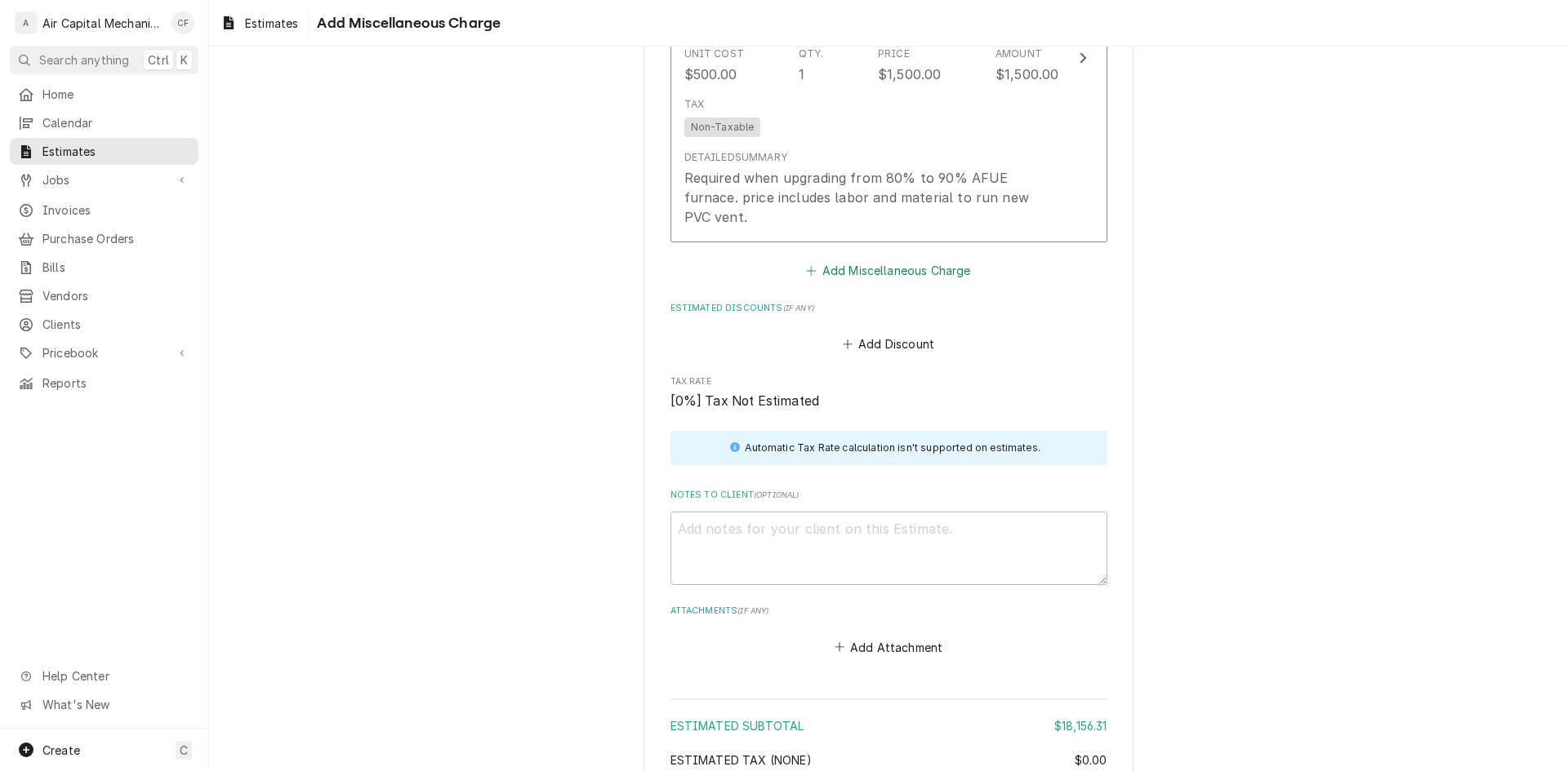
click at [843, 259] on button "Add Miscellaneous Charge" at bounding box center [888, 270] width 170 height 23
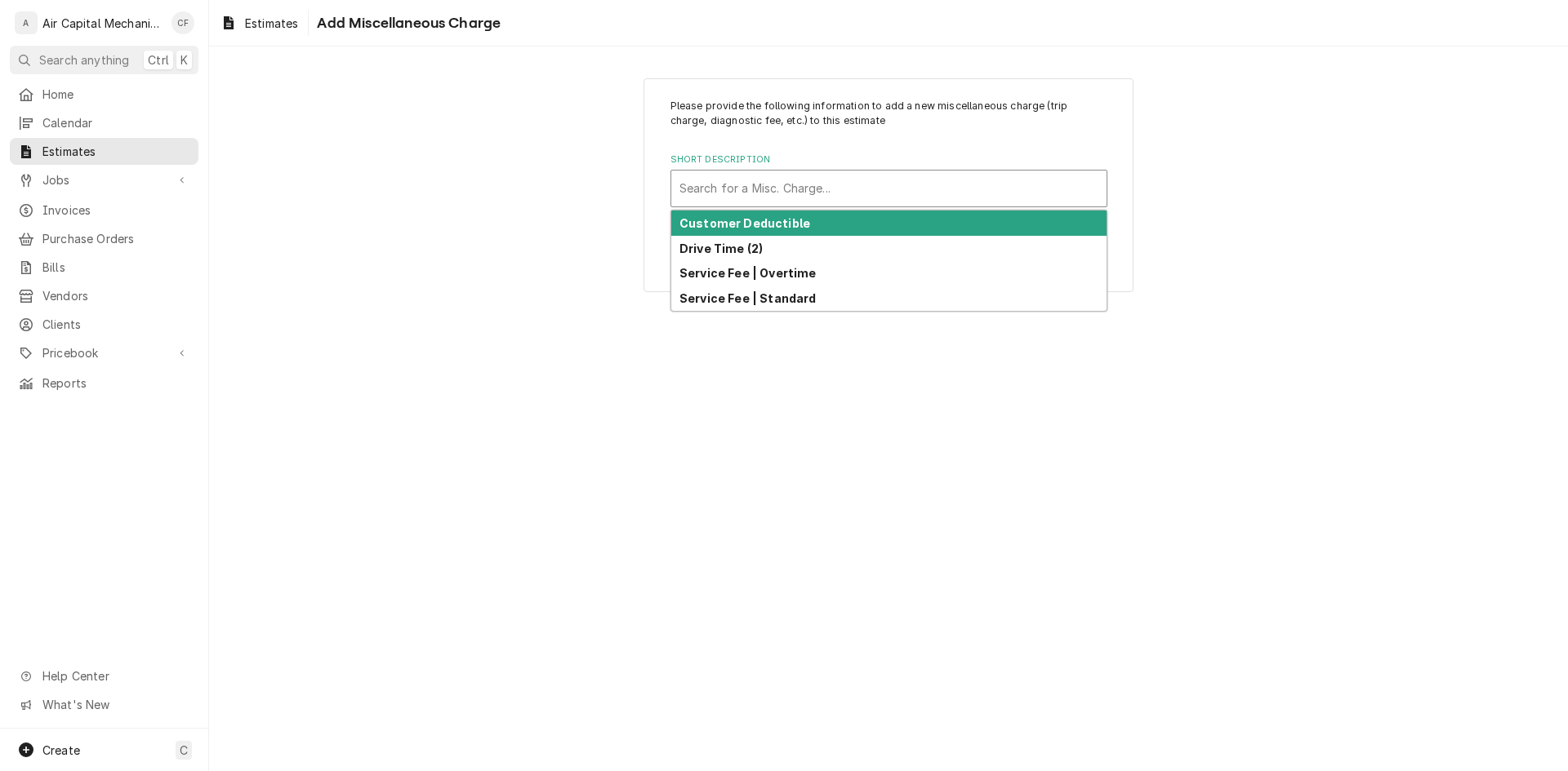
click at [916, 191] on div "Short Description" at bounding box center [889, 188] width 419 height 29
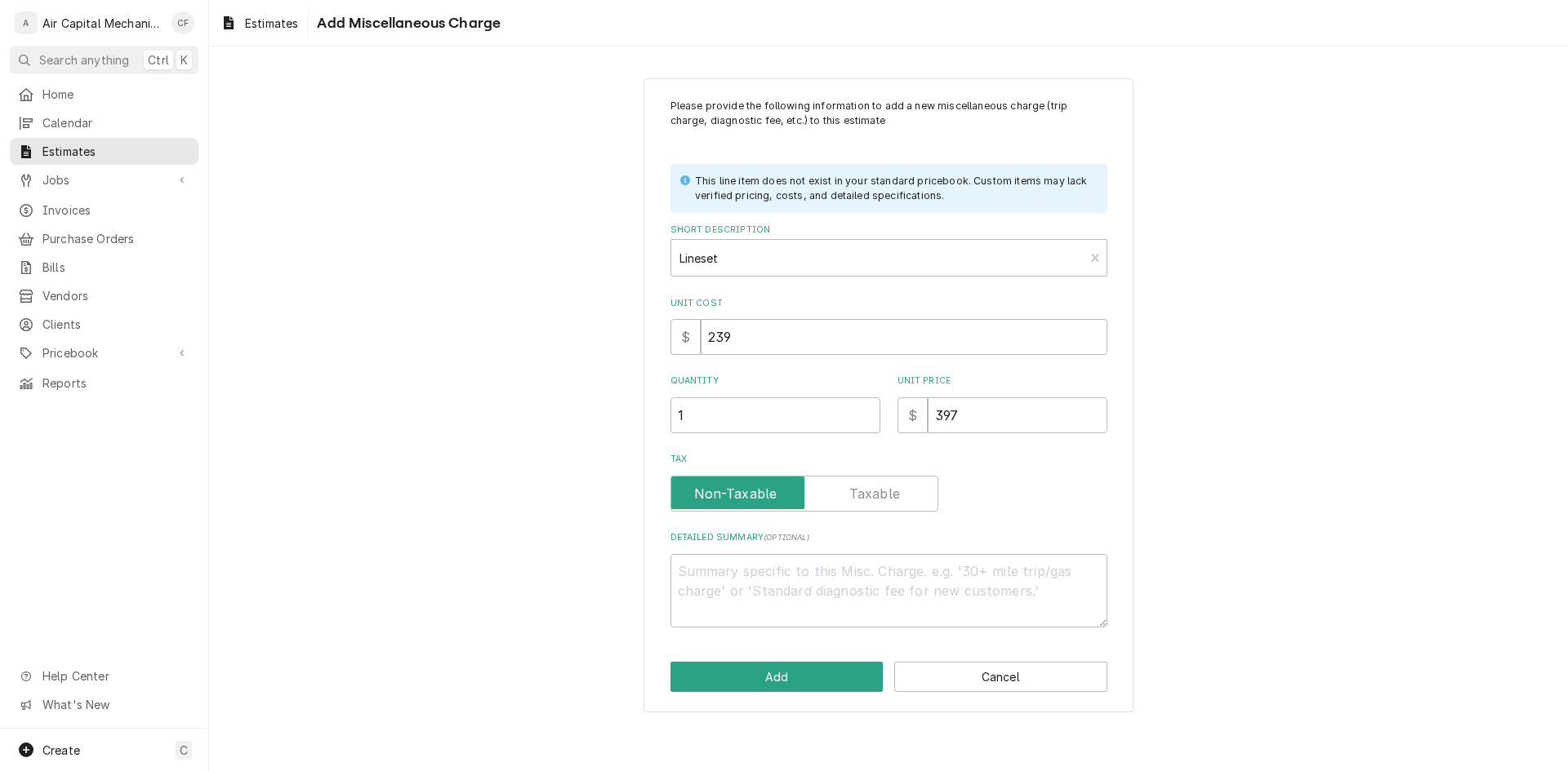
click at [1490, 583] on div "Please provide the following information to add a new miscellaneous charge (tri…" at bounding box center [887, 395] width 1358 height 664
click at [987, 385] on label "Unit Price" at bounding box center [1002, 381] width 210 height 13
click at [987, 398] on input "397" at bounding box center [1018, 415] width 180 height 36
click at [987, 404] on input "397" at bounding box center [1018, 415] width 180 height 36
click at [1056, 576] on textarea "1-1/8" x 3/8" Lineset with 3/4" Insulation" at bounding box center [888, 591] width 437 height 73
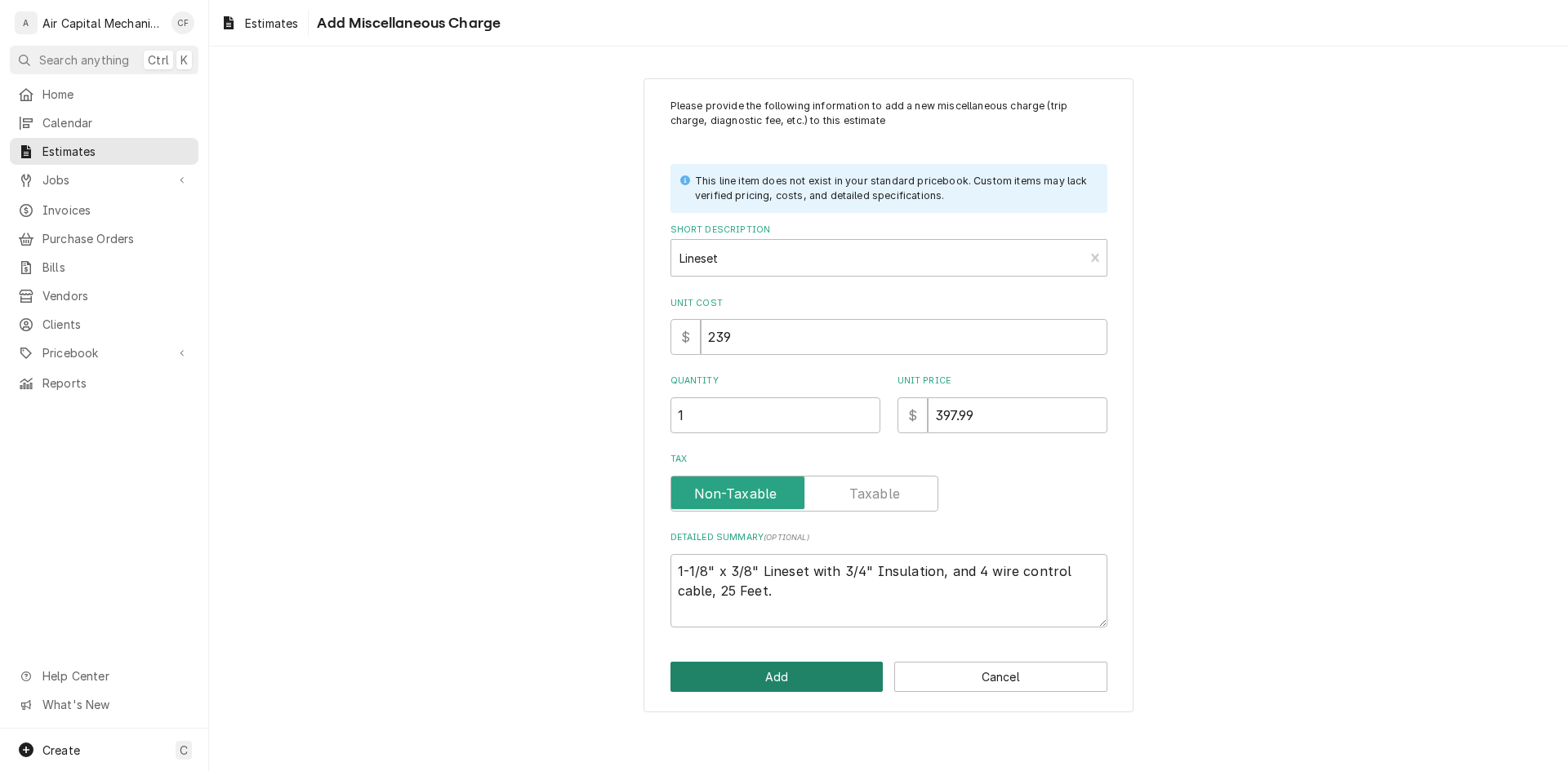
click at [851, 685] on button "Add" at bounding box center [777, 677] width 213 height 30
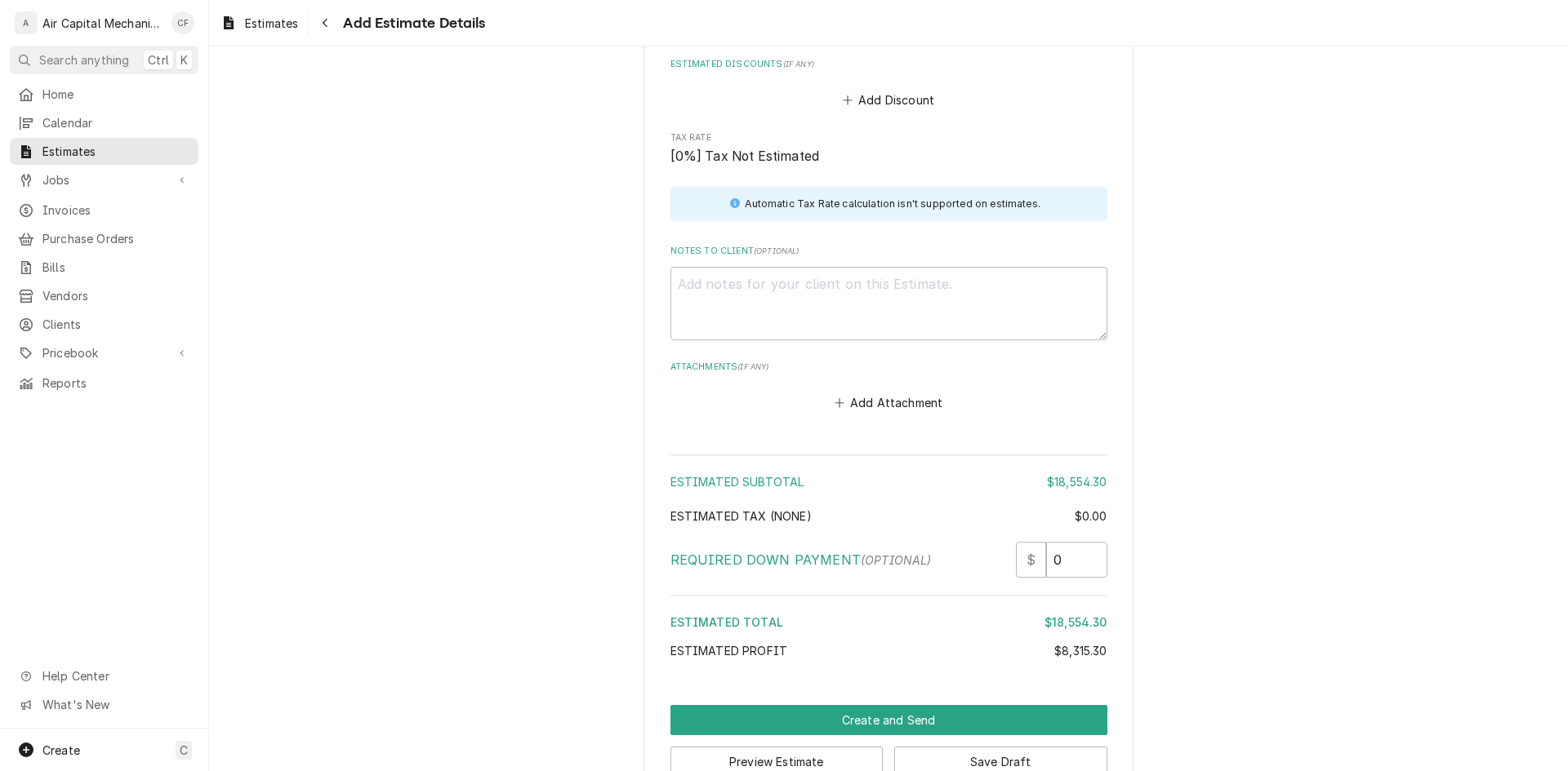
scroll to position [3355, 0]
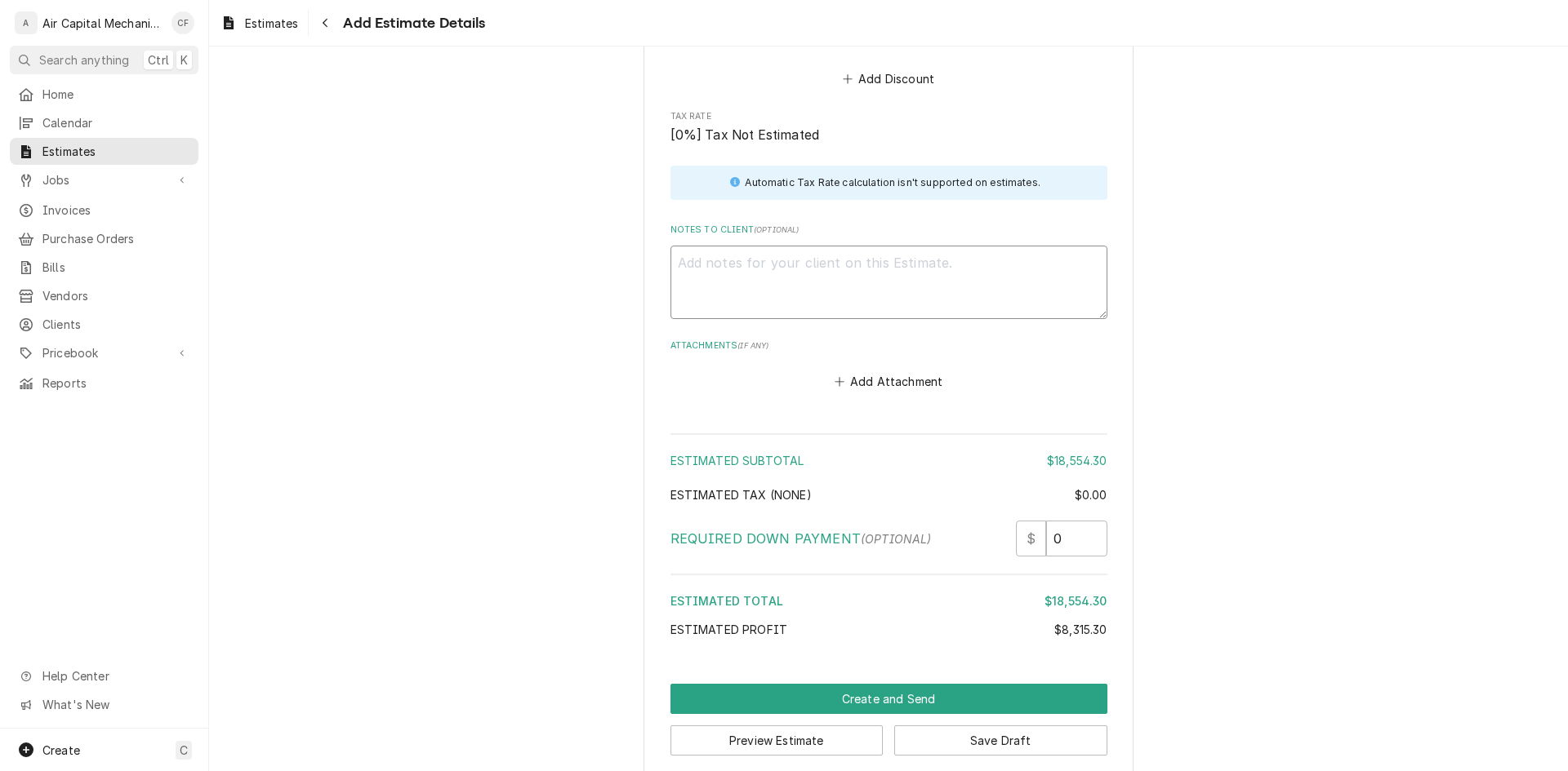
click at [769, 247] on textarea "Notes to Client ( optional )" at bounding box center [888, 282] width 437 height 73
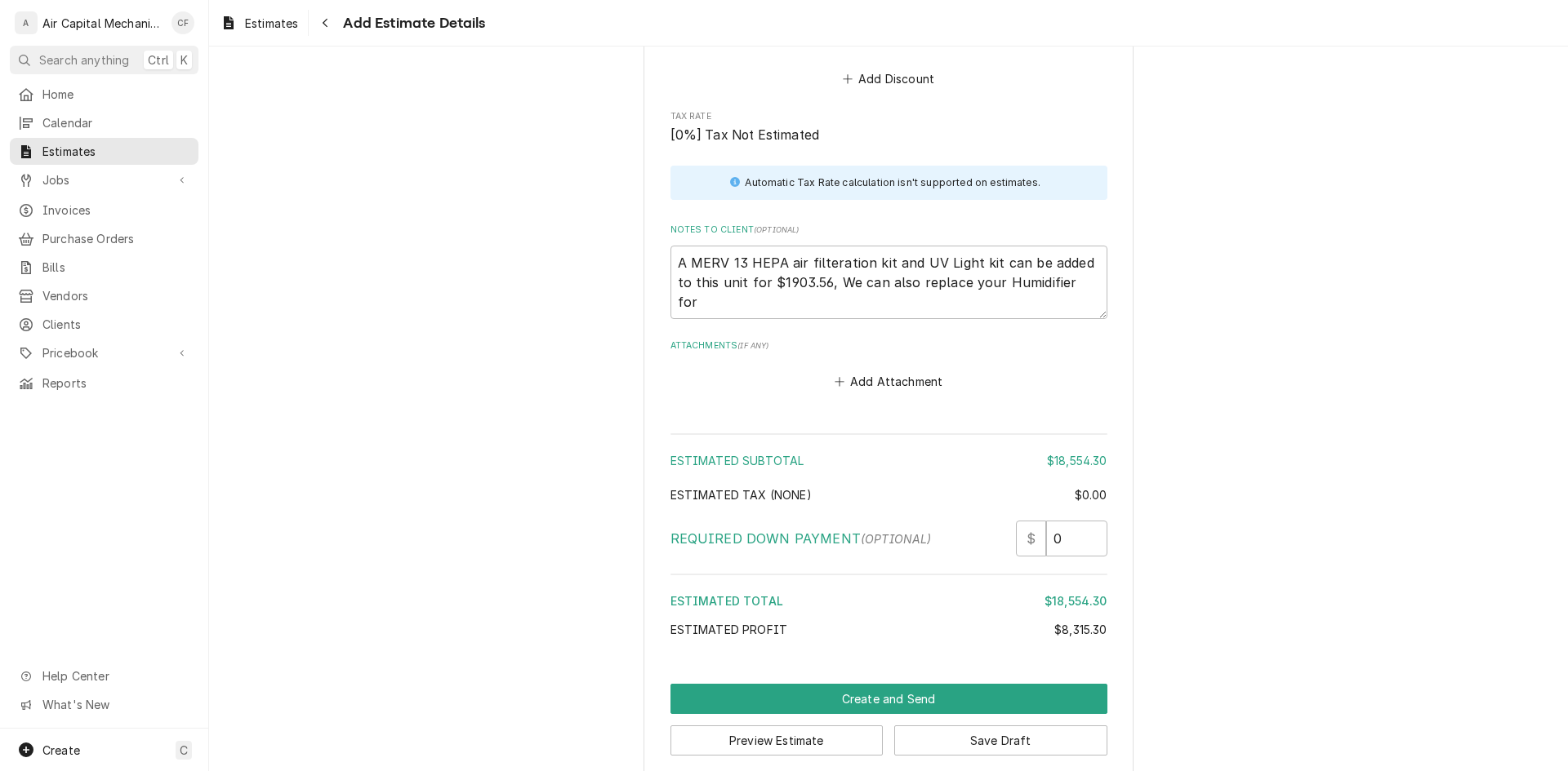
click at [1084, 260] on textarea "A MERV 13 HEPA air filteration kit and UV Light kit can be added to this unit f…" at bounding box center [888, 282] width 437 height 73
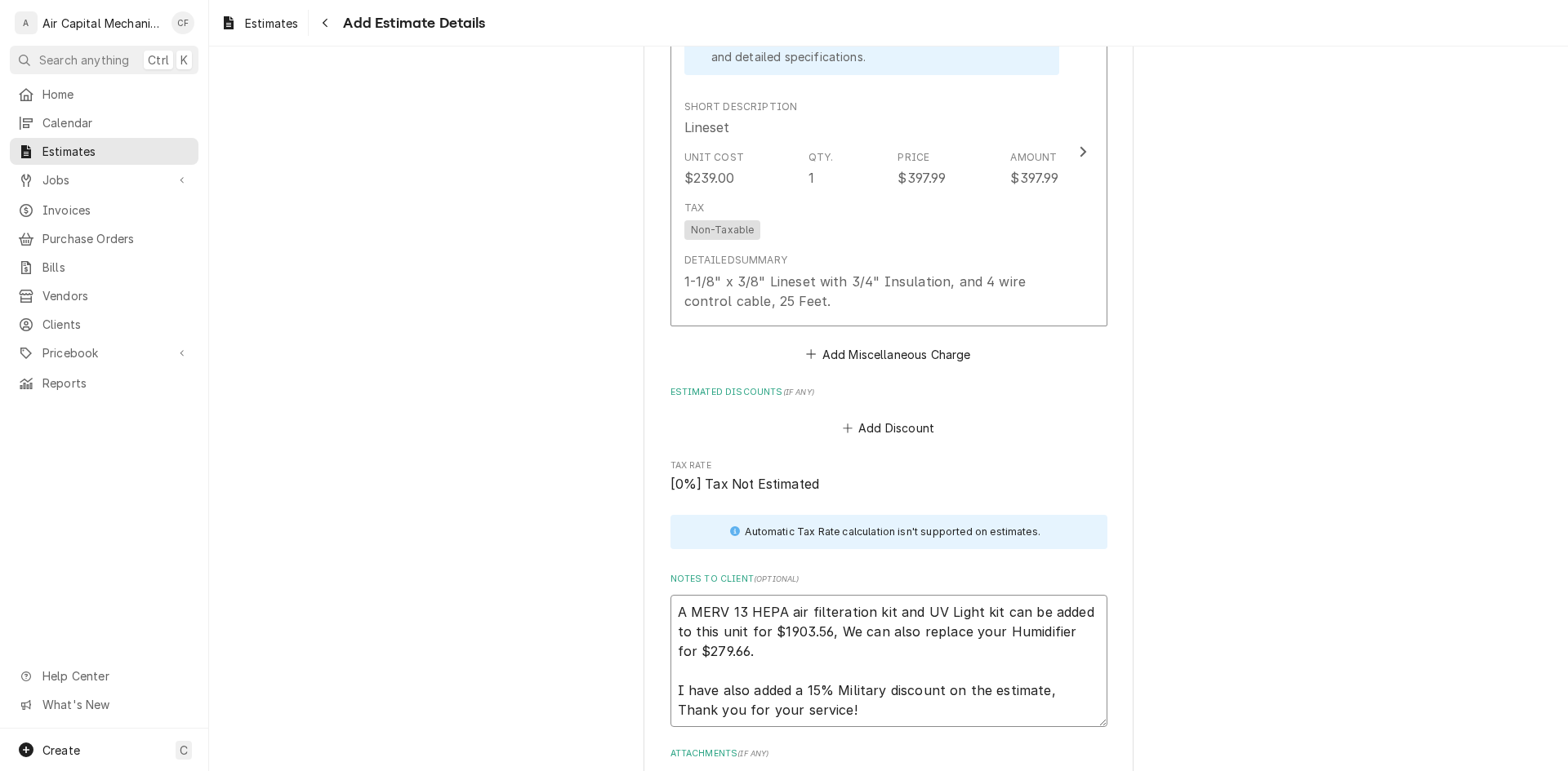
scroll to position [3414, 0]
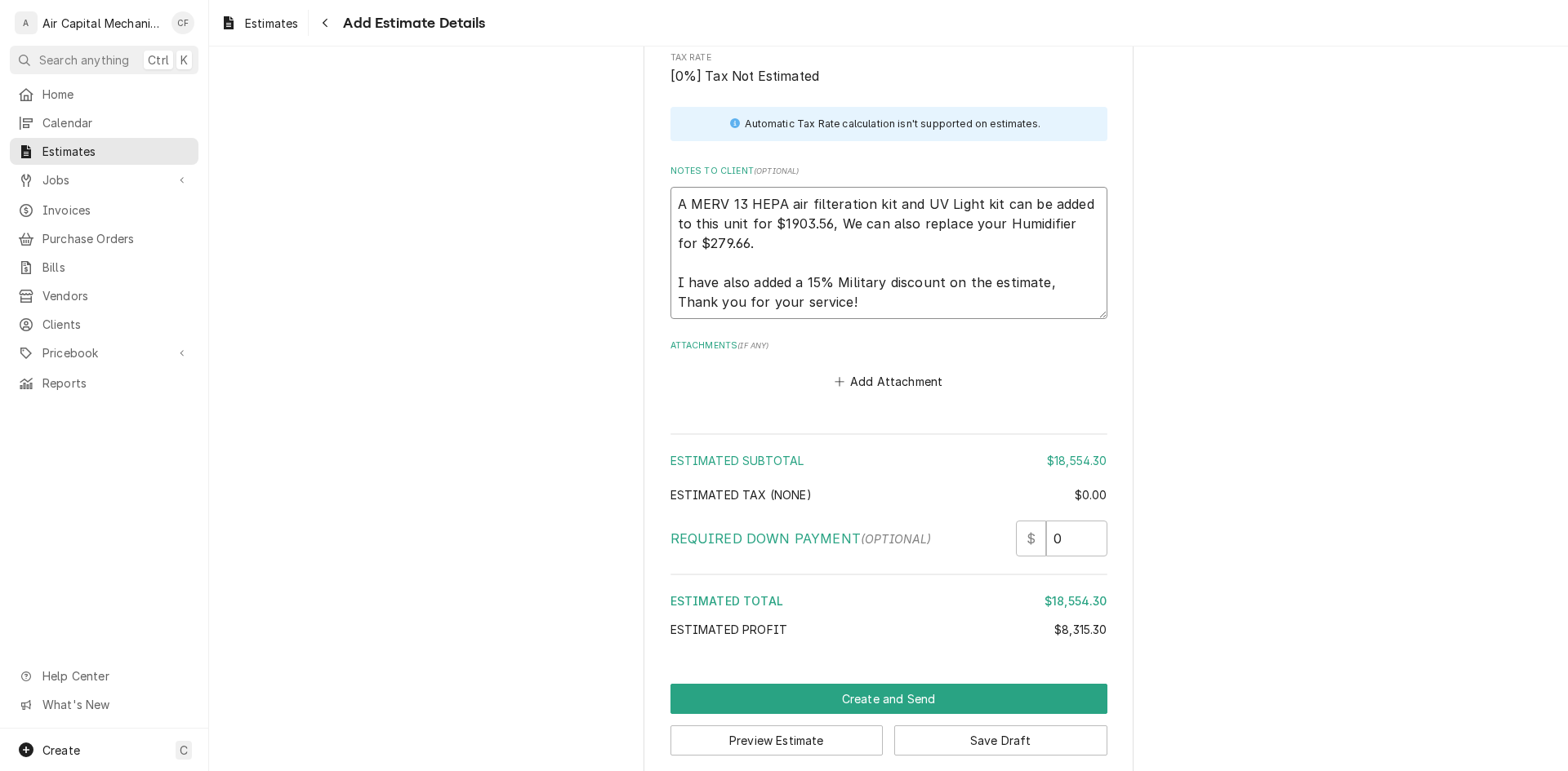
click at [788, 252] on textarea "A MERV 13 HEPA air filteration kit and UV Light kit can be added to this unit f…" at bounding box center [888, 253] width 437 height 132
click at [818, 279] on textarea "A MERV 13 HEPA air filteration kit and UV Light kit can be added to this unit f…" at bounding box center [888, 253] width 437 height 132
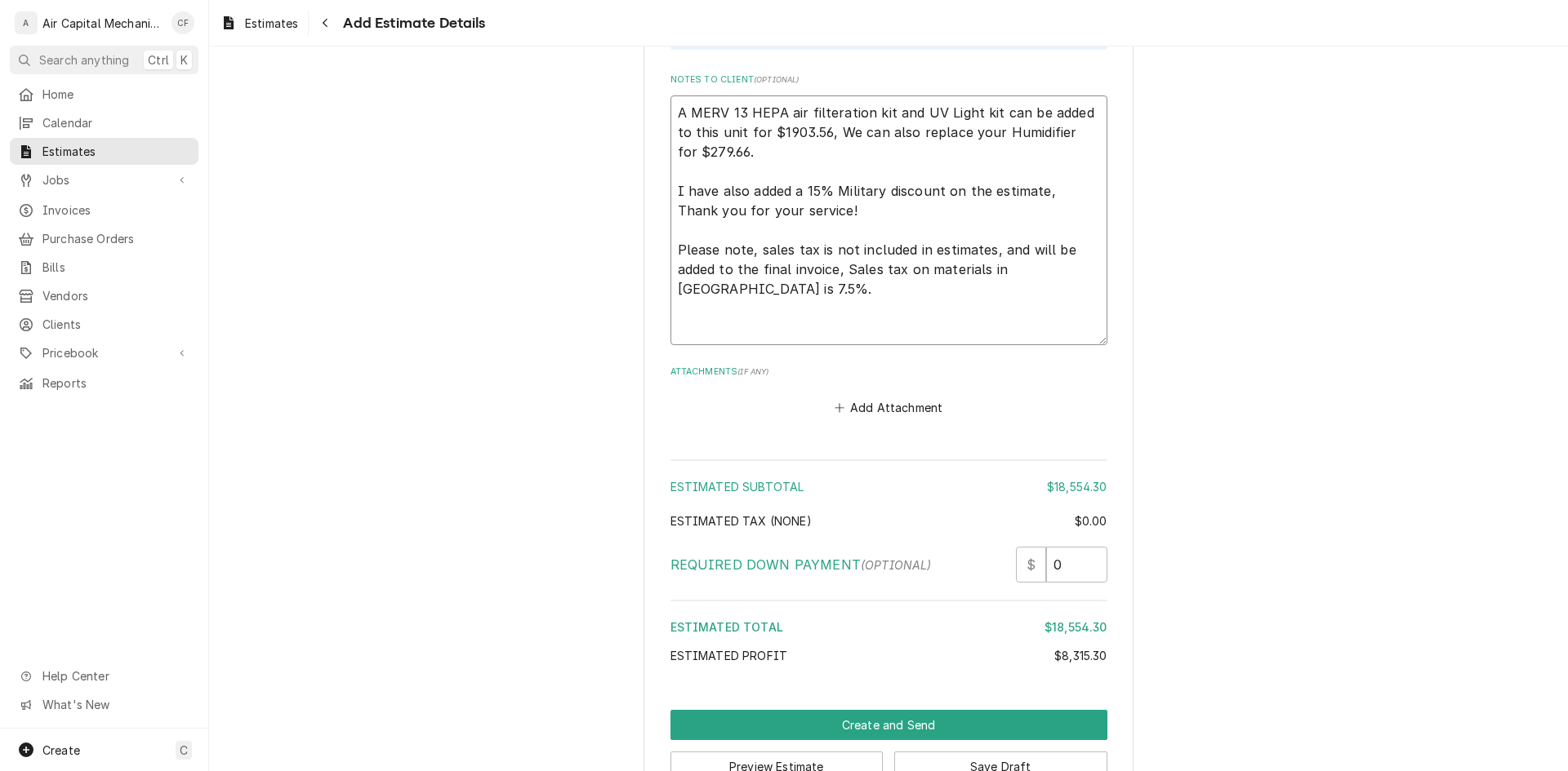
scroll to position [3532, 0]
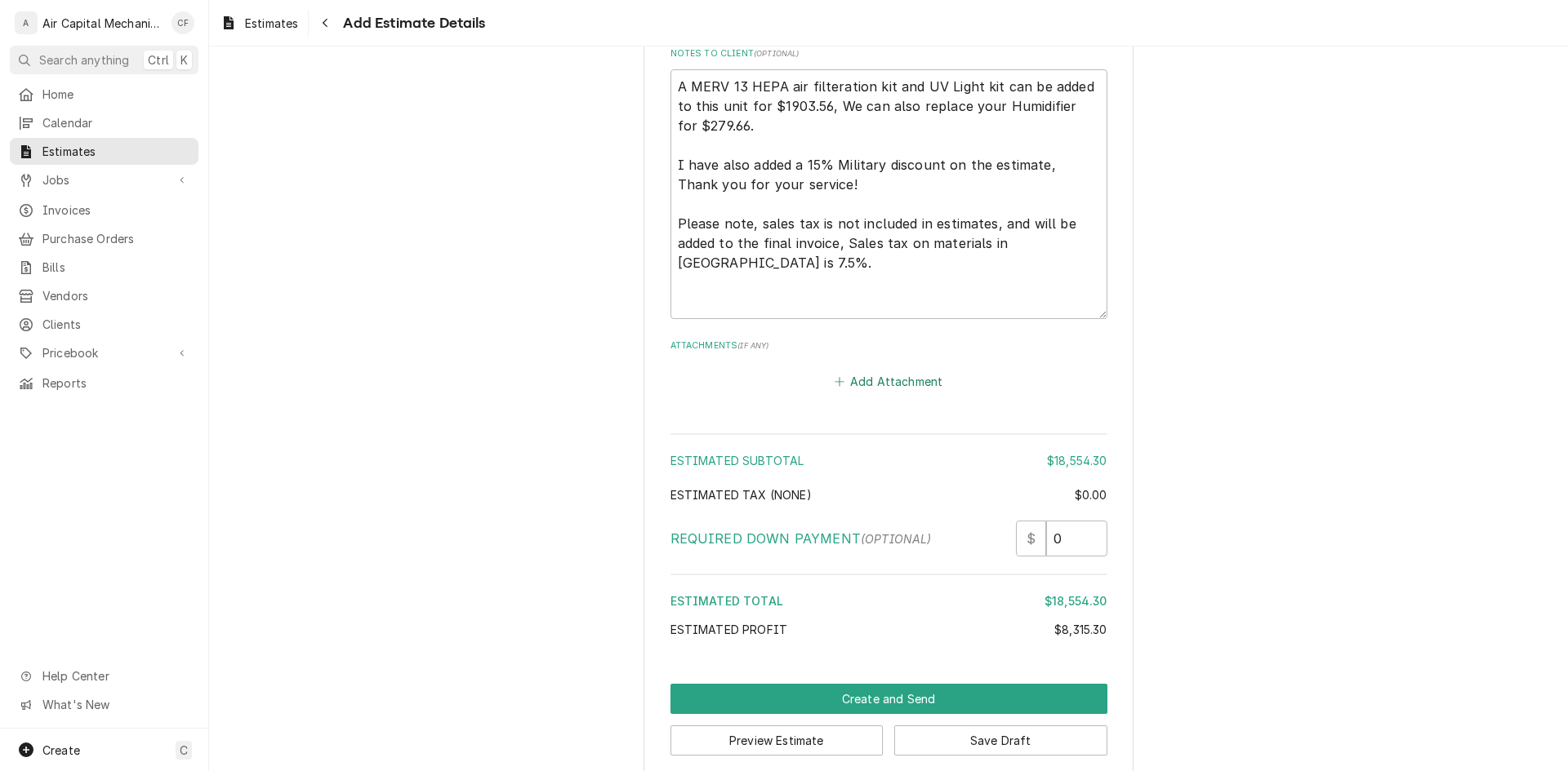
click at [845, 371] on button "Add Attachment" at bounding box center [888, 382] width 114 height 23
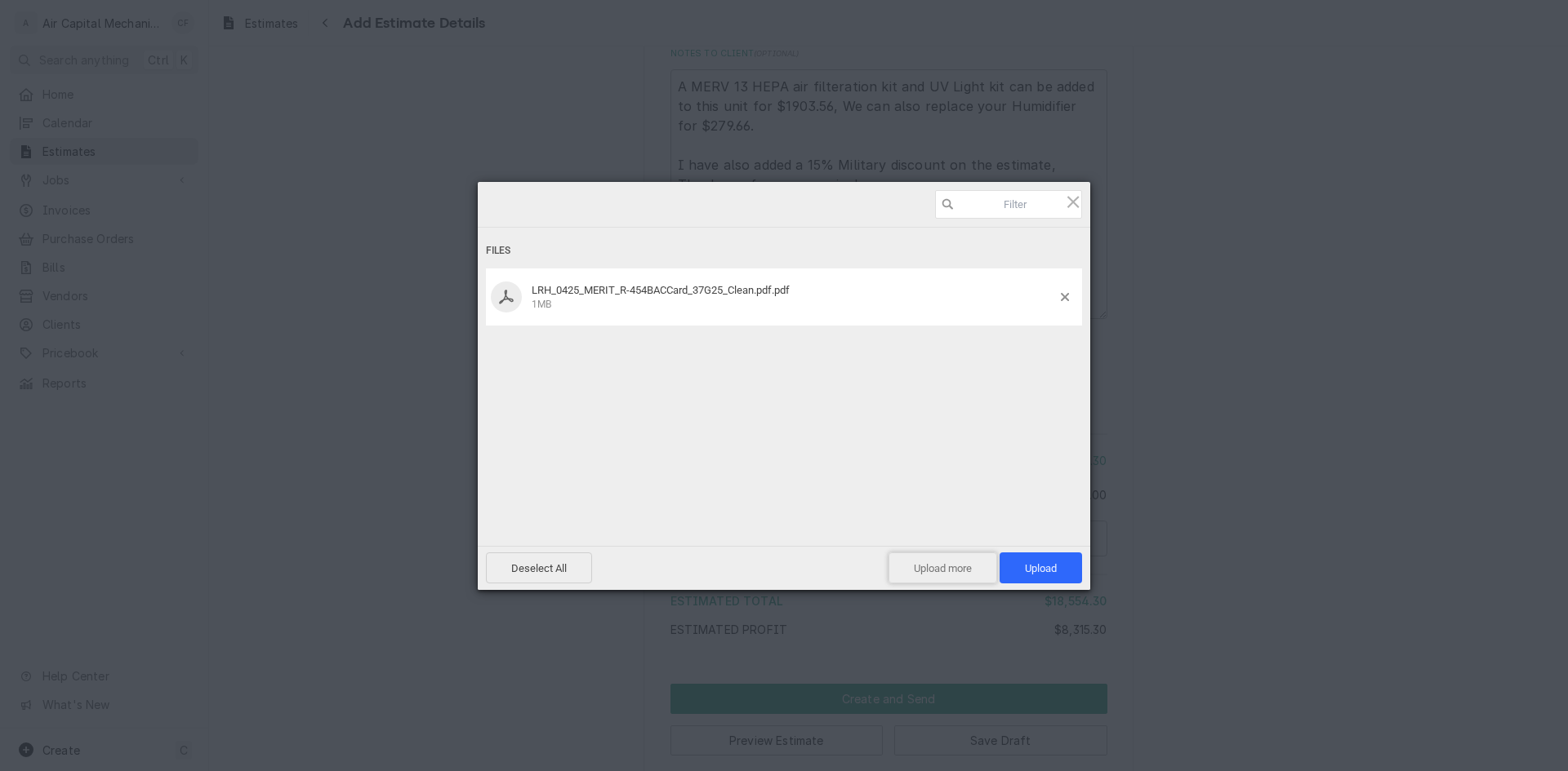
click at [946, 568] on span "Upload more" at bounding box center [942, 568] width 108 height 31
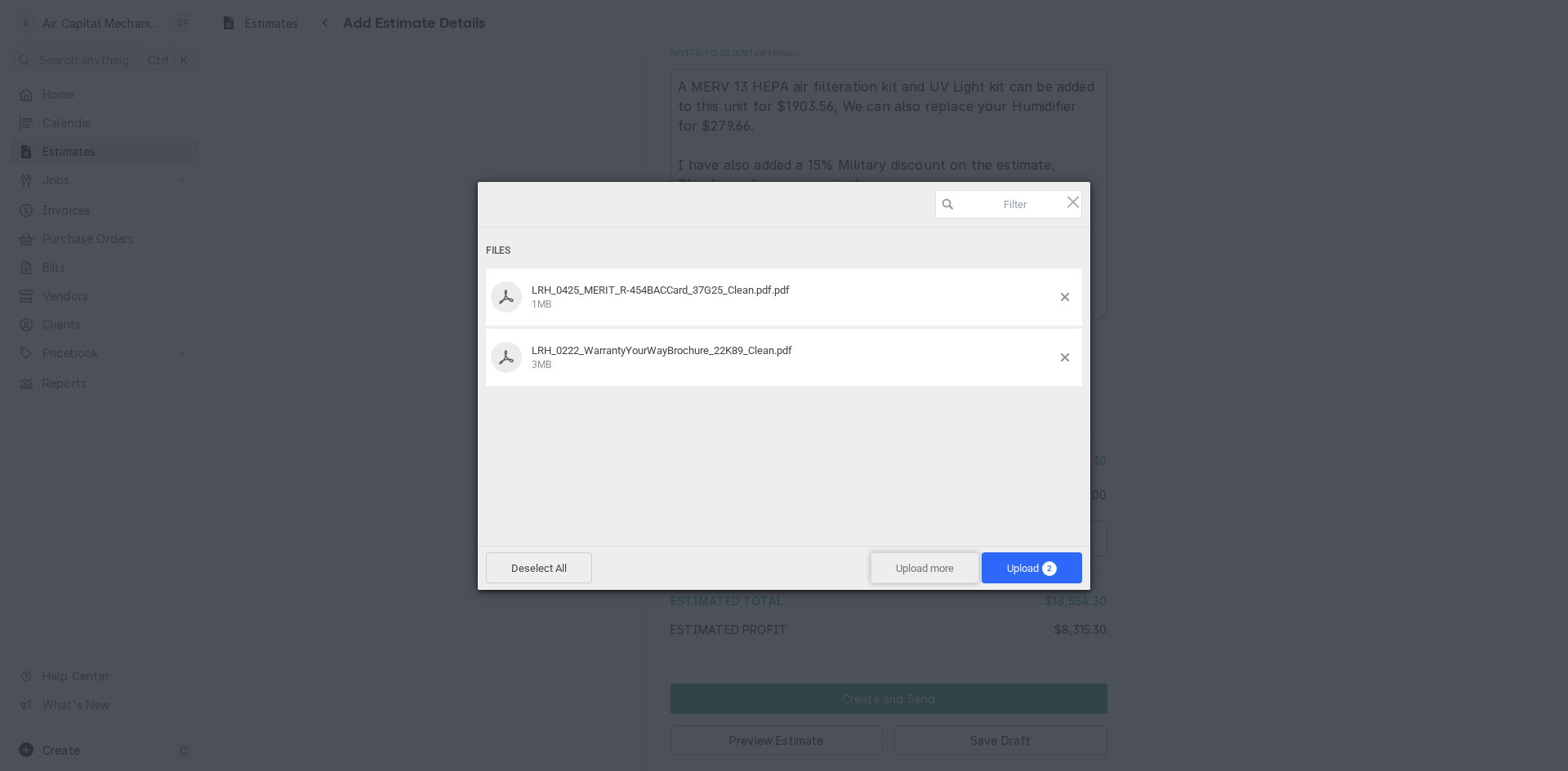
click at [897, 567] on span "Upload more" at bounding box center [924, 568] width 108 height 31
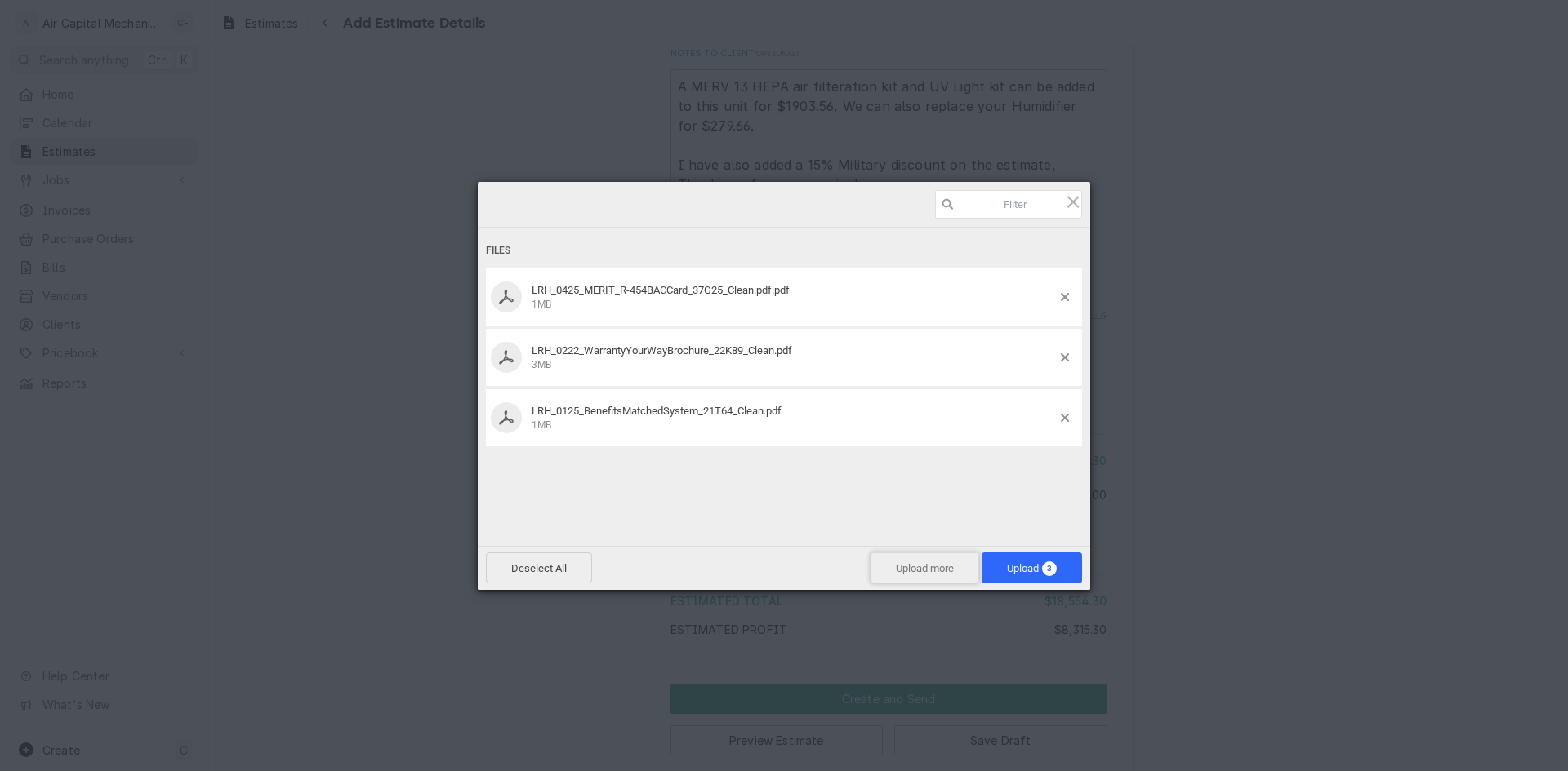
click at [923, 558] on span "Upload more" at bounding box center [924, 568] width 108 height 31
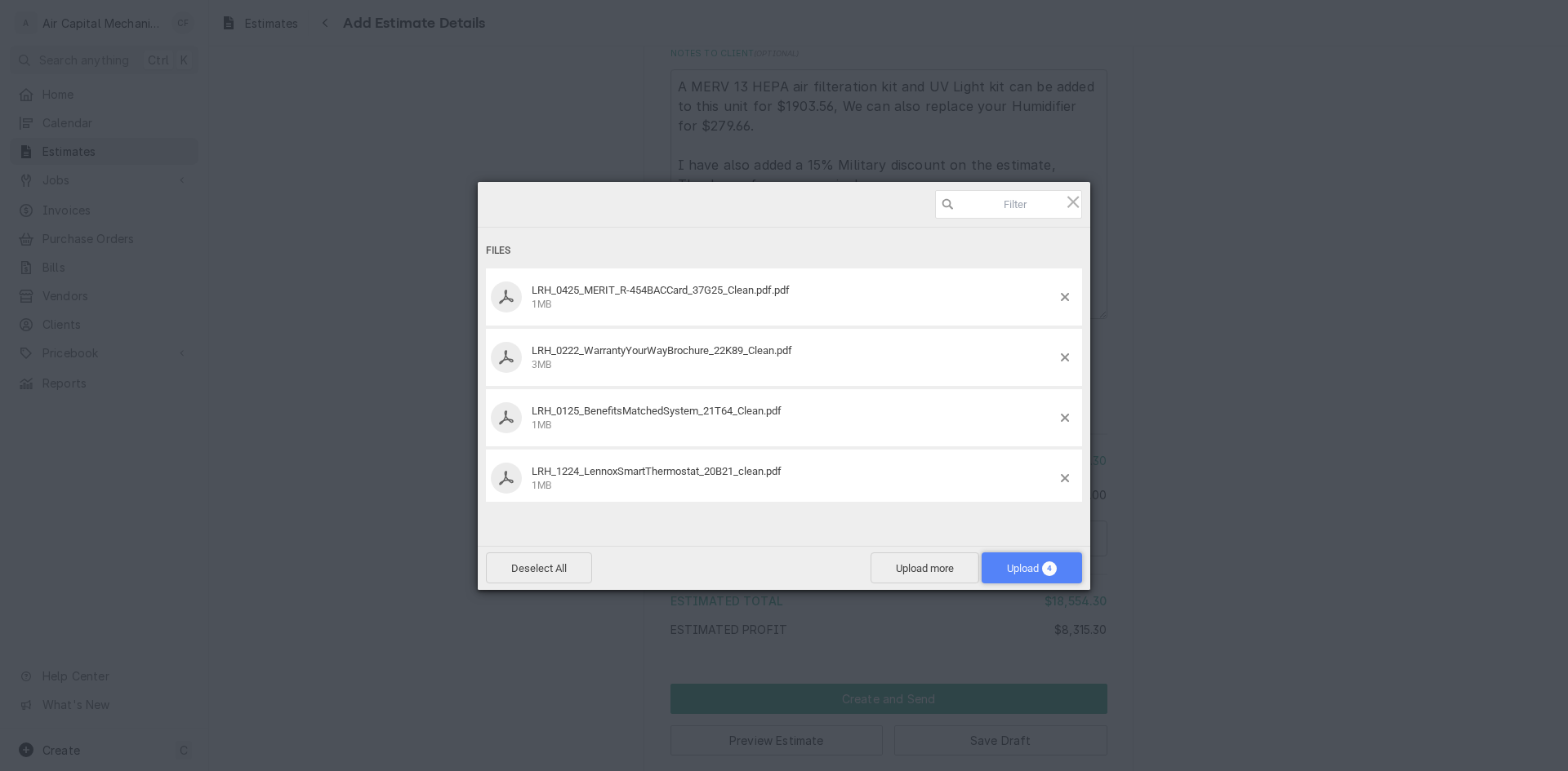
click at [1060, 577] on span "Upload 4" at bounding box center [1032, 568] width 100 height 31
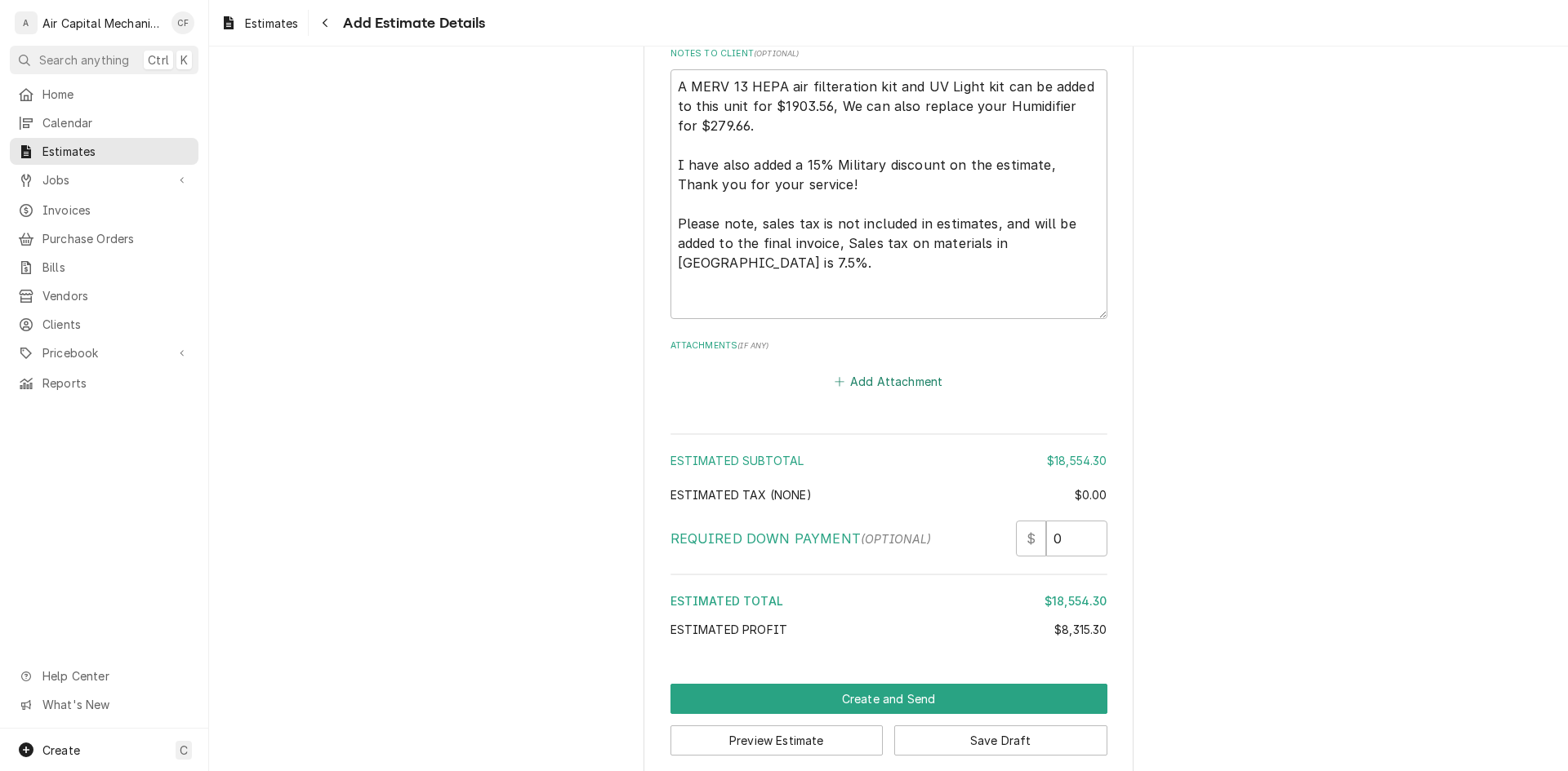
click at [912, 371] on button "Add Attachment" at bounding box center [888, 382] width 114 height 23
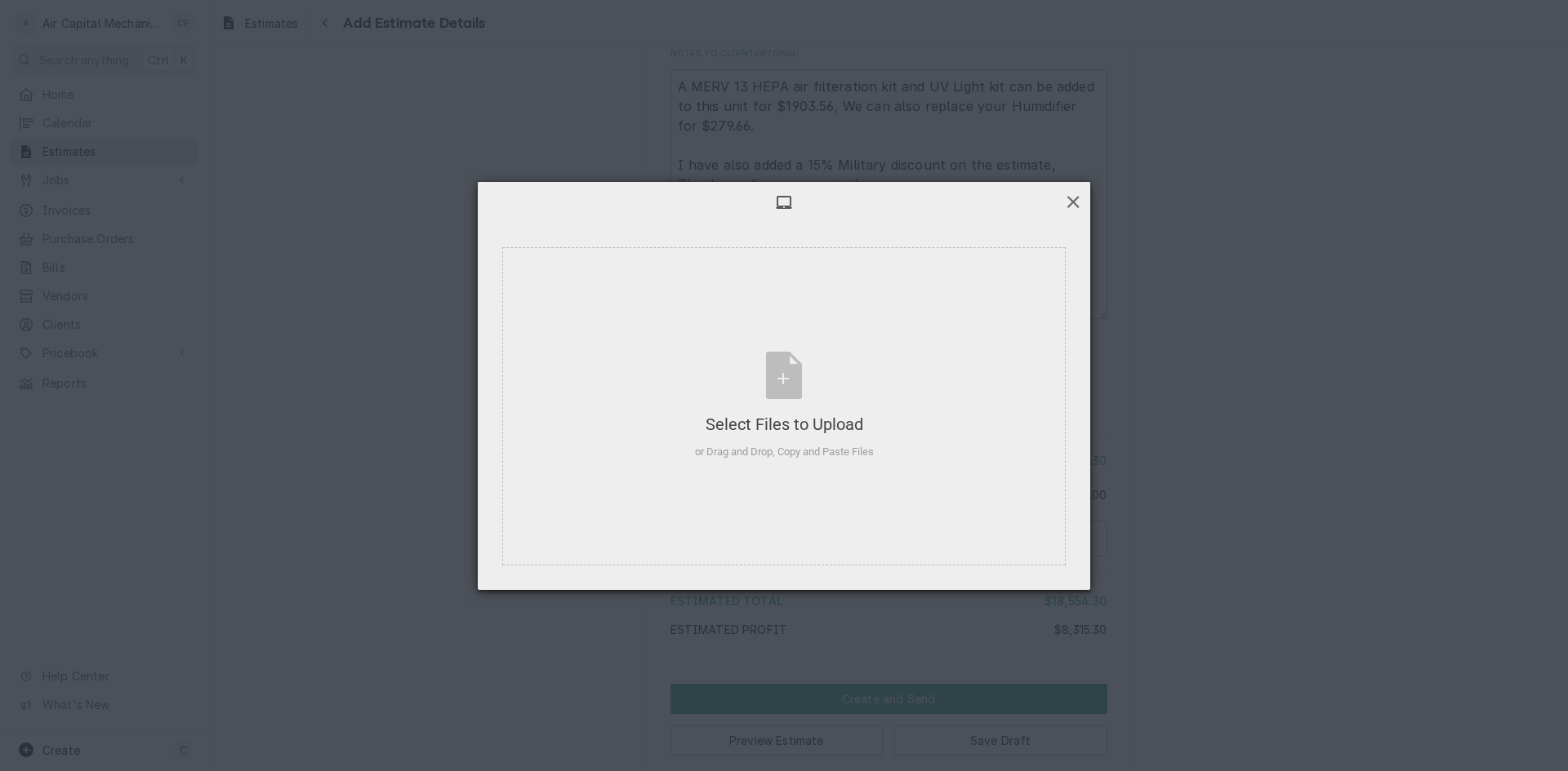
click at [1070, 194] on span at bounding box center [1072, 202] width 18 height 18
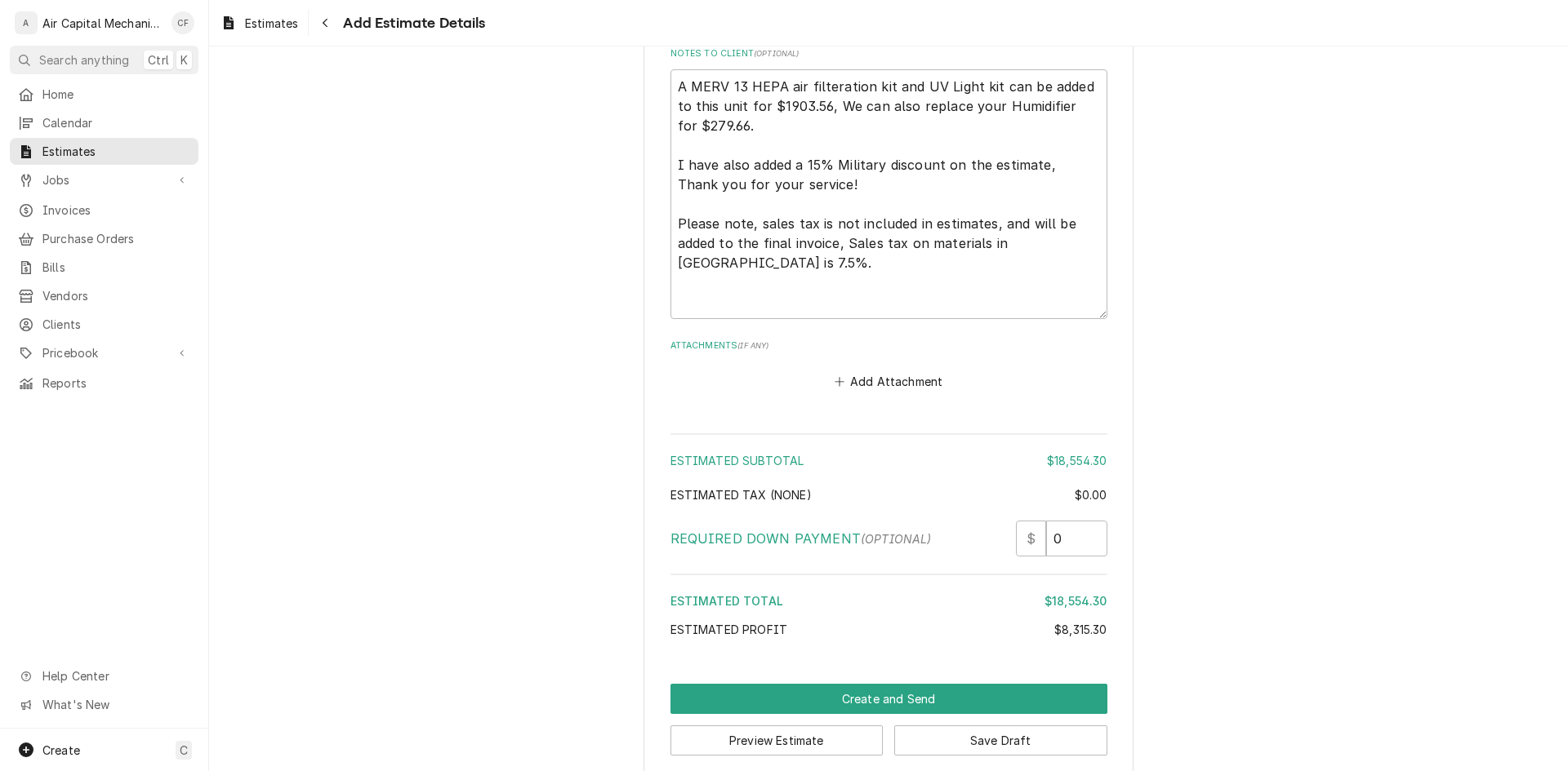
click at [859, 433] on hr "Amount Summary" at bounding box center [888, 434] width 437 height 2
click at [860, 371] on button "Add Attachment" at bounding box center [888, 382] width 114 height 23
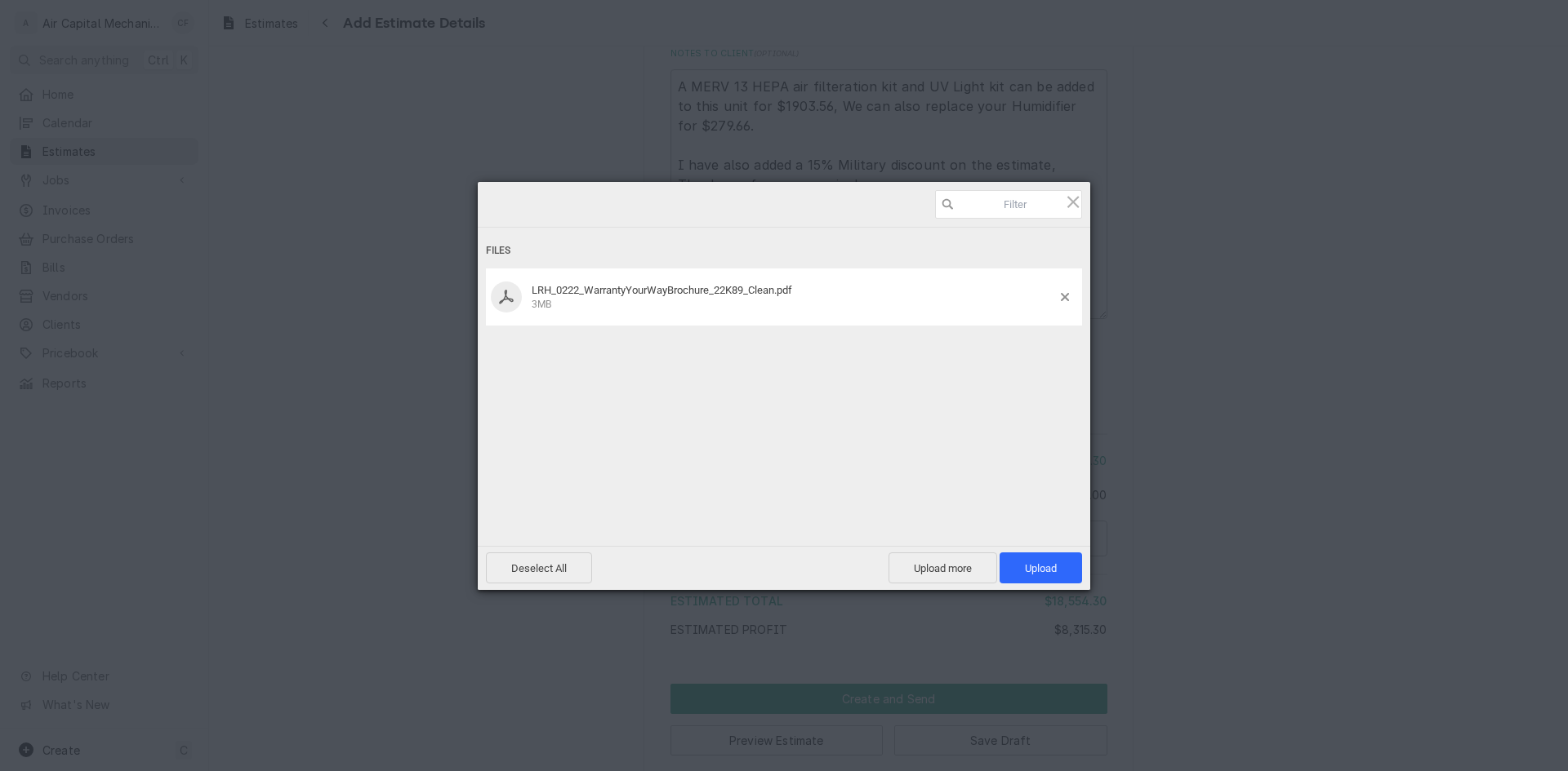
click at [1054, 551] on div "Deselect All Upload more Upload 1" at bounding box center [784, 568] width 613 height 44
click at [1053, 564] on span "Upload 1" at bounding box center [1041, 569] width 32 height 12
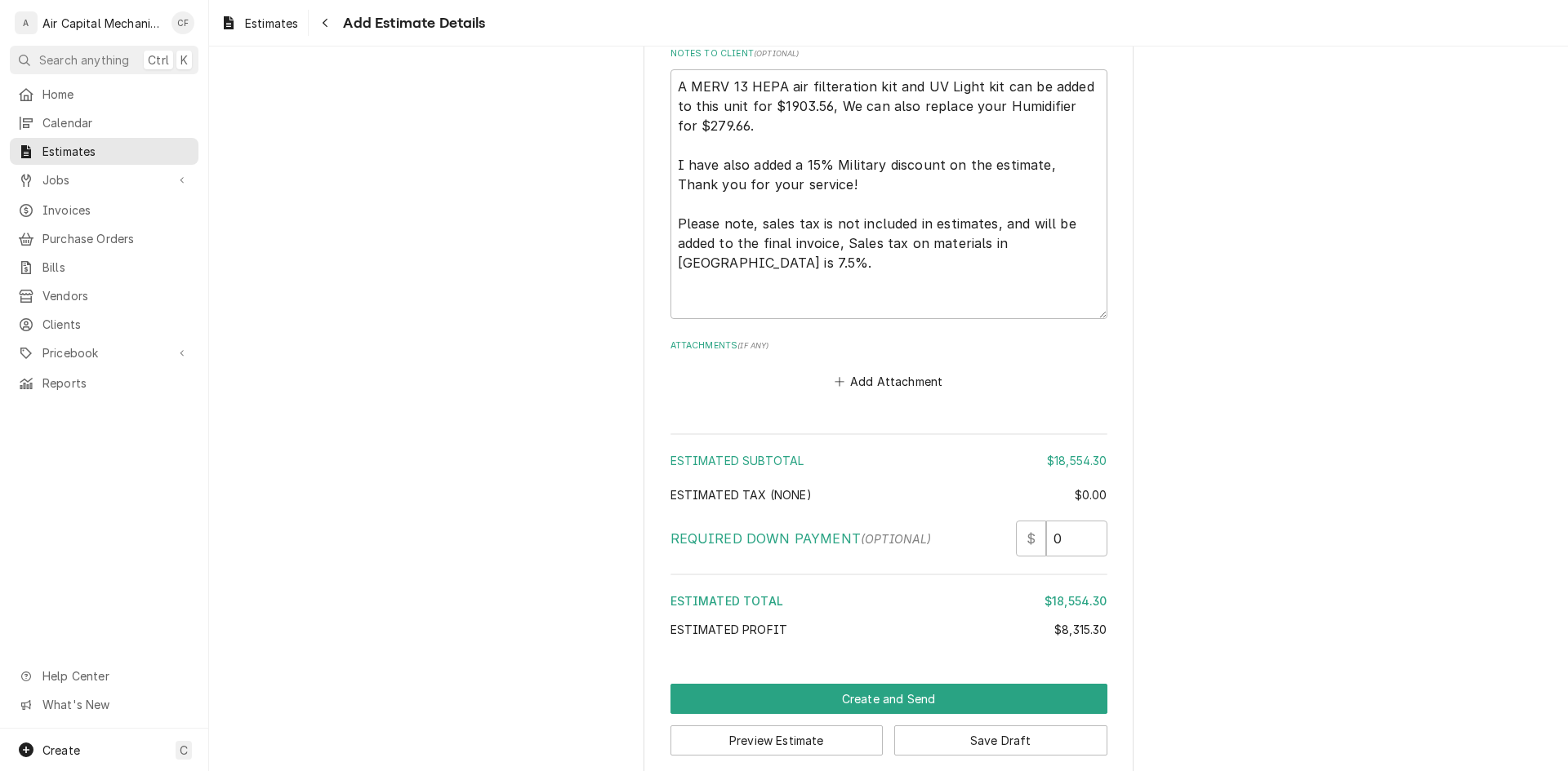
click at [1068, 731] on button "Save Draft" at bounding box center [1000, 740] width 213 height 30
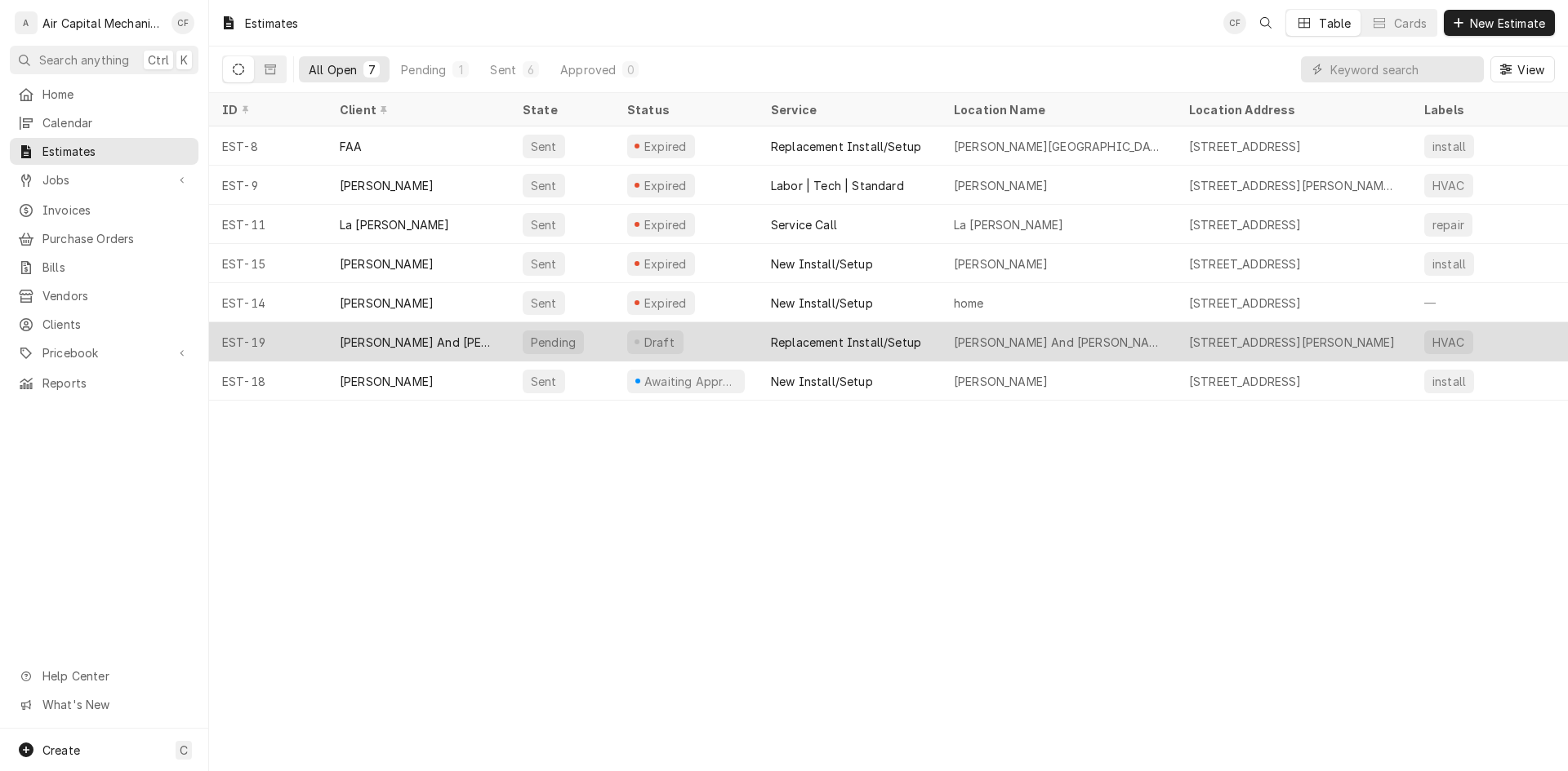
click at [422, 352] on div "[PERSON_NAME] And [PERSON_NAME]" at bounding box center [418, 341] width 183 height 40
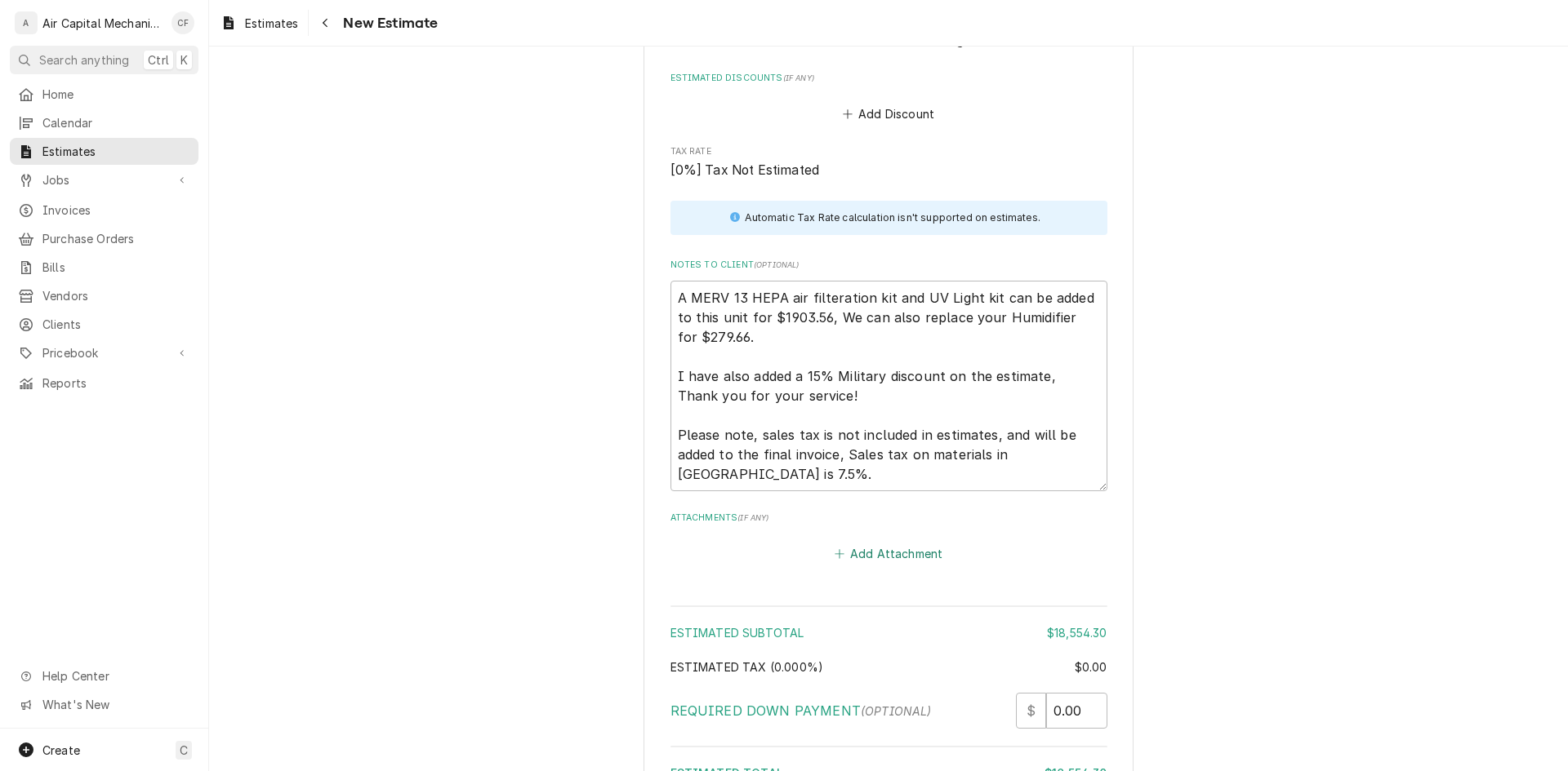
scroll to position [3285, 0]
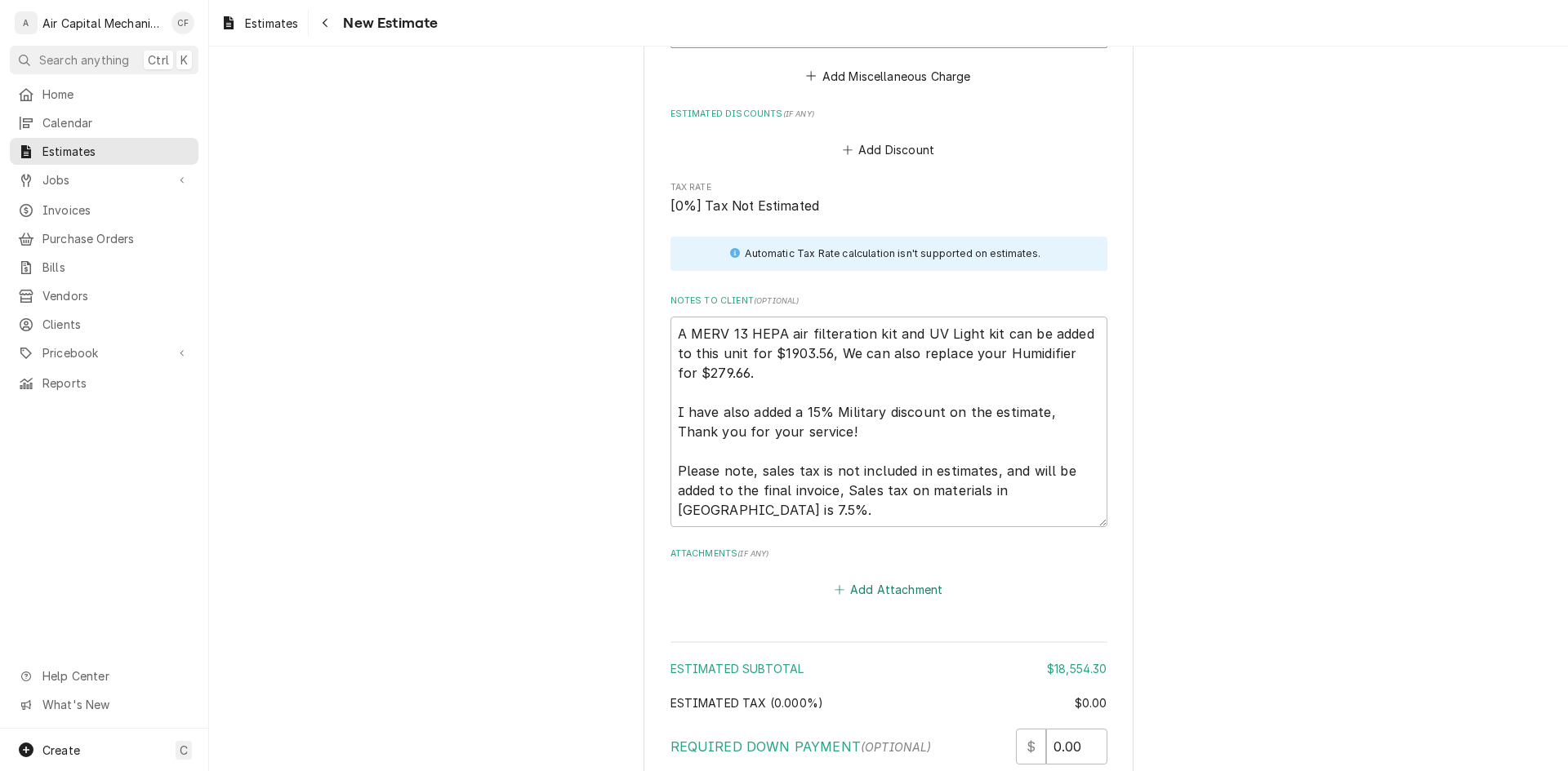
click at [917, 579] on button "Add Attachment" at bounding box center [888, 591] width 114 height 23
type textarea "x"
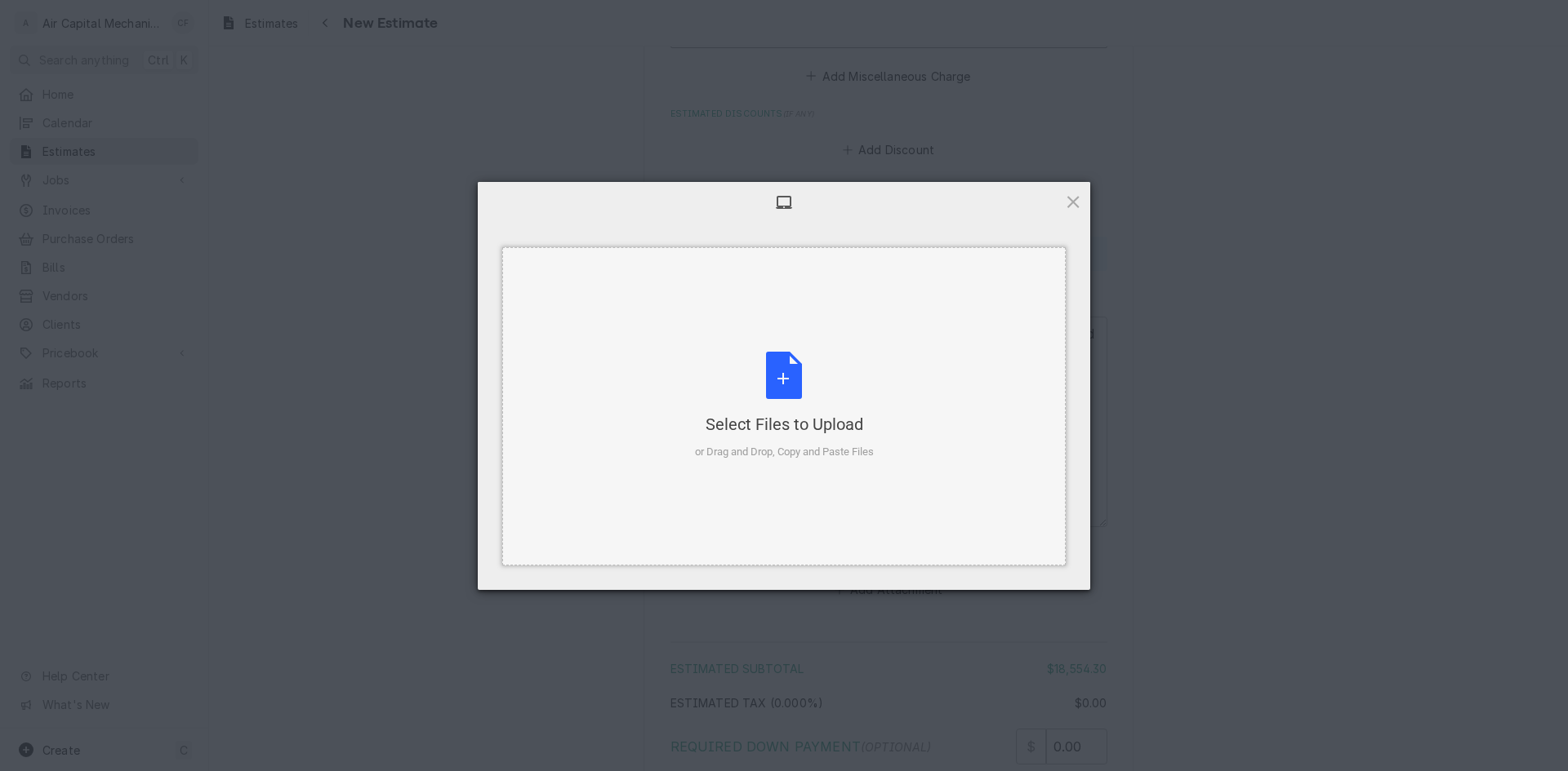
click at [745, 435] on div "Select Files to Upload" at bounding box center [784, 424] width 179 height 23
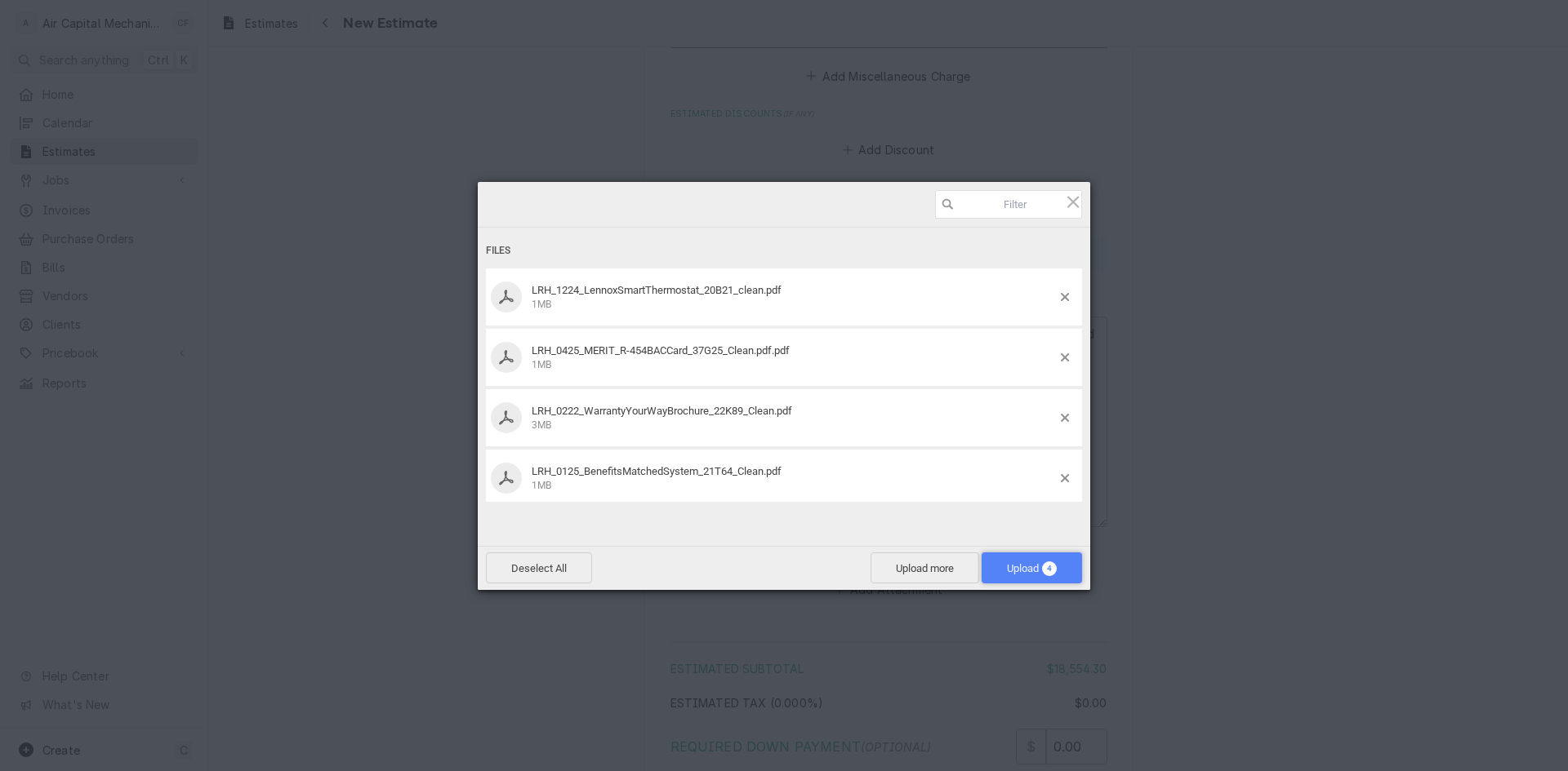
click at [1016, 574] on span "Upload 4" at bounding box center [1031, 569] width 50 height 12
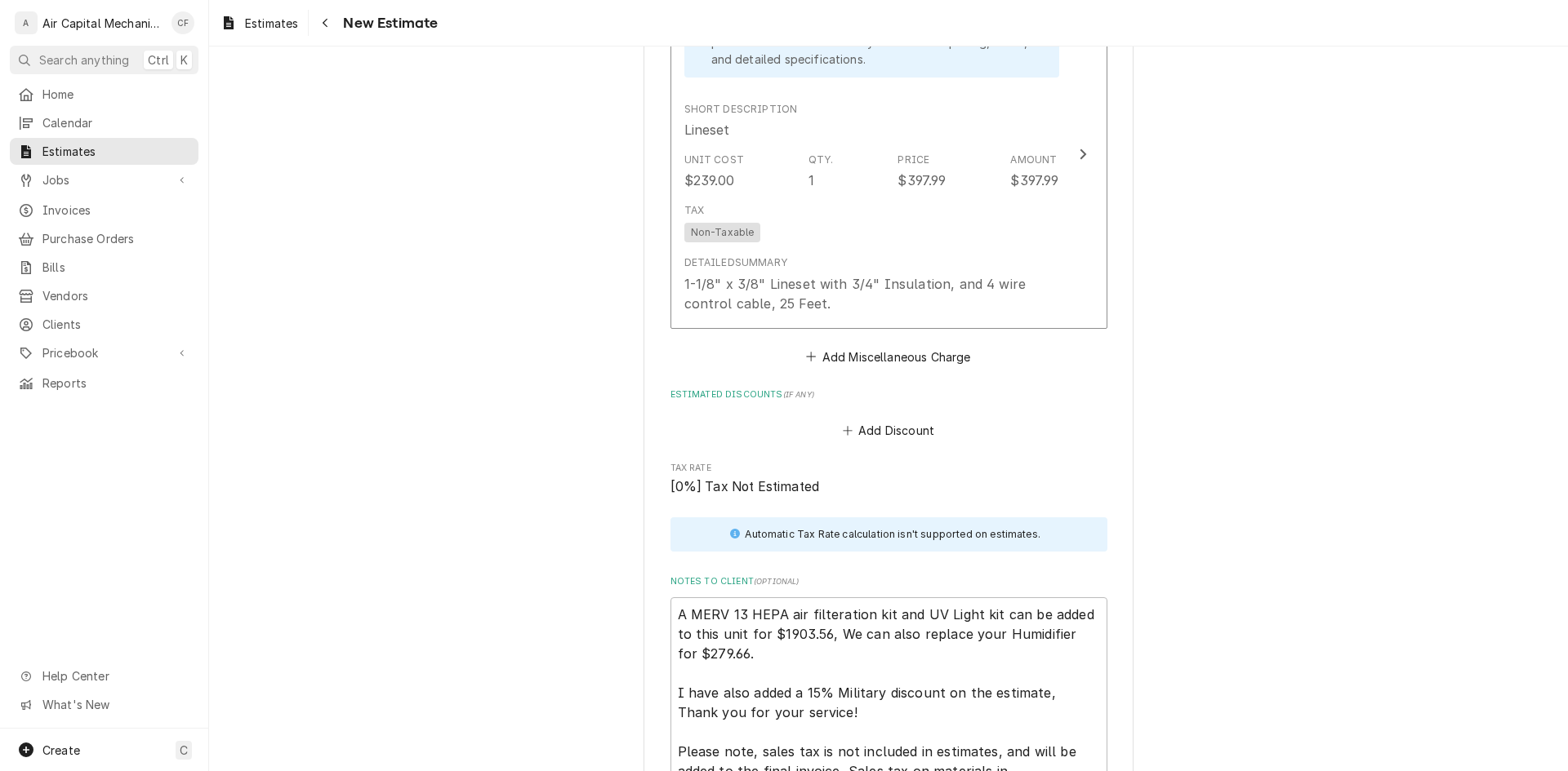
scroll to position [2958, 0]
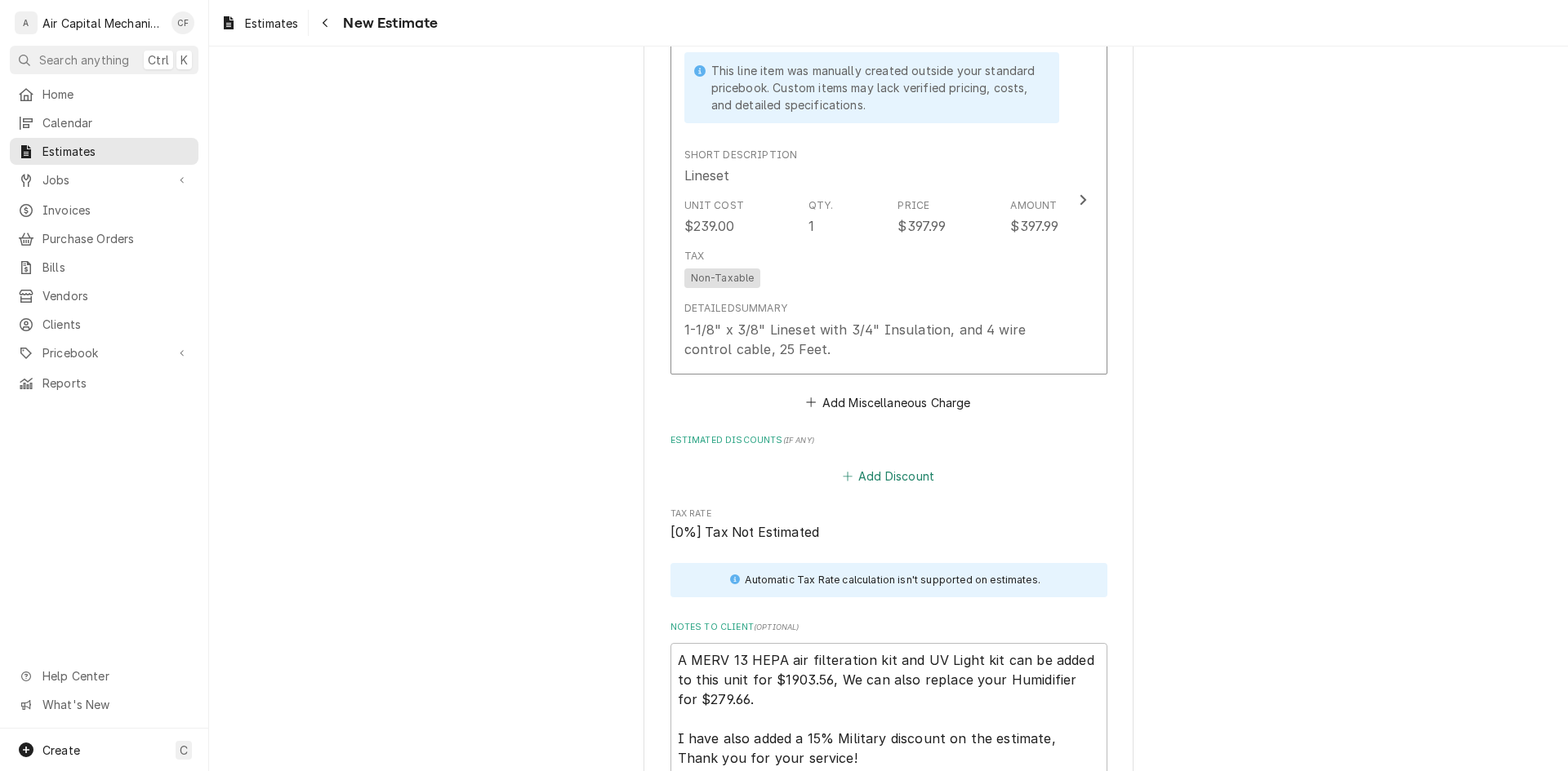
click at [906, 466] on button "Add Discount" at bounding box center [887, 477] width 97 height 23
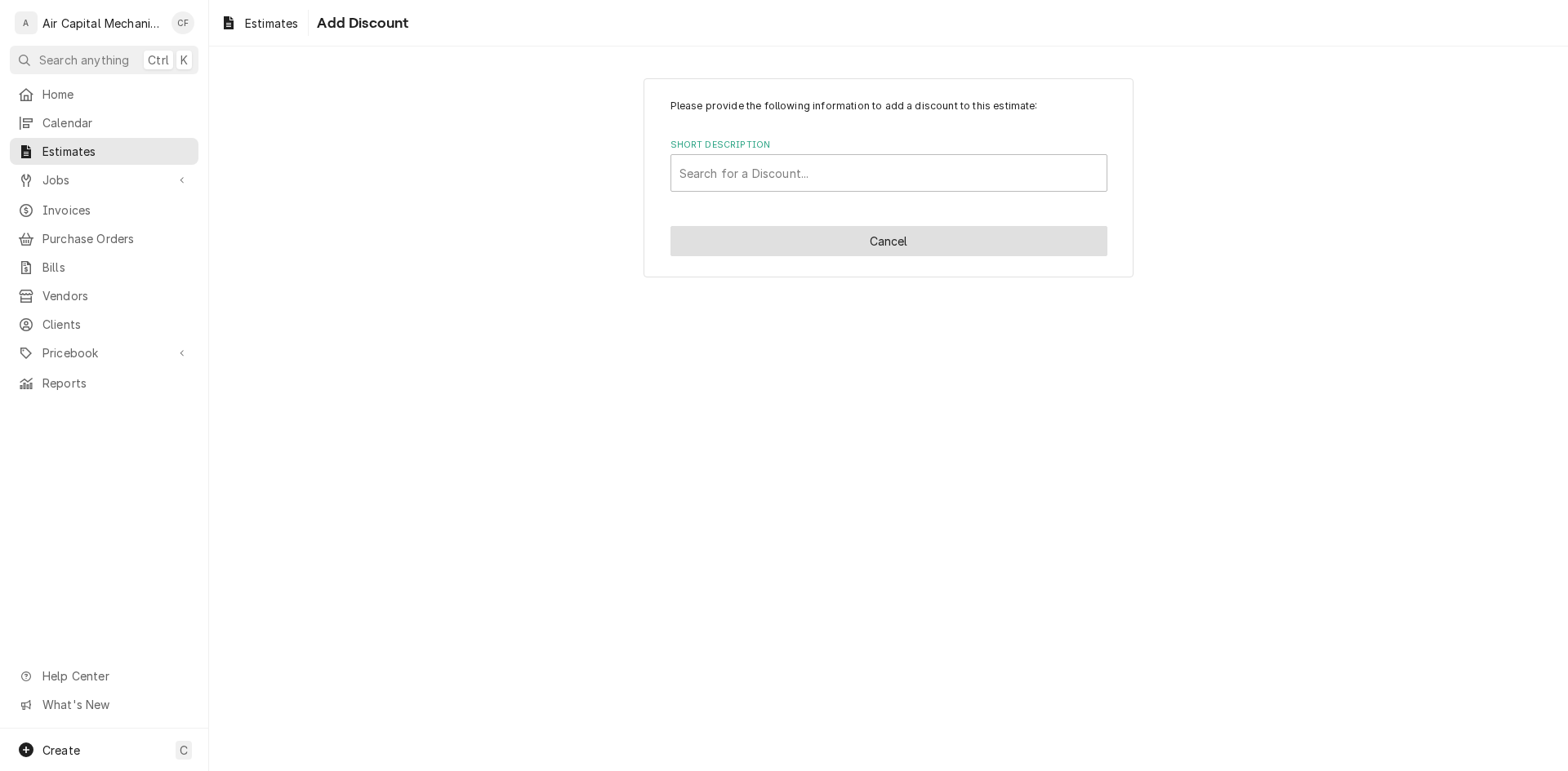
click at [987, 253] on button "Cancel" at bounding box center [888, 241] width 437 height 30
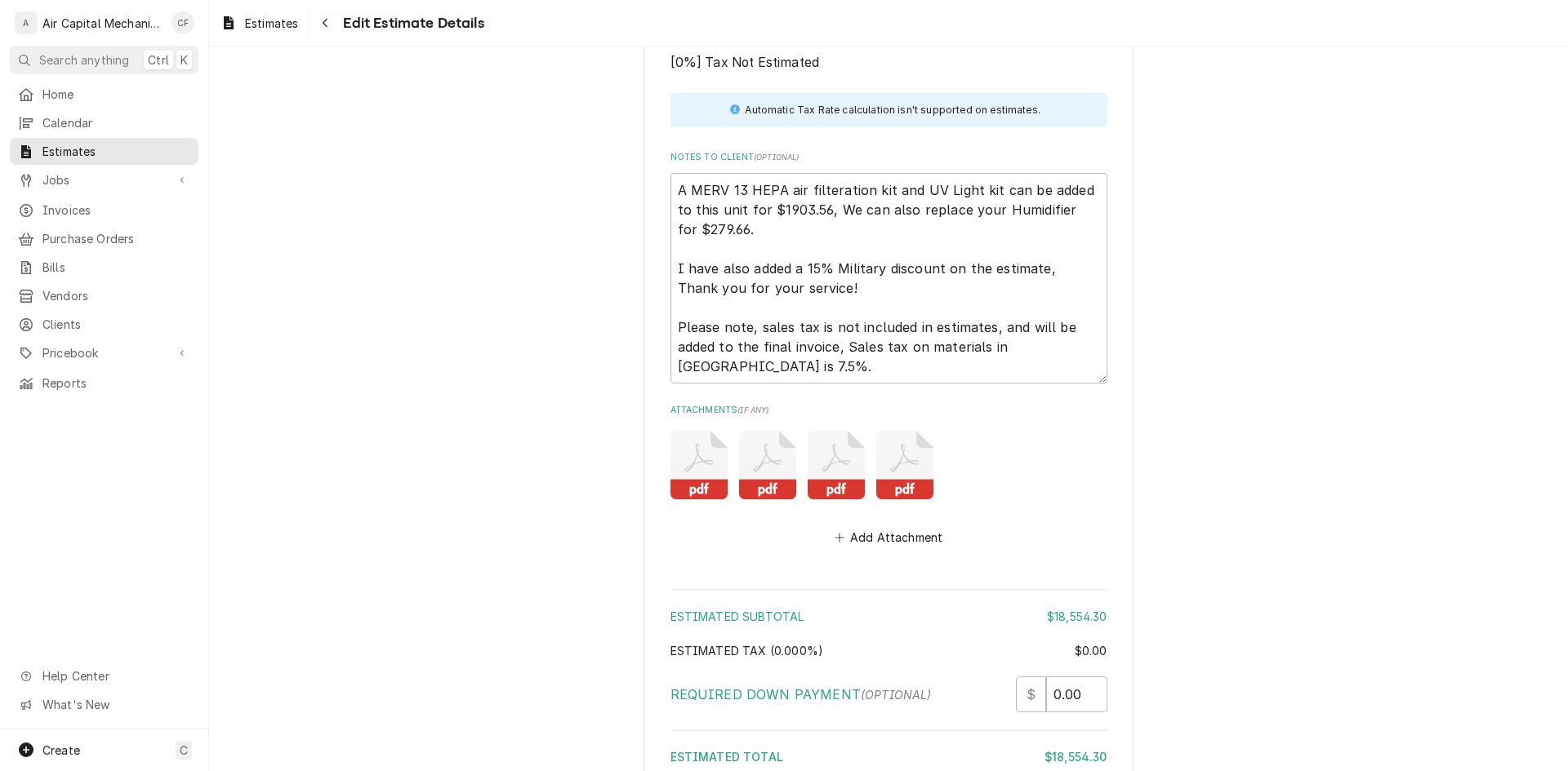
type textarea "x"
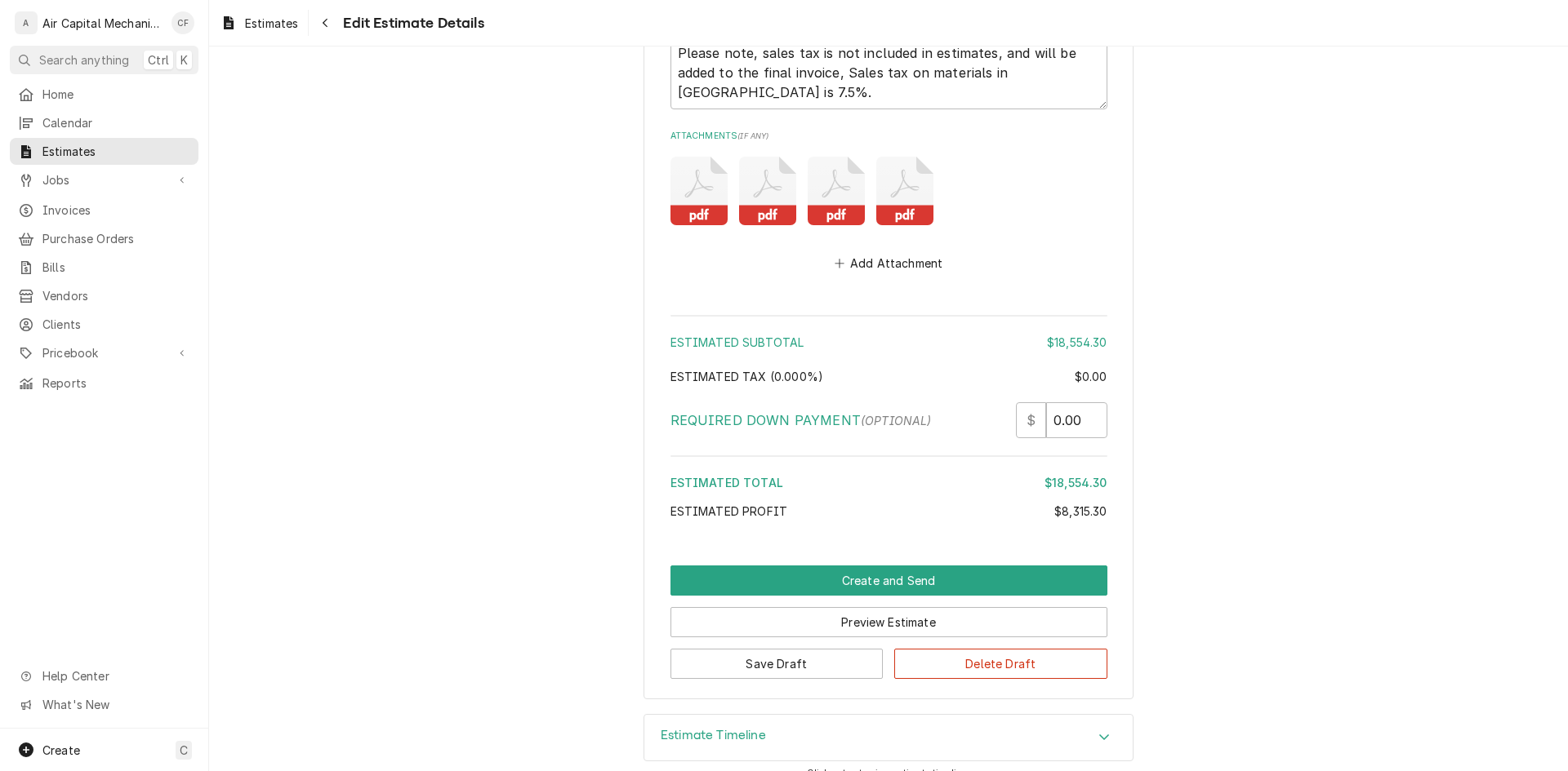
drag, startPoint x: 1496, startPoint y: 333, endPoint x: 1334, endPoint y: 348, distance: 162.7
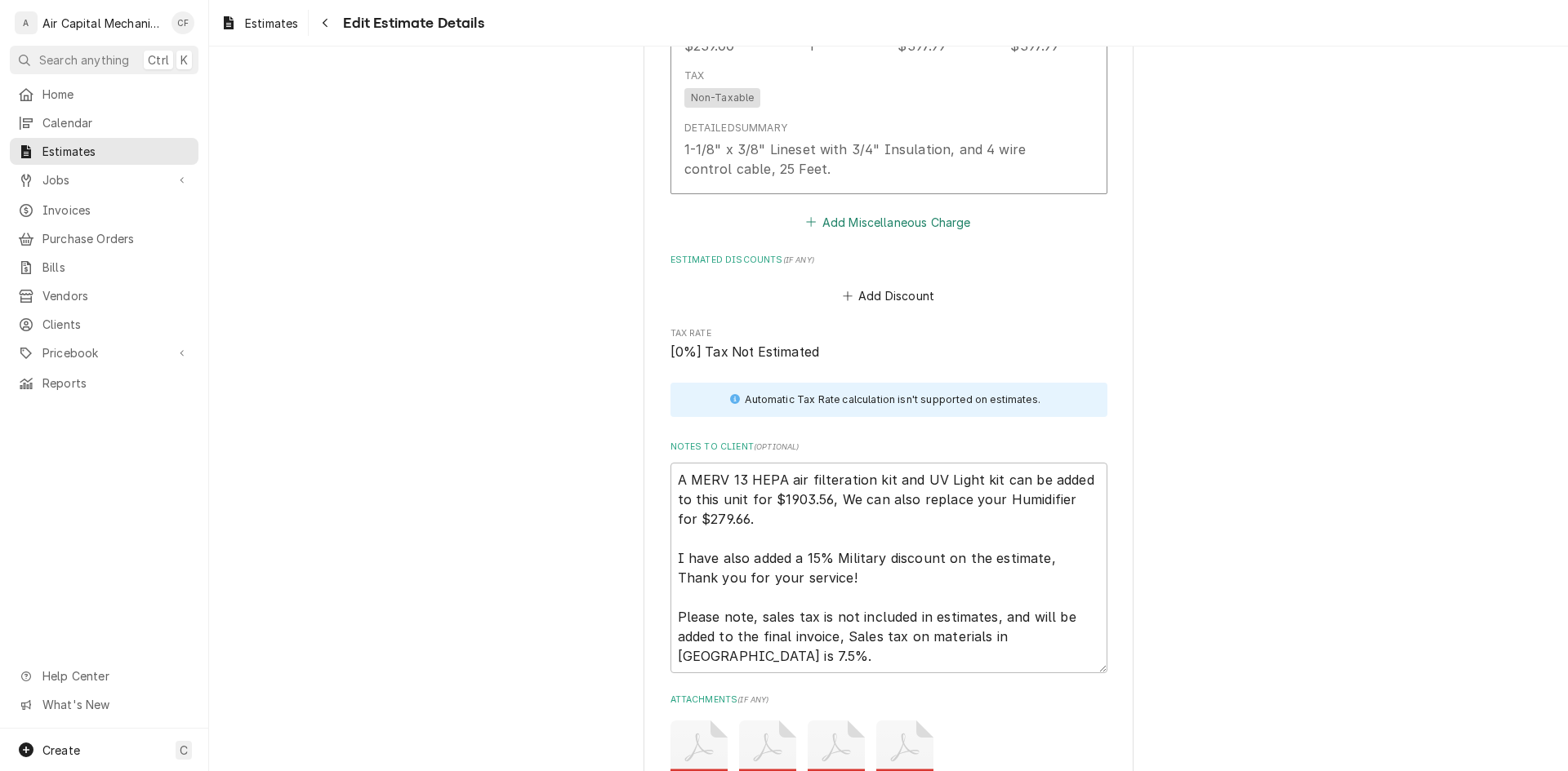
scroll to position [3131, 0]
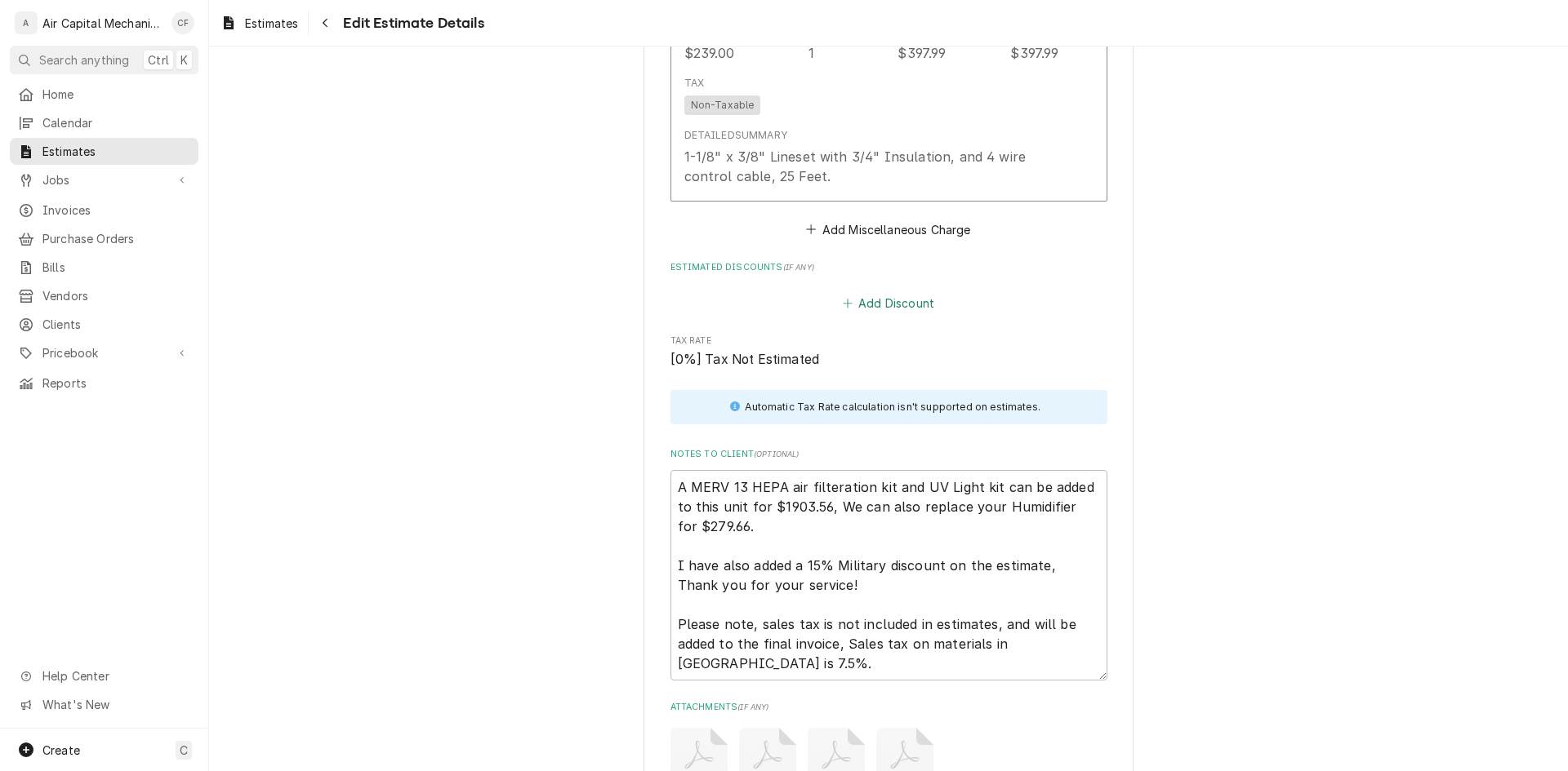
click at [875, 292] on button "Add Discount" at bounding box center [887, 304] width 97 height 23
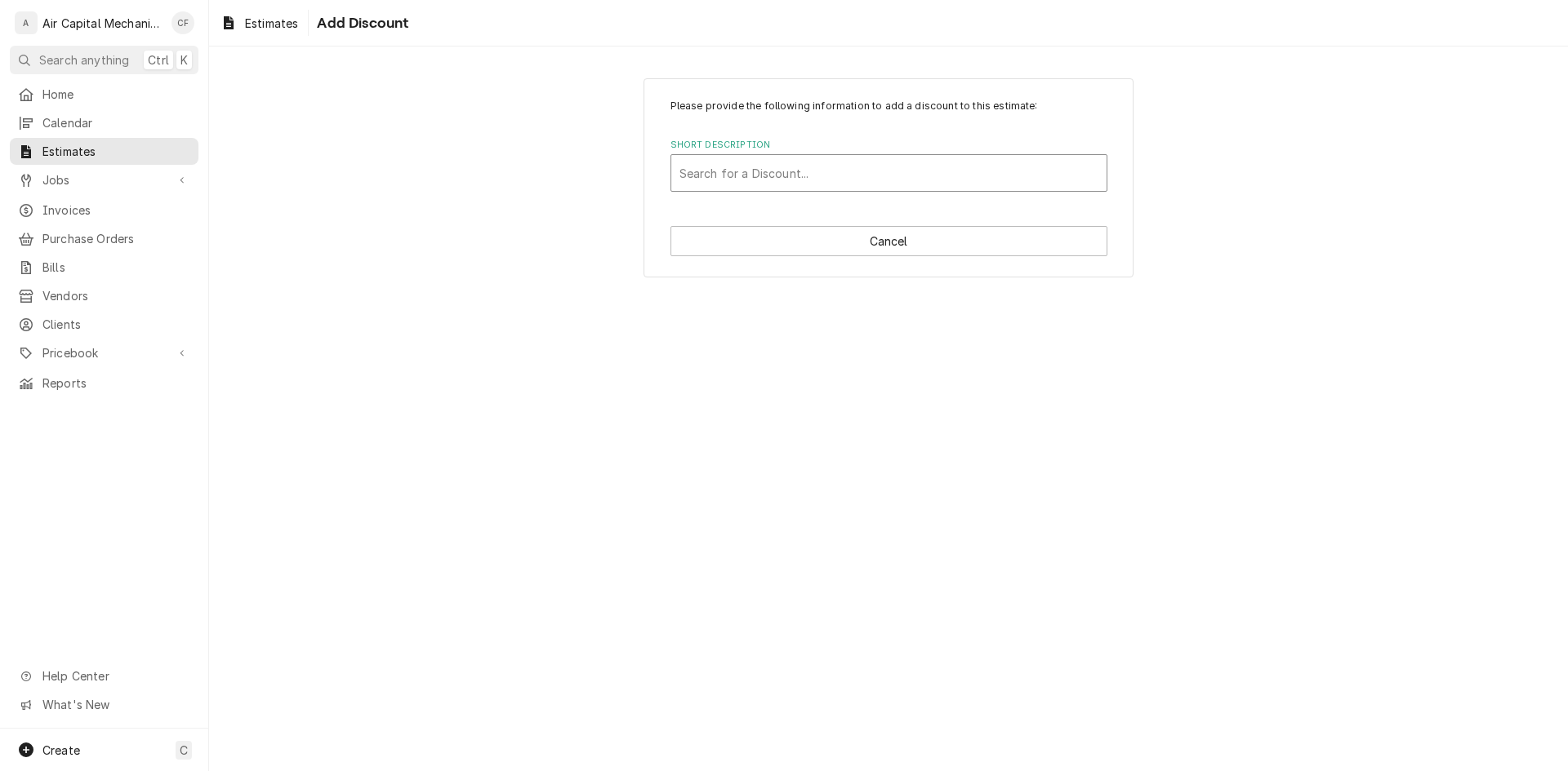
click at [872, 171] on div "Short Description" at bounding box center [889, 173] width 419 height 29
type input "Military discount"
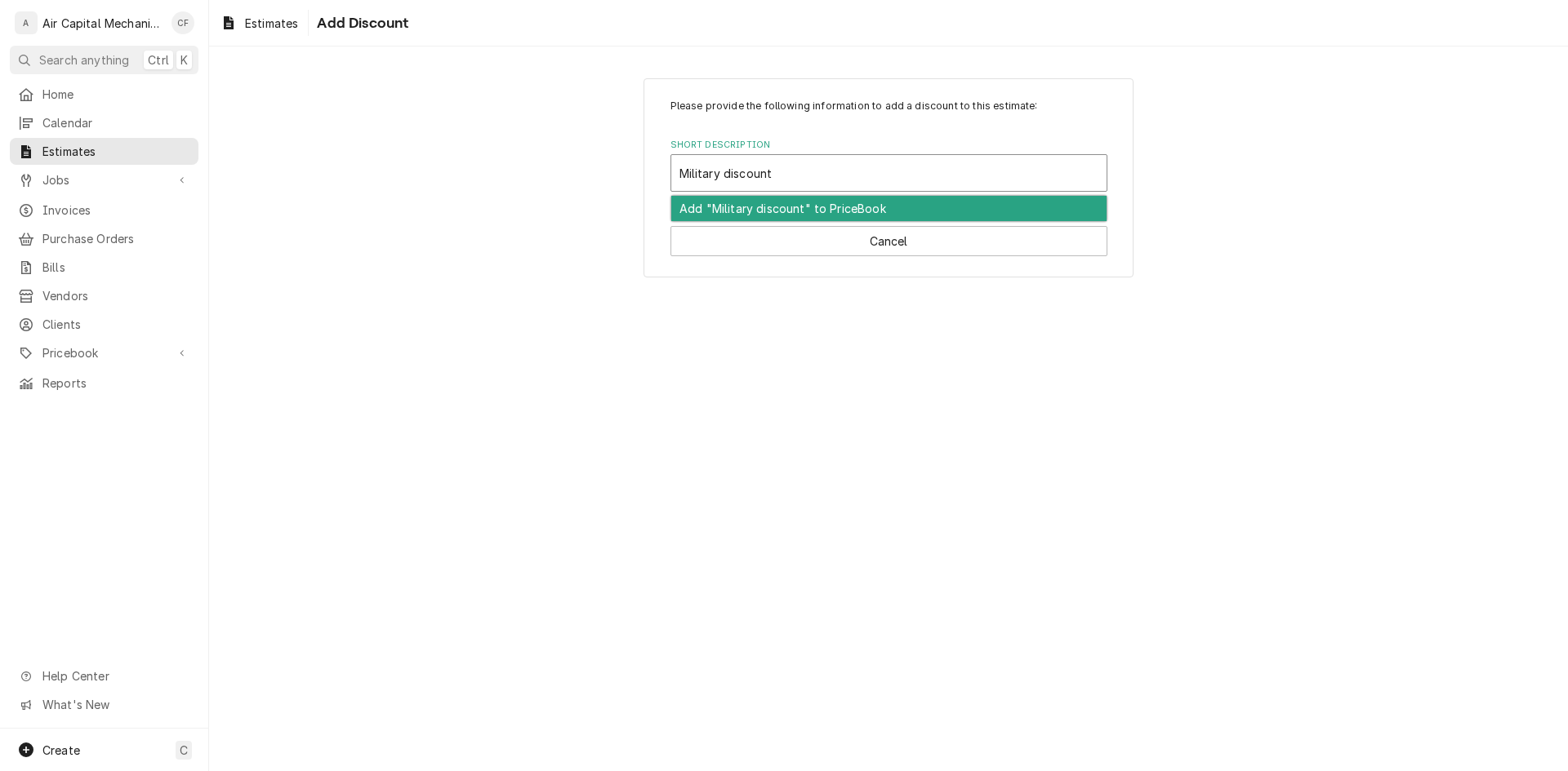
click at [872, 219] on div "Add "Military discount" to PriceBook" at bounding box center [888, 209] width 435 height 26
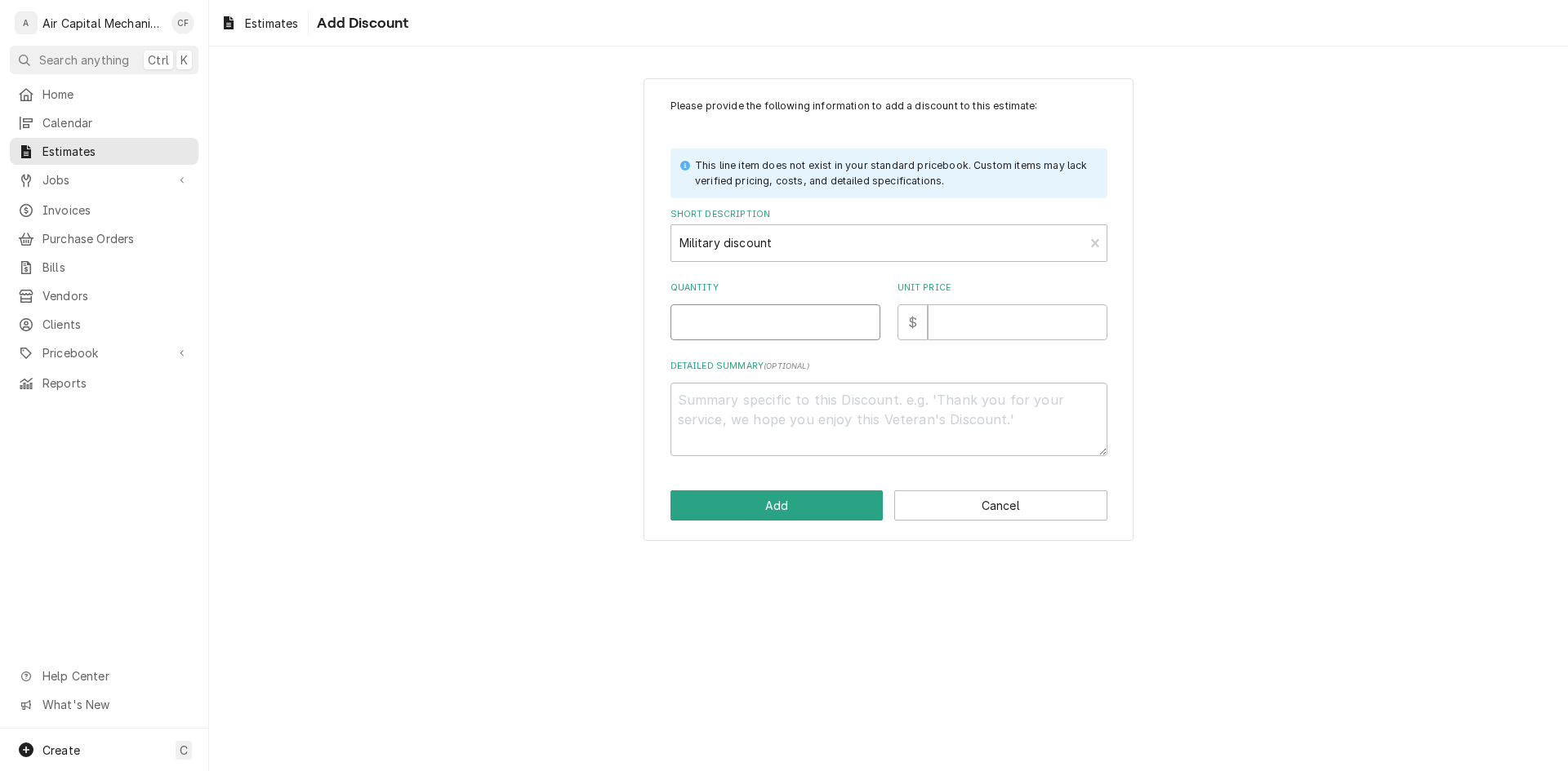
click at [788, 326] on input "Quantity" at bounding box center [775, 322] width 210 height 36
type textarea "x"
type input "1"
click at [1000, 331] on input "Unit Price" at bounding box center [1018, 322] width 180 height 36
click at [1042, 346] on div "Please provide the following information to add a discount to this estimate: Th…" at bounding box center [888, 277] width 437 height 357
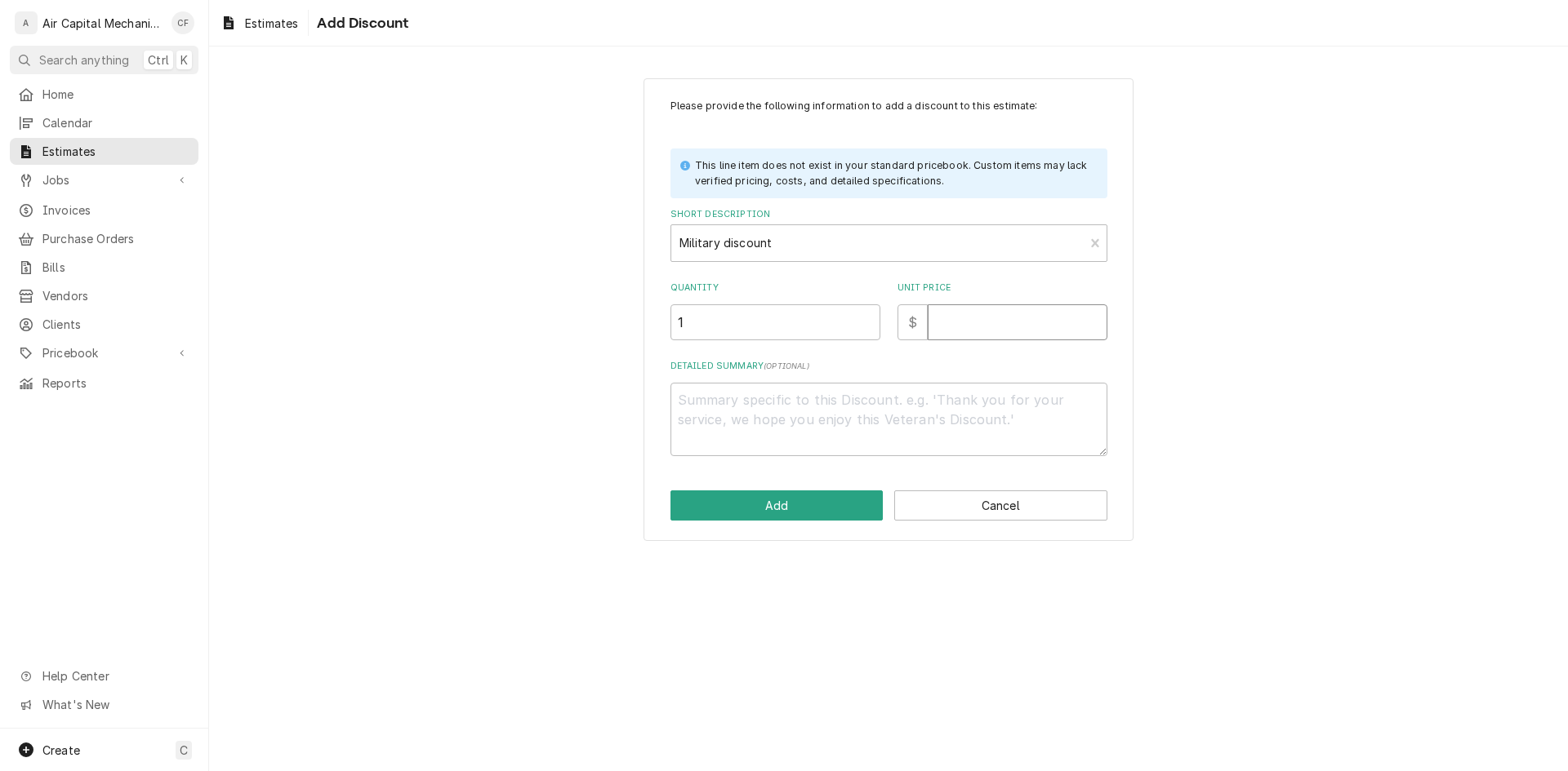
type textarea "x"
type input "2"
type textarea "x"
type input "27"
type textarea "x"
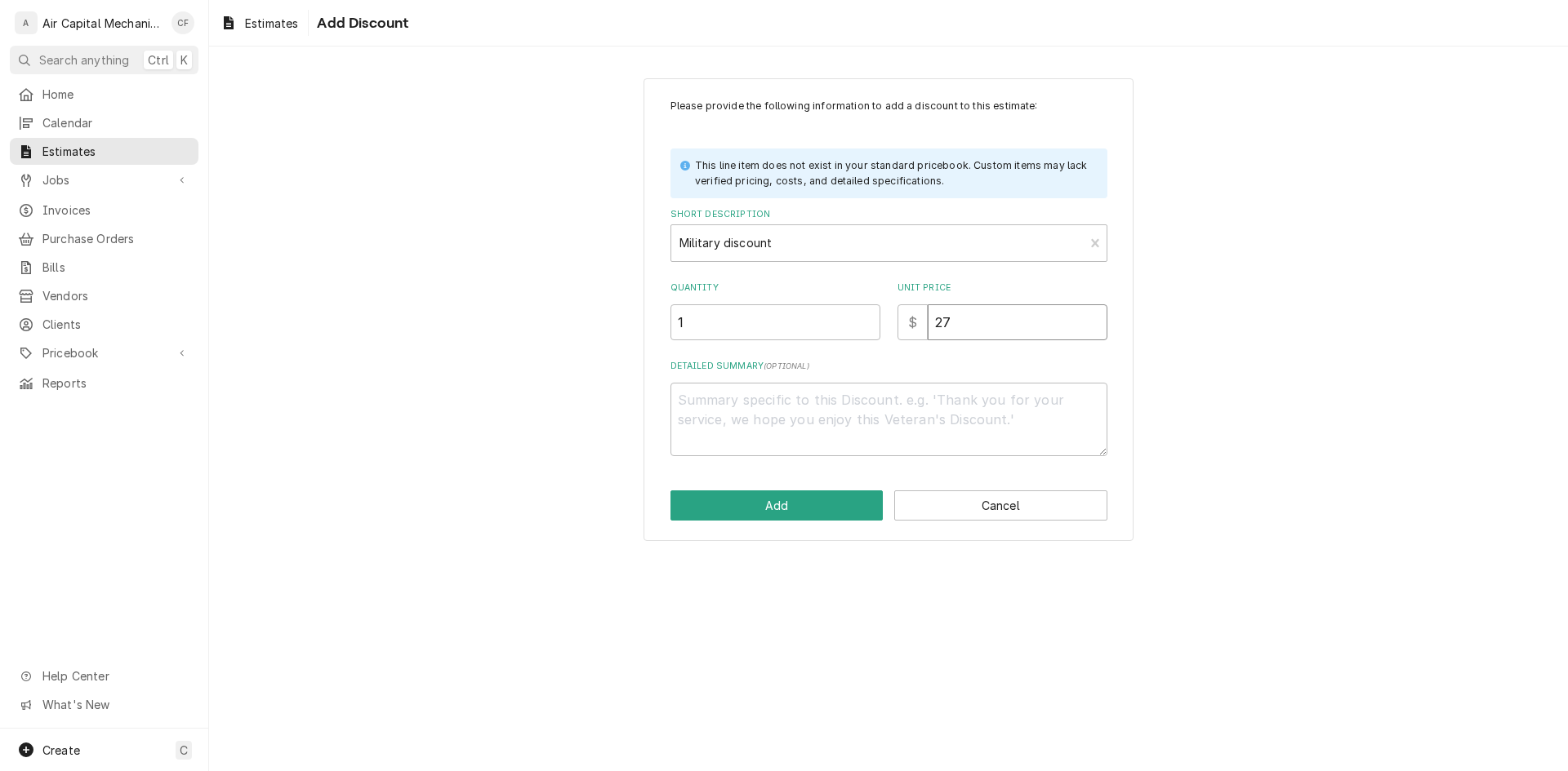
type input "278"
type textarea "x"
type input "2783"
type textarea "x"
type input "2783.1"
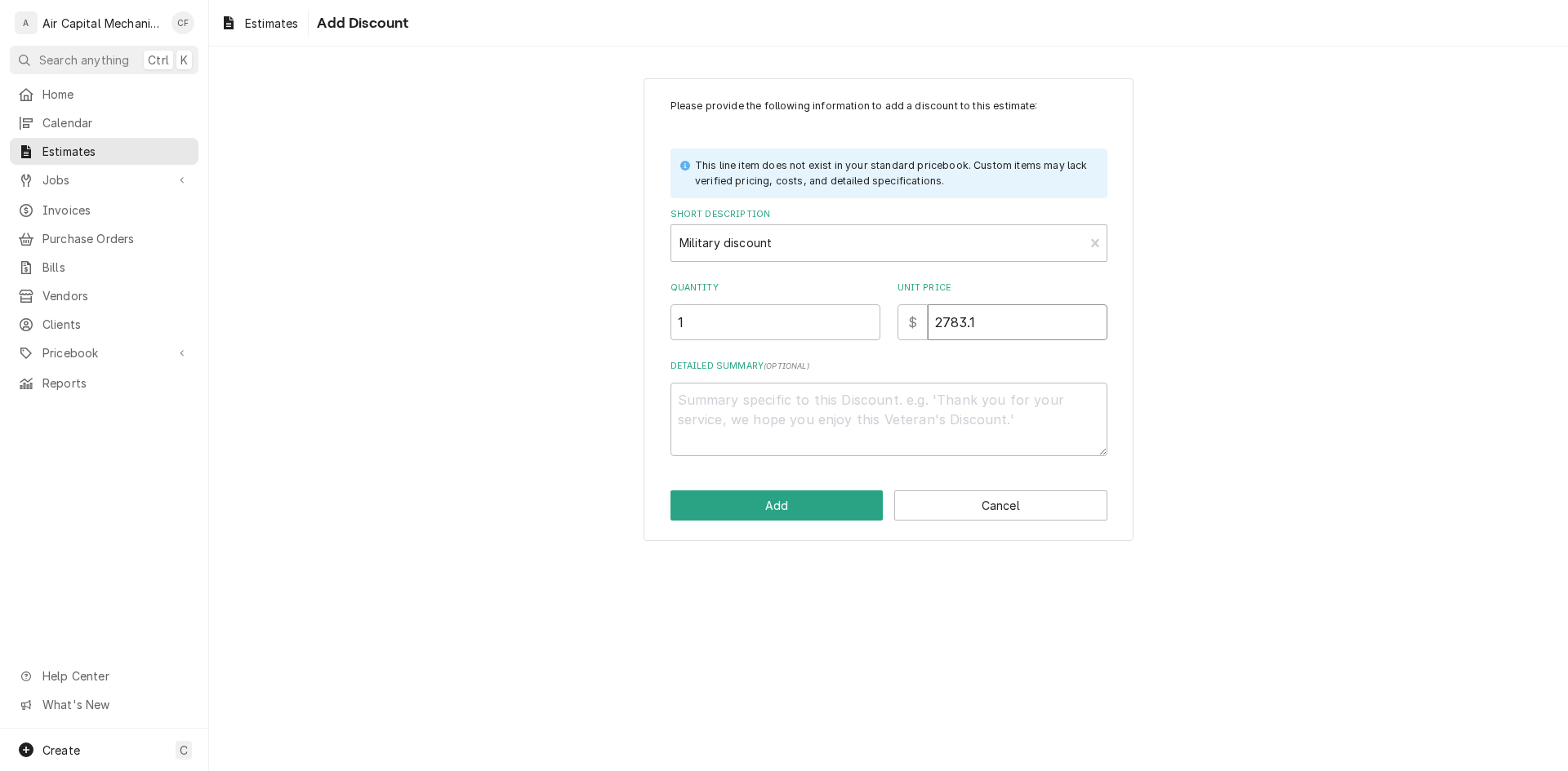
type textarea "x"
type input "2783.14"
type textarea "x"
type textarea "T"
type textarea "x"
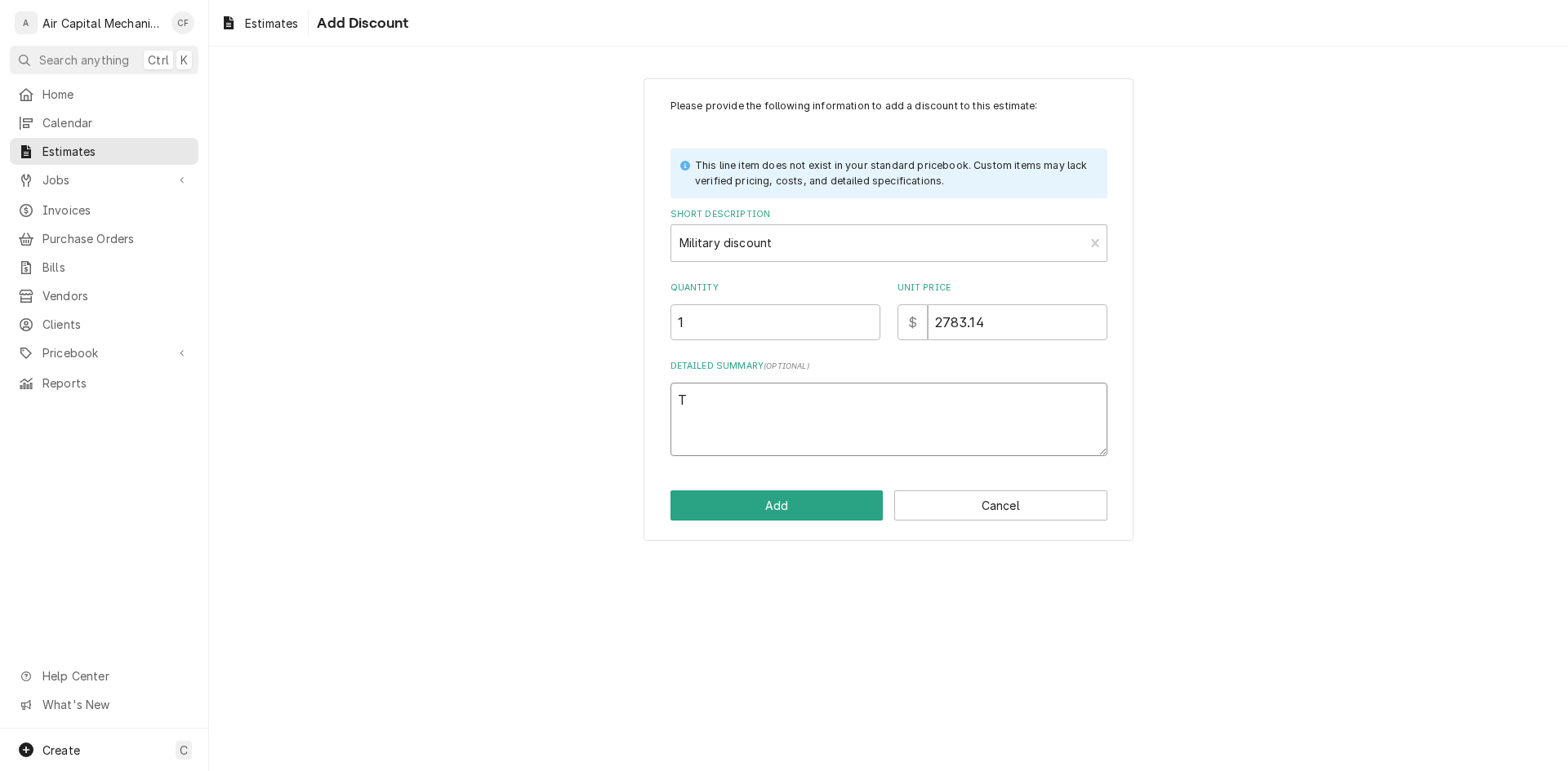
type textarea "Th"
type textarea "x"
type textarea "Thn"
type textarea "x"
type textarea "Thnk"
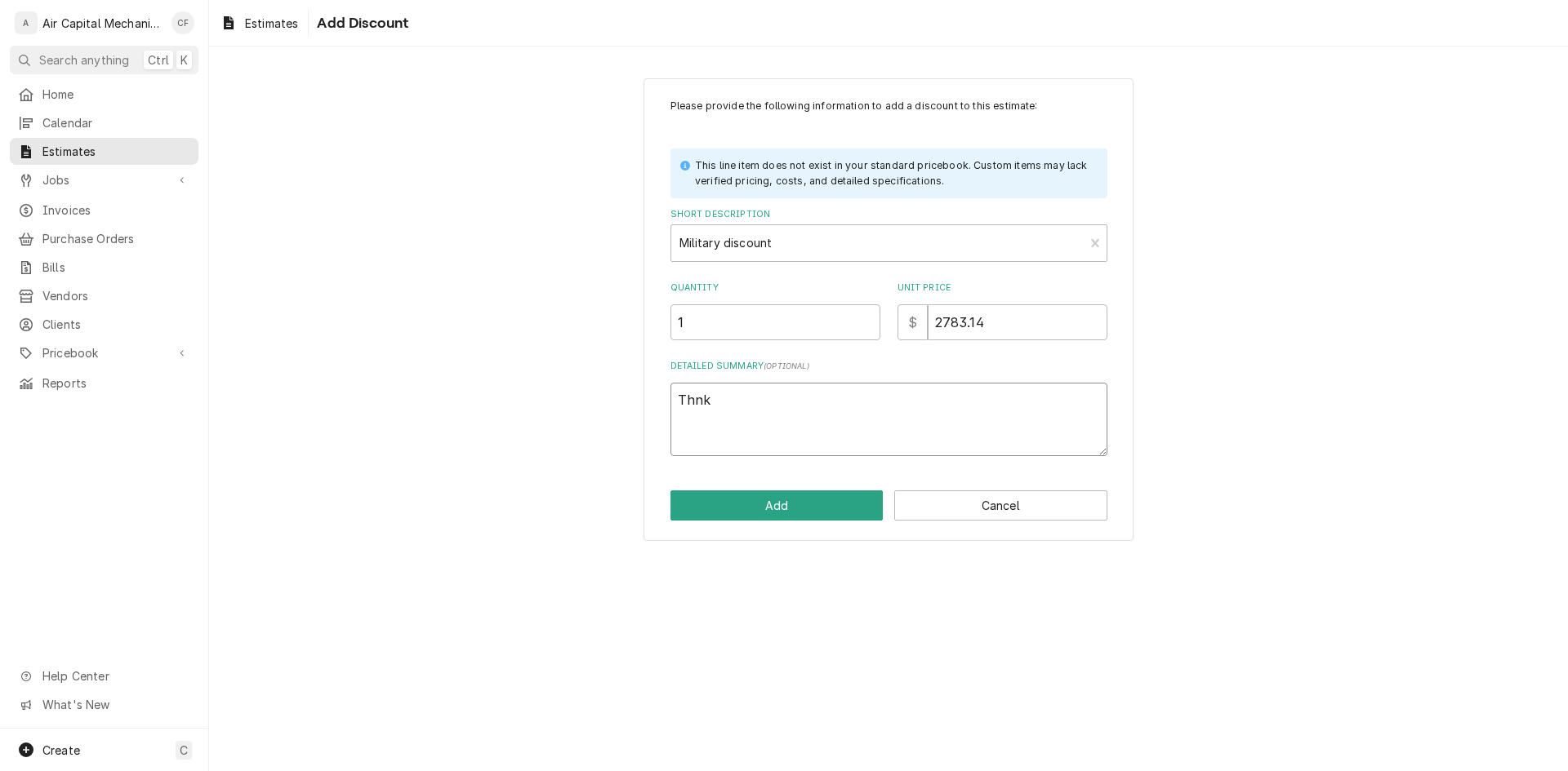
type textarea "x"
type textarea "Thnka"
type textarea "x"
type textarea "Thnk"
type textarea "x"
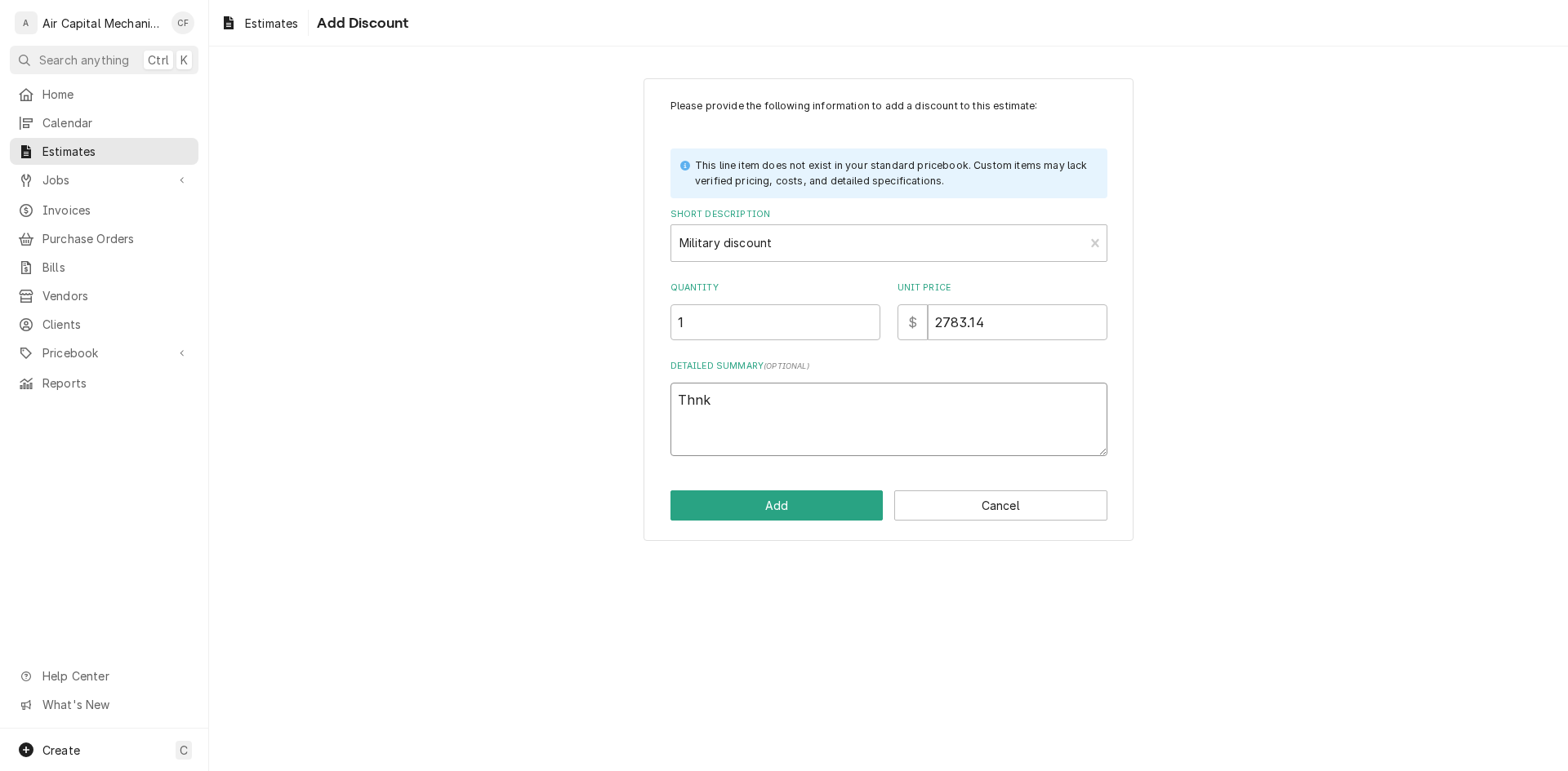
type textarea "Thn"
type textarea "x"
type textarea "Thna"
type textarea "x"
type textarea "Thnan"
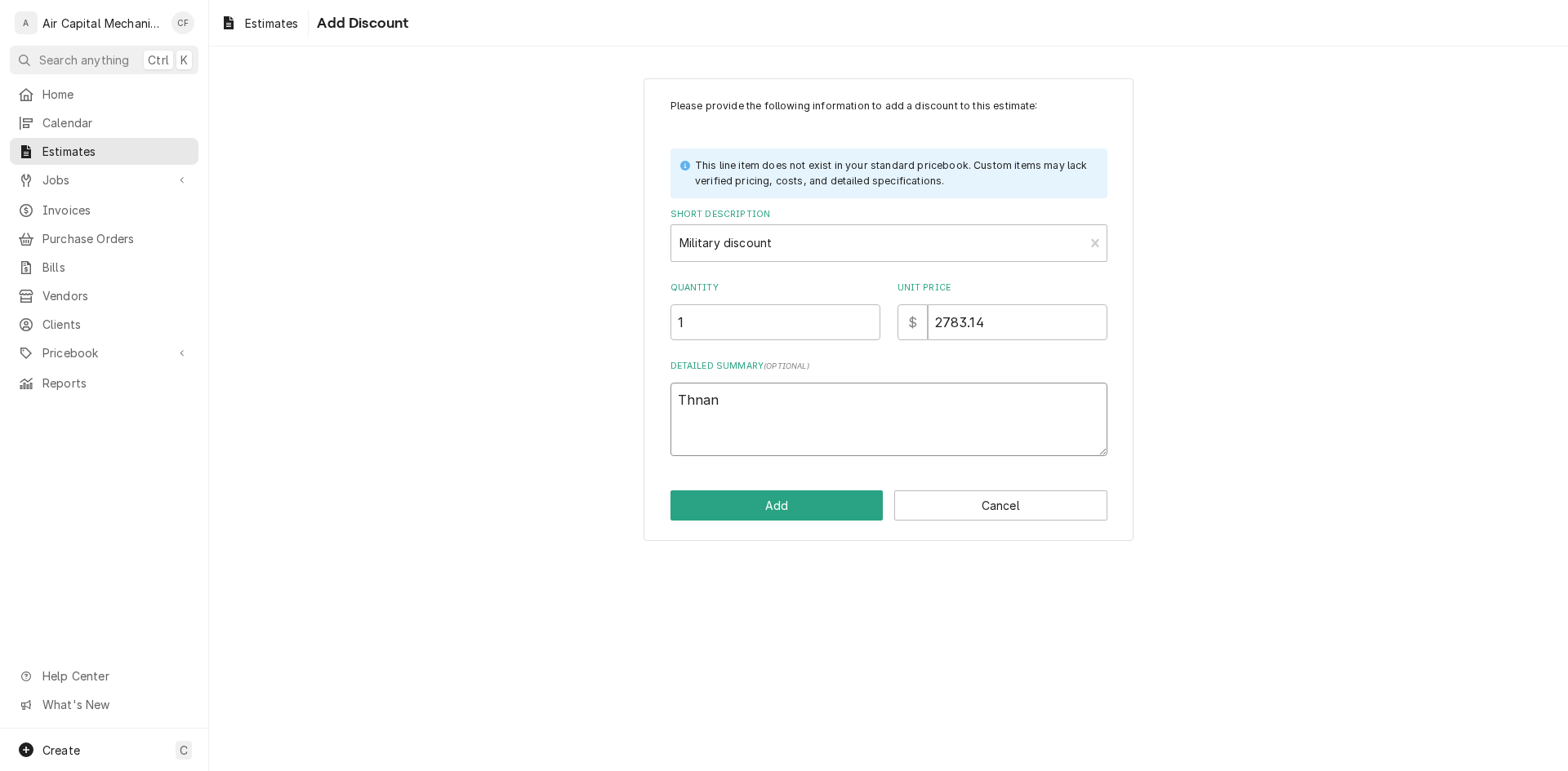
type textarea "x"
type textarea "Thna"
type textarea "x"
type textarea "Thn"
type textarea "x"
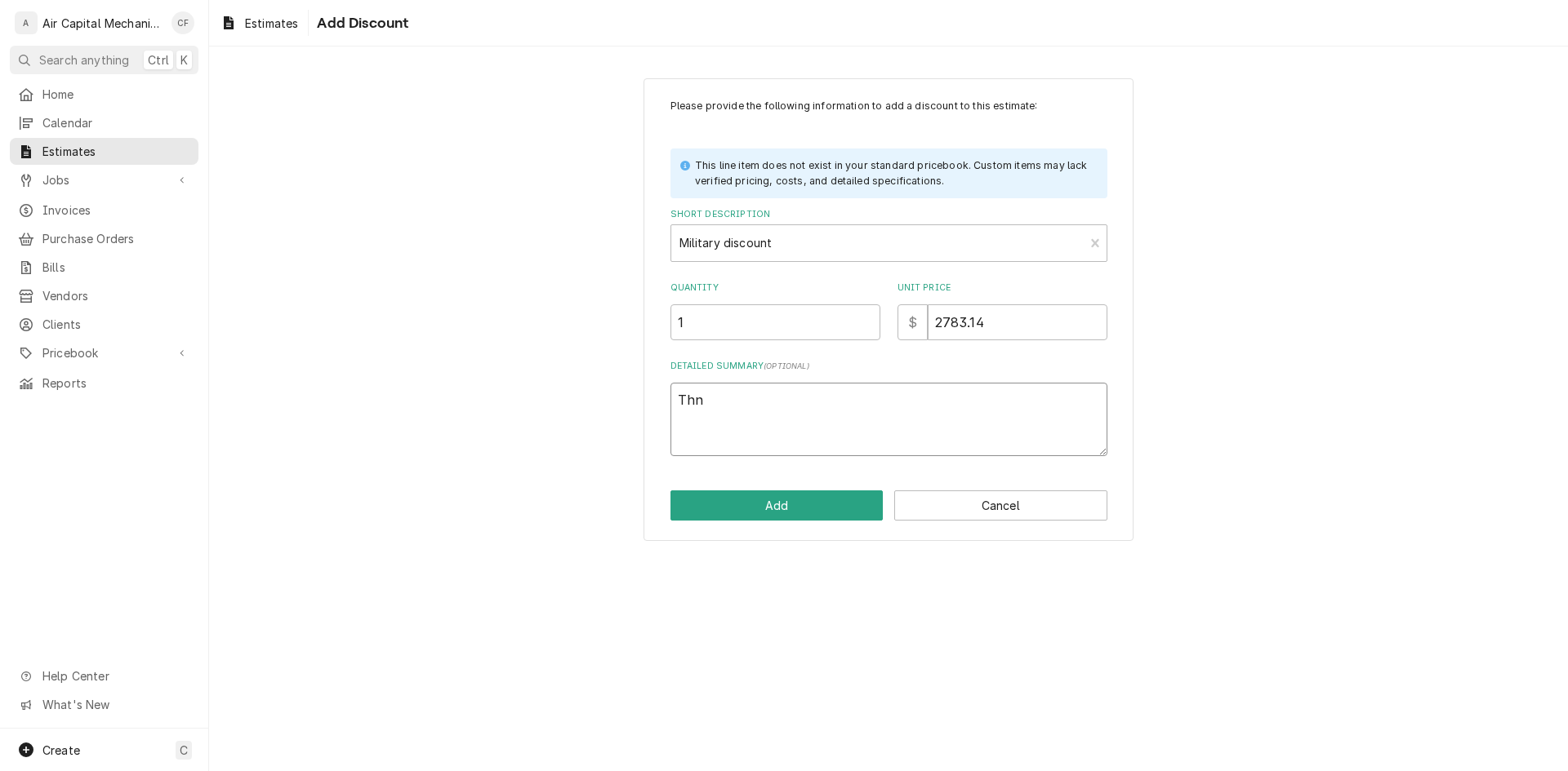
type textarea "Th"
type textarea "x"
type textarea "Tha"
type textarea "x"
type textarea "Than"
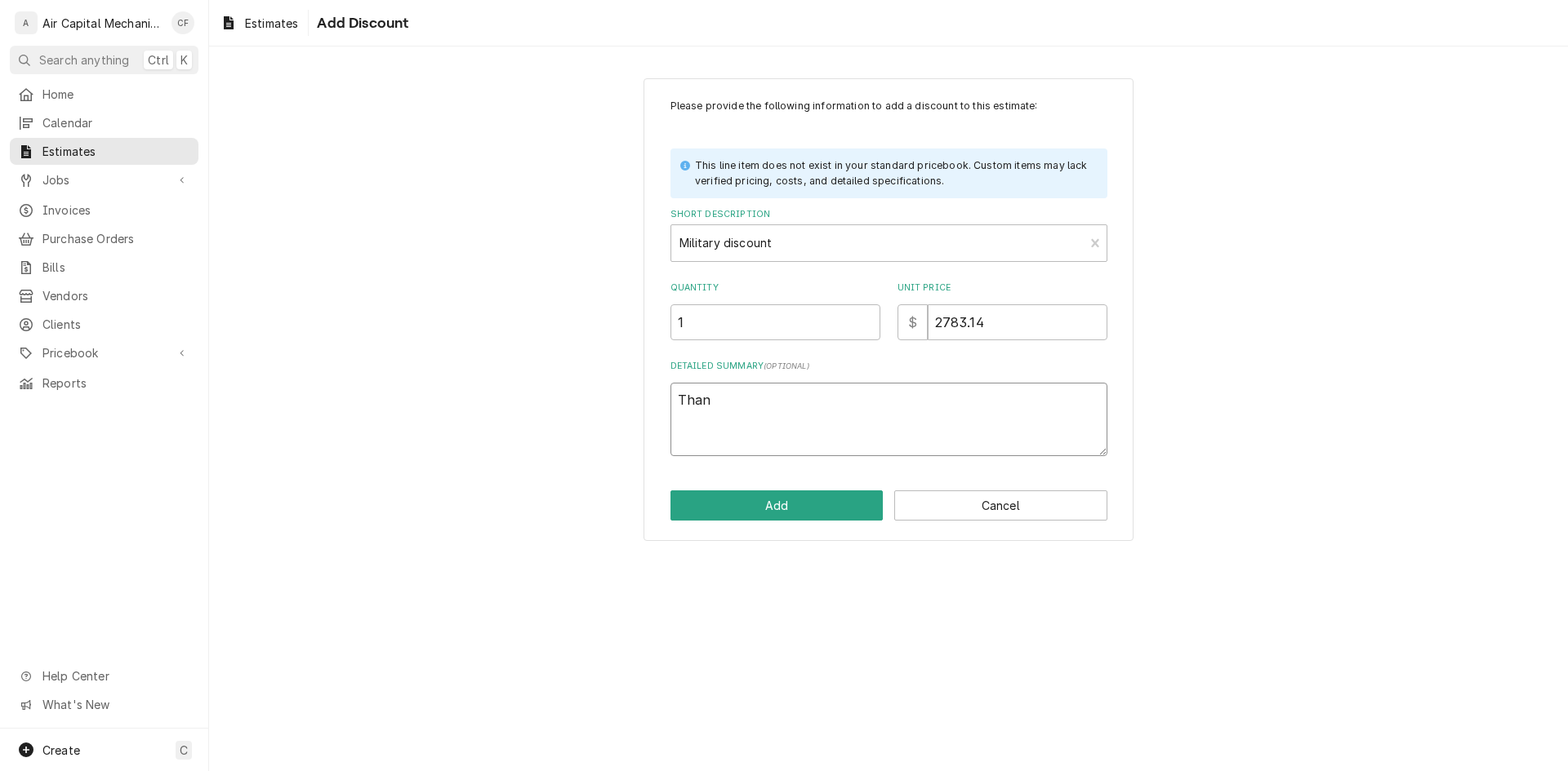
type textarea "x"
type textarea "Thank"
type textarea "x"
type textarea "Thank"
type textarea "x"
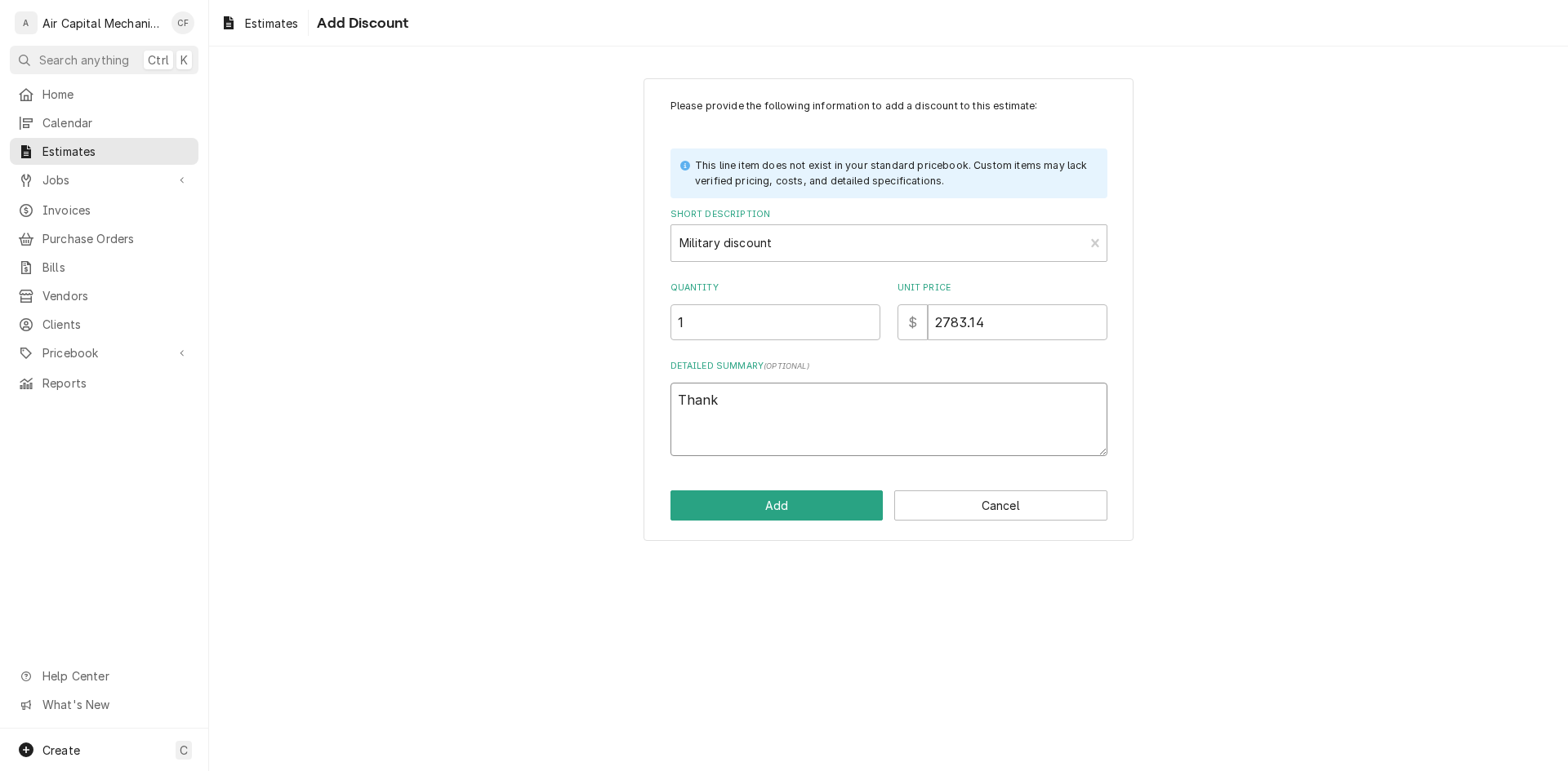
type textarea "Thank y"
type textarea "x"
type textarea "Thank yo"
type textarea "x"
type textarea "Thank you"
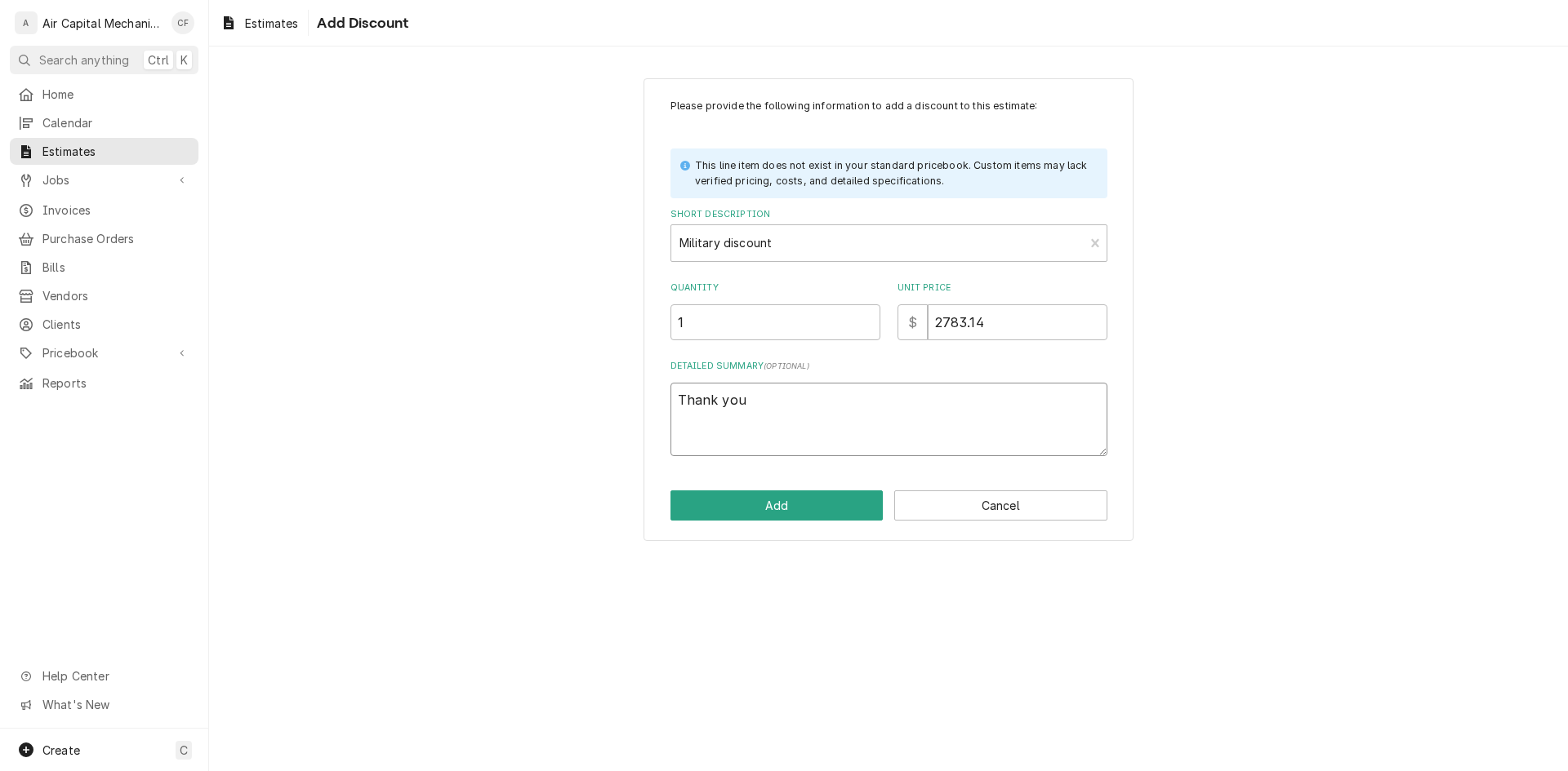
type textarea "x"
type textarea "Thank you"
type textarea "x"
type textarea "Thank you f"
type textarea "x"
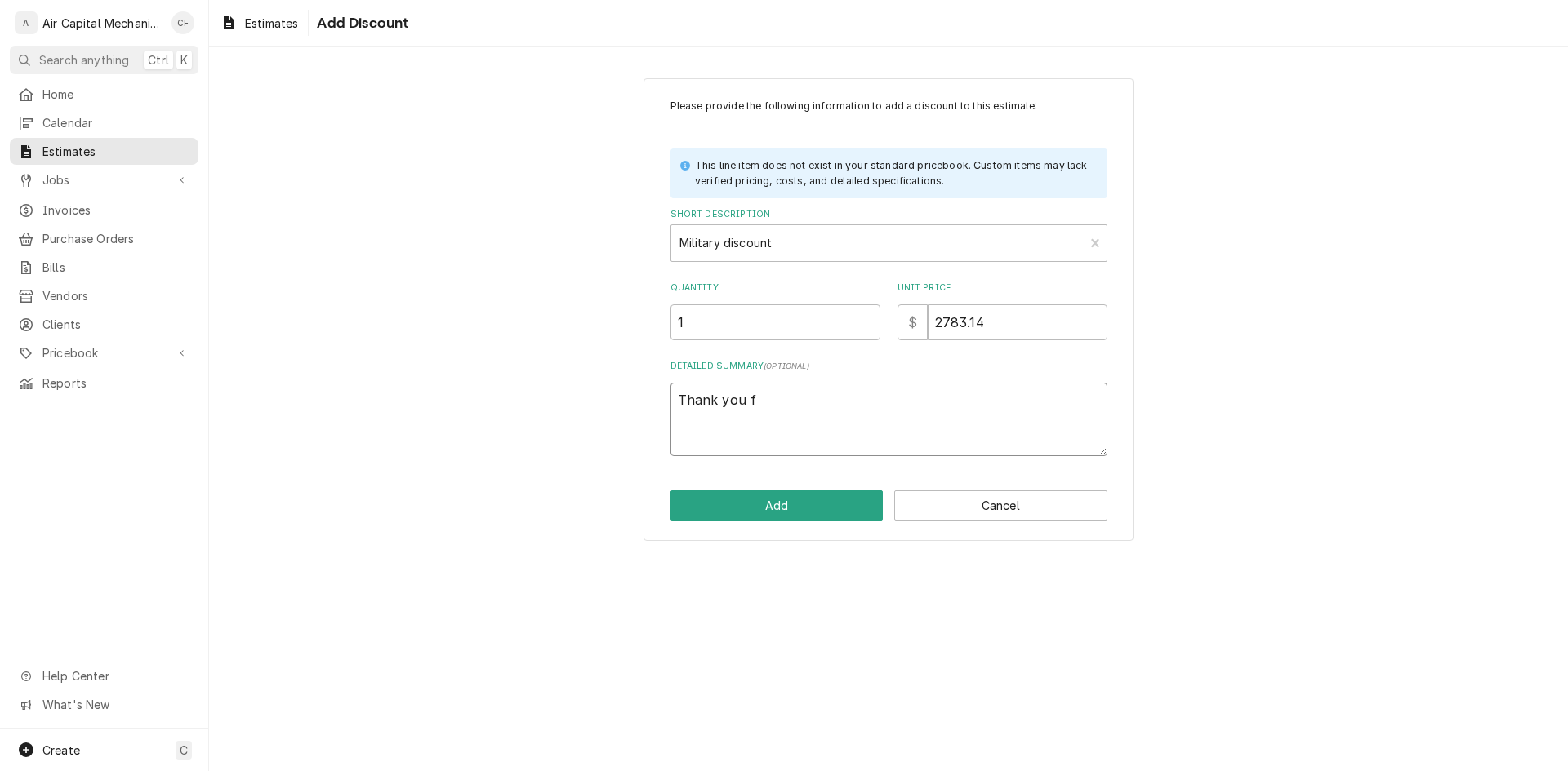
type textarea "Thank you fo"
type textarea "x"
type textarea "Thank you for"
type textarea "x"
type textarea "Thank you for"
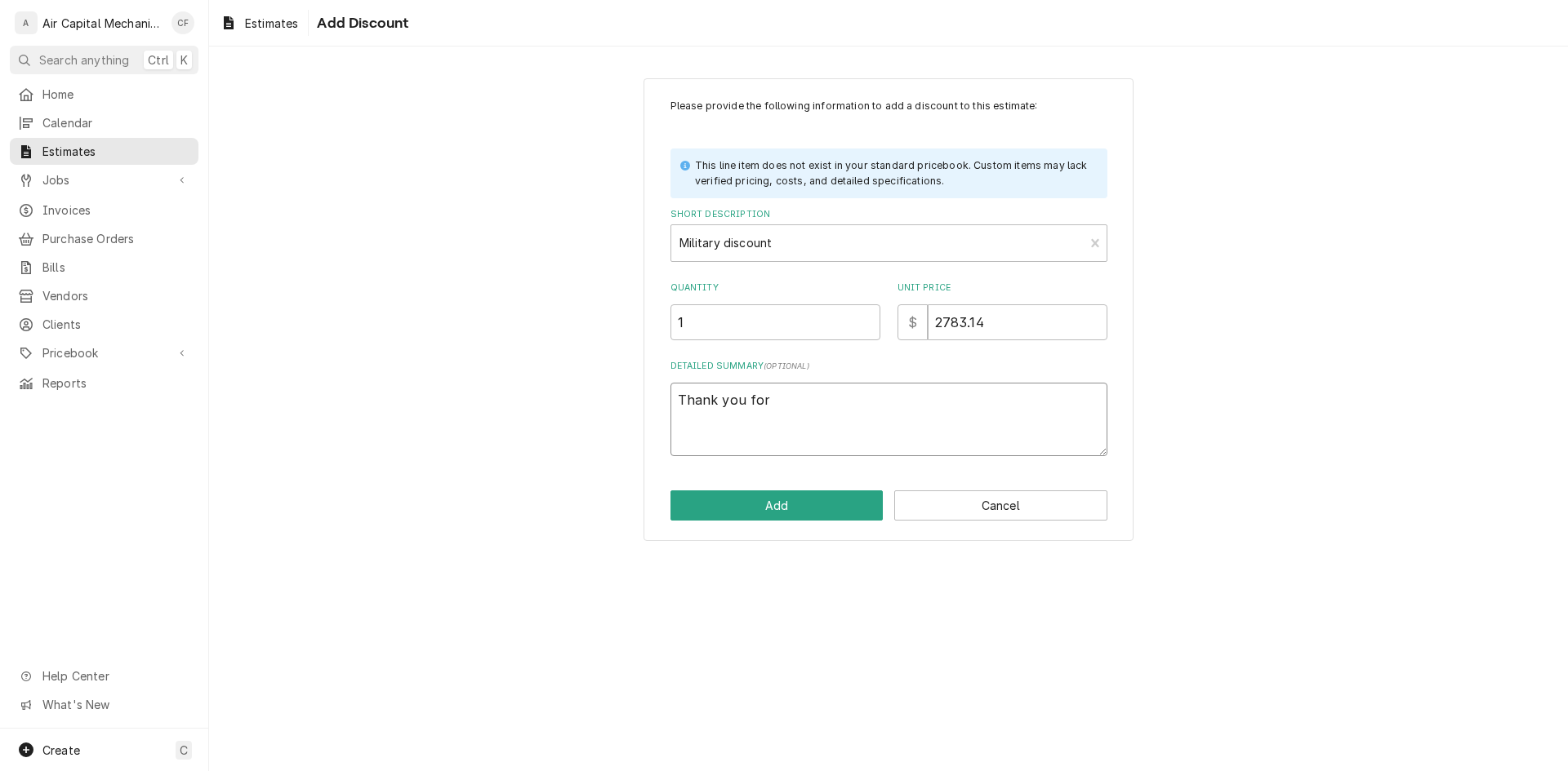
type textarea "x"
type textarea "Thank you for y"
type textarea "x"
type textarea "Thank you for yo"
type textarea "x"
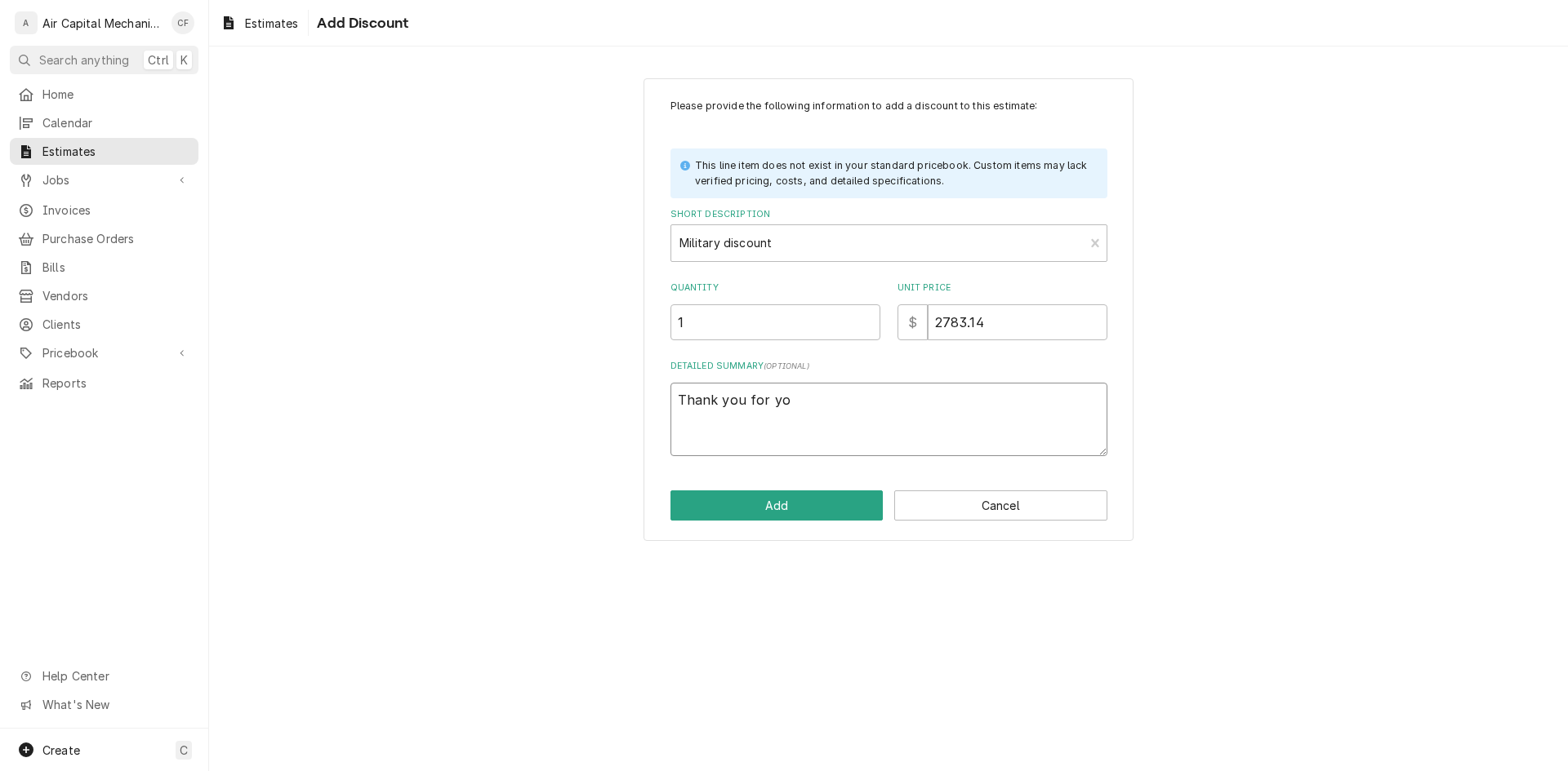
type textarea "Thank you for you"
type textarea "x"
type textarea "Thank you for your"
type textarea "x"
type textarea "Thank you for your"
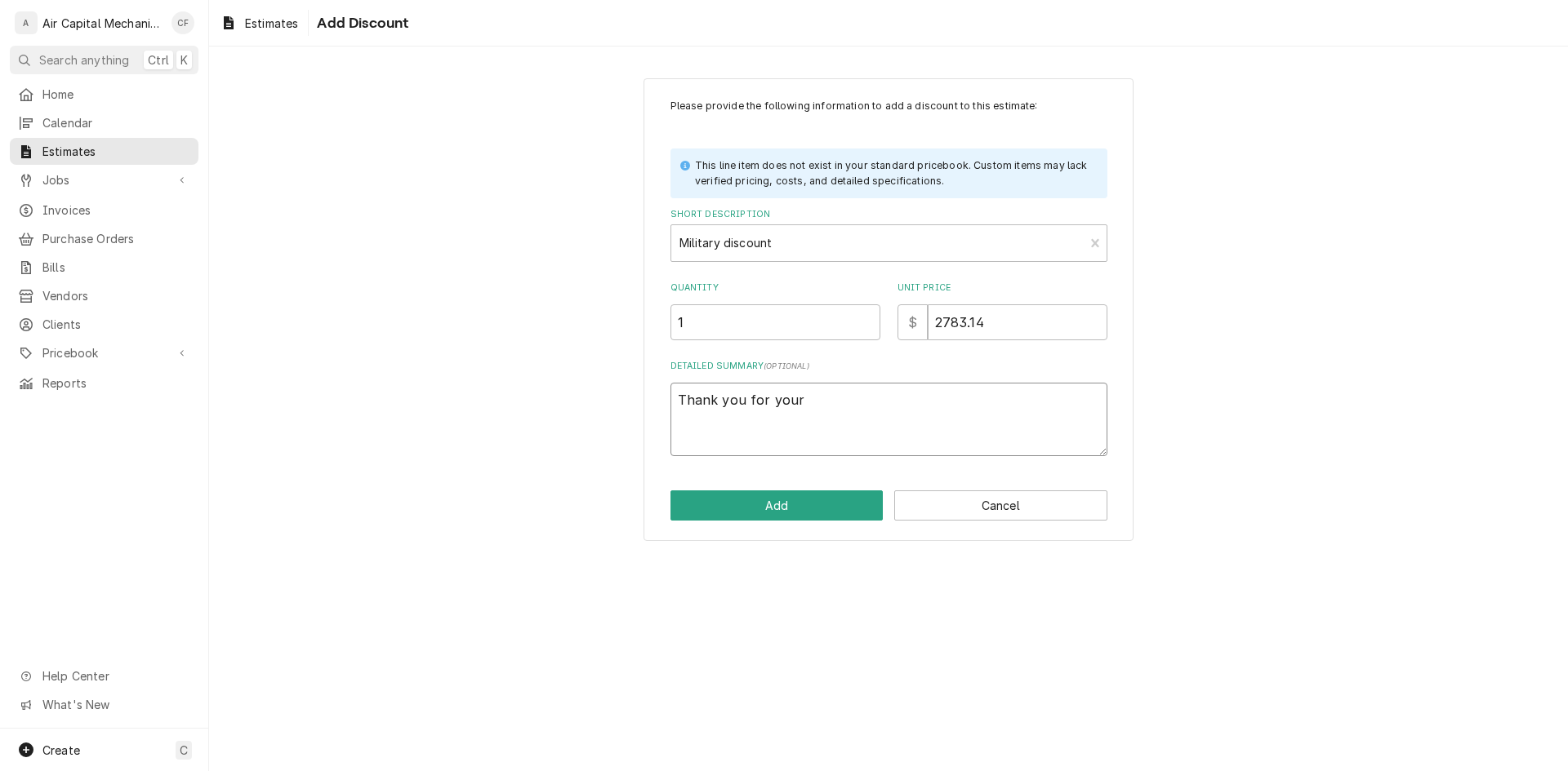
type textarea "x"
type textarea "Thank you for your s"
type textarea "x"
type textarea "Thank you for your se"
type textarea "x"
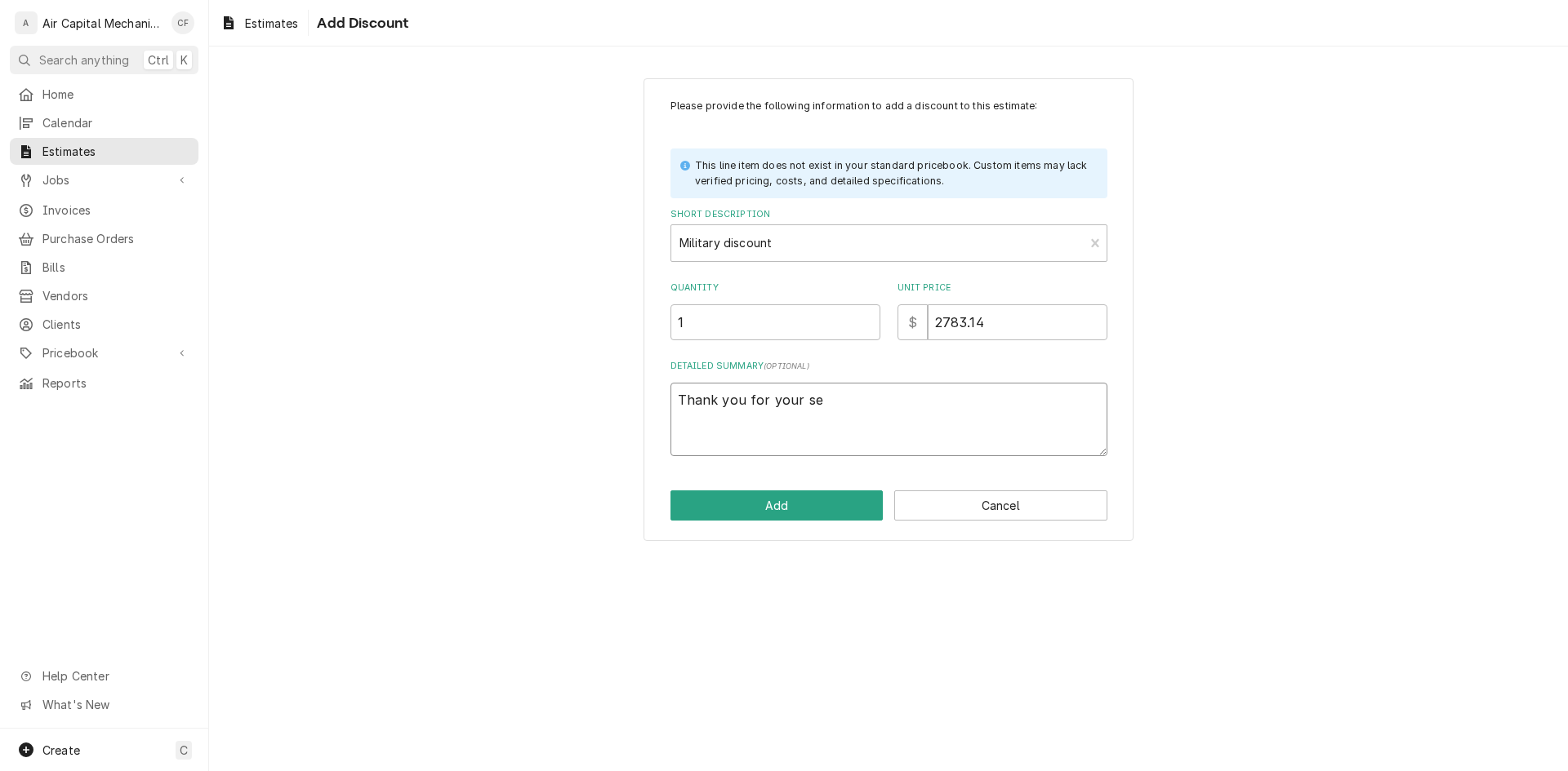
type textarea "Thank you for your ser"
type textarea "x"
type textarea "Thank you for your serv"
type textarea "x"
type textarea "Thank you for your servi"
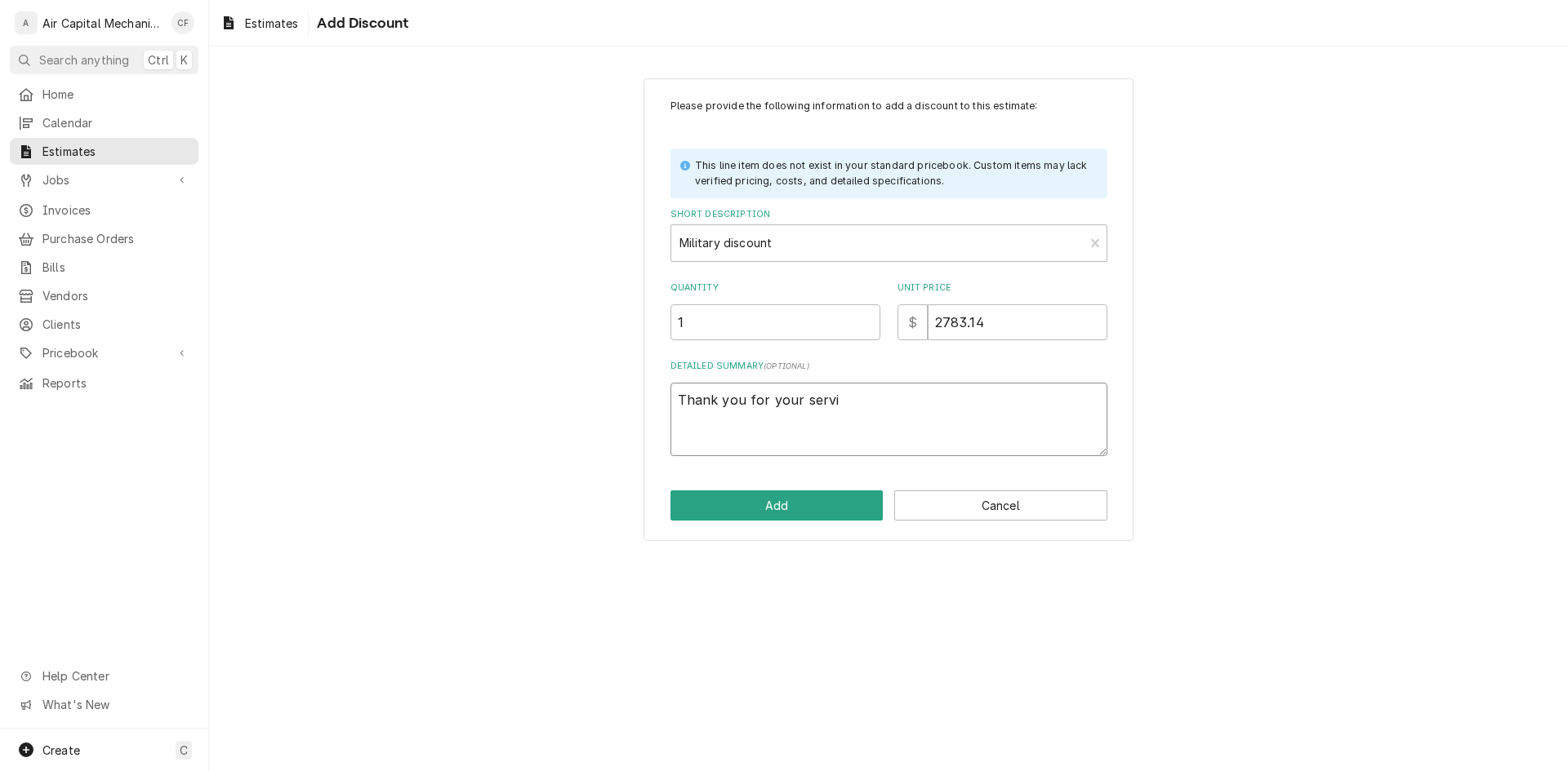
type textarea "x"
type textarea "Thank you for your servic"
type textarea "x"
type textarea "Thank you for your service"
type textarea "x"
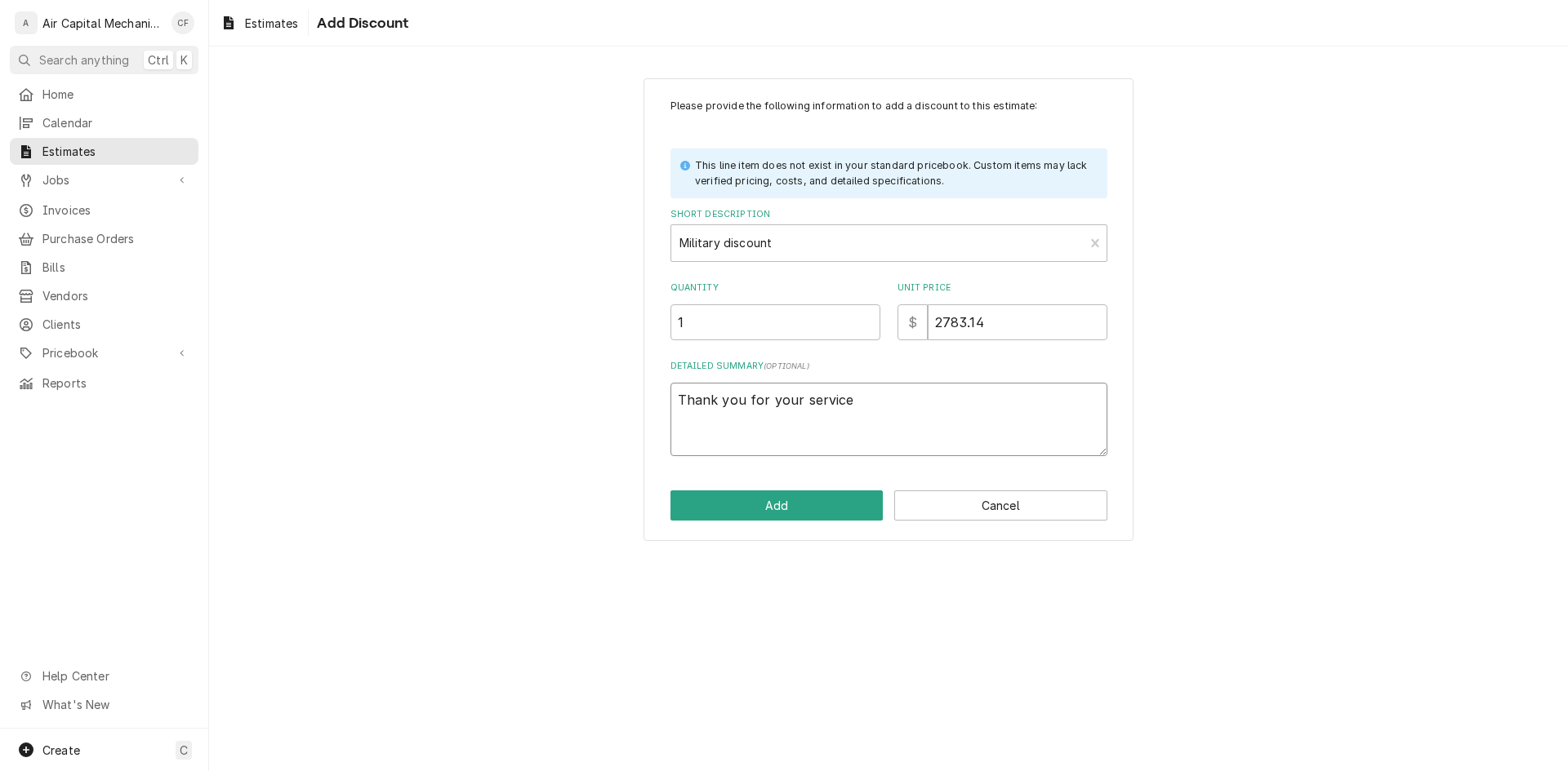
type textarea "Thank you for your service!"
type textarea "x"
type textarea "Thank you for your service!"
click at [559, 401] on div "Please provide the following information to add a discount to this estimate: Th…" at bounding box center [887, 309] width 1358 height 492
click at [717, 493] on button "Add" at bounding box center [777, 505] width 213 height 30
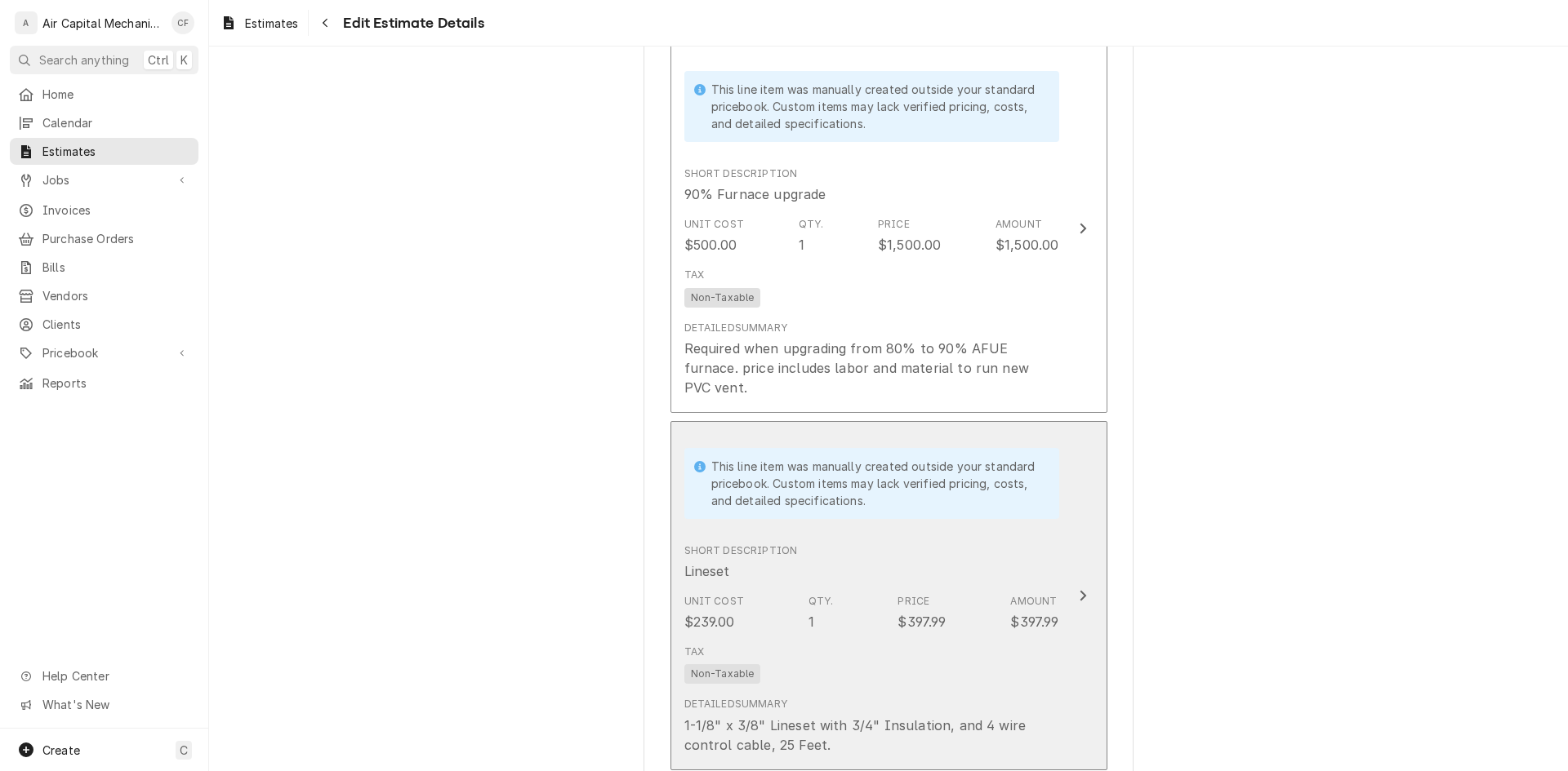
scroll to position [2601, 0]
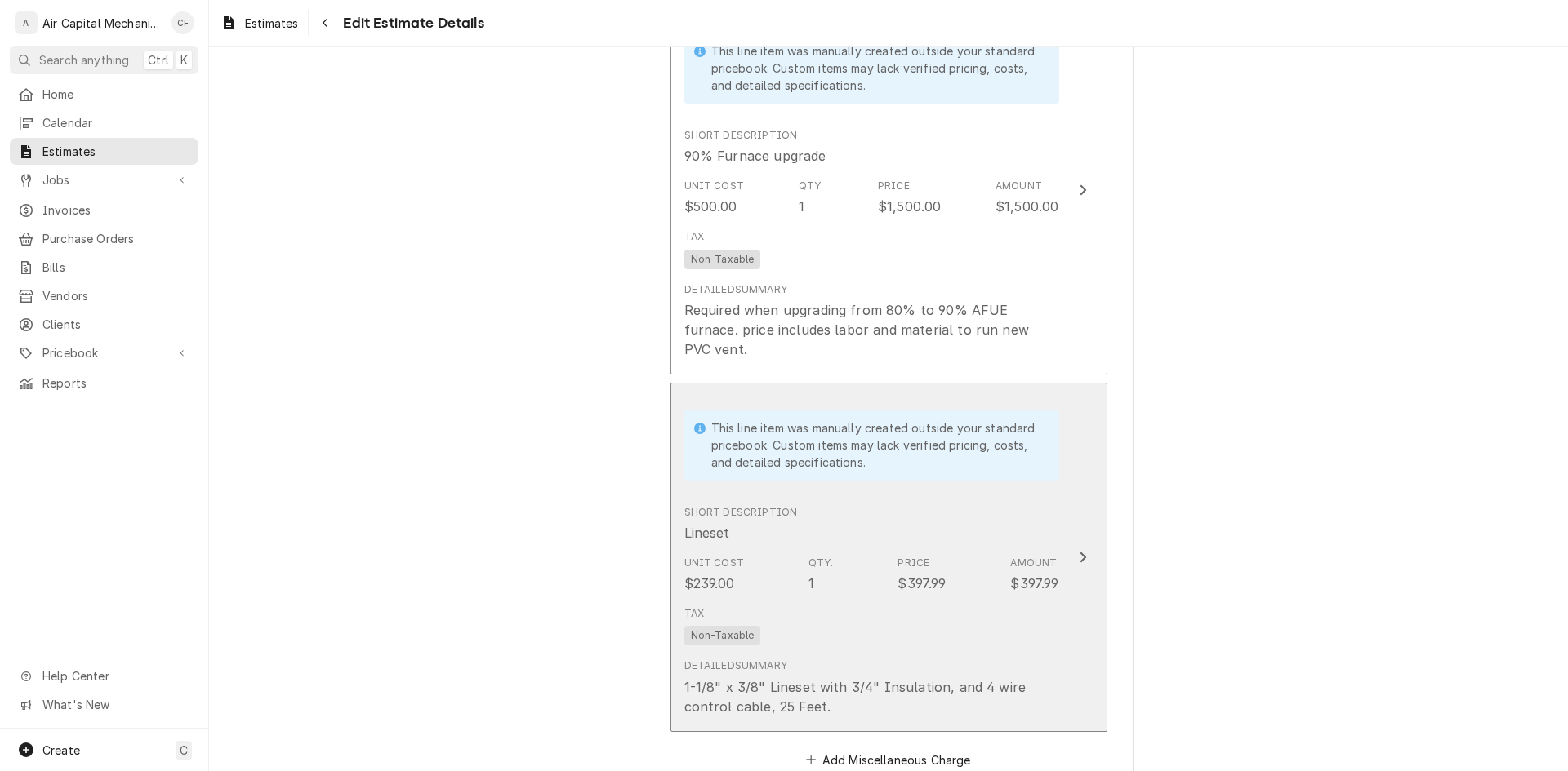
click at [1027, 658] on div "Detailed Summary 1-1/8" x 3/8" Lineset with 3/4" Insulation, and 4 wire control…" at bounding box center [872, 687] width 375 height 57
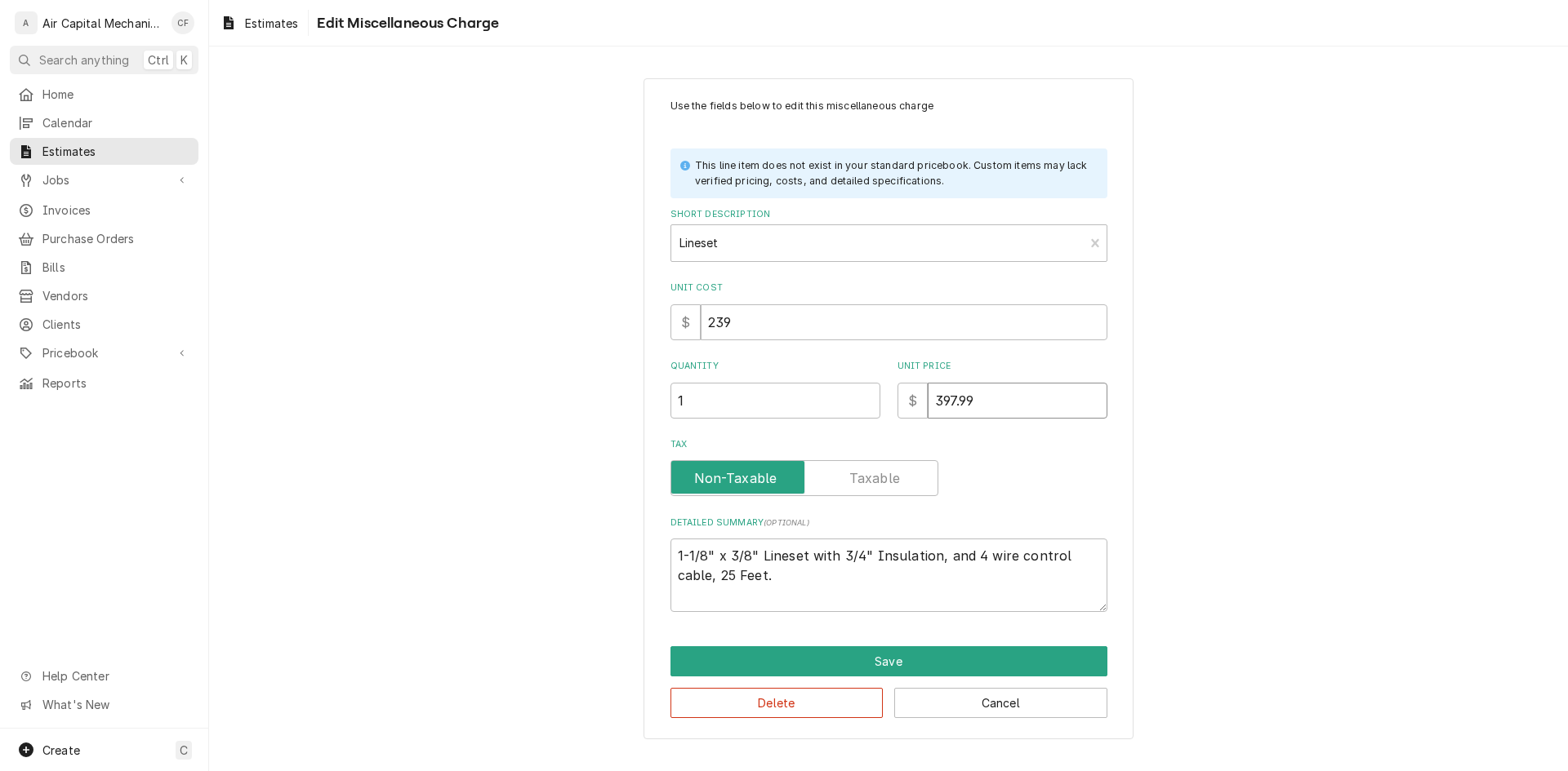
click at [972, 399] on input "397.99" at bounding box center [1018, 400] width 180 height 36
type textarea "x"
type input "4"
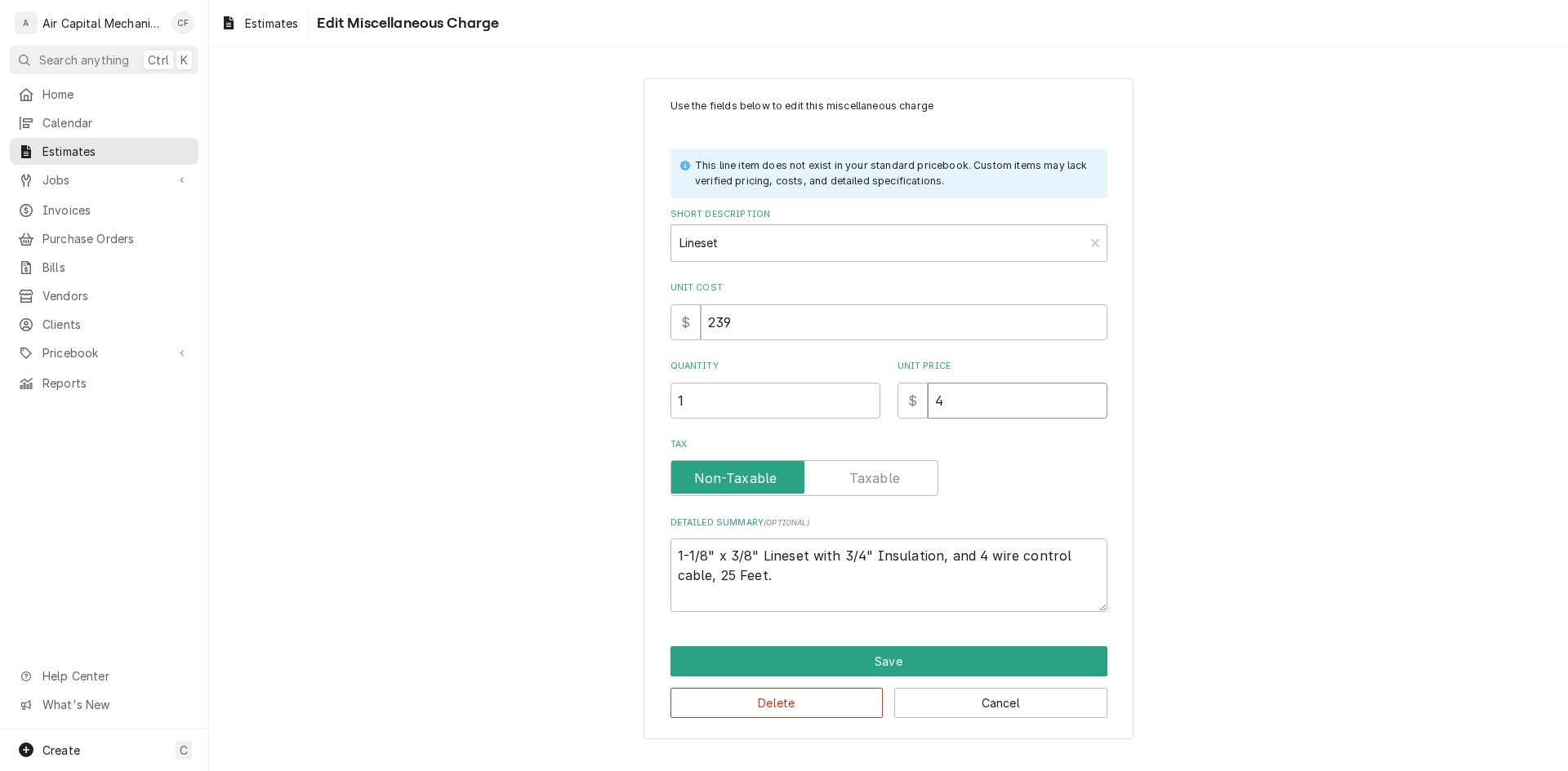
type textarea "x"
type input "49"
type textarea "x"
type input "497"
type textarea "x"
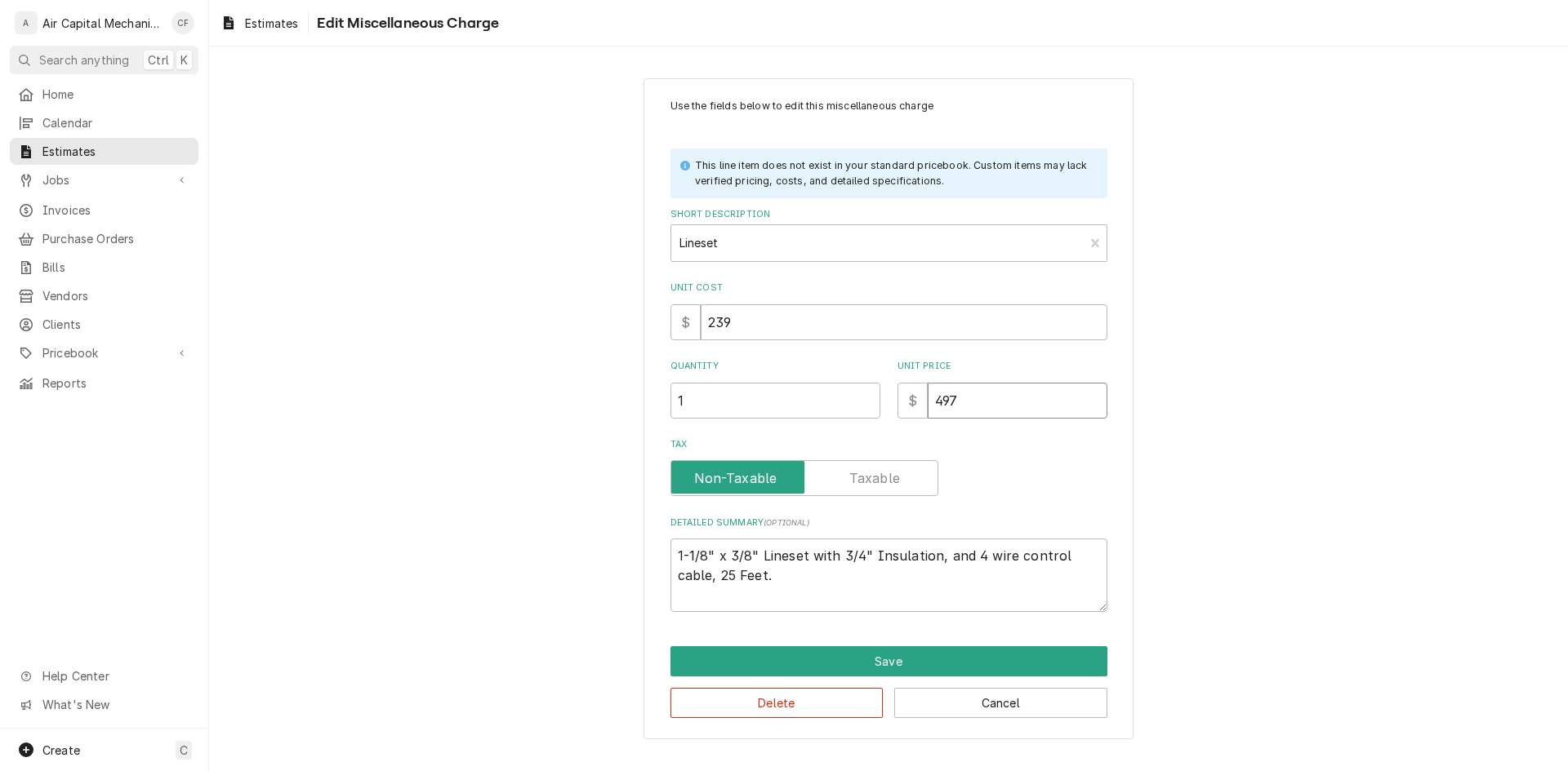
type input "497.8"
type textarea "x"
type input "497.89"
type textarea "x"
type input "497.89"
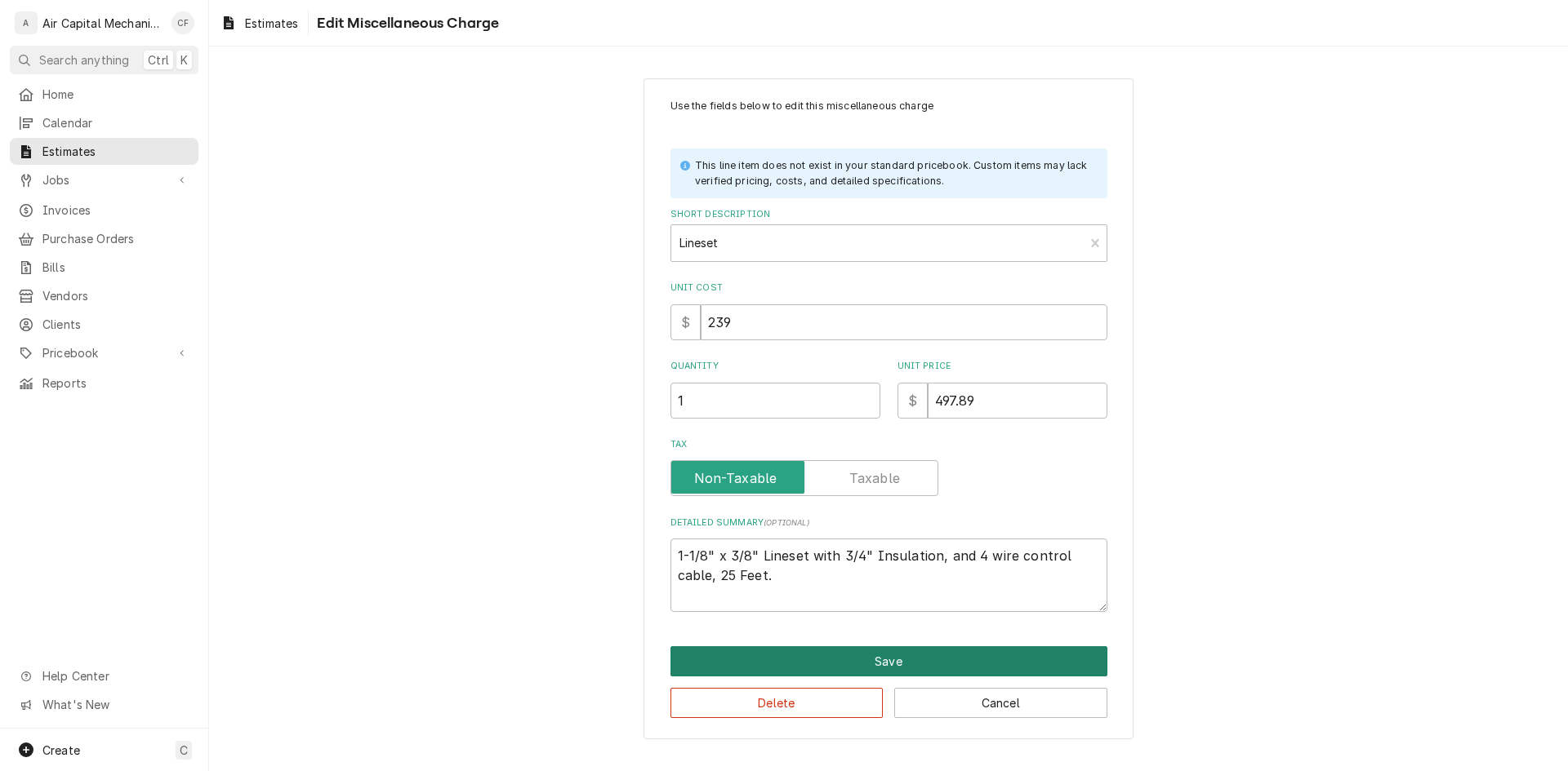
click at [998, 666] on button "Save" at bounding box center [888, 661] width 437 height 30
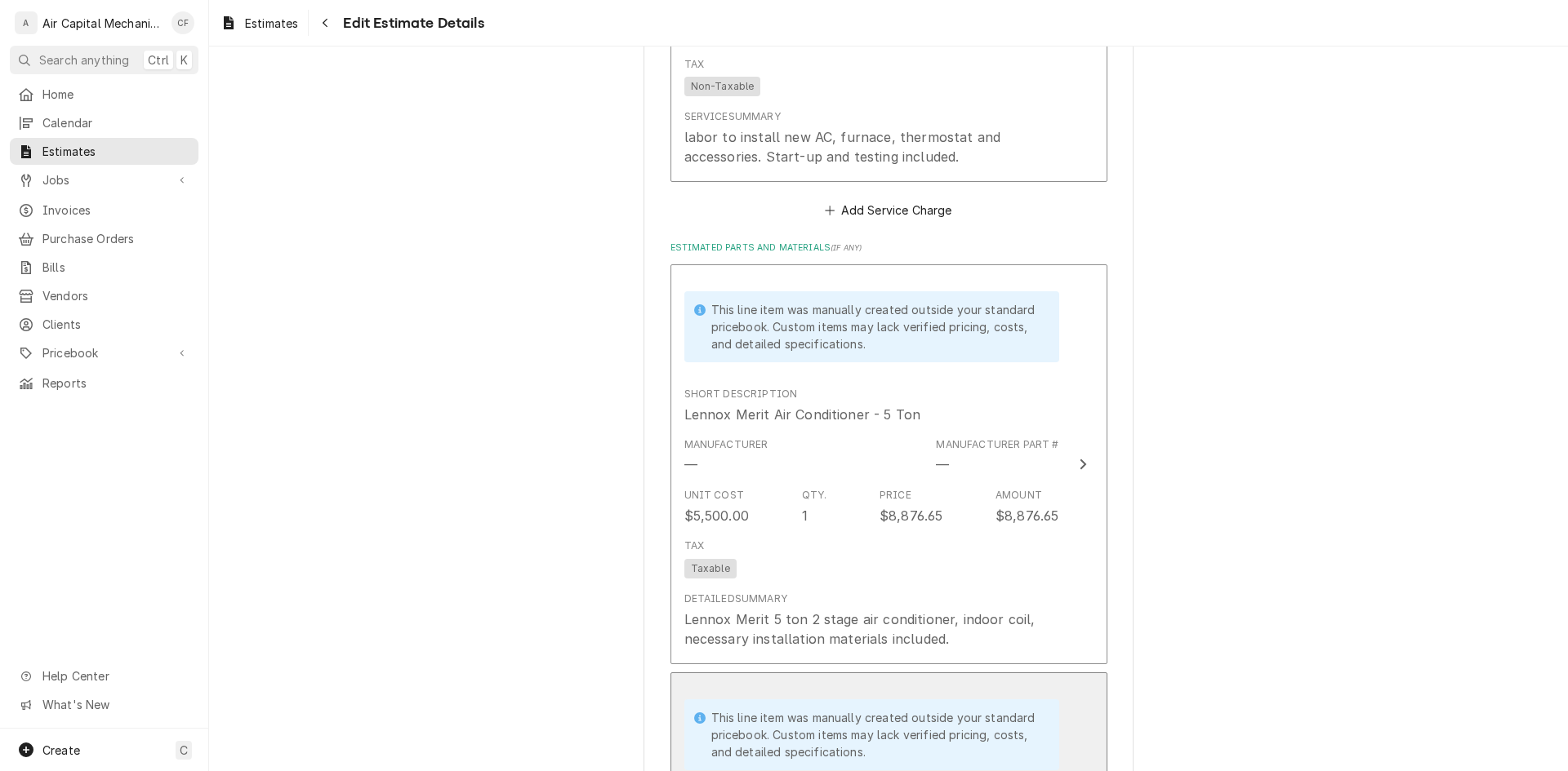
scroll to position [1356, 0]
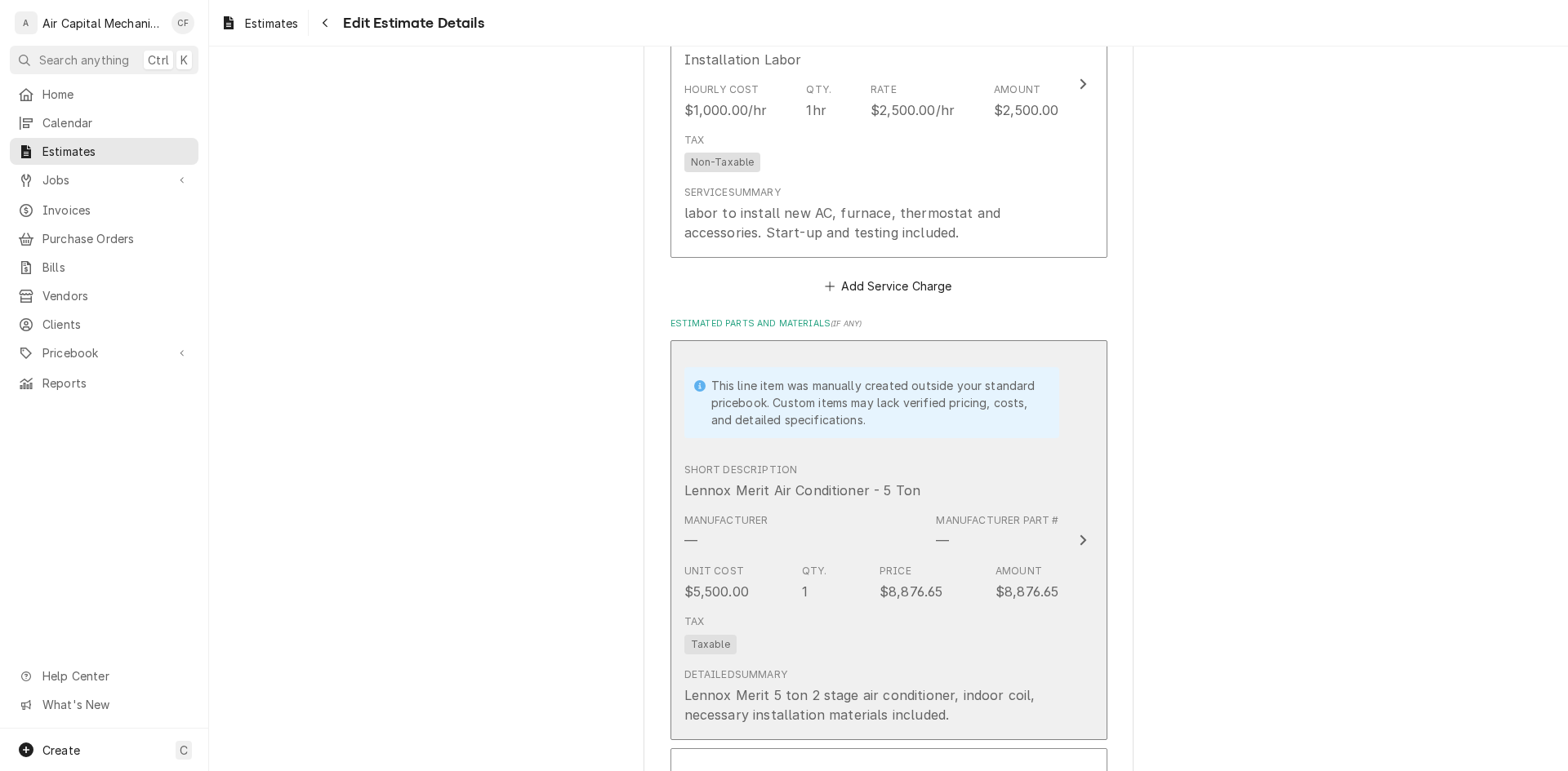
click at [1088, 686] on button "This line item was manually created outside your standard pricebook. Custom ite…" at bounding box center [888, 540] width 437 height 400
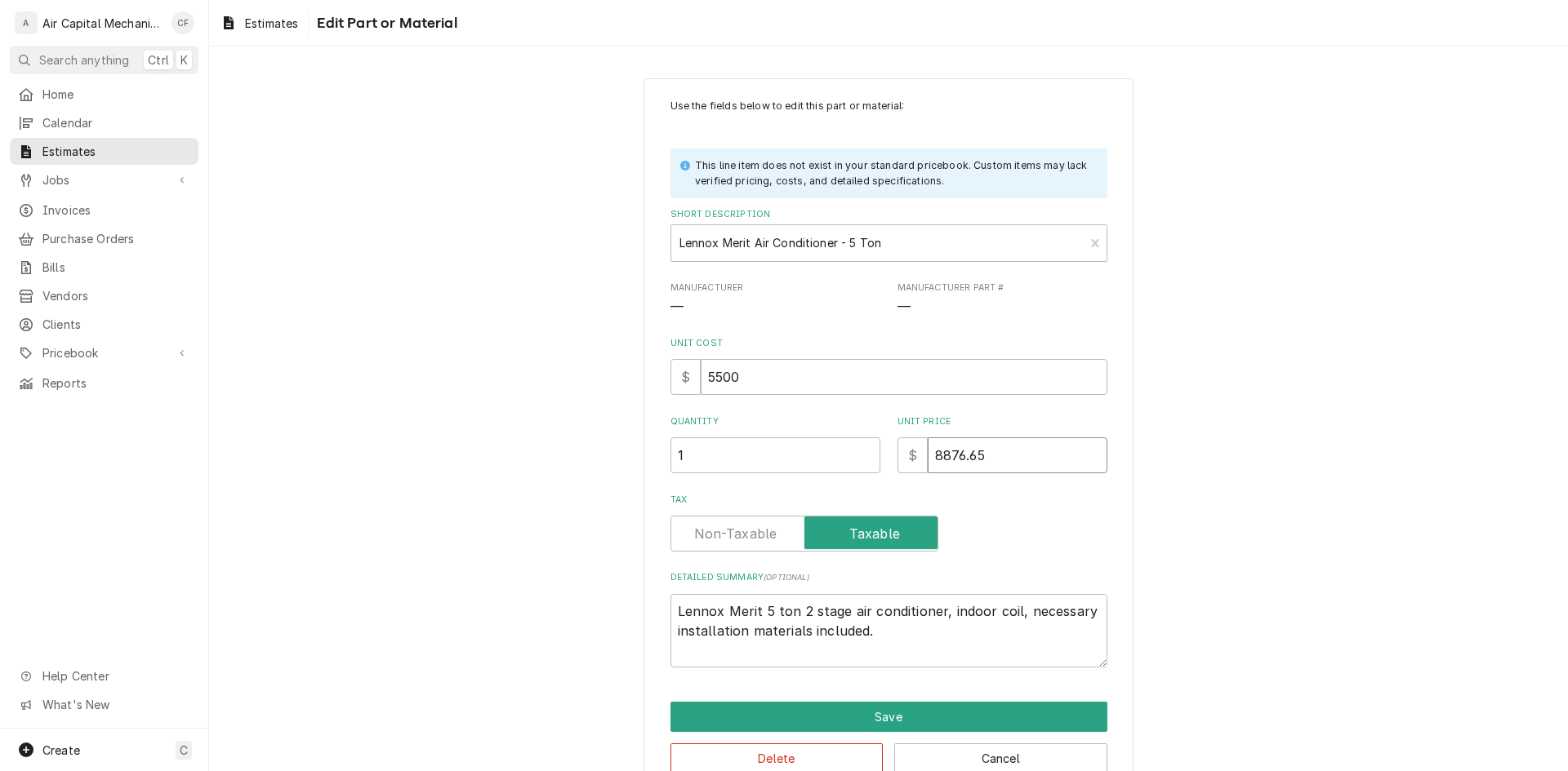
click at [939, 454] on input "8876.65" at bounding box center [1018, 455] width 180 height 36
type textarea "x"
type input "876.65"
type textarea "x"
type input "9876.65"
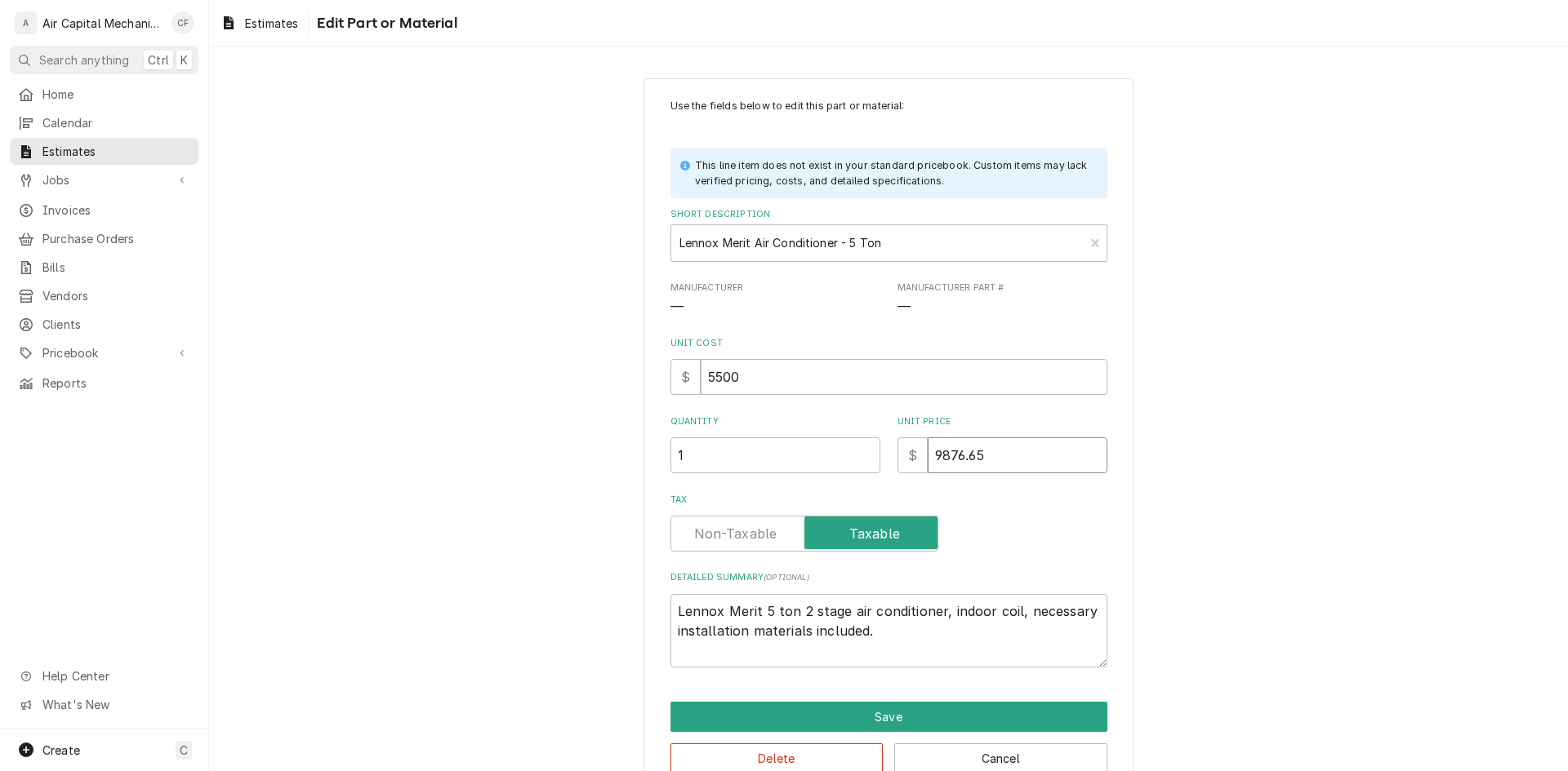
drag, startPoint x: 1017, startPoint y: 448, endPoint x: 889, endPoint y: 449, distance: 128.0
click at [889, 449] on div "Quantity 1 Unit Price $ 9876.65" at bounding box center [888, 444] width 437 height 58
type textarea "x"
type input "1"
type textarea "x"
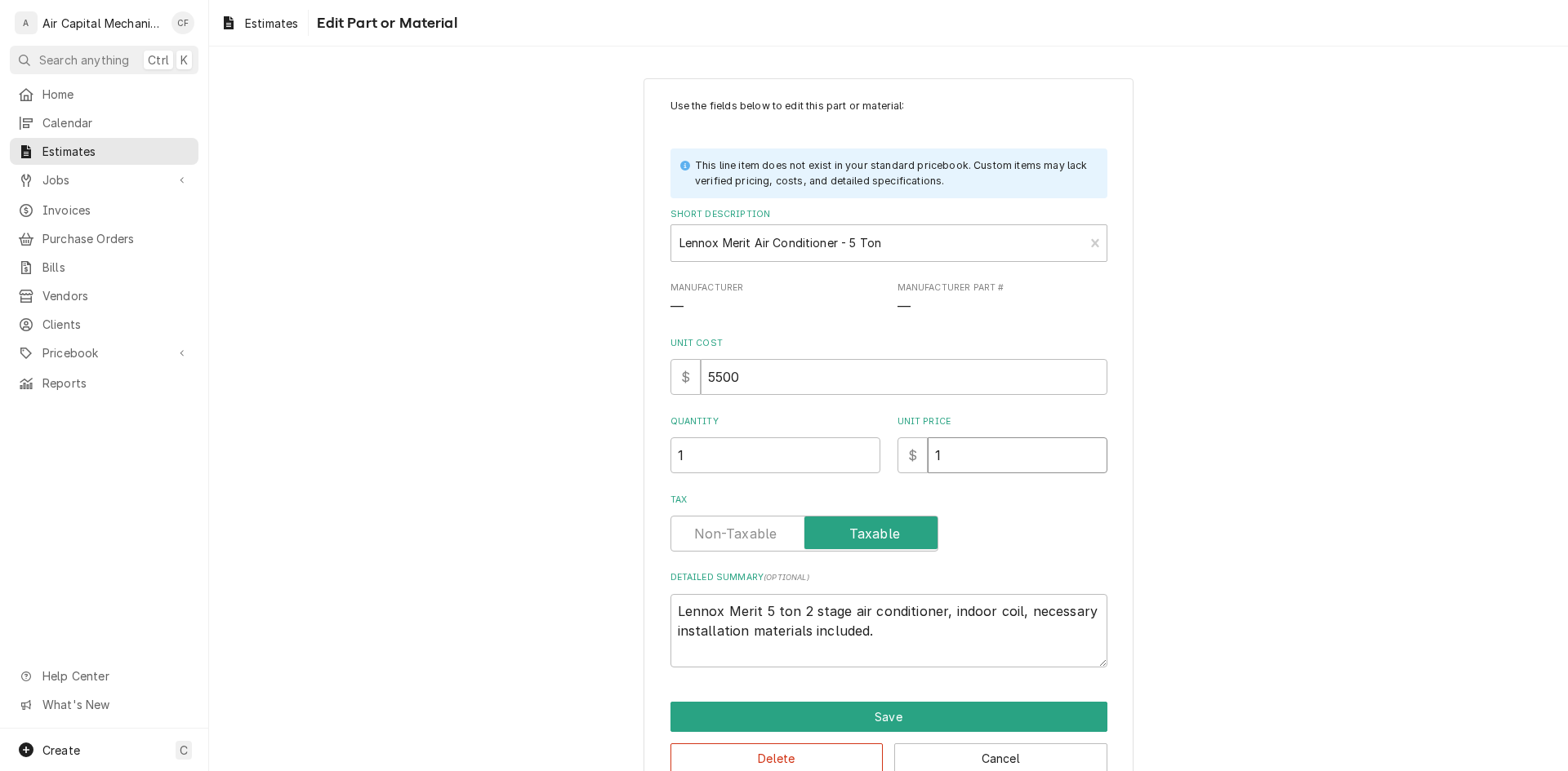
type input "10"
type textarea "x"
type input "107"
type textarea "x"
type input "1076"
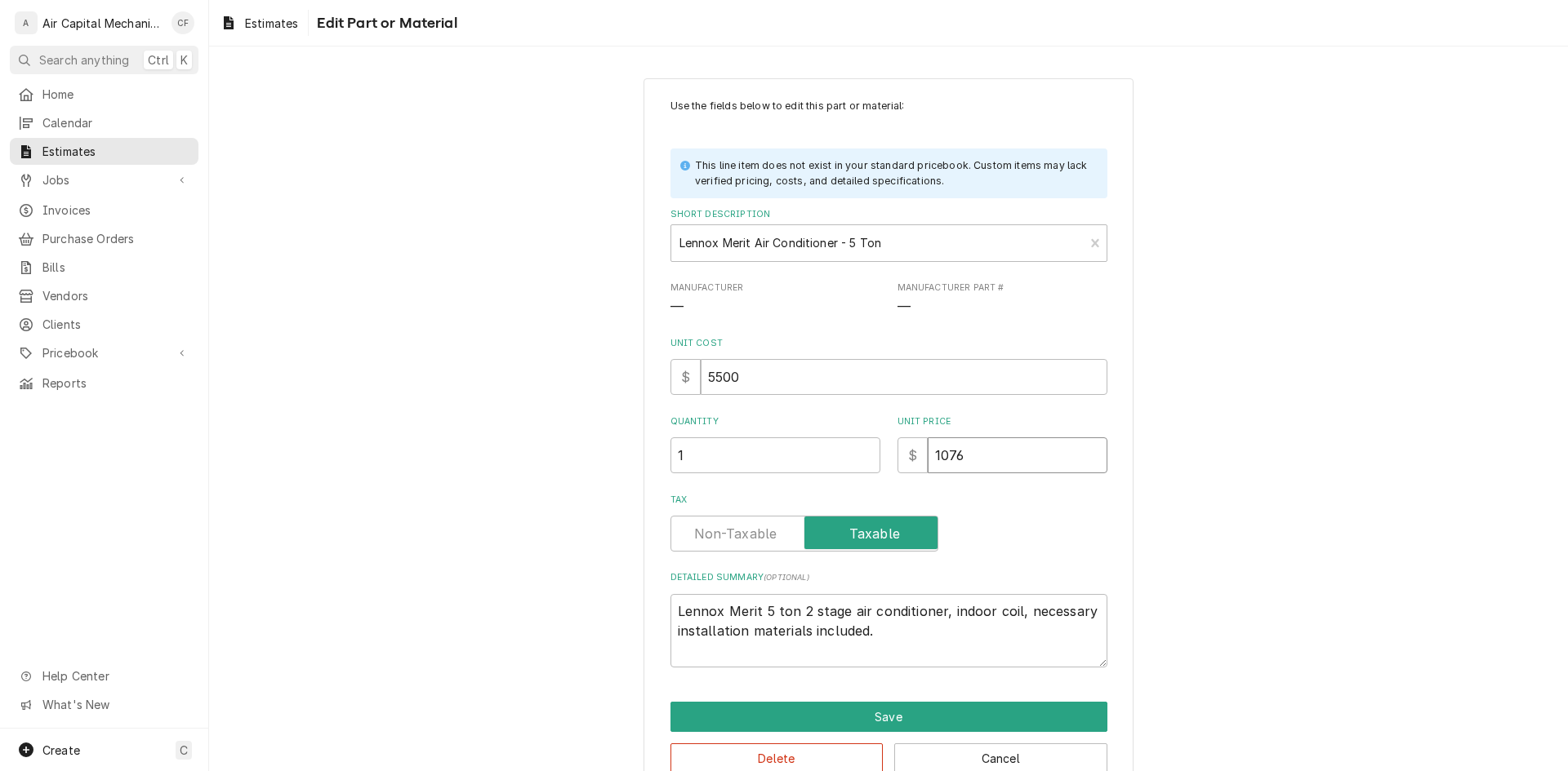
type textarea "x"
type input "1076.5"
type textarea "x"
type input "1076.56"
type textarea "x"
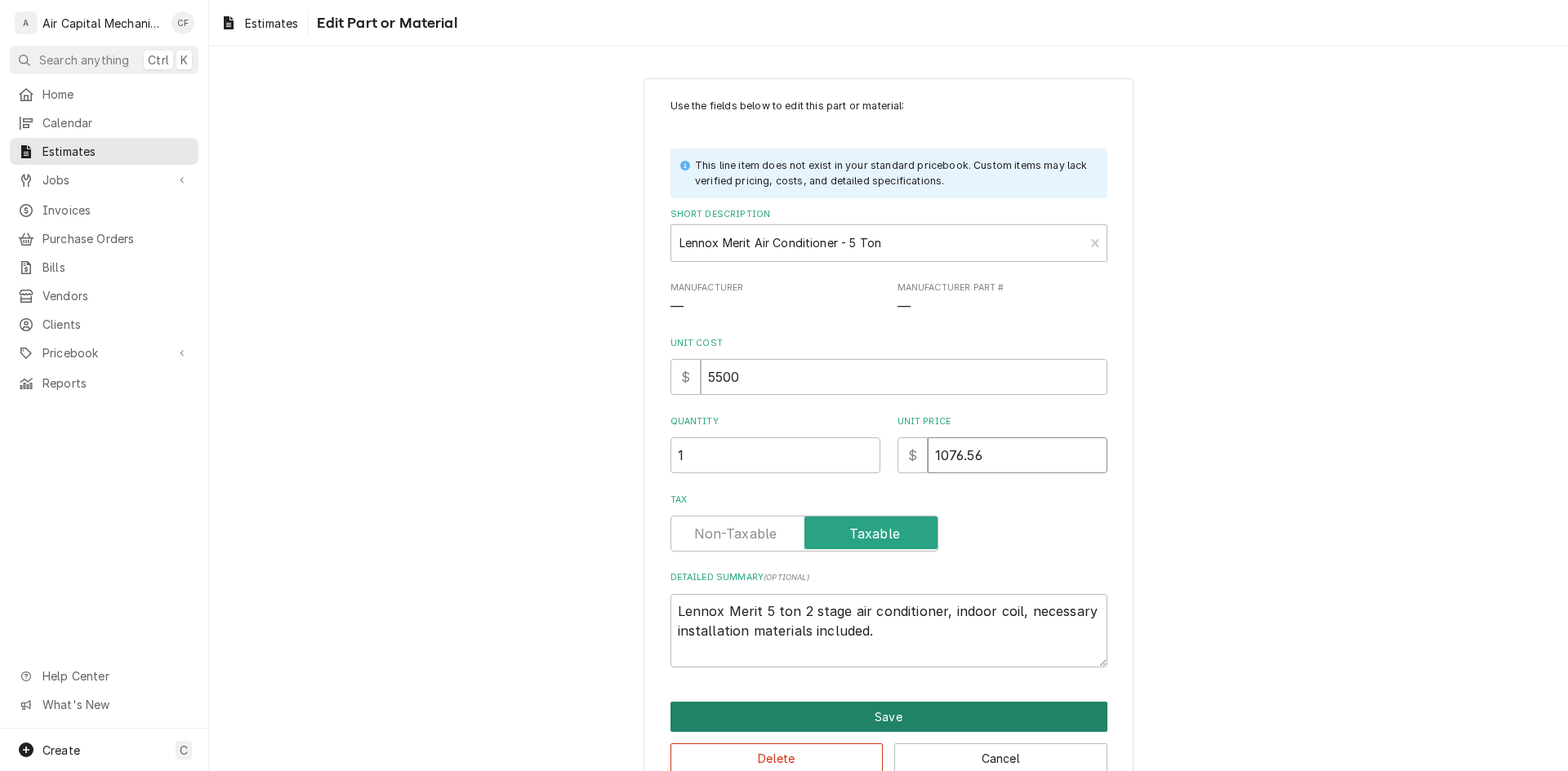
type input "1076.56"
click at [852, 722] on button "Save" at bounding box center [888, 717] width 437 height 30
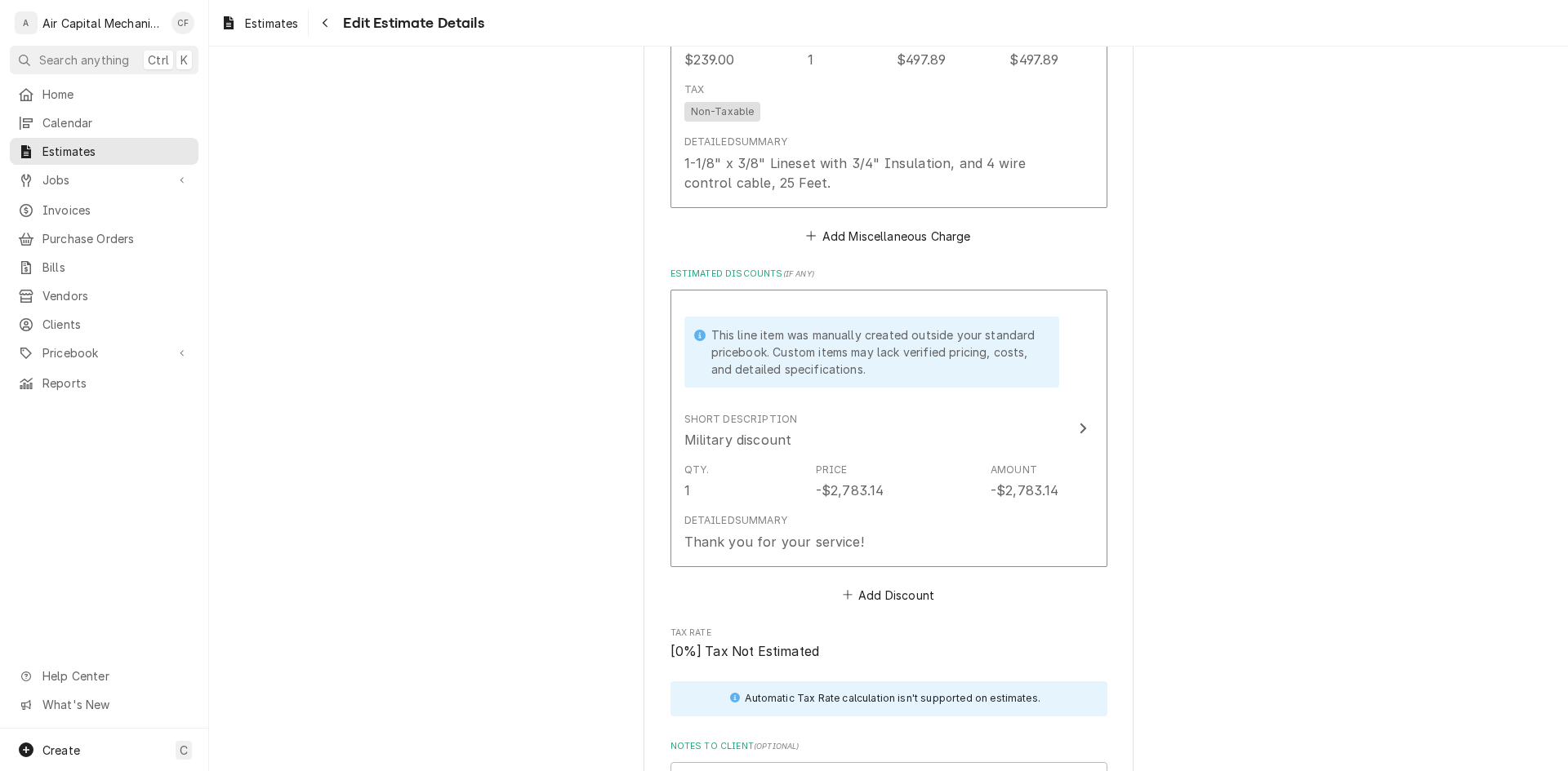
scroll to position [3132, 0]
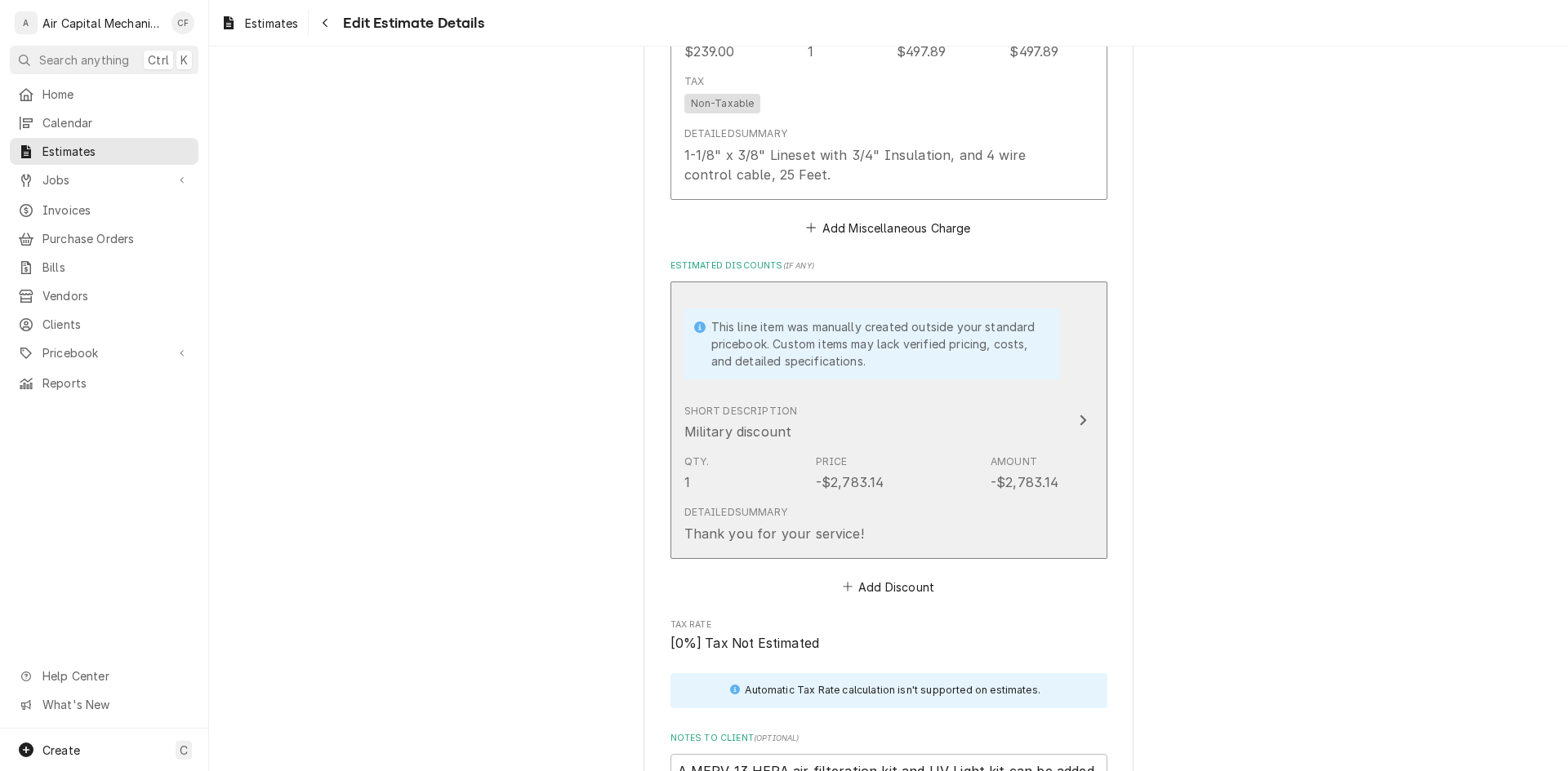
click at [935, 448] on div "Qty. 1 Price -$2,783.14 Amount -$2,783.14" at bounding box center [872, 473] width 375 height 50
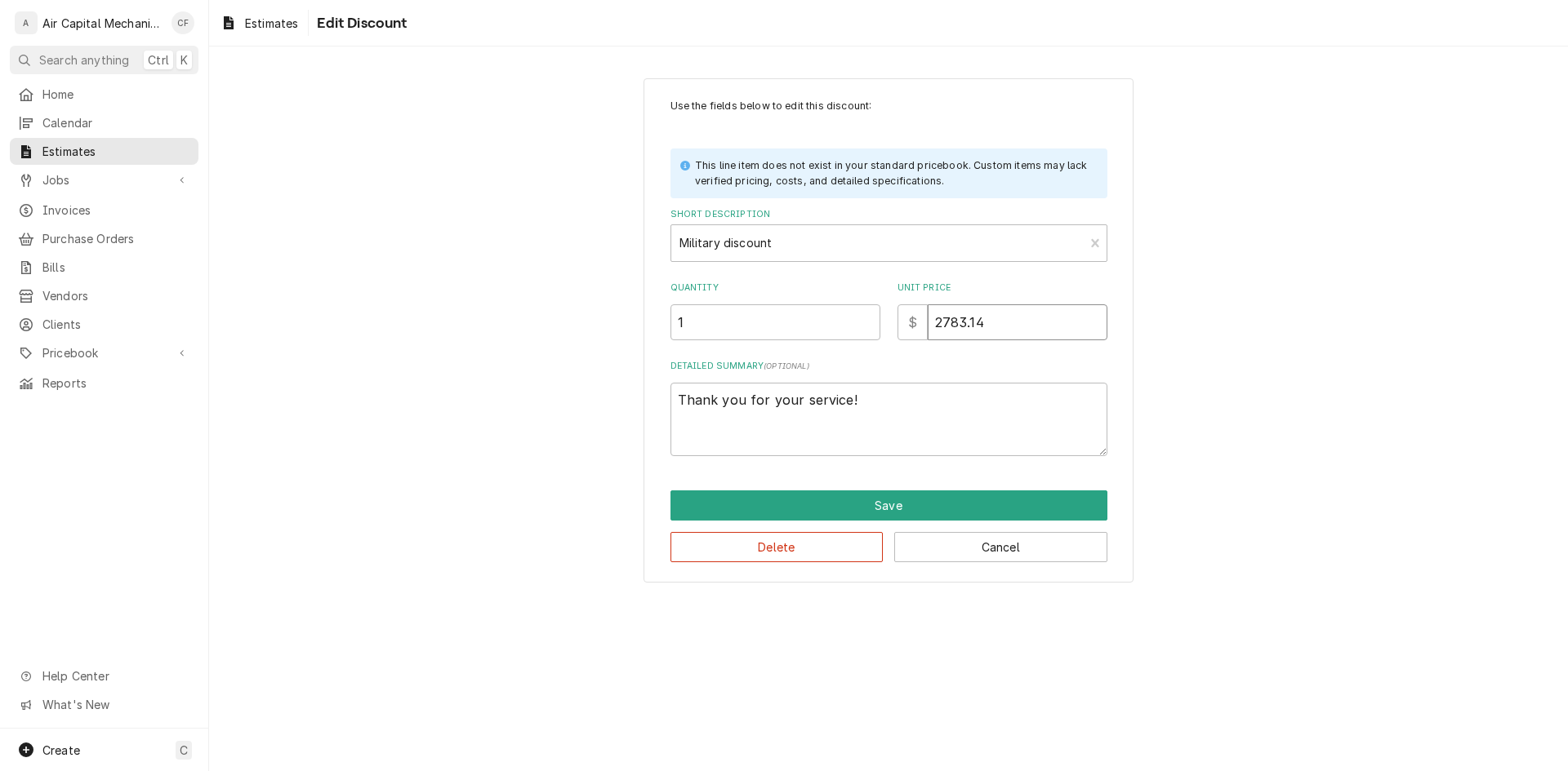
drag, startPoint x: 1009, startPoint y: 319, endPoint x: 909, endPoint y: 322, distance: 100.0
click at [909, 322] on div "$ 2783.14" at bounding box center [1002, 322] width 210 height 36
type textarea "x"
type input "1"
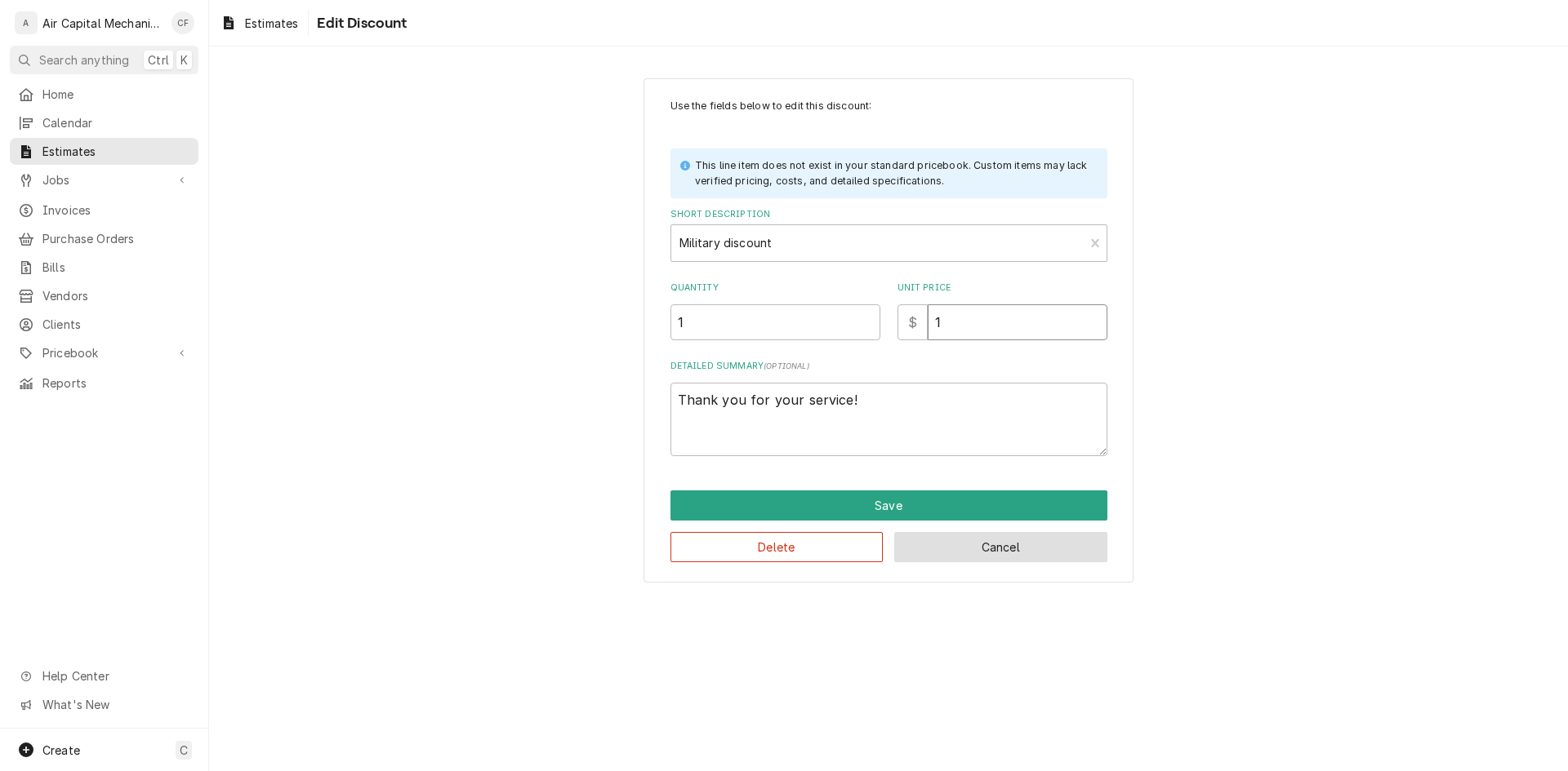
type textarea "x"
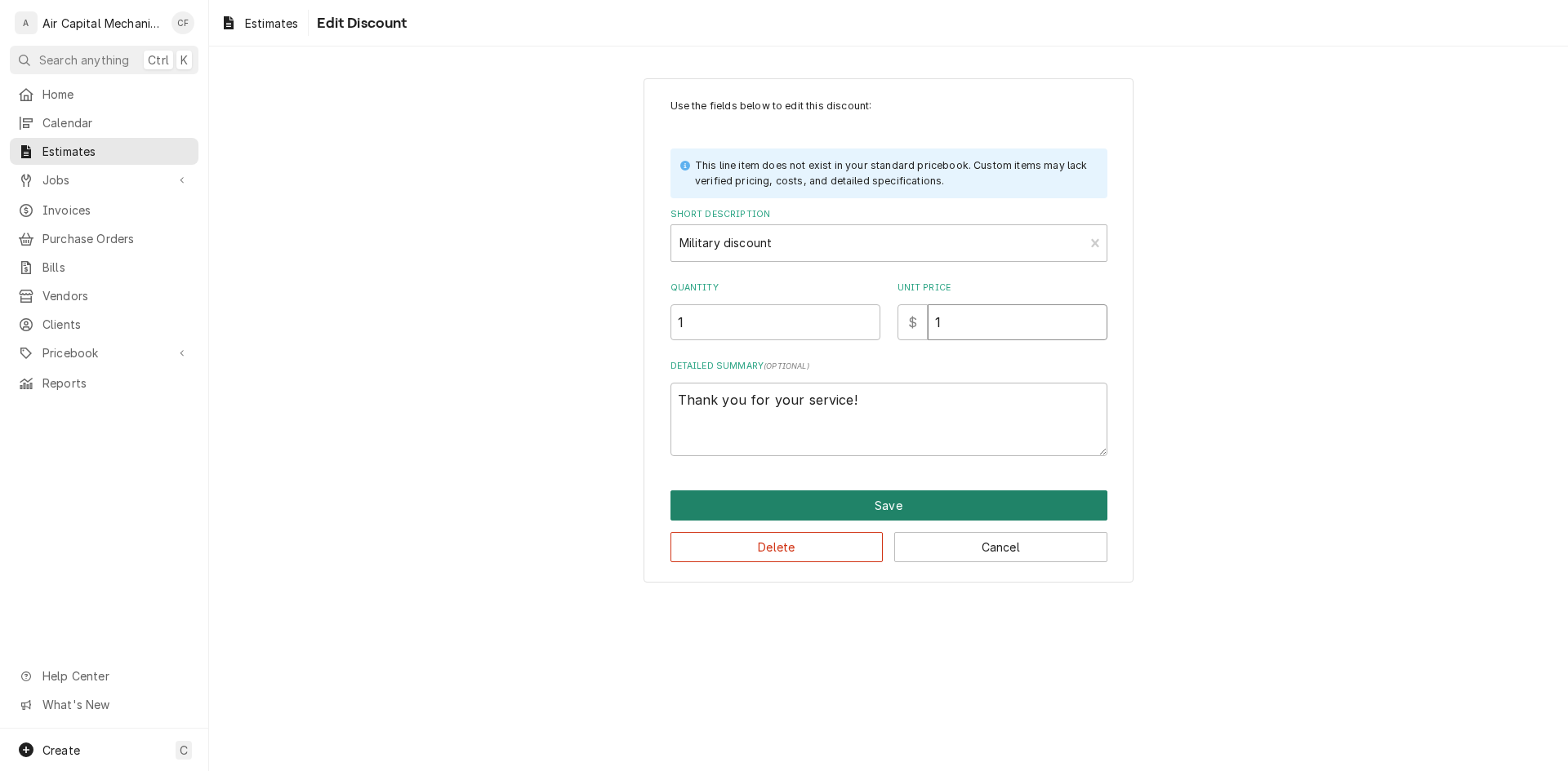
type input "1"
click at [966, 496] on button "Save" at bounding box center [888, 505] width 437 height 30
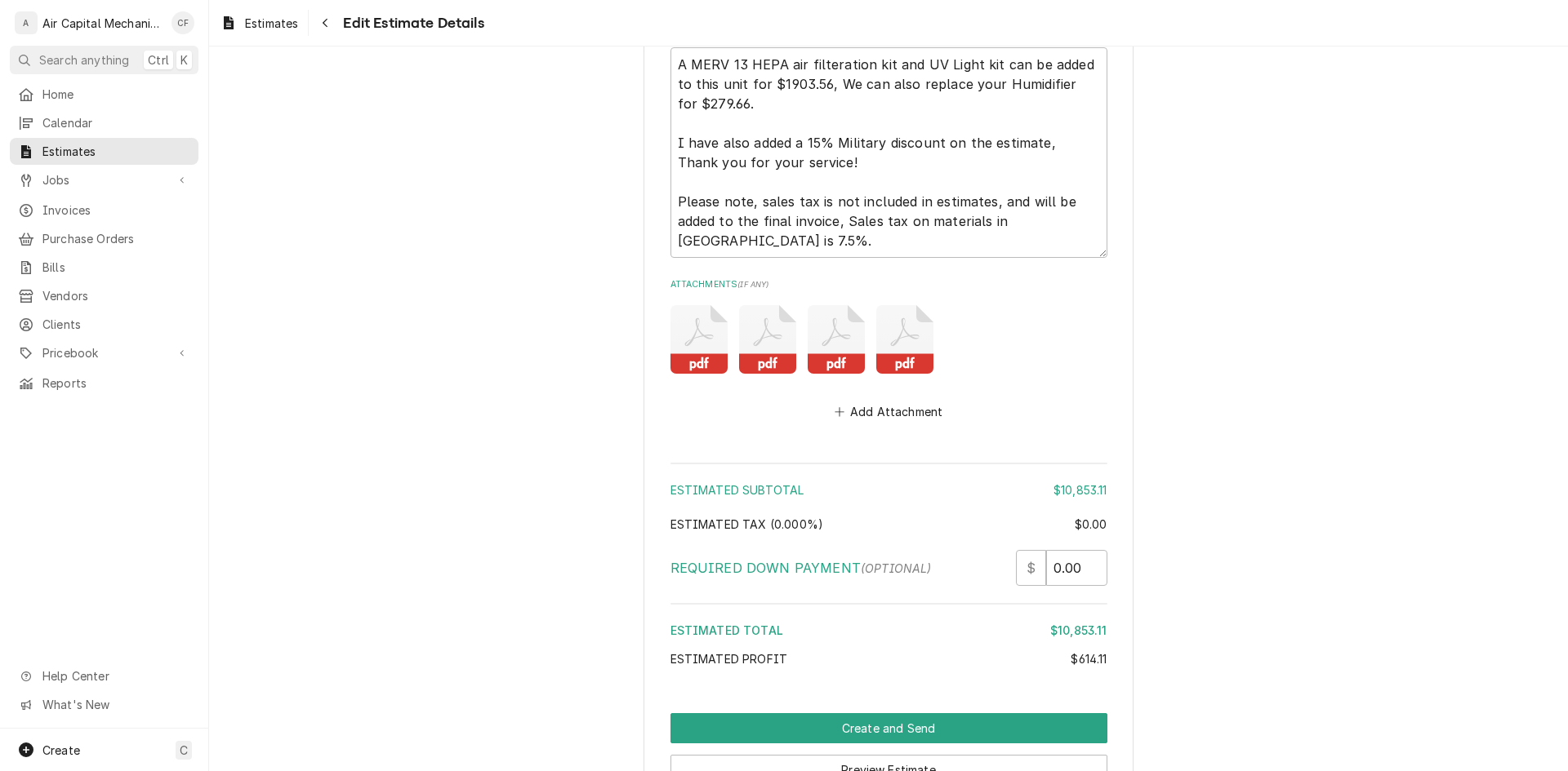
scroll to position [3848, 0]
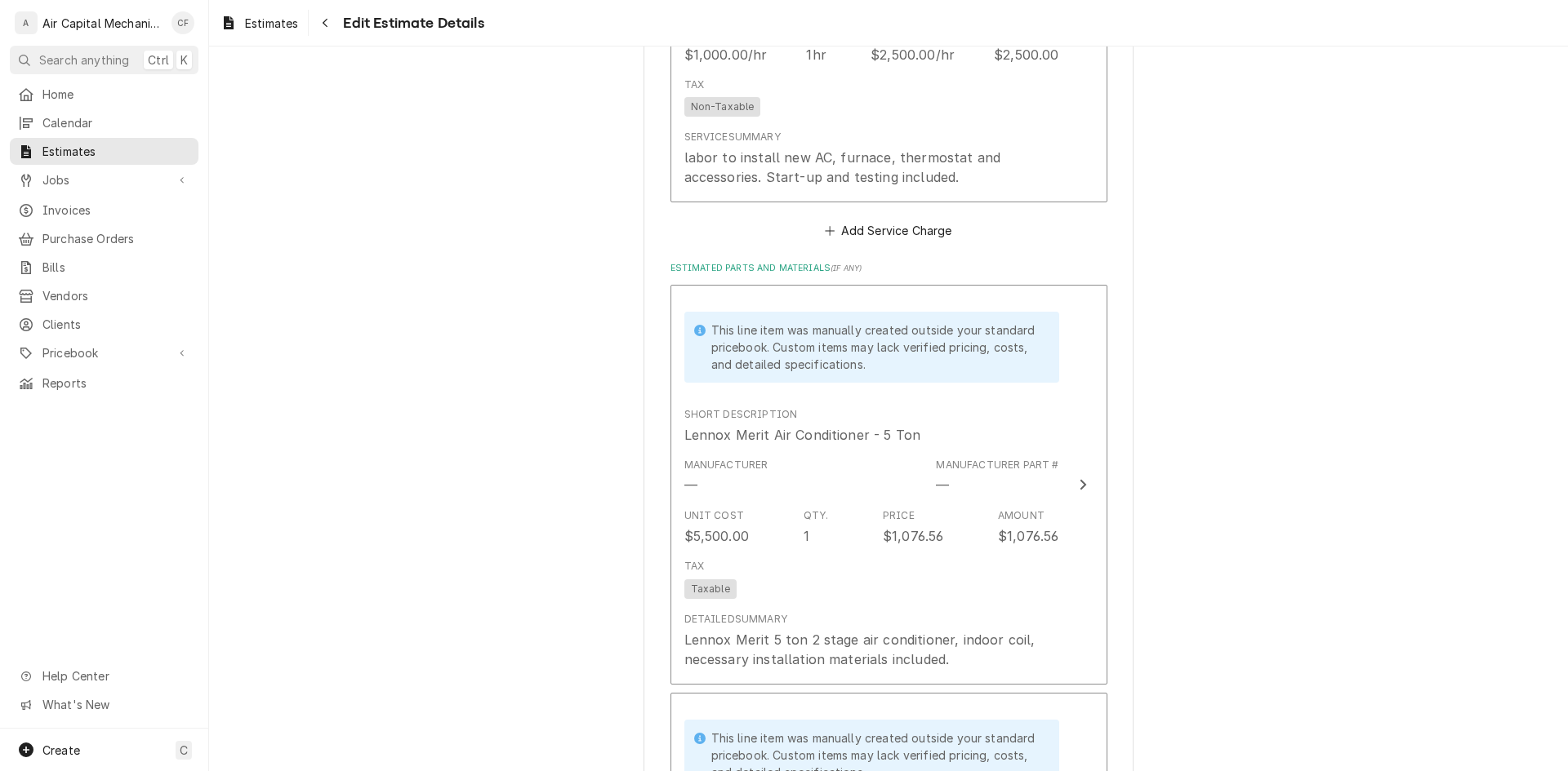
scroll to position [1399, 0]
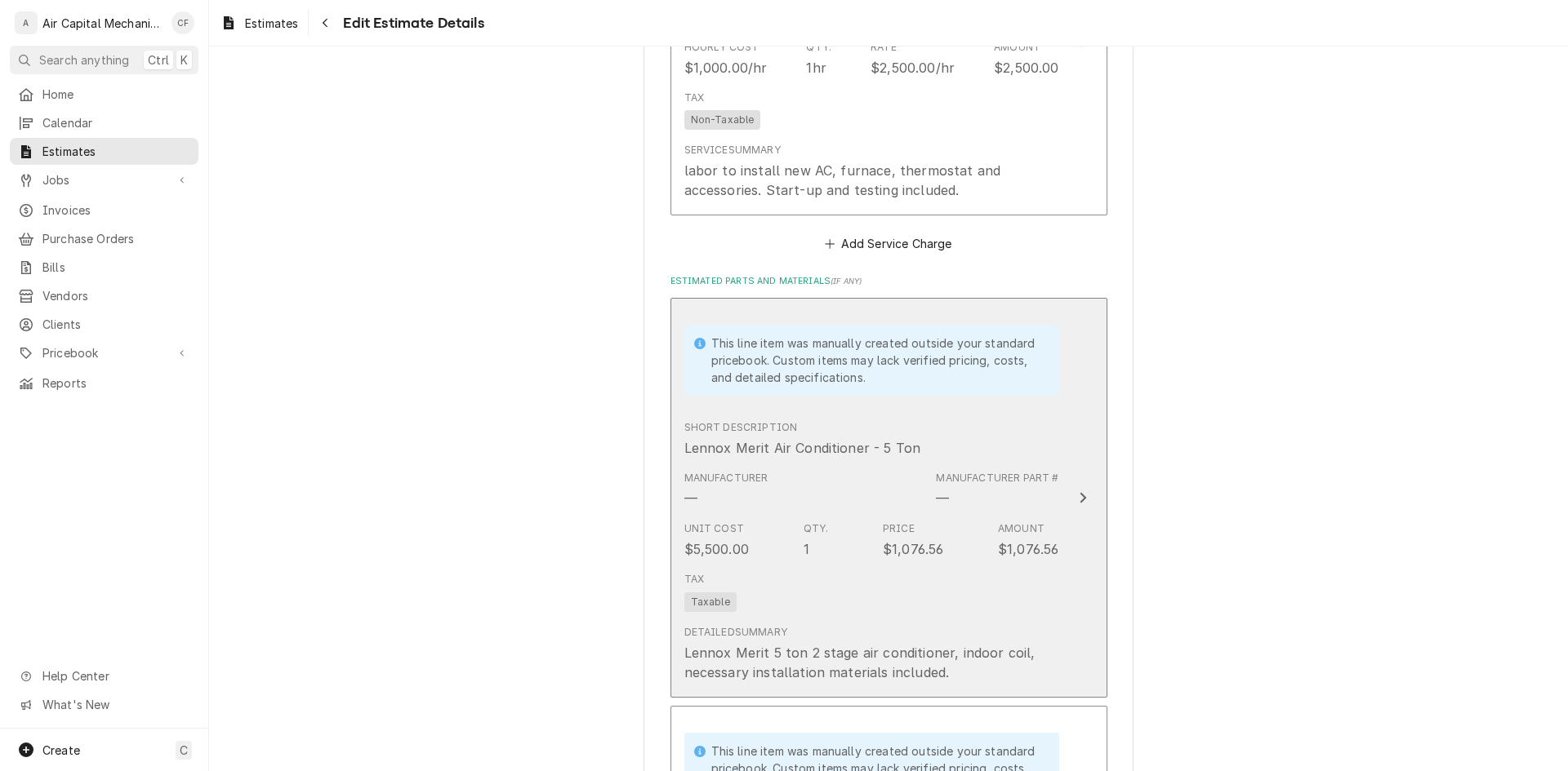
click at [995, 519] on div "Unit Cost $5,500.00 Qty. 1 Price $1,076.56 Amount $1,076.56" at bounding box center [872, 540] width 375 height 50
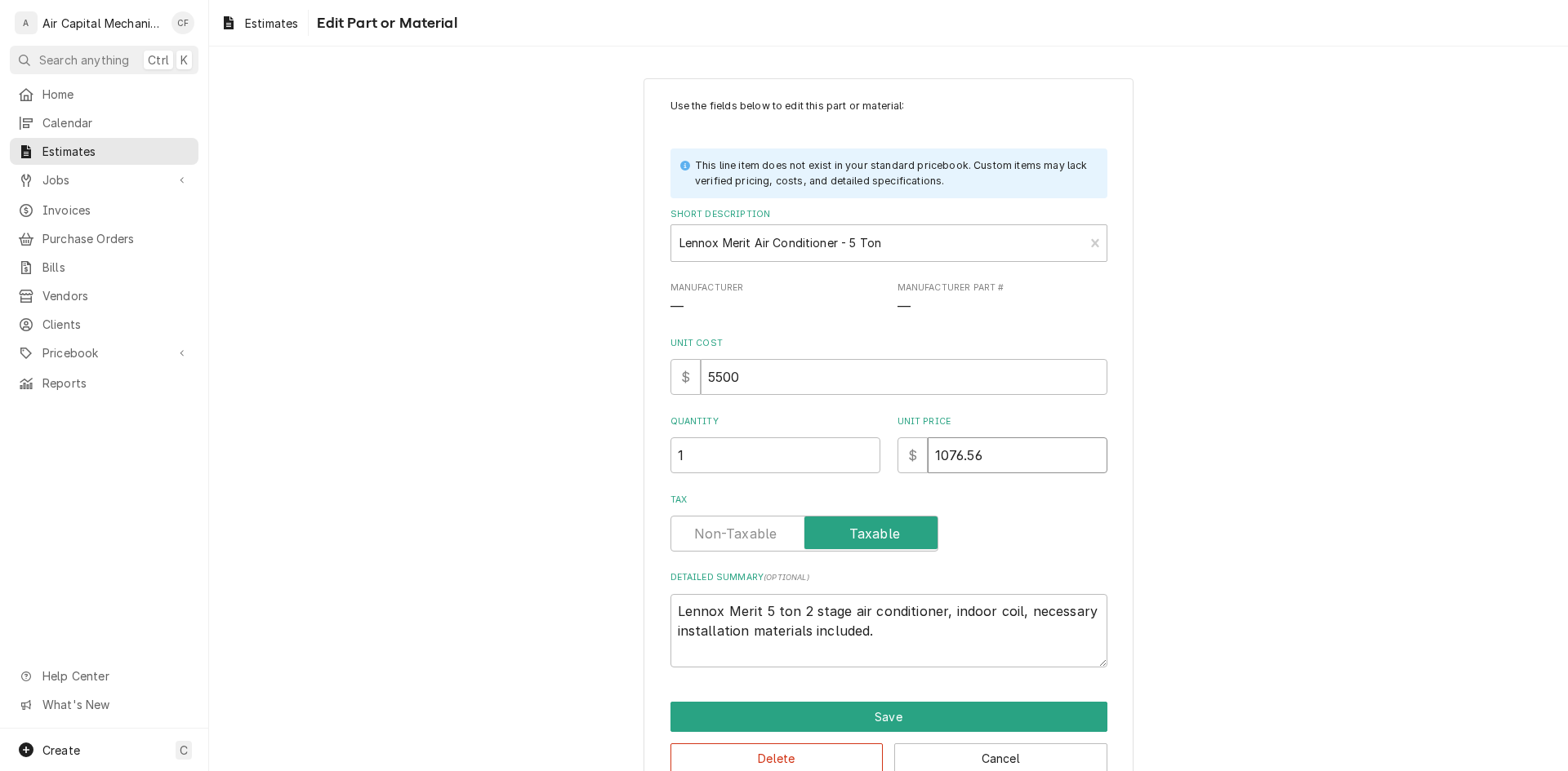
drag, startPoint x: 1002, startPoint y: 444, endPoint x: 761, endPoint y: 445, distance: 241.0
click at [761, 445] on div "Quantity 1 Unit Price $ 1076.56" at bounding box center [888, 444] width 437 height 58
type textarea "x"
type input "1"
type textarea "x"
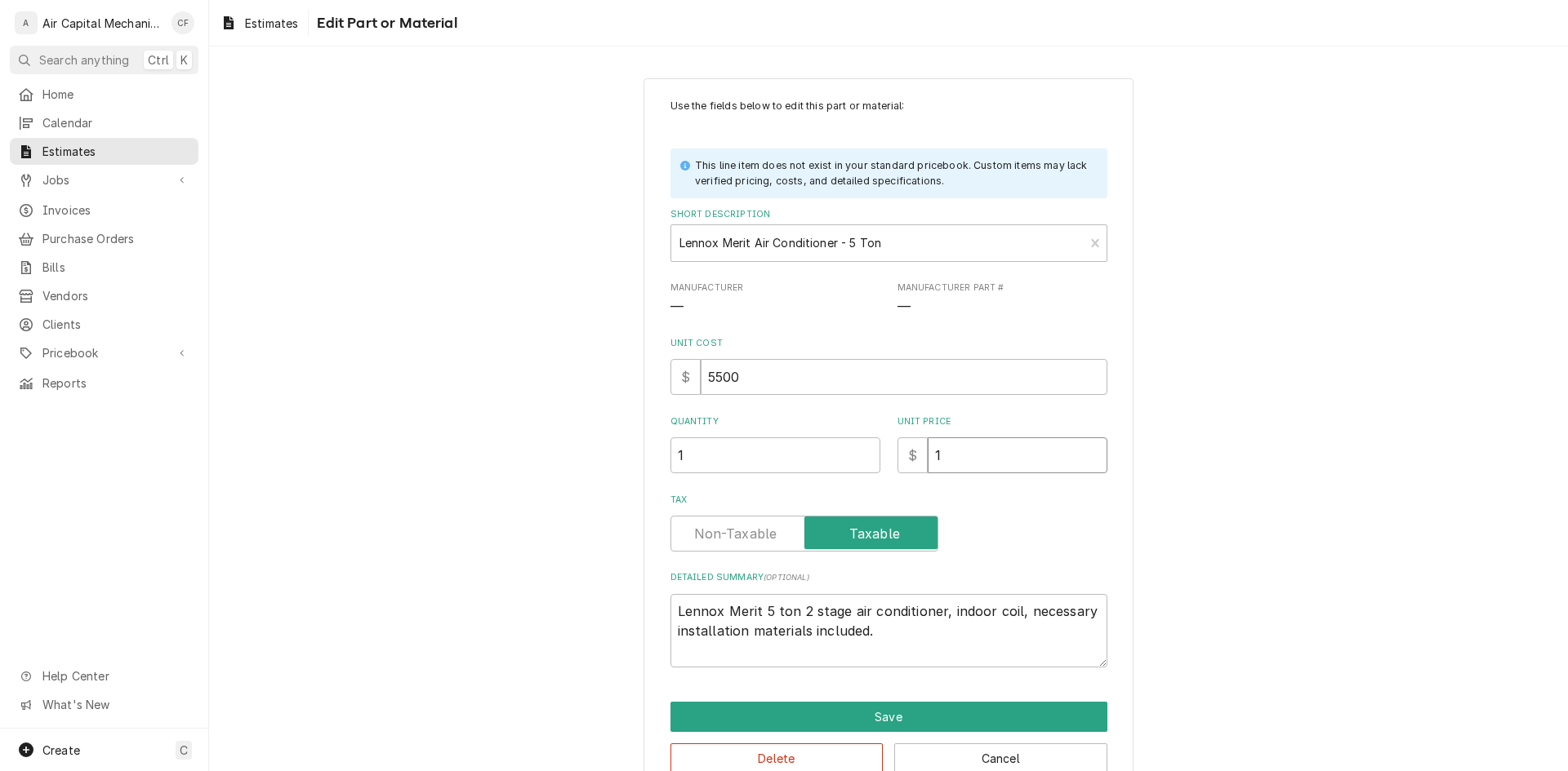
type input "10"
type textarea "x"
type input "107"
type textarea "x"
type input "1076"
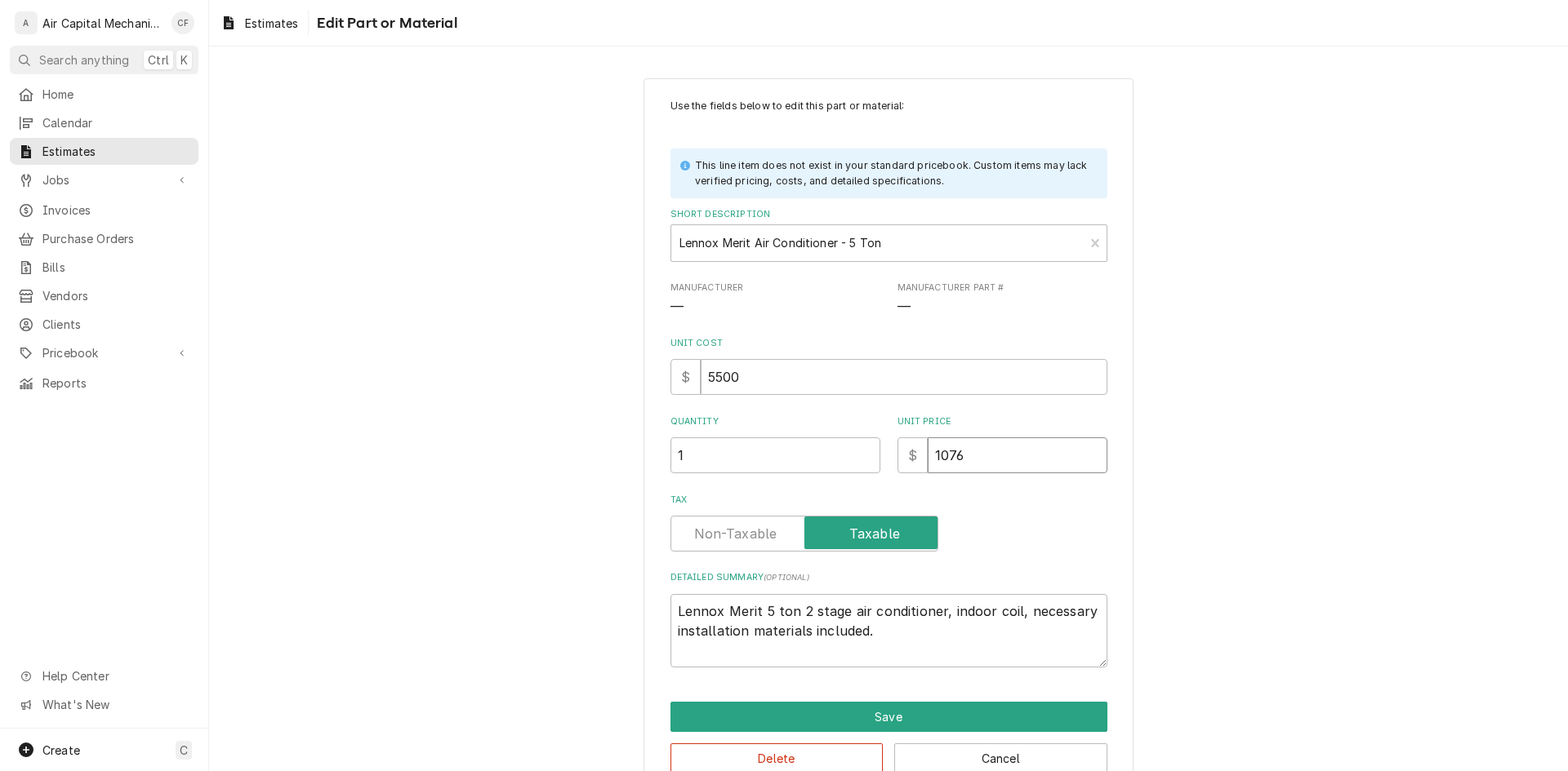
type textarea "x"
type input "10768"
type textarea "x"
type input "10768.5"
type textarea "x"
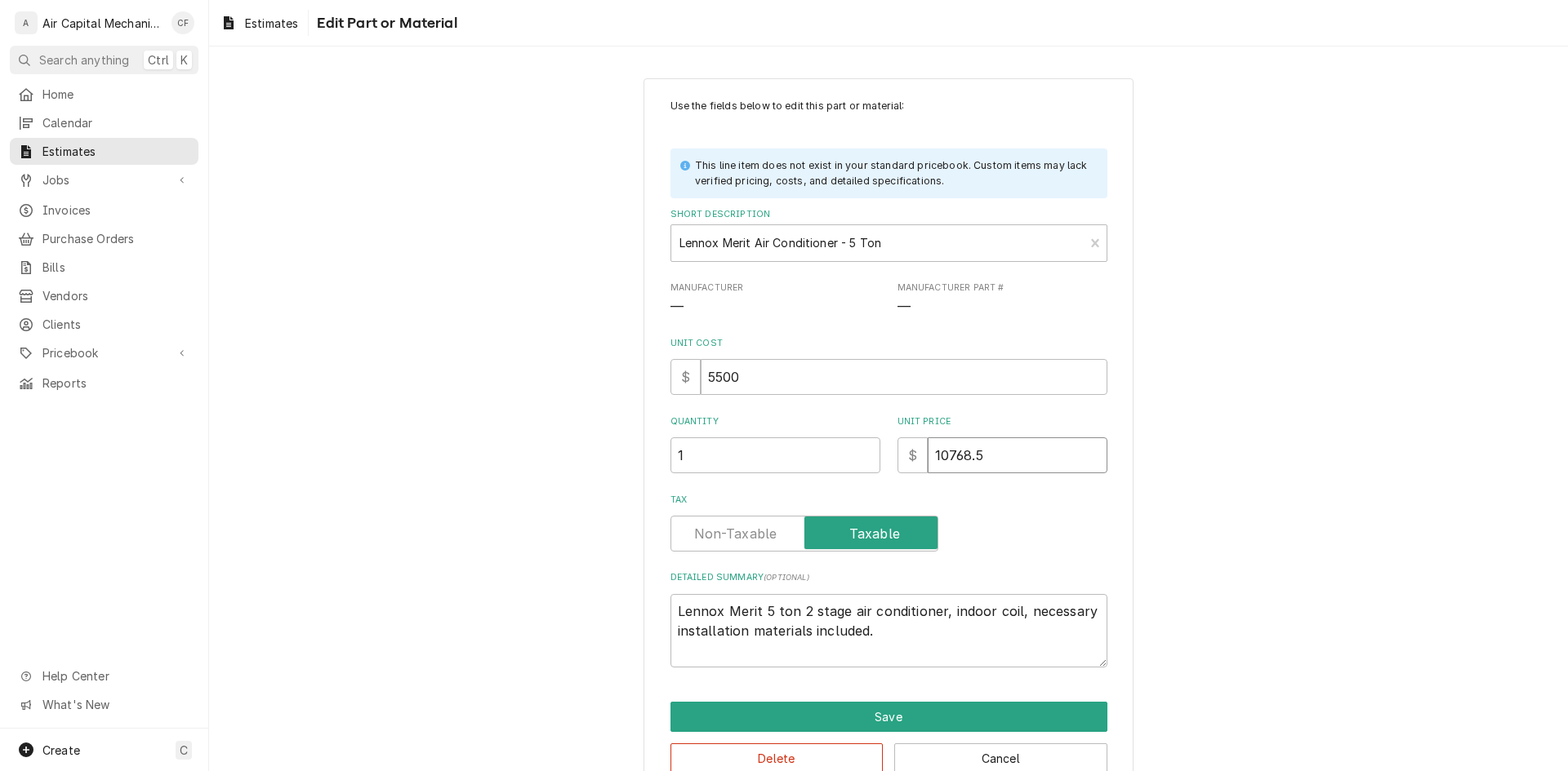
type input "10768.56"
type textarea "x"
type input "10768.56"
click at [779, 716] on button "Save" at bounding box center [888, 717] width 437 height 30
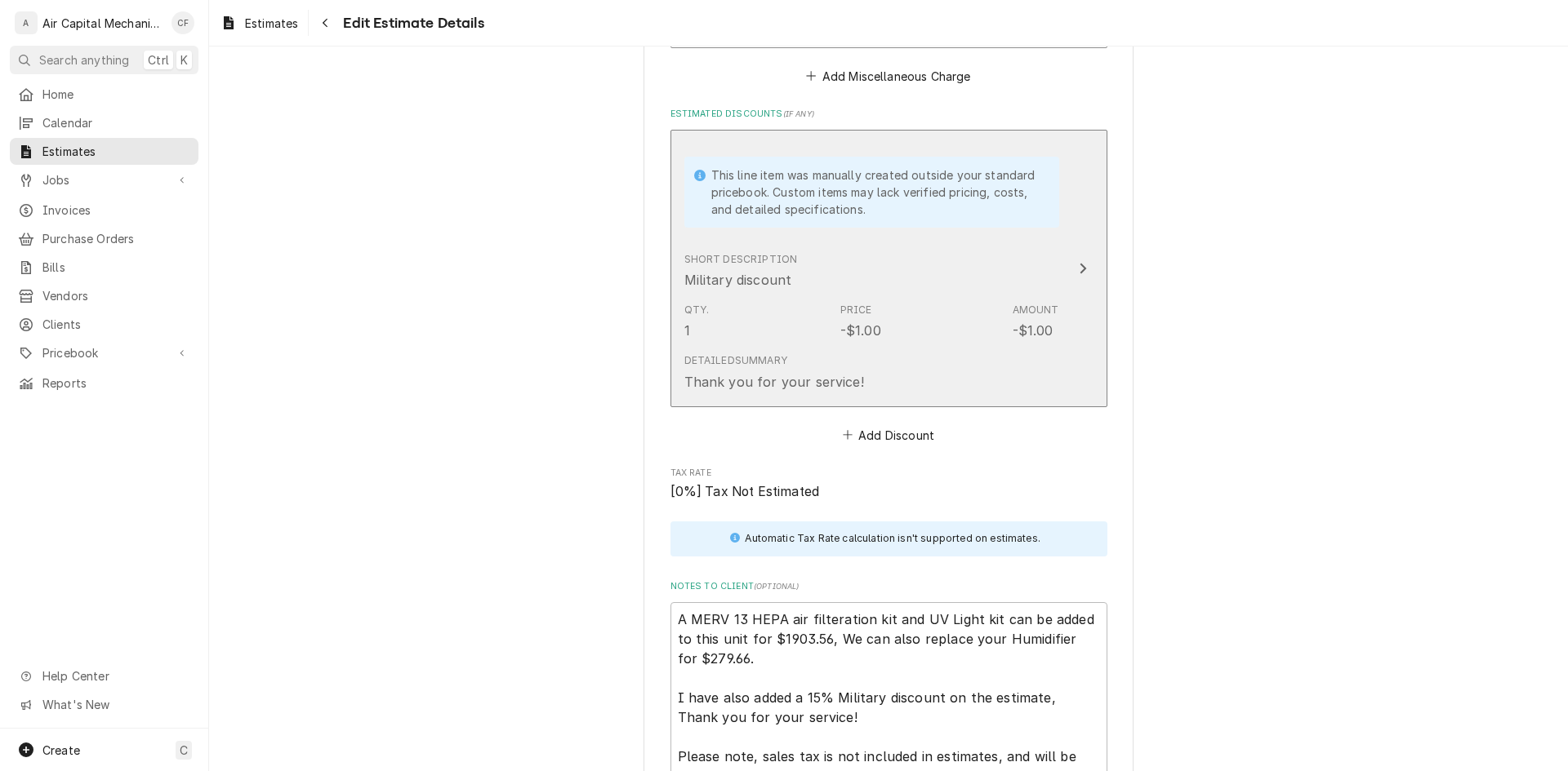
scroll to position [3257, 0]
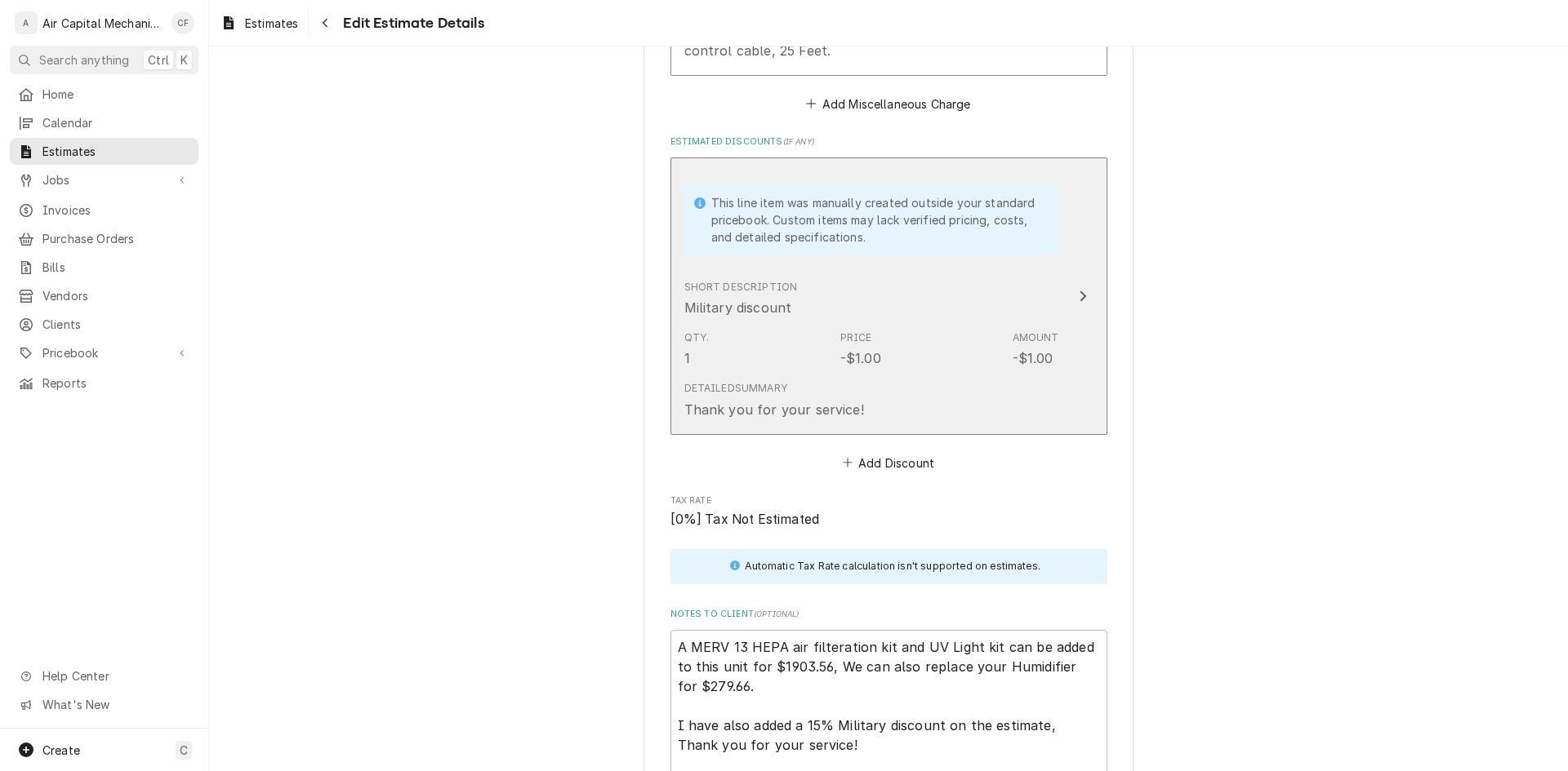
click at [989, 351] on div "Qty. 1 Price -$1.00 Amount -$1.00" at bounding box center [872, 349] width 375 height 50
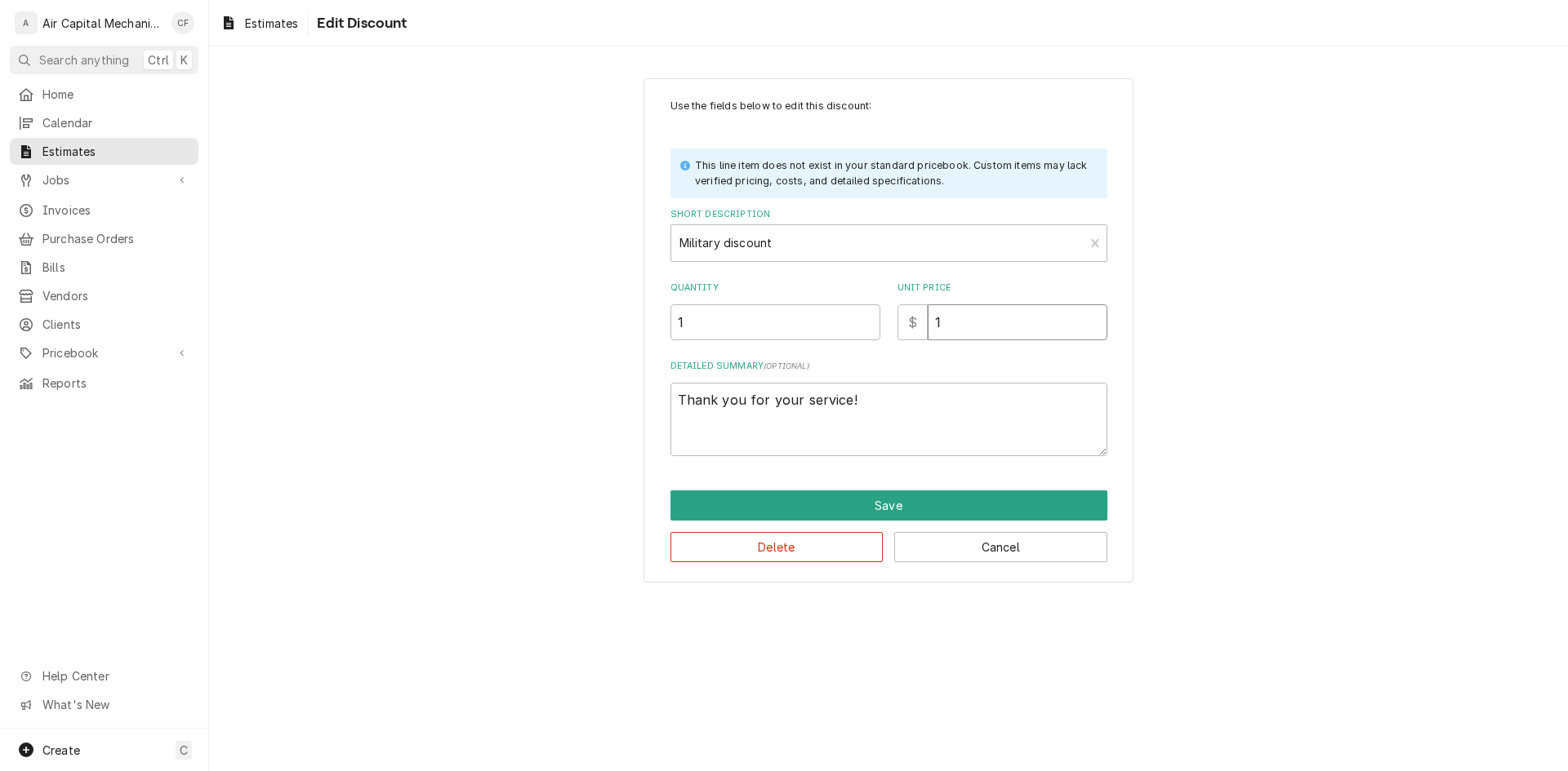
click at [1031, 315] on input "1" at bounding box center [1018, 322] width 180 height 36
type textarea "x"
type input "3"
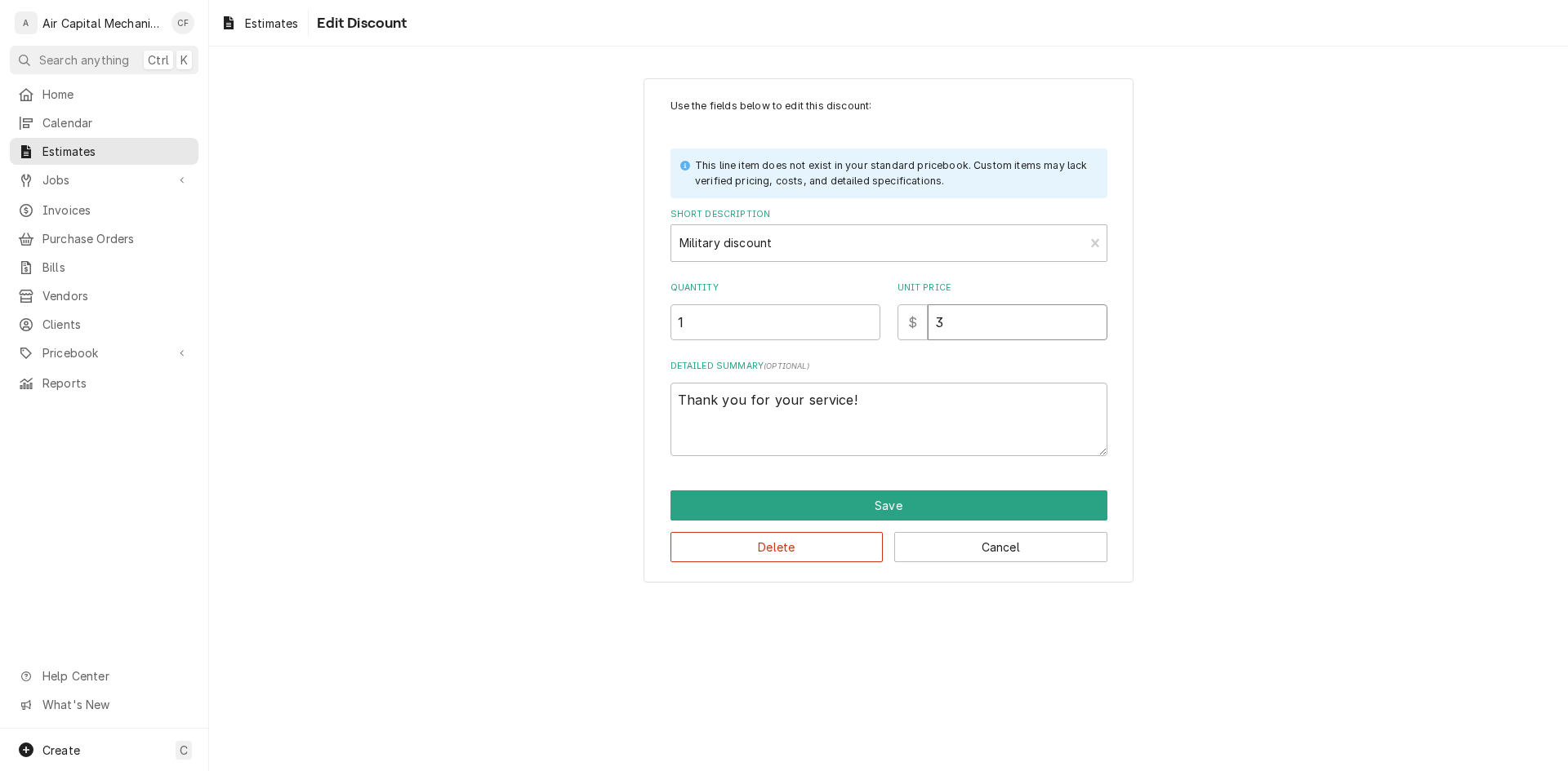
type textarea "x"
type input "30"
type textarea "x"
type input "308"
type textarea "x"
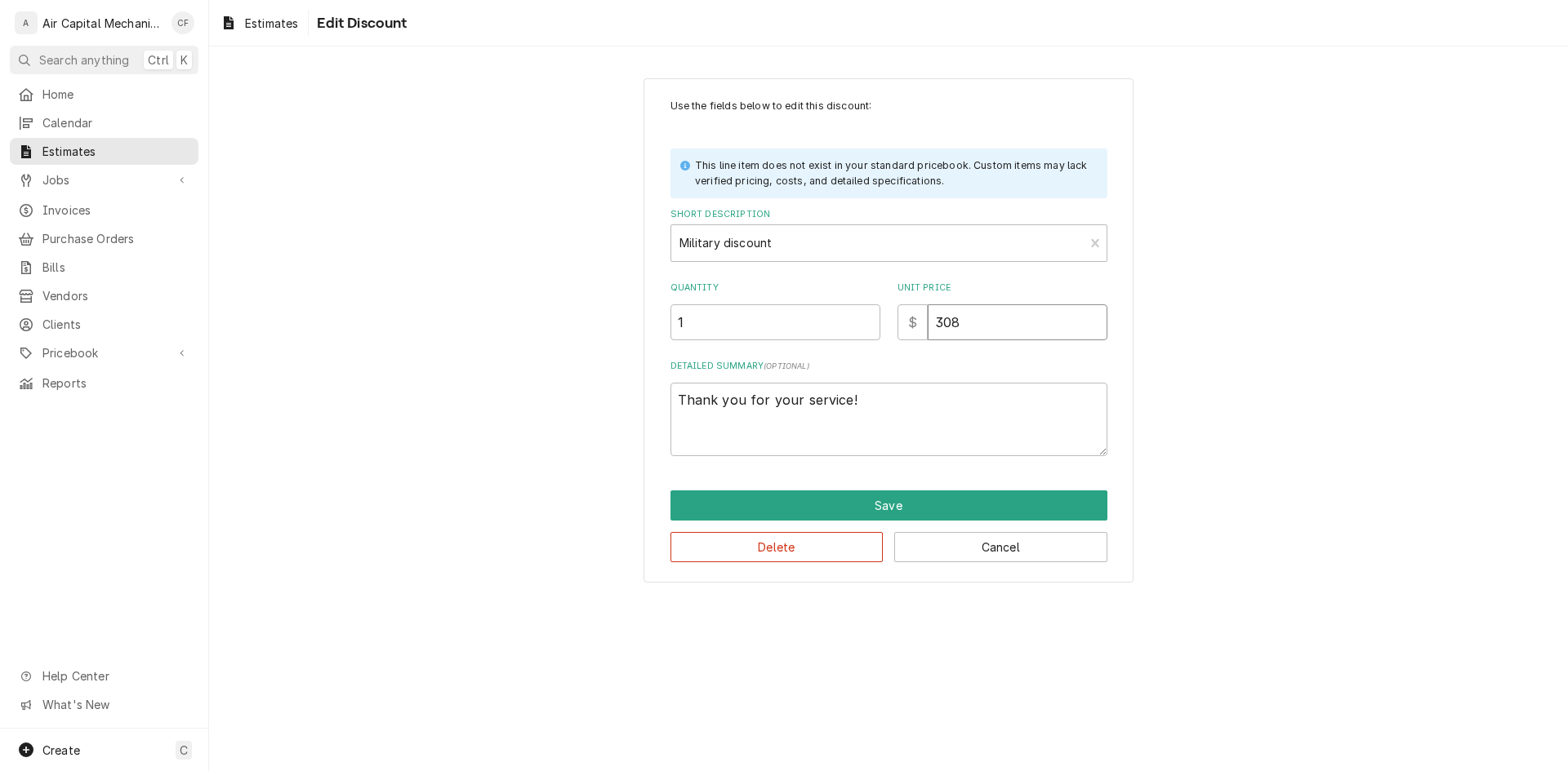
type input "3081"
type textarea "x"
type input "3081.7"
type textarea "x"
type input "3081.76"
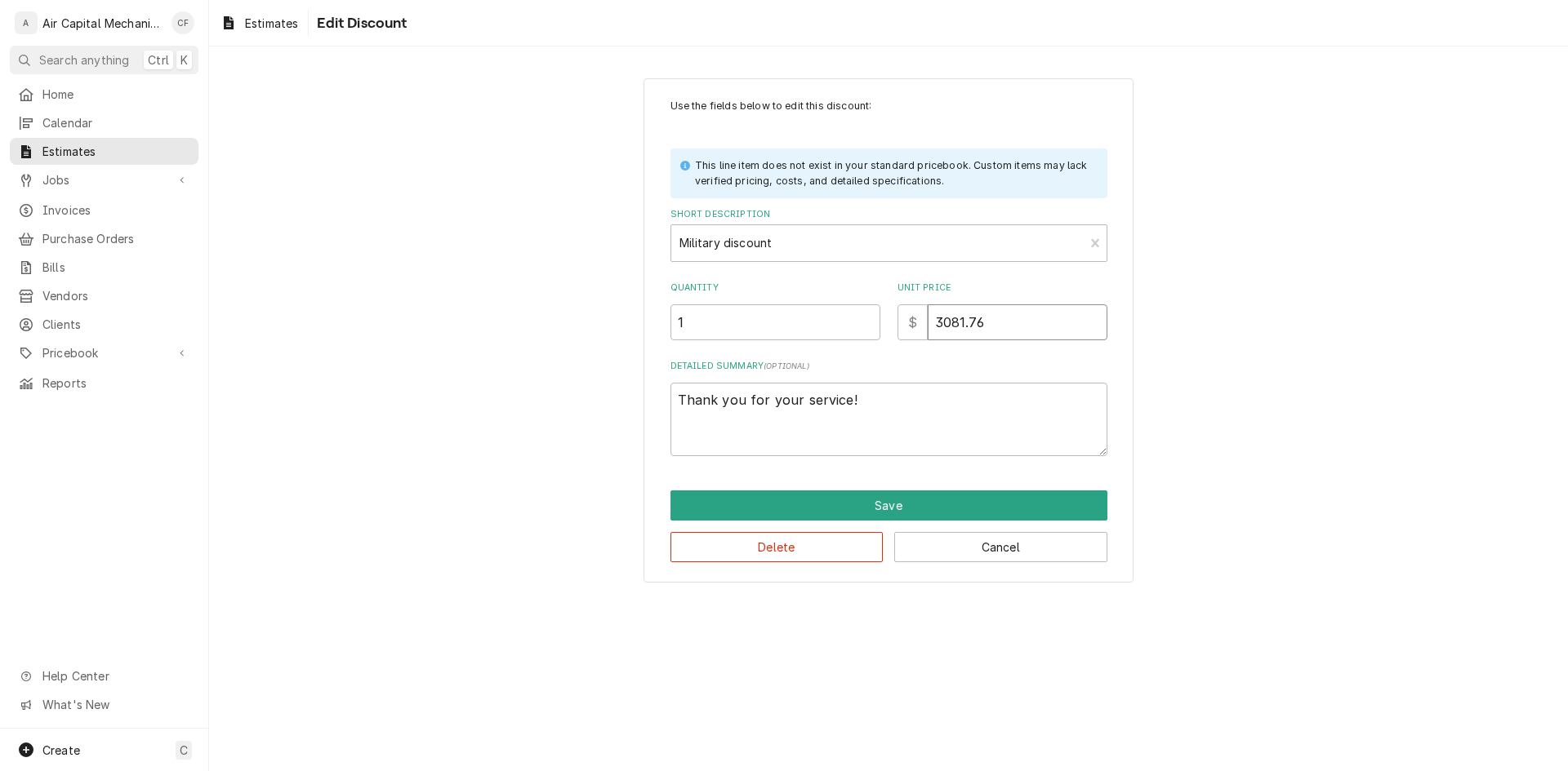
type textarea "x"
type input "3081.76"
click at [944, 511] on button "Save" at bounding box center [888, 505] width 437 height 30
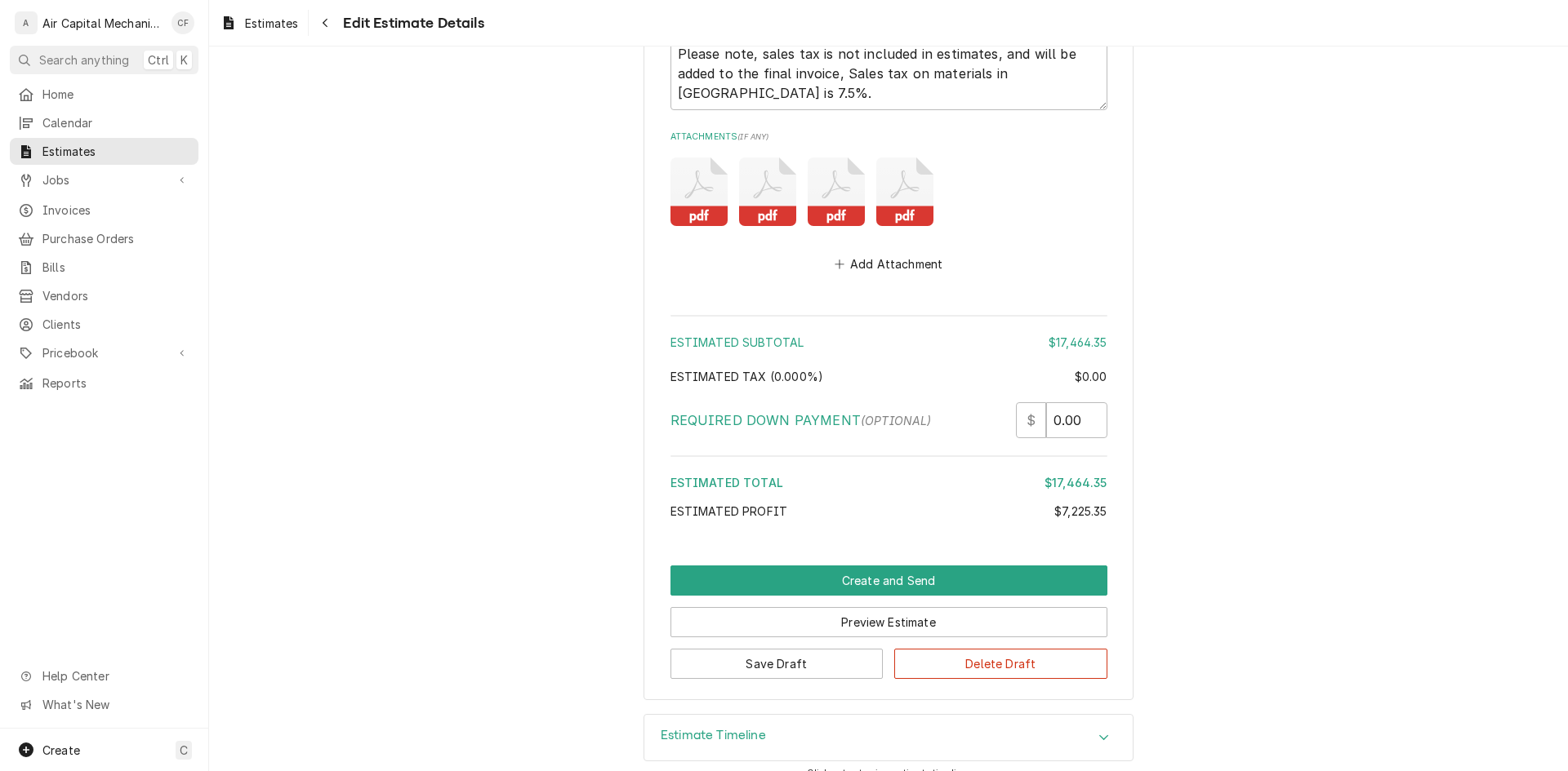
scroll to position [3988, 0]
click at [843, 649] on button "Save Draft" at bounding box center [777, 663] width 213 height 30
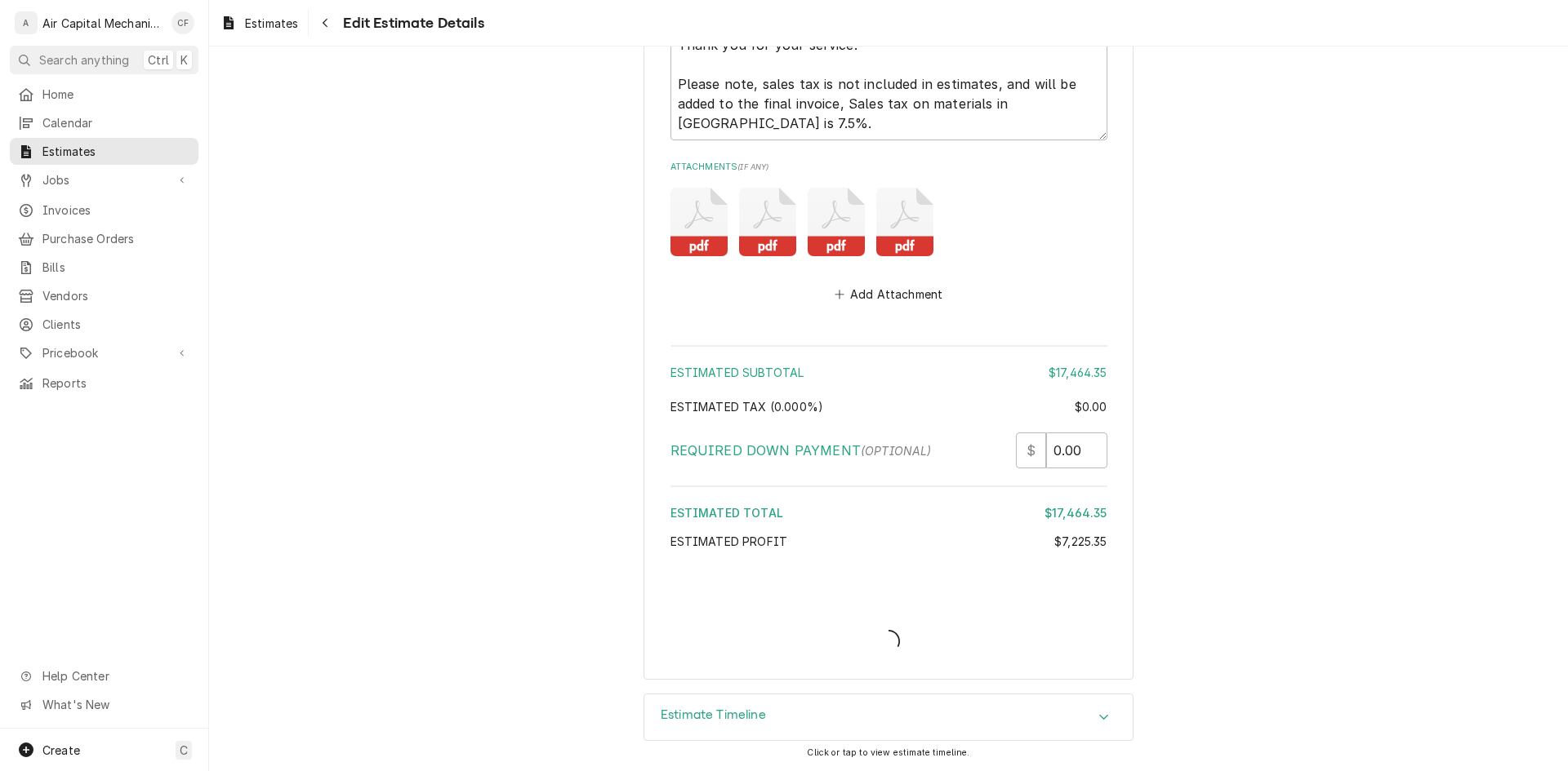
scroll to position [3938, 0]
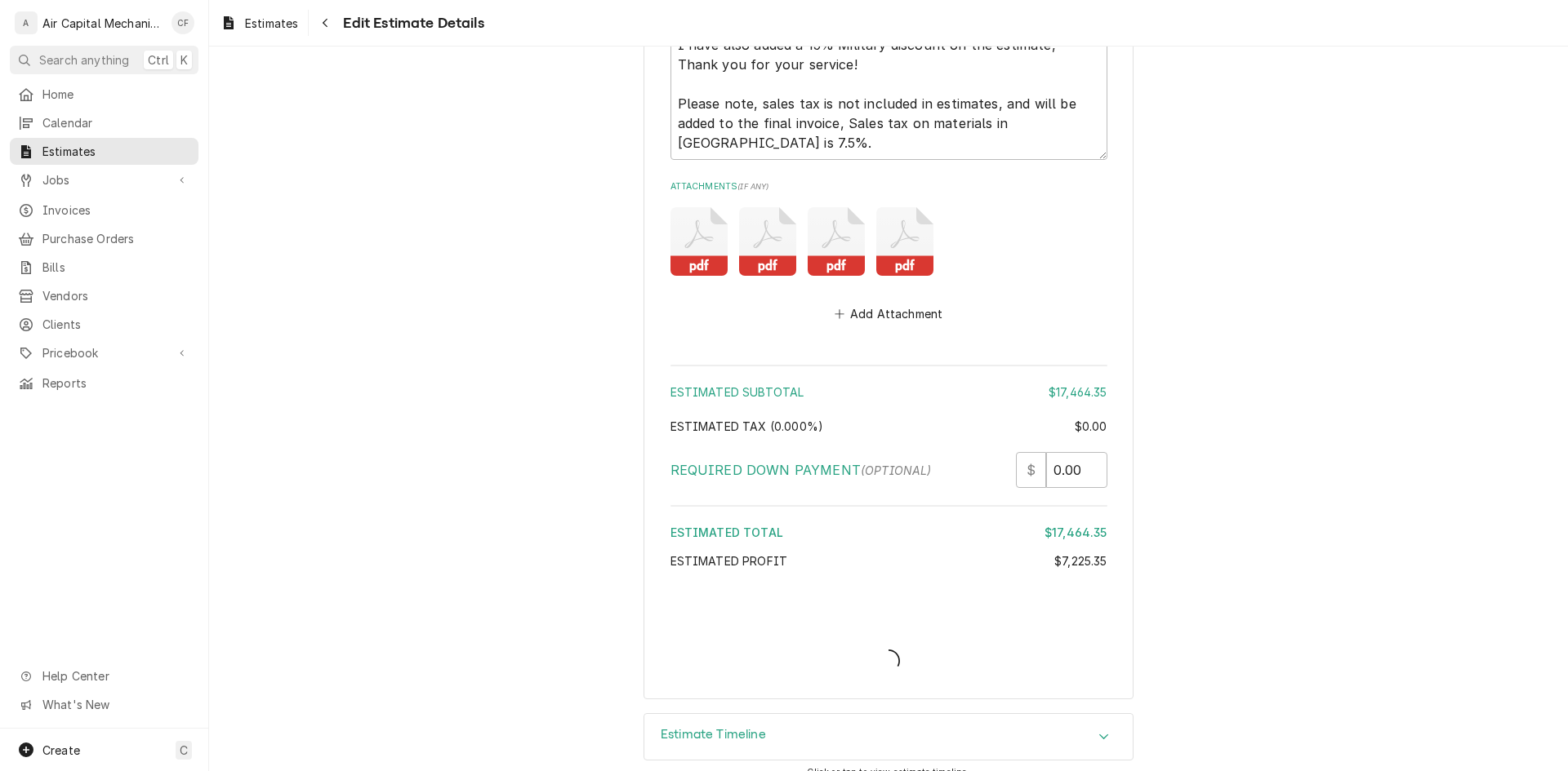
type textarea "x"
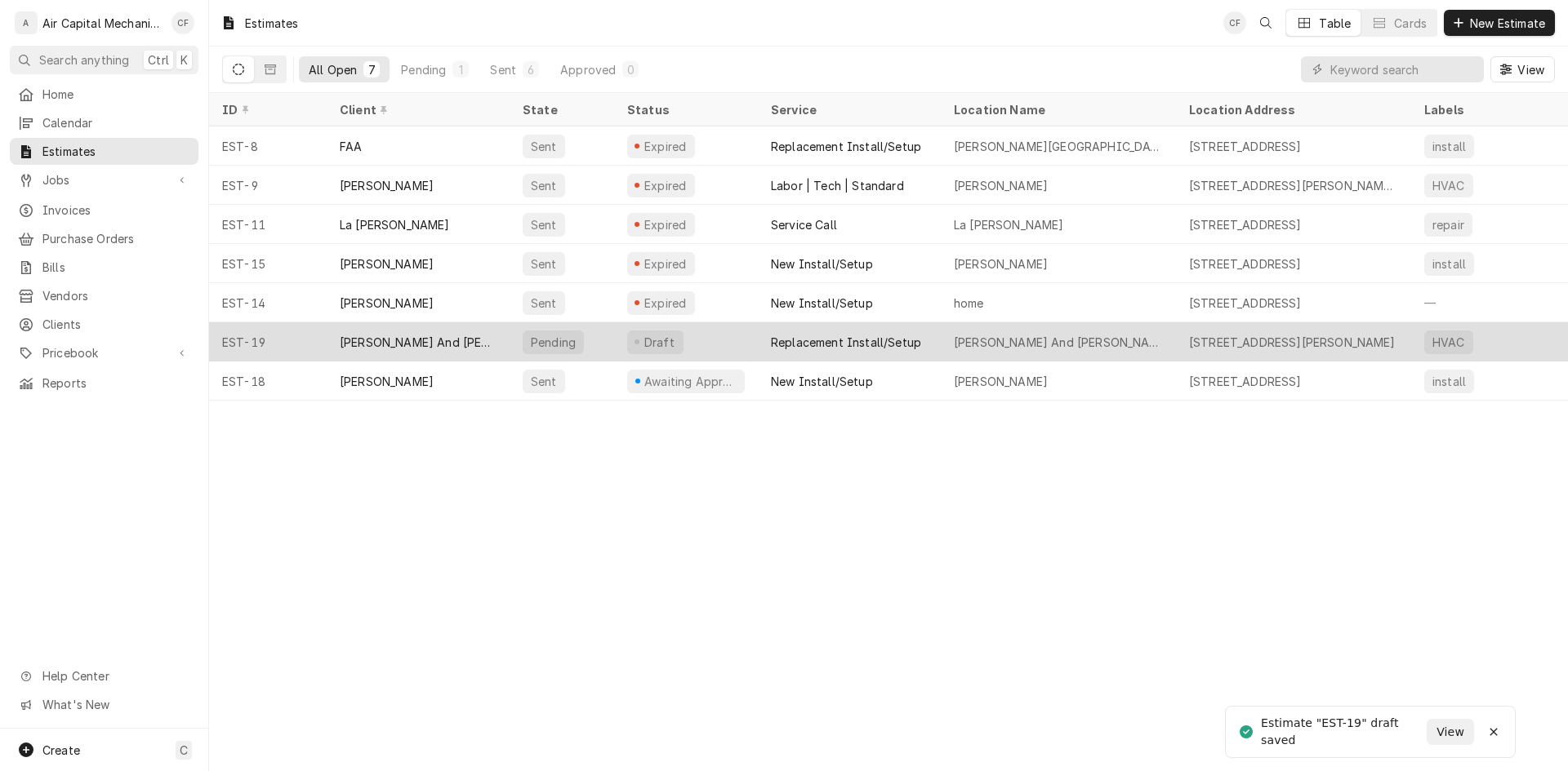
click at [396, 327] on div "[PERSON_NAME] And [PERSON_NAME]" at bounding box center [418, 341] width 183 height 40
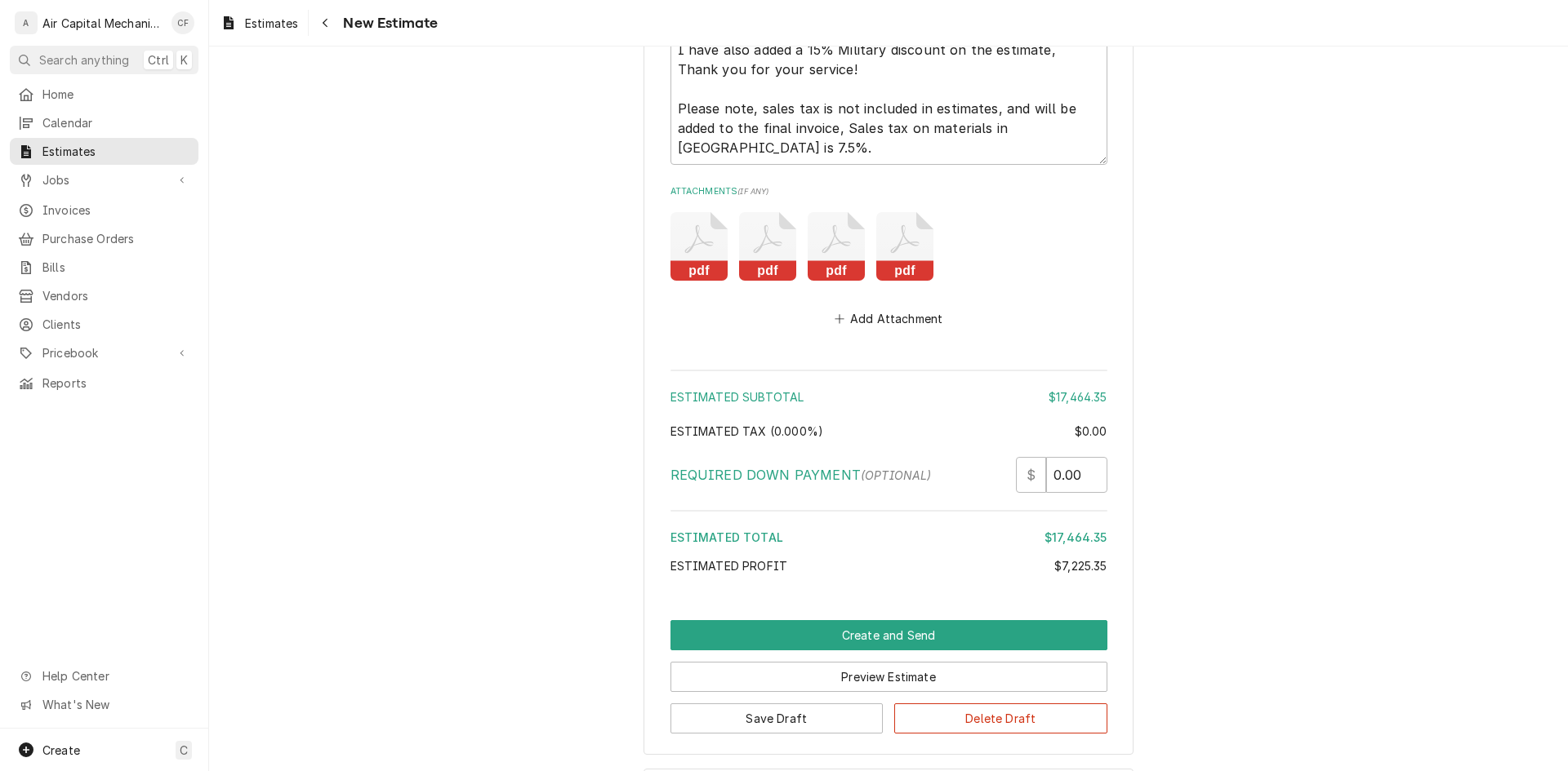
scroll to position [3906, 0]
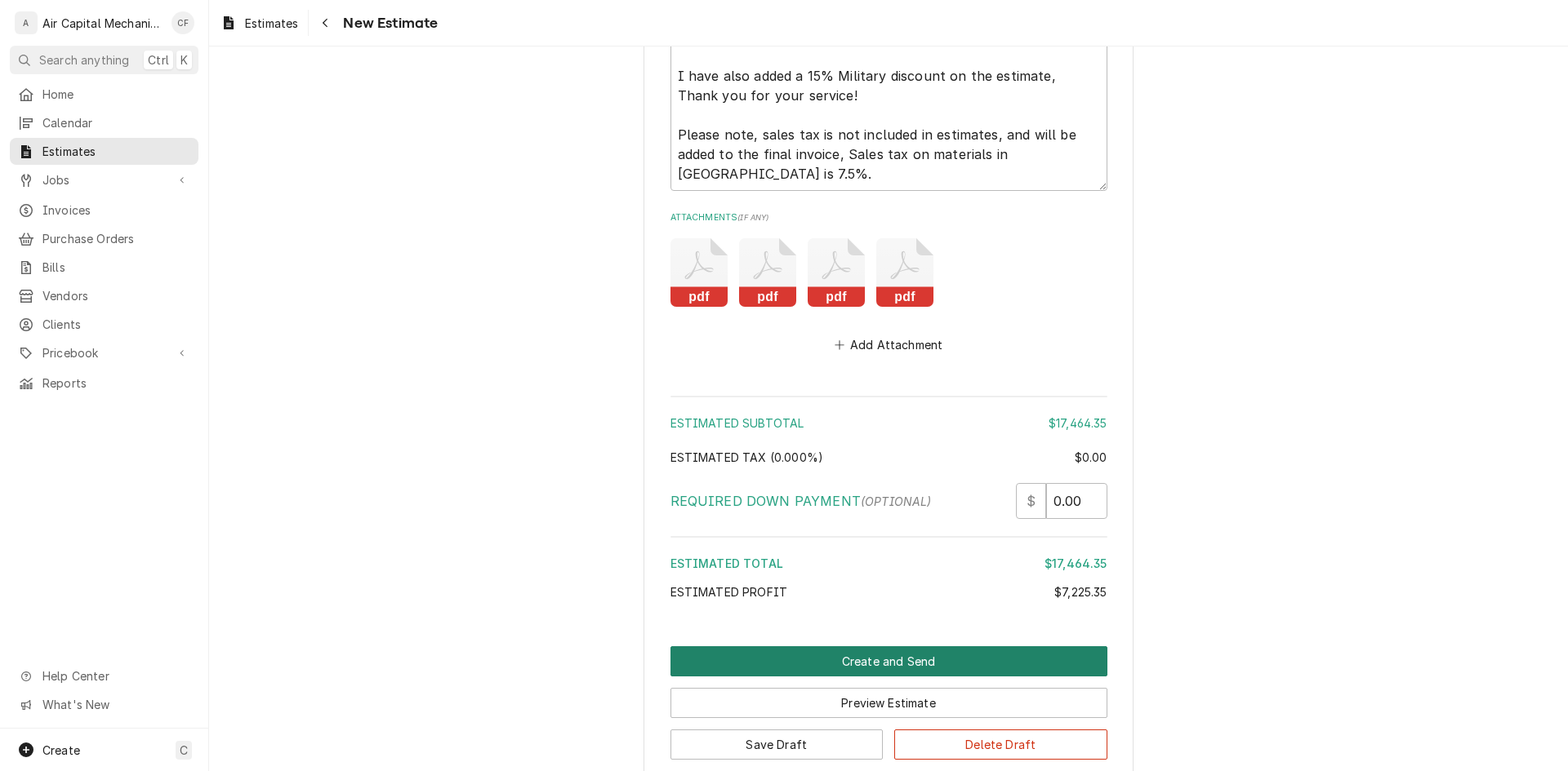
click at [865, 646] on button "Create and Send" at bounding box center [888, 661] width 437 height 30
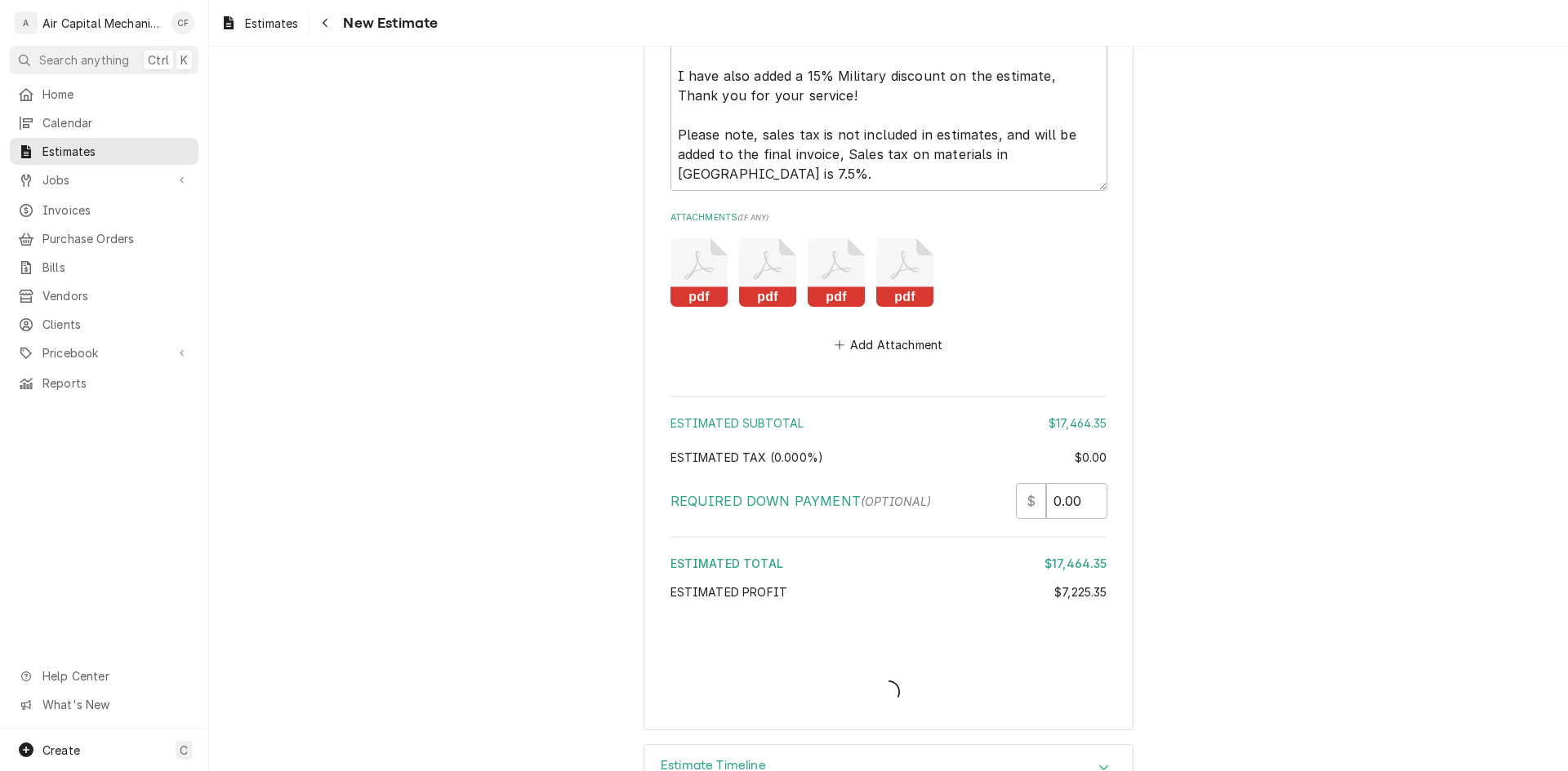
type textarea "x"
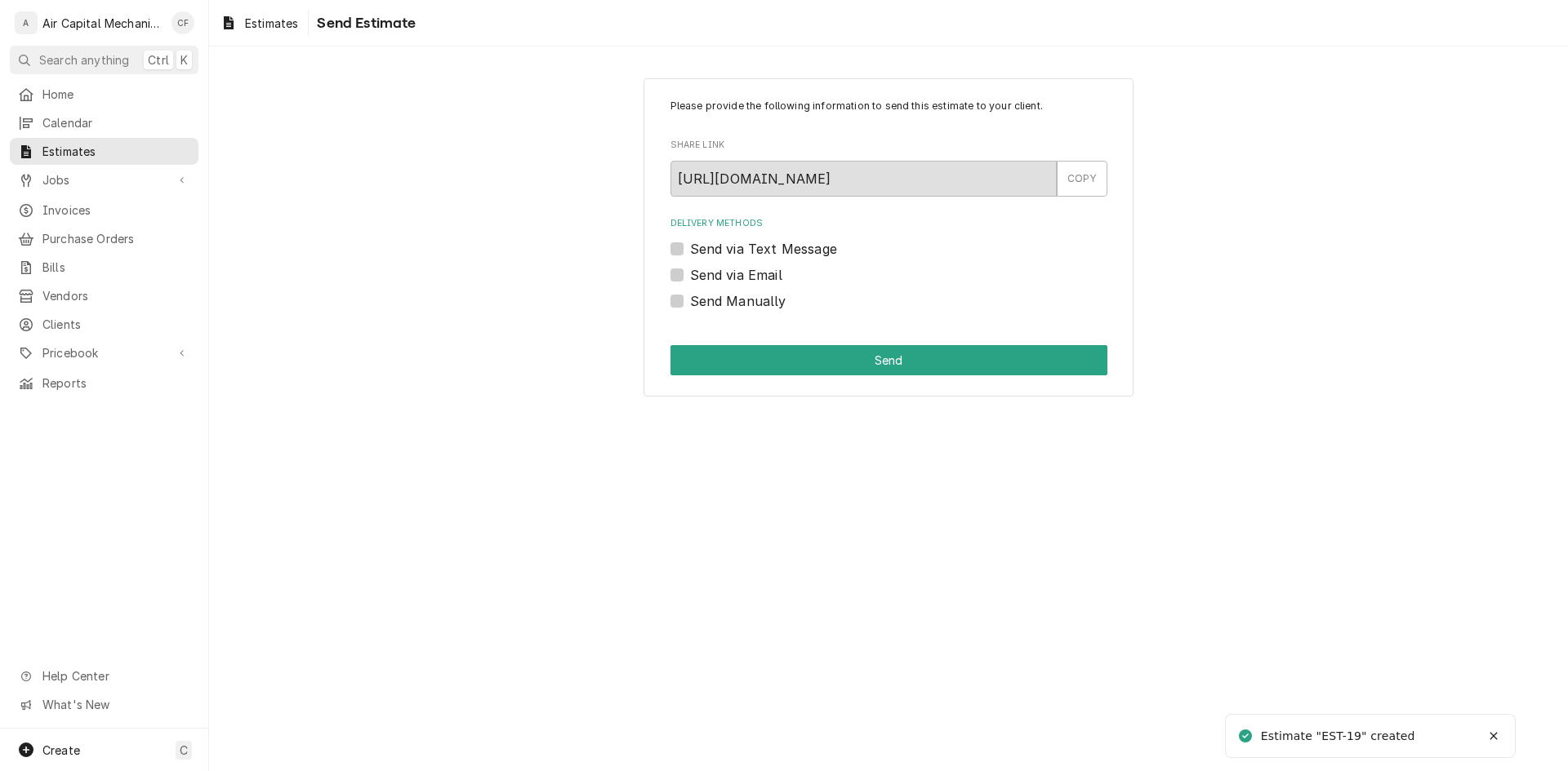
click at [710, 297] on label "Send Manually" at bounding box center [738, 301] width 96 height 19
click at [710, 297] on input "Send Manually" at bounding box center [909, 309] width 437 height 36
checkbox input "true"
click at [725, 349] on button "Send" at bounding box center [888, 360] width 437 height 30
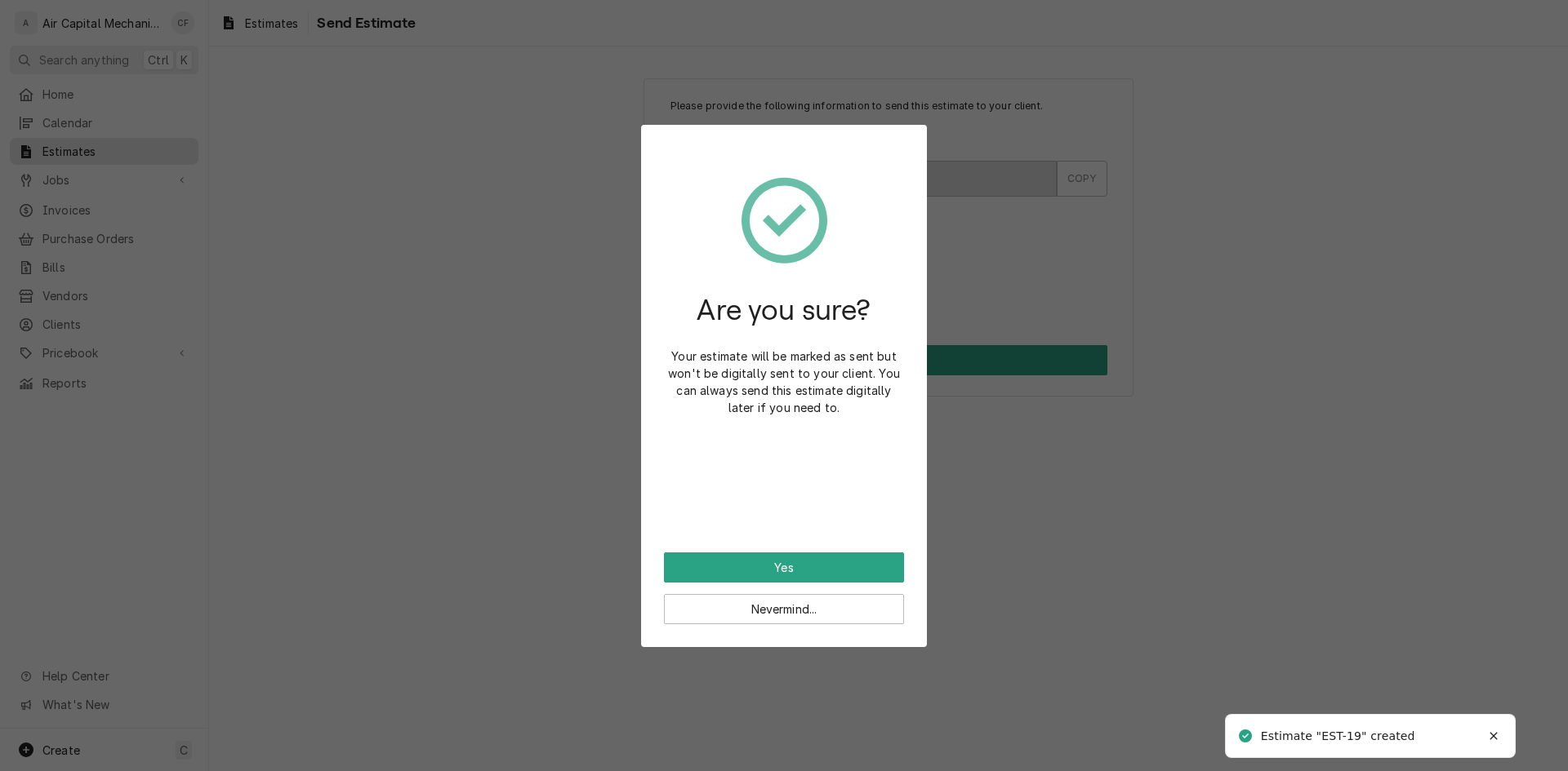
click at [776, 585] on div "Nevermind..." at bounding box center [784, 603] width 240 height 41
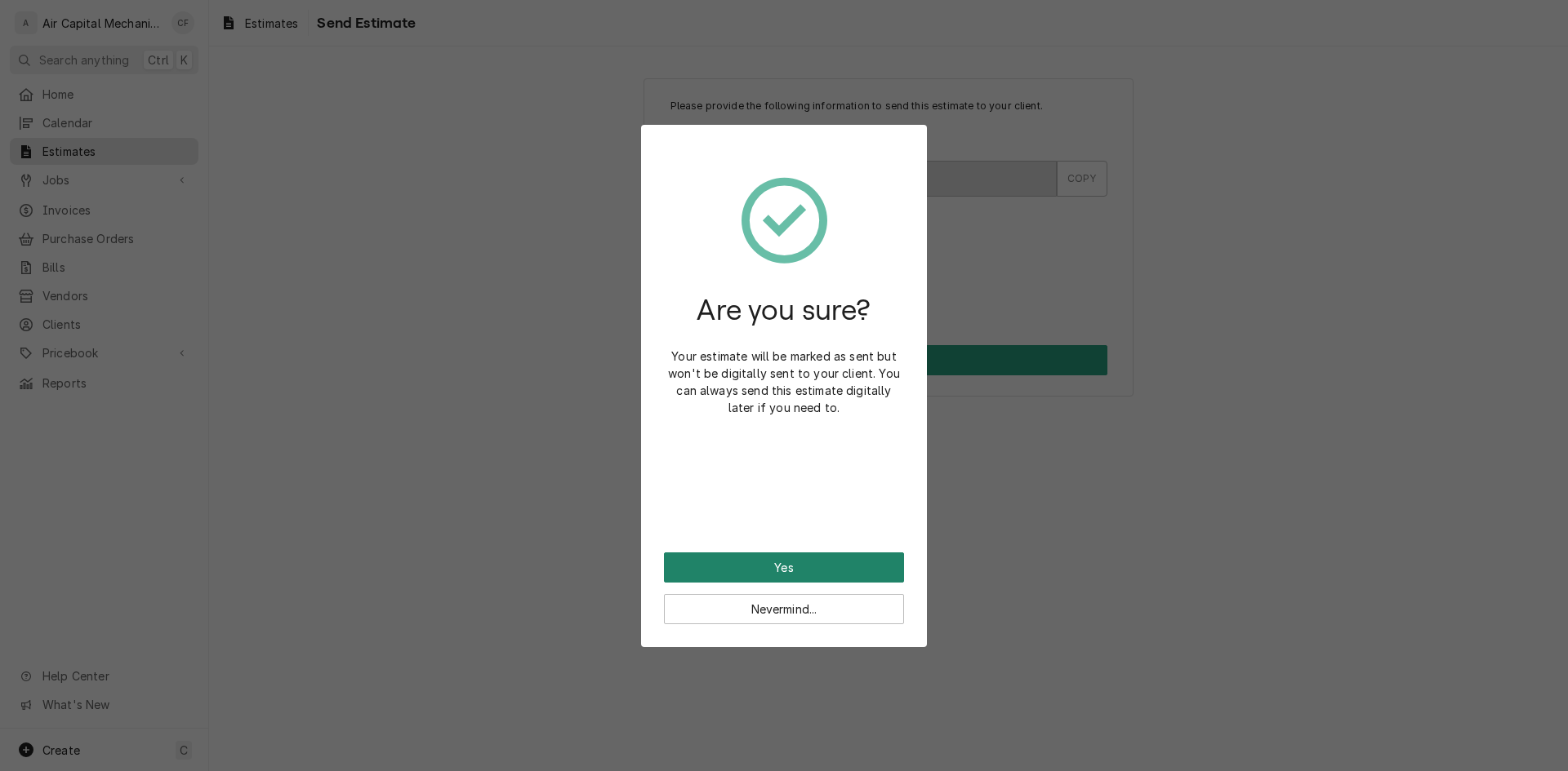
click at [789, 574] on button "Yes" at bounding box center [784, 568] width 240 height 30
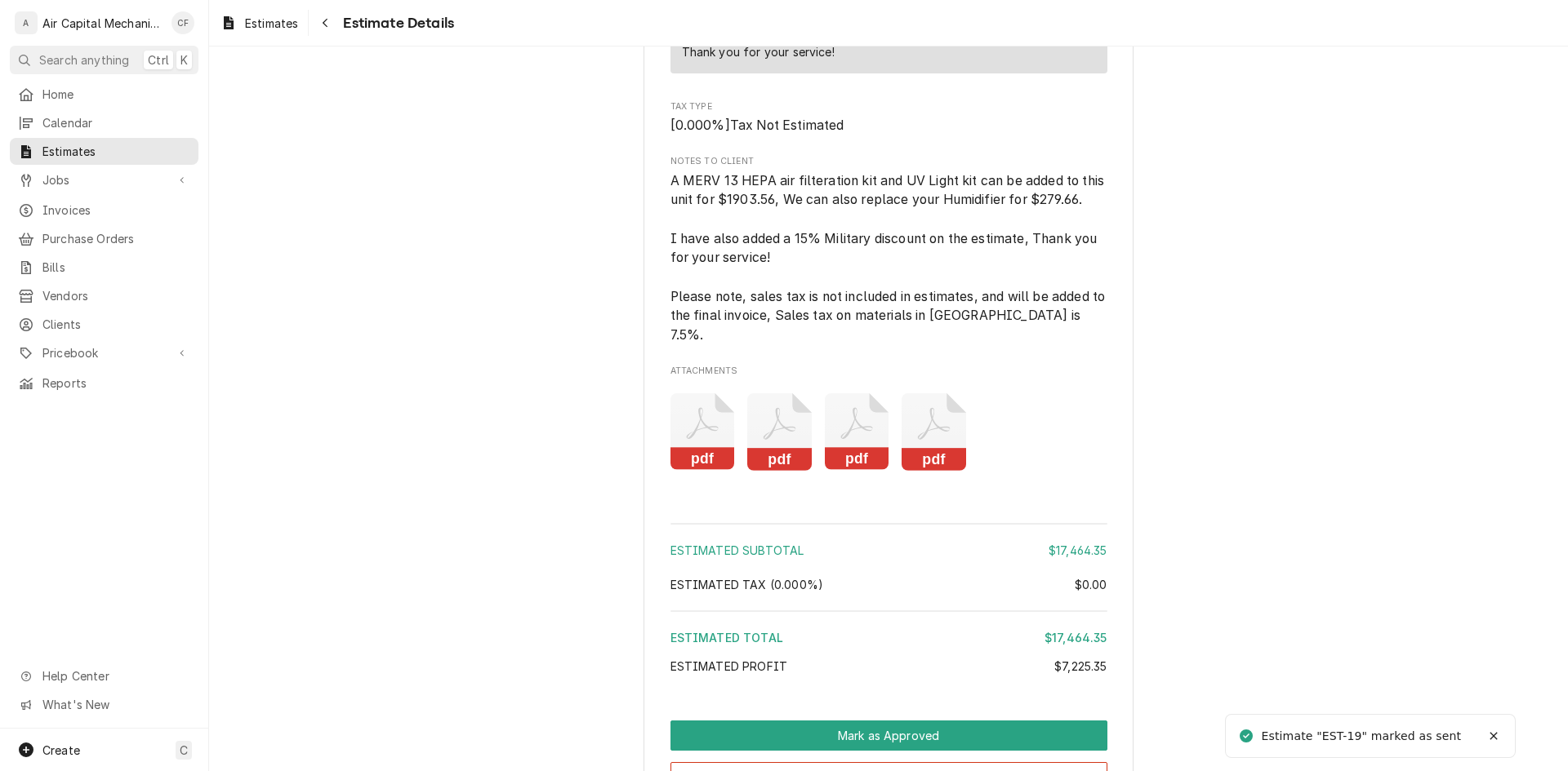
scroll to position [3144, 0]
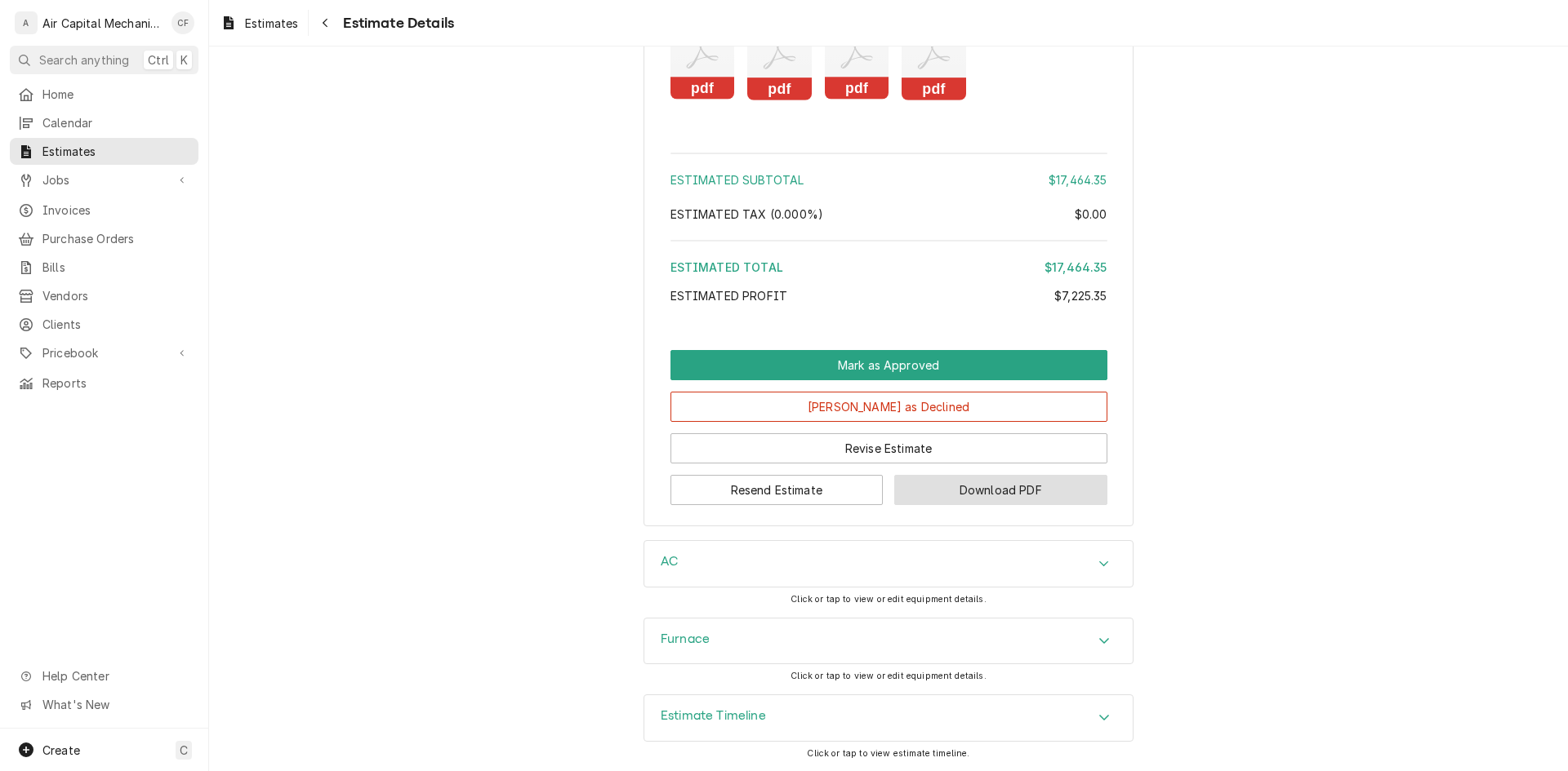
click at [950, 486] on button "Download PDF" at bounding box center [1000, 490] width 213 height 30
